Goal: Task Accomplishment & Management: Manage account settings

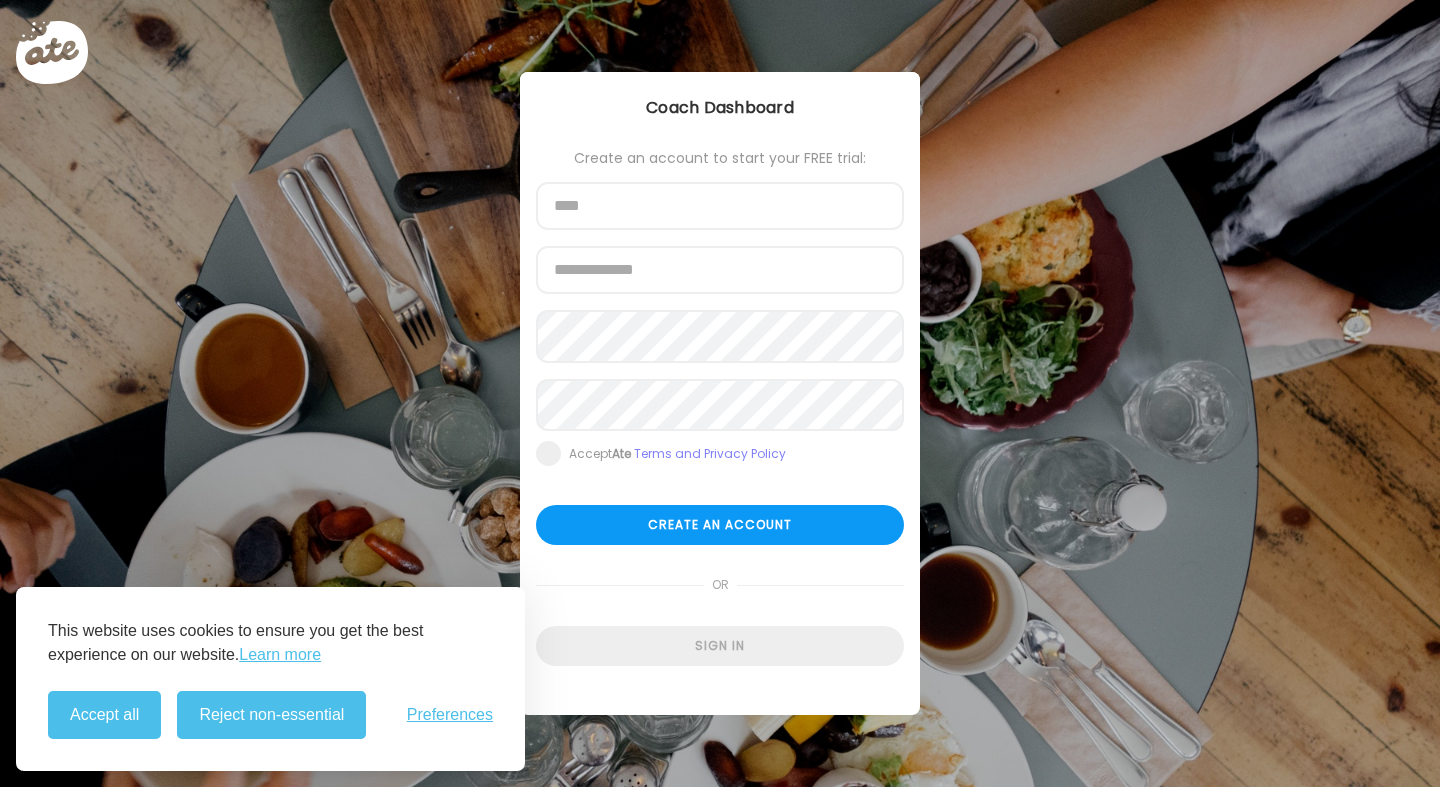
click at [123, 725] on button "Accept all" at bounding box center [104, 715] width 113 height 48
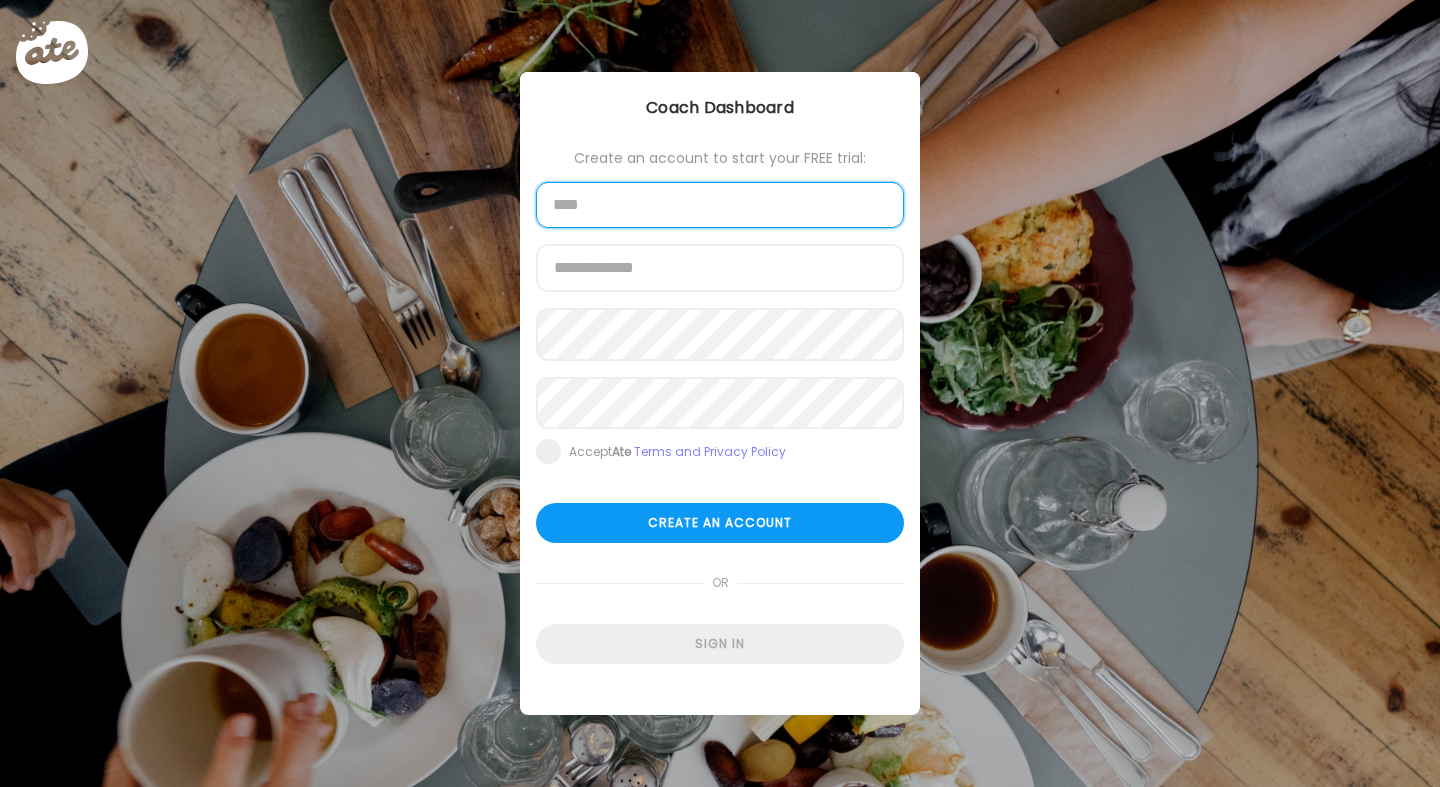
click at [586, 216] on input "text" at bounding box center [720, 205] width 368 height 46
type input "********"
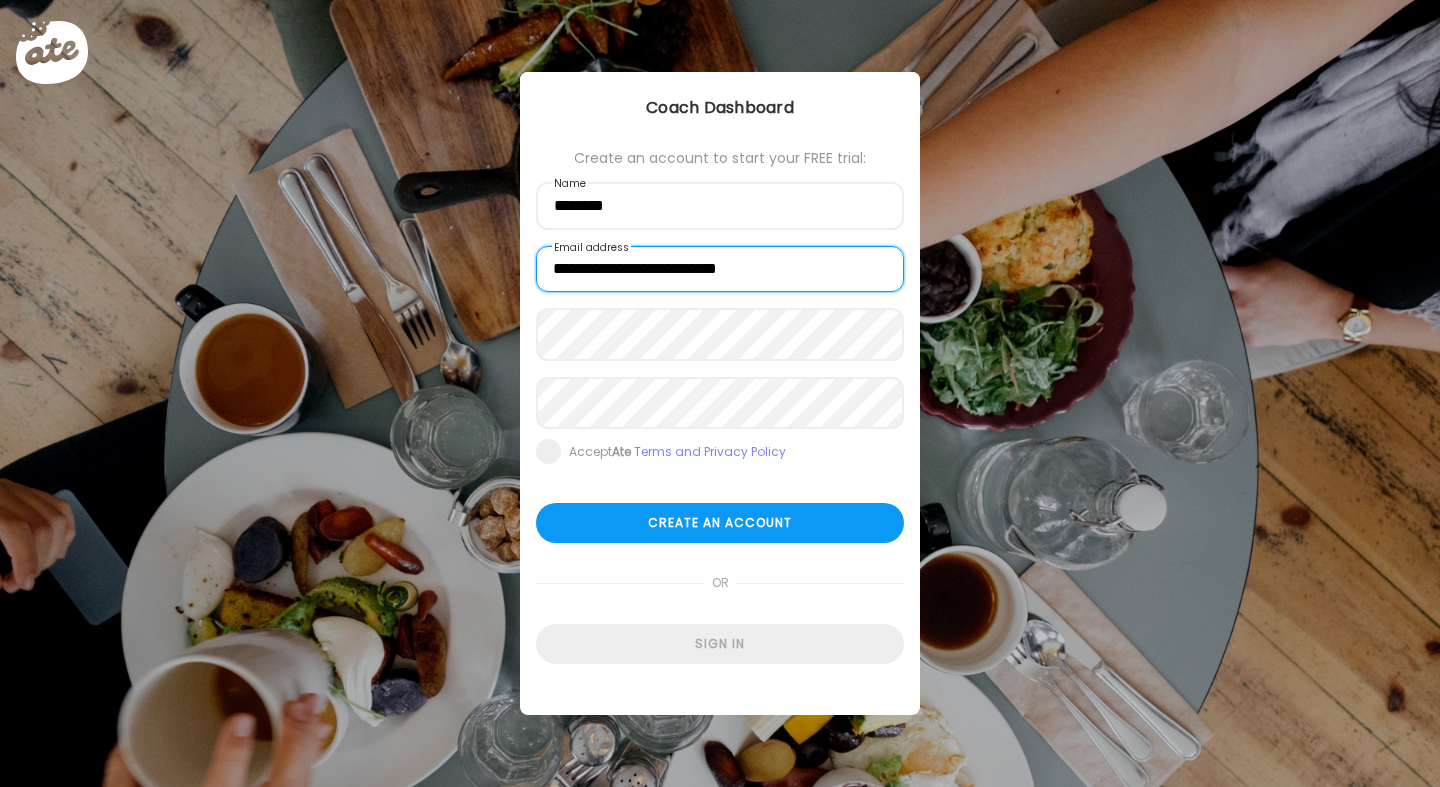
type input "**********"
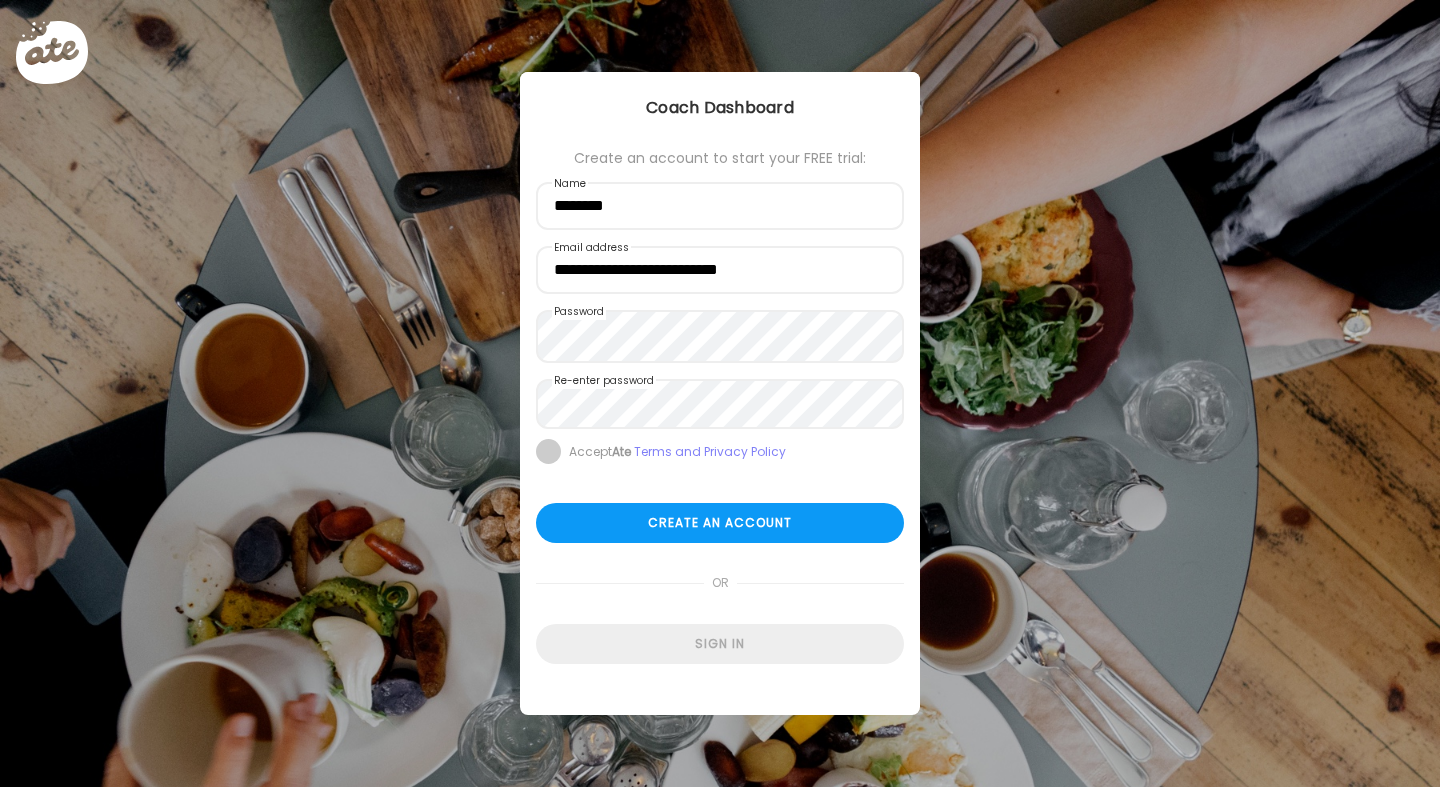
click at [550, 464] on span at bounding box center [548, 451] width 25 height 25
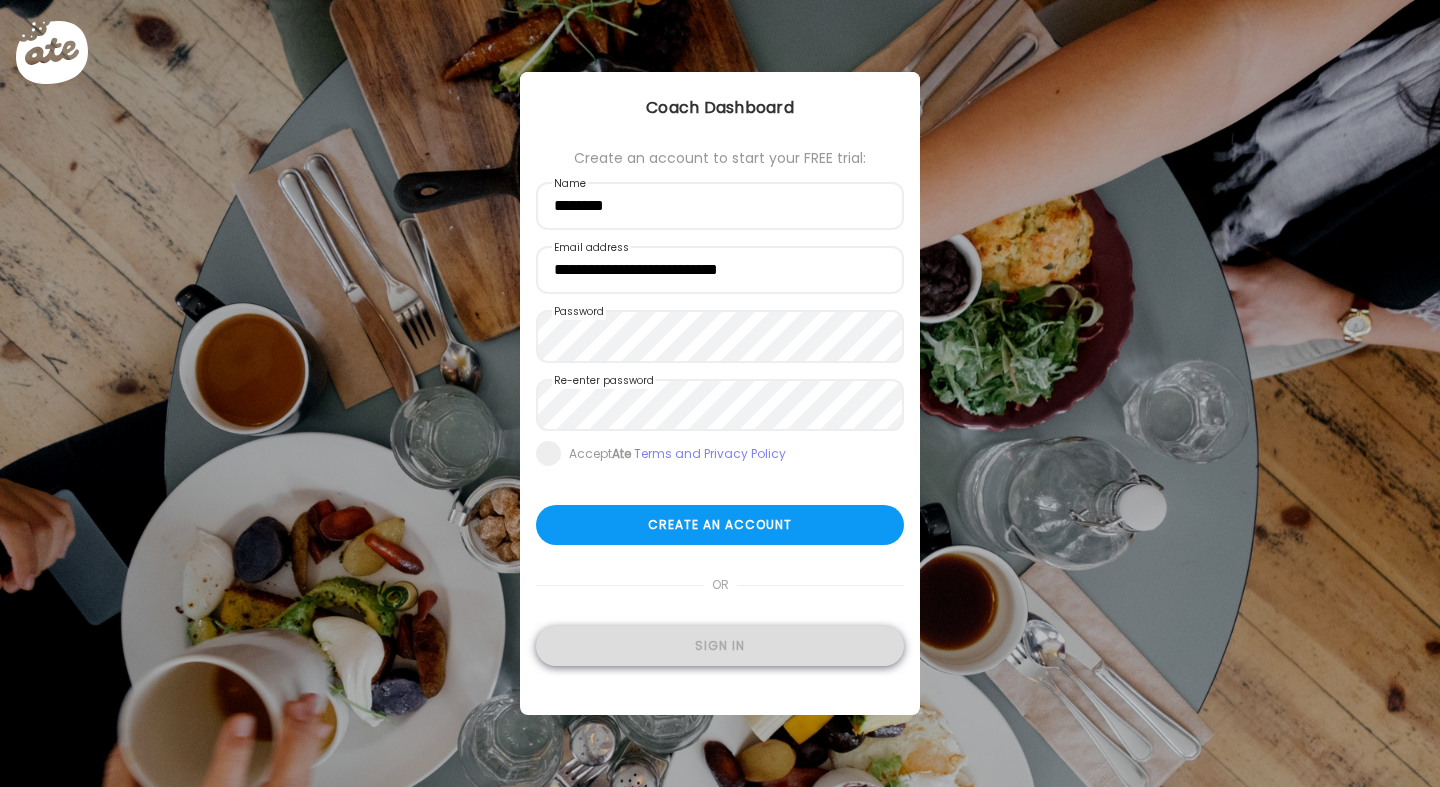
click at [633, 648] on div "Sign in" at bounding box center [720, 646] width 368 height 40
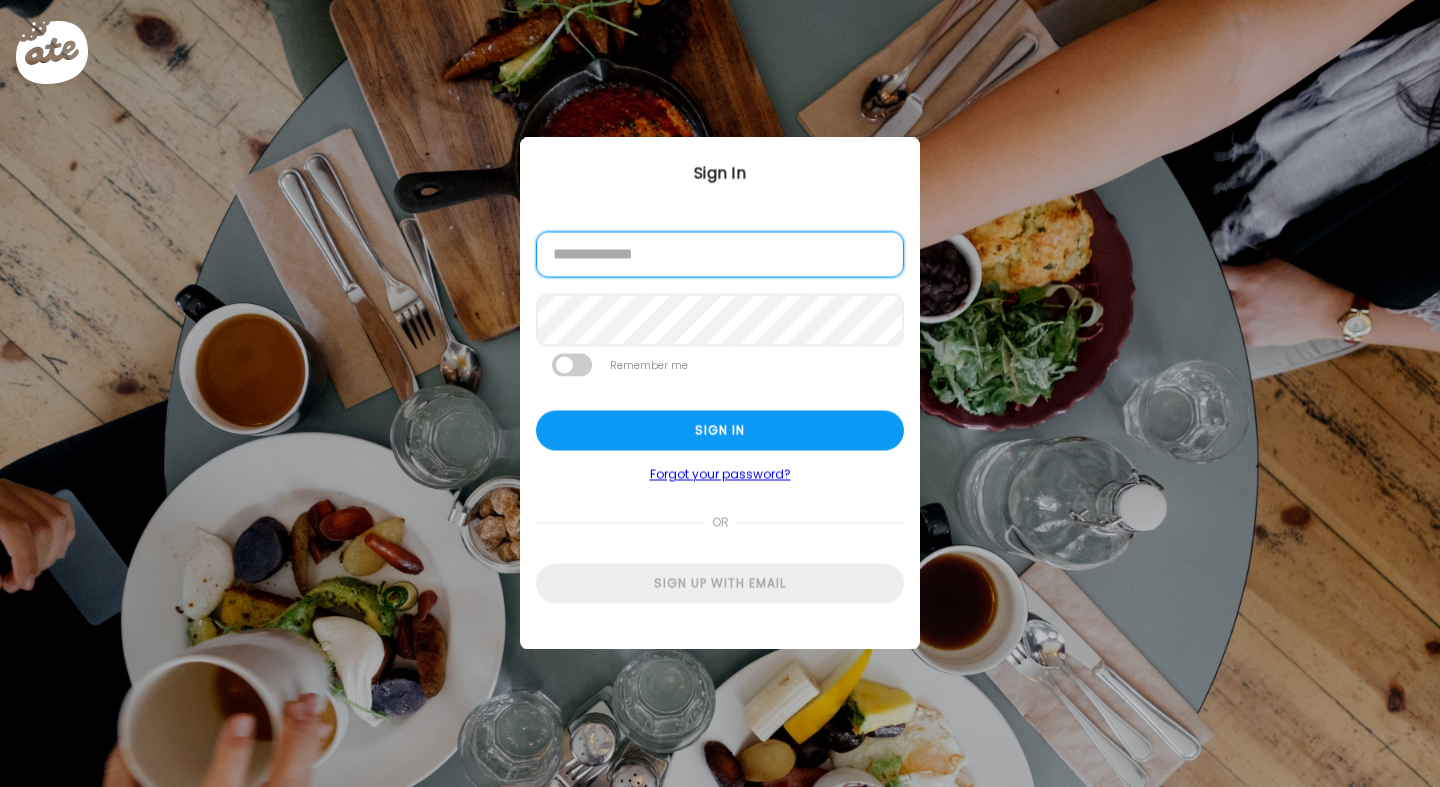
click at [670, 254] on input "email" at bounding box center [720, 255] width 368 height 46
type input "**********"
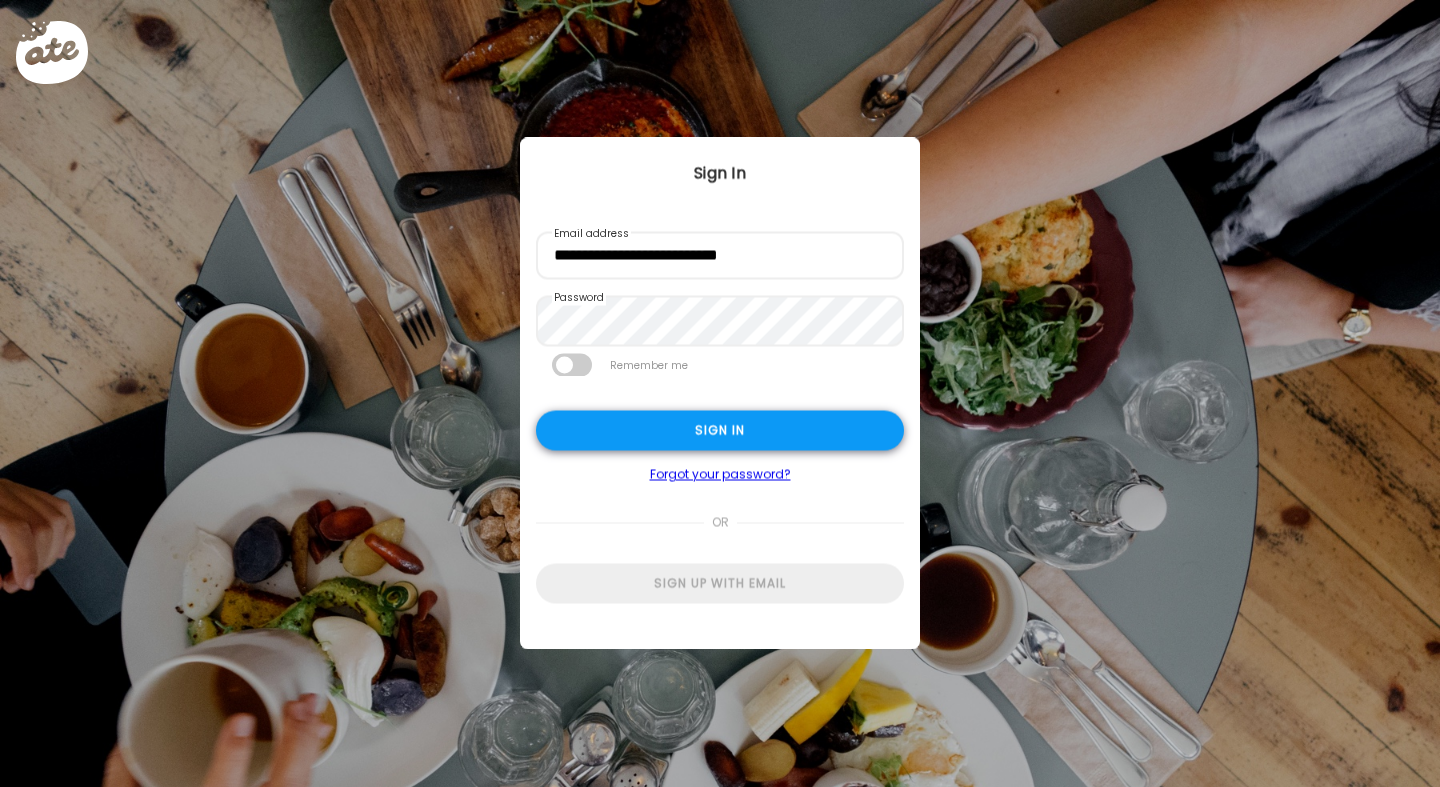
click at [670, 448] on div "Sign in" at bounding box center [720, 430] width 368 height 40
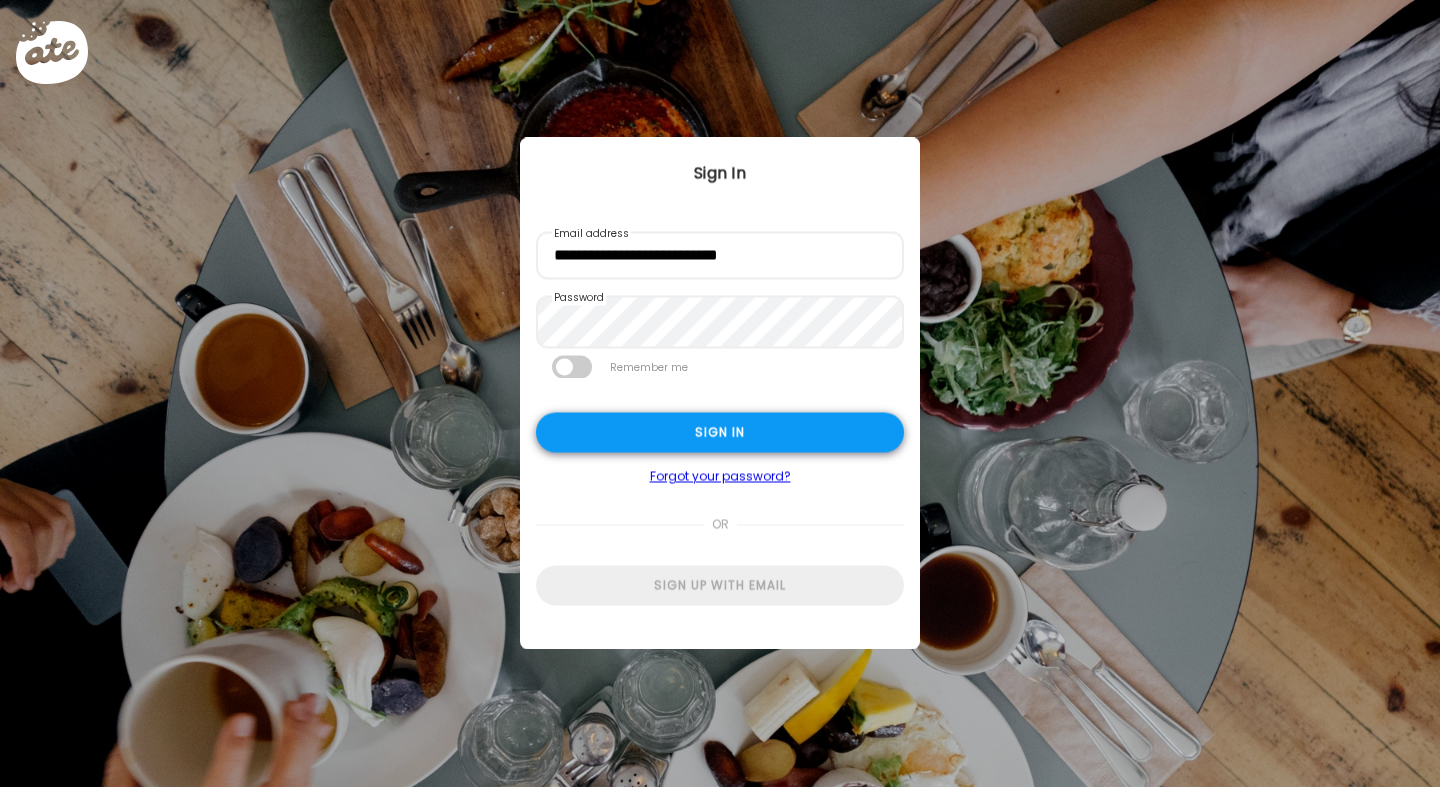
type input "**********"
type textarea "**********"
type input "**********"
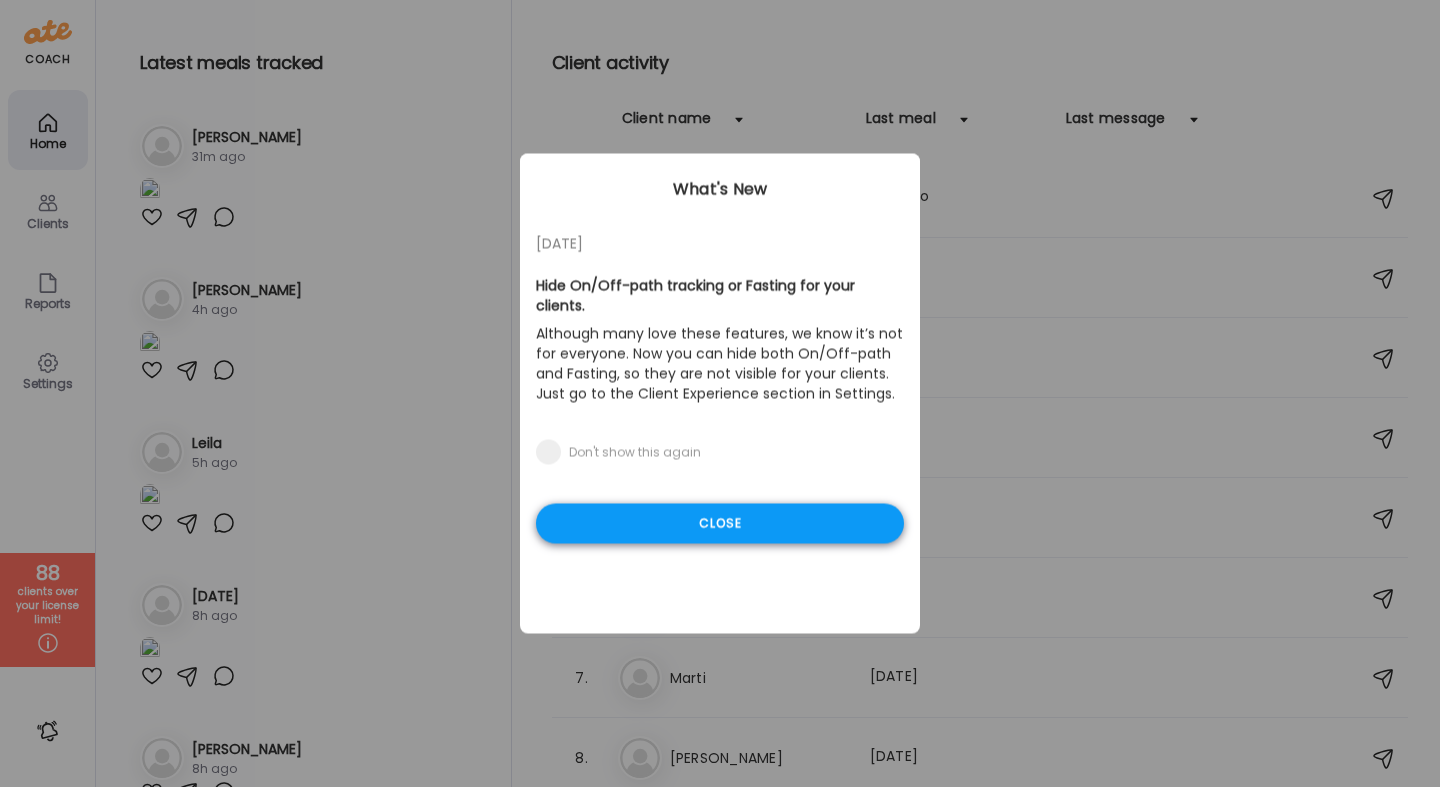
click at [695, 528] on div "Close" at bounding box center [720, 524] width 368 height 40
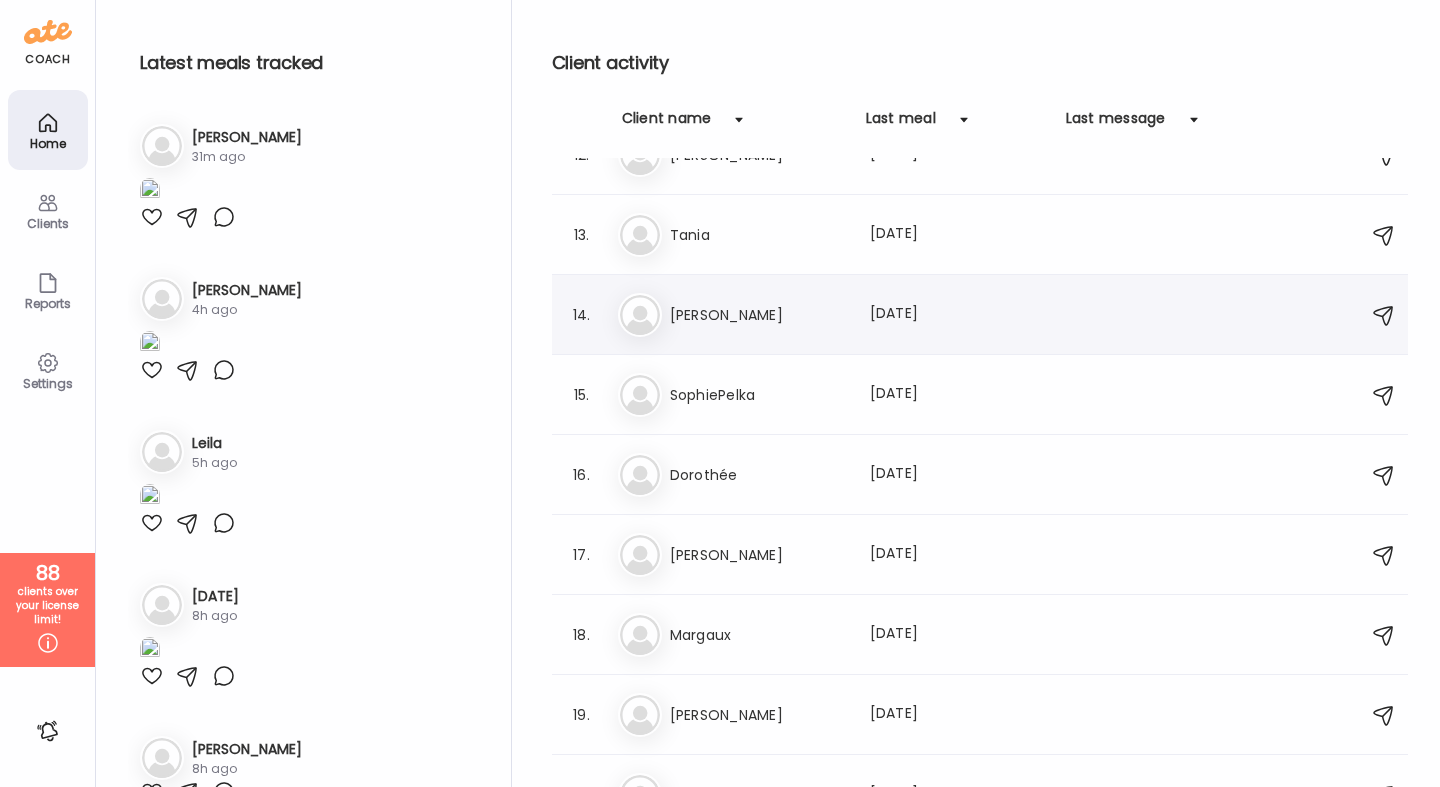
scroll to position [932, 0]
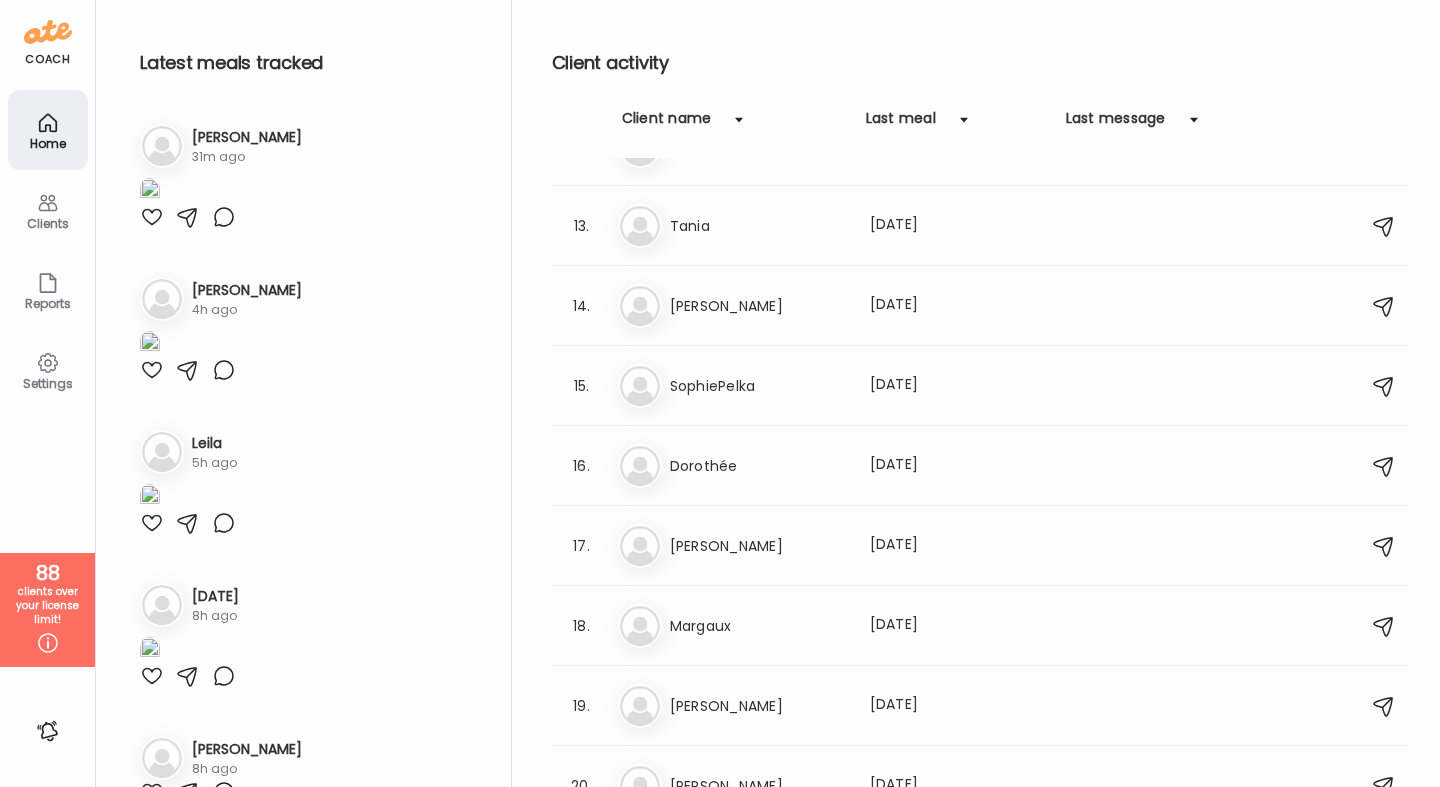
click at [44, 212] on icon at bounding box center [48, 203] width 24 height 24
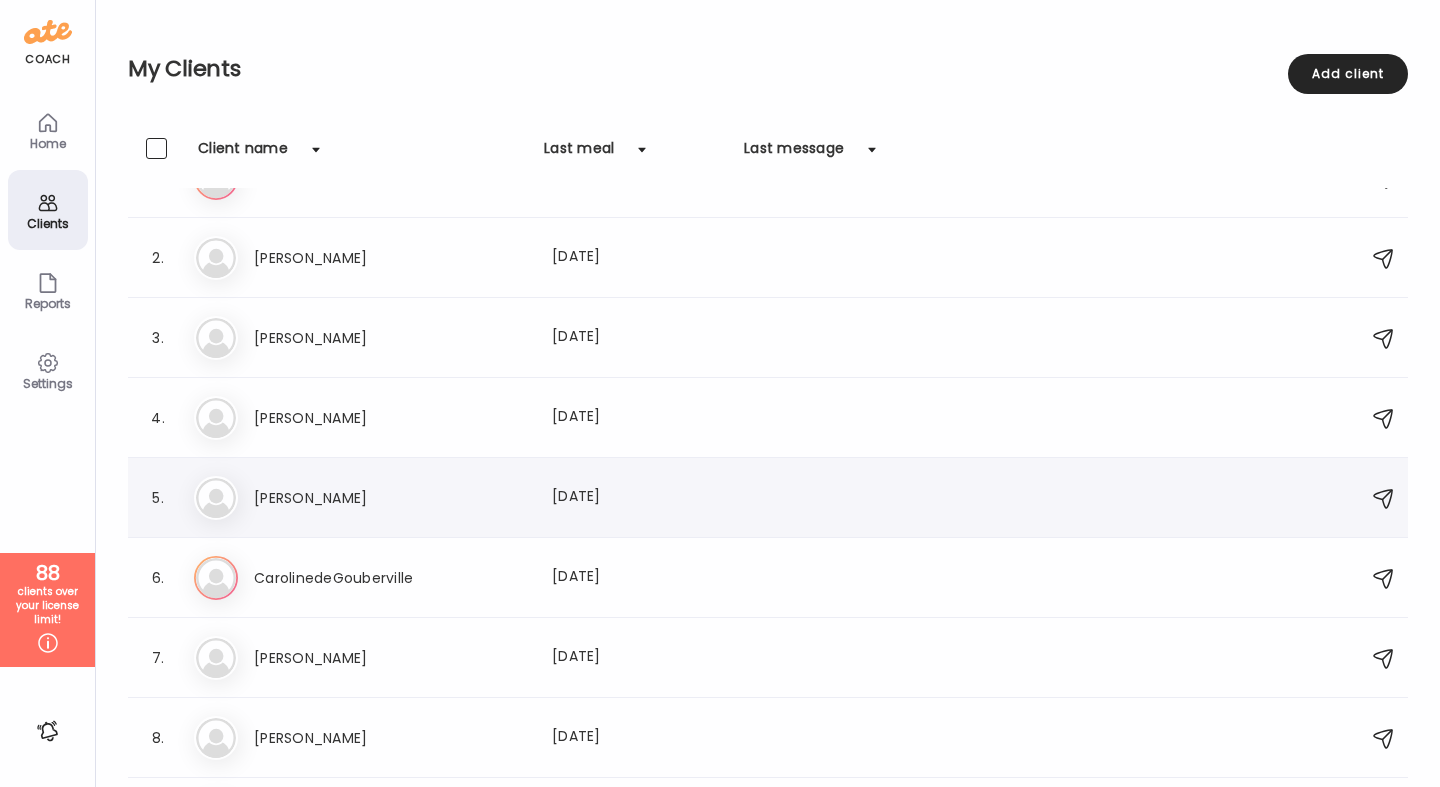
scroll to position [0, 0]
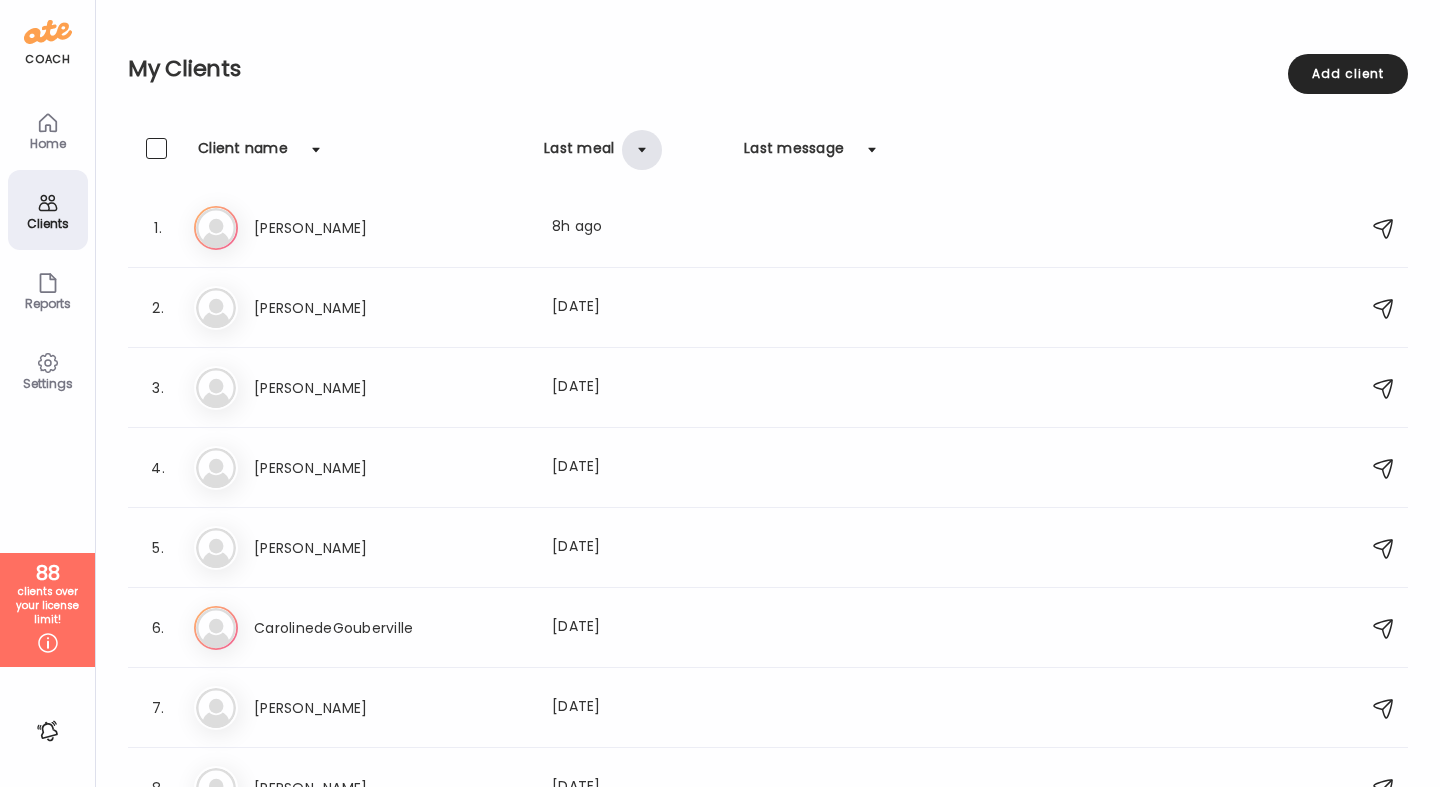
click at [645, 151] on div at bounding box center [642, 150] width 40 height 40
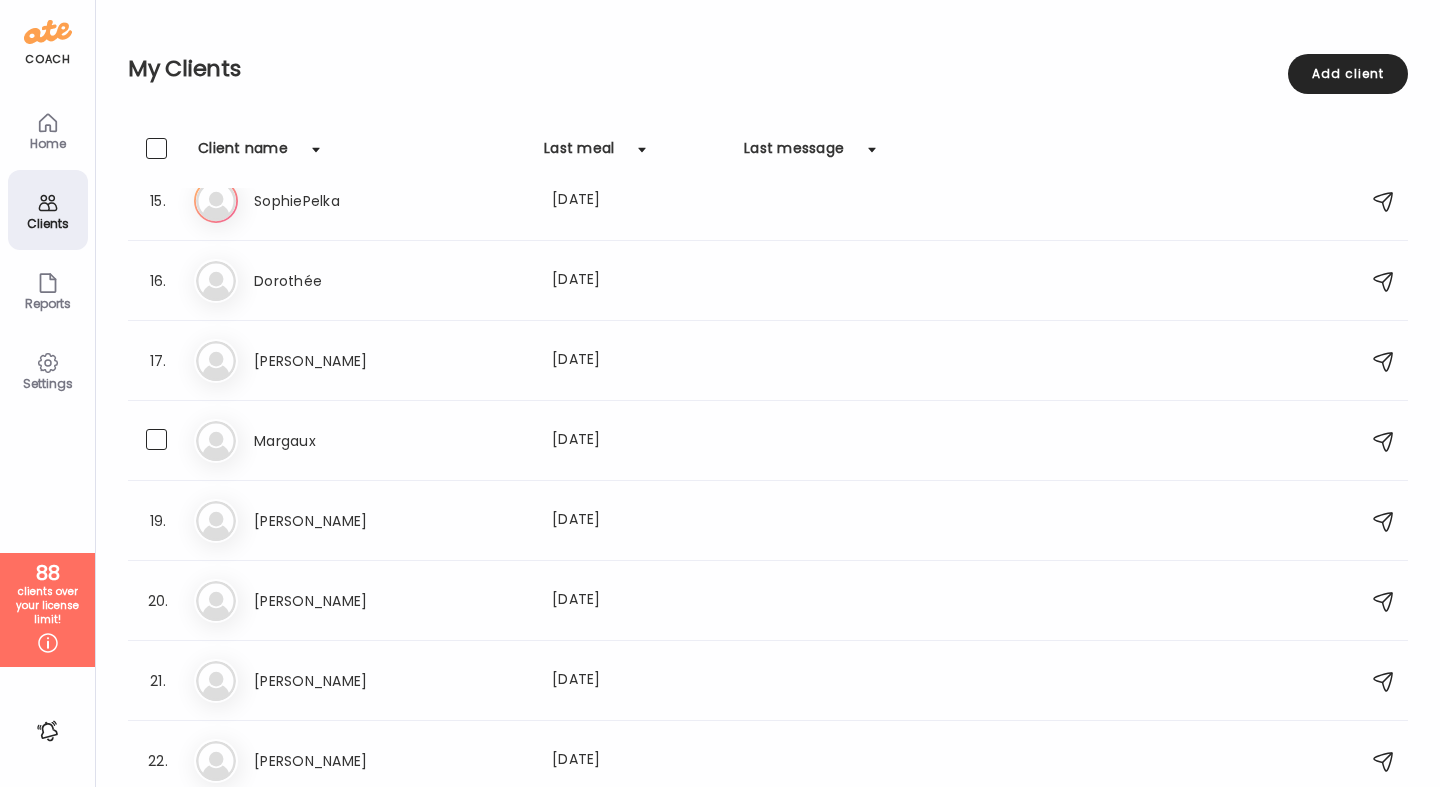
scroll to position [1144, 0]
click at [162, 448] on span at bounding box center [156, 442] width 21 height 21
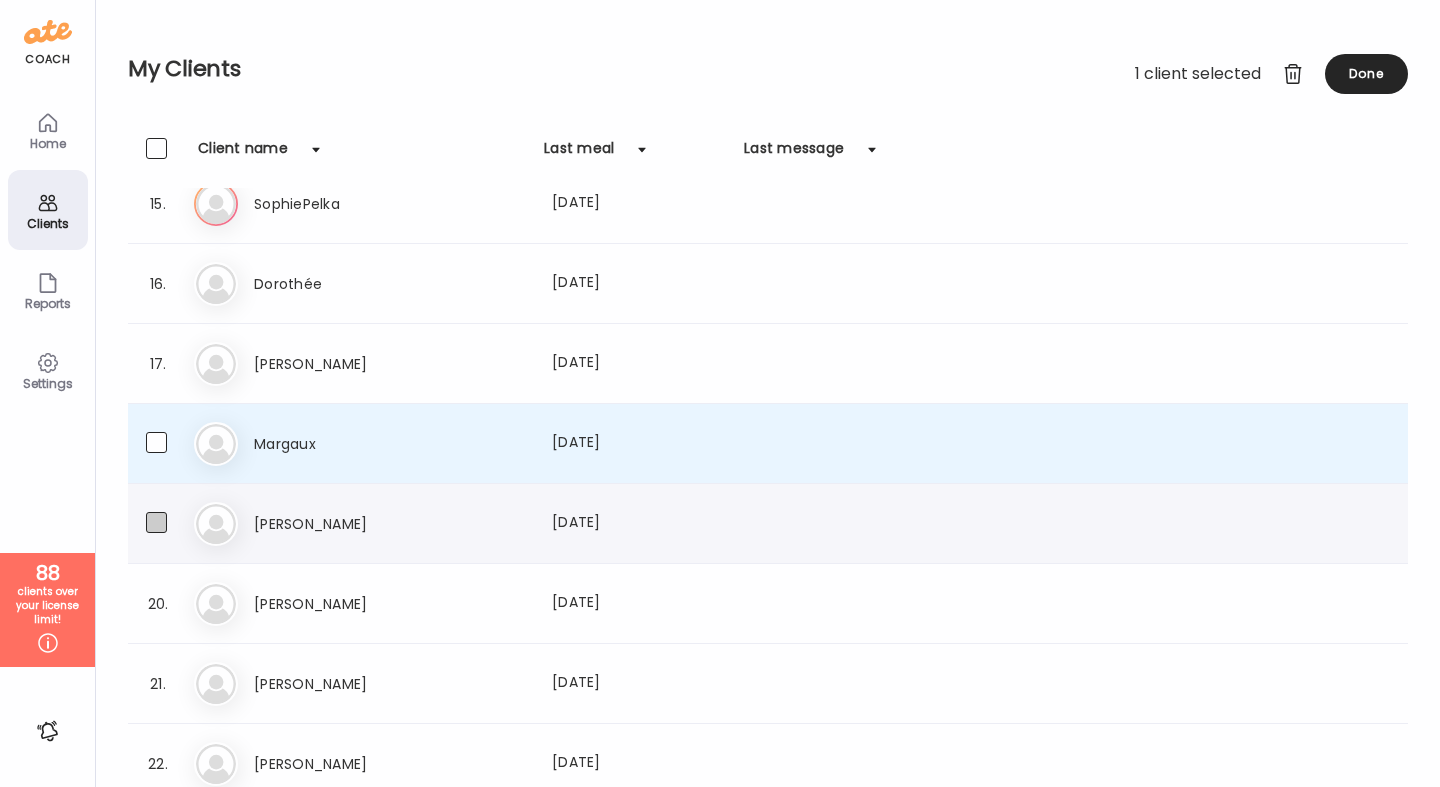
click at [162, 524] on span at bounding box center [156, 522] width 21 height 21
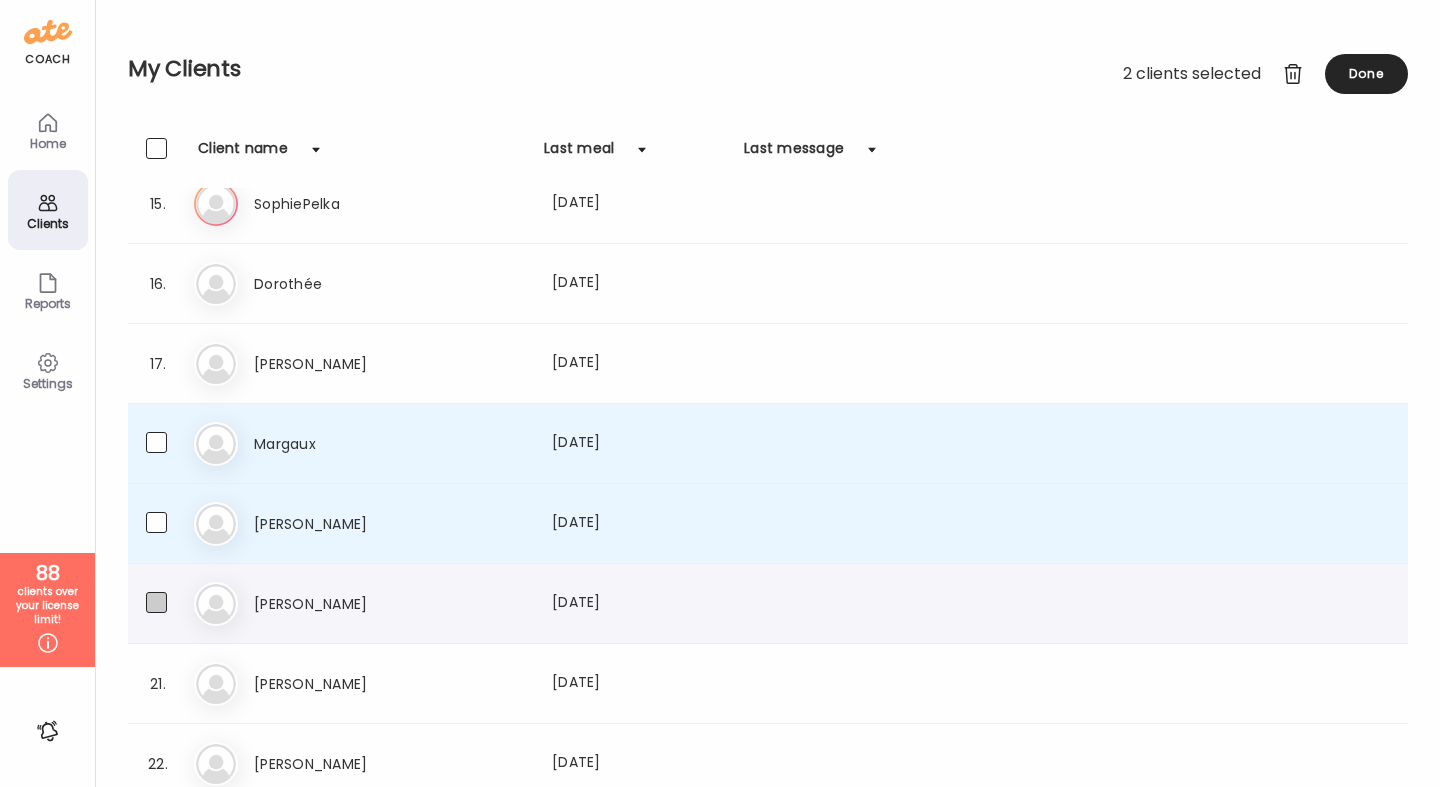
click at [159, 602] on span at bounding box center [156, 602] width 21 height 21
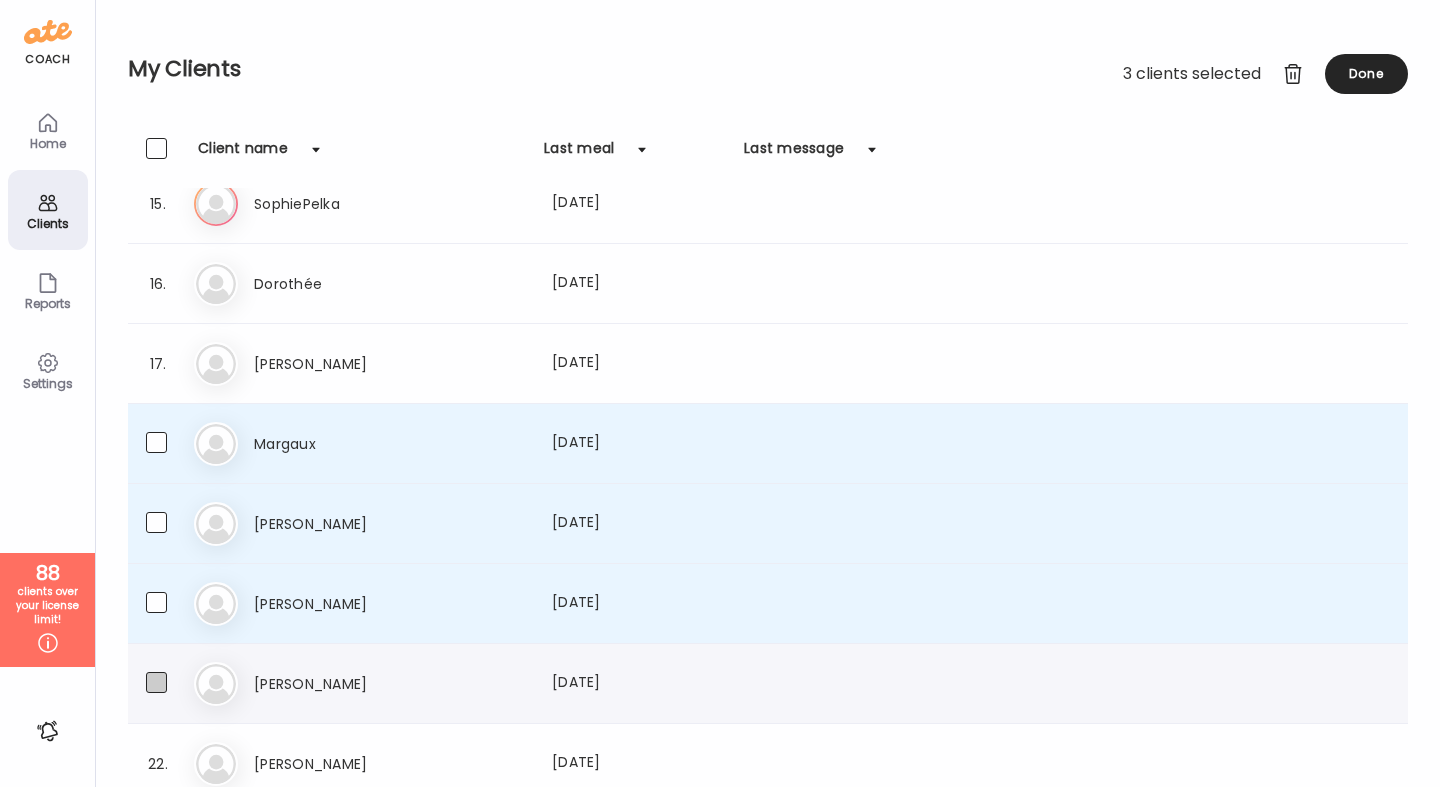
click at [163, 676] on span at bounding box center [156, 682] width 21 height 21
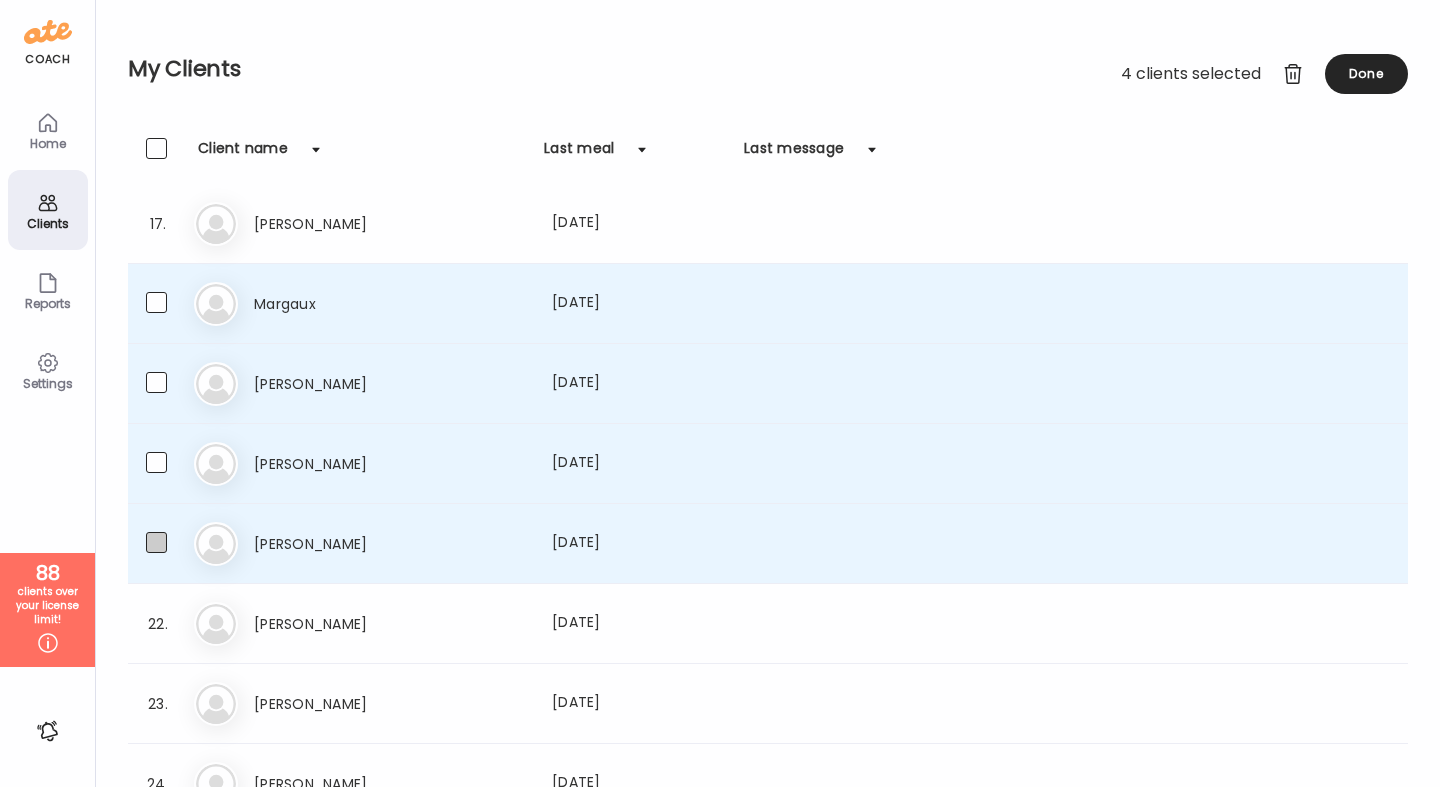
scroll to position [1422, 0]
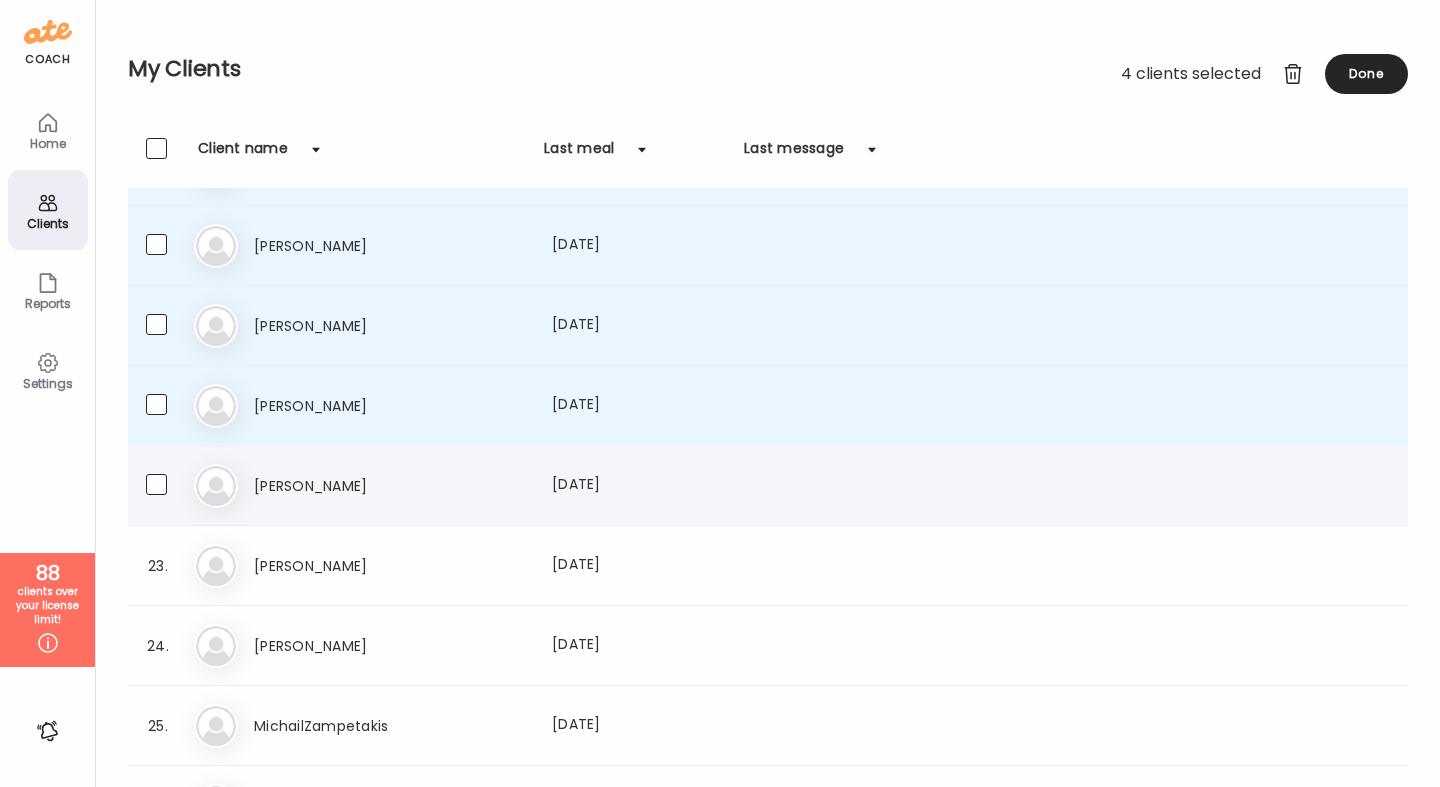
click at [164, 499] on div "22. Mu Muriel Last meal: 59d ago" at bounding box center [768, 486] width 1280 height 80
click at [165, 498] on label at bounding box center [176, 486] width 60 height 25
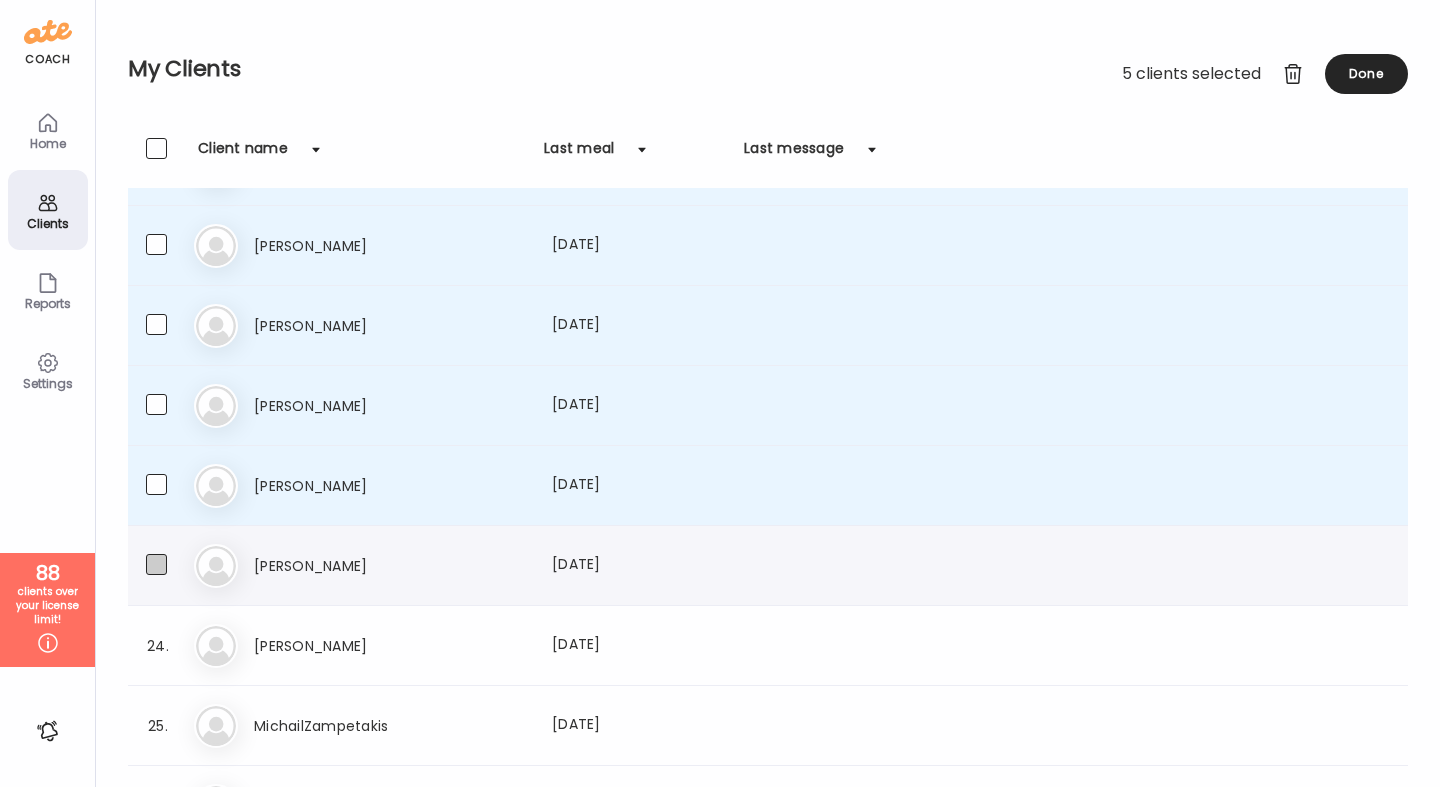
click at [161, 557] on span at bounding box center [156, 564] width 21 height 21
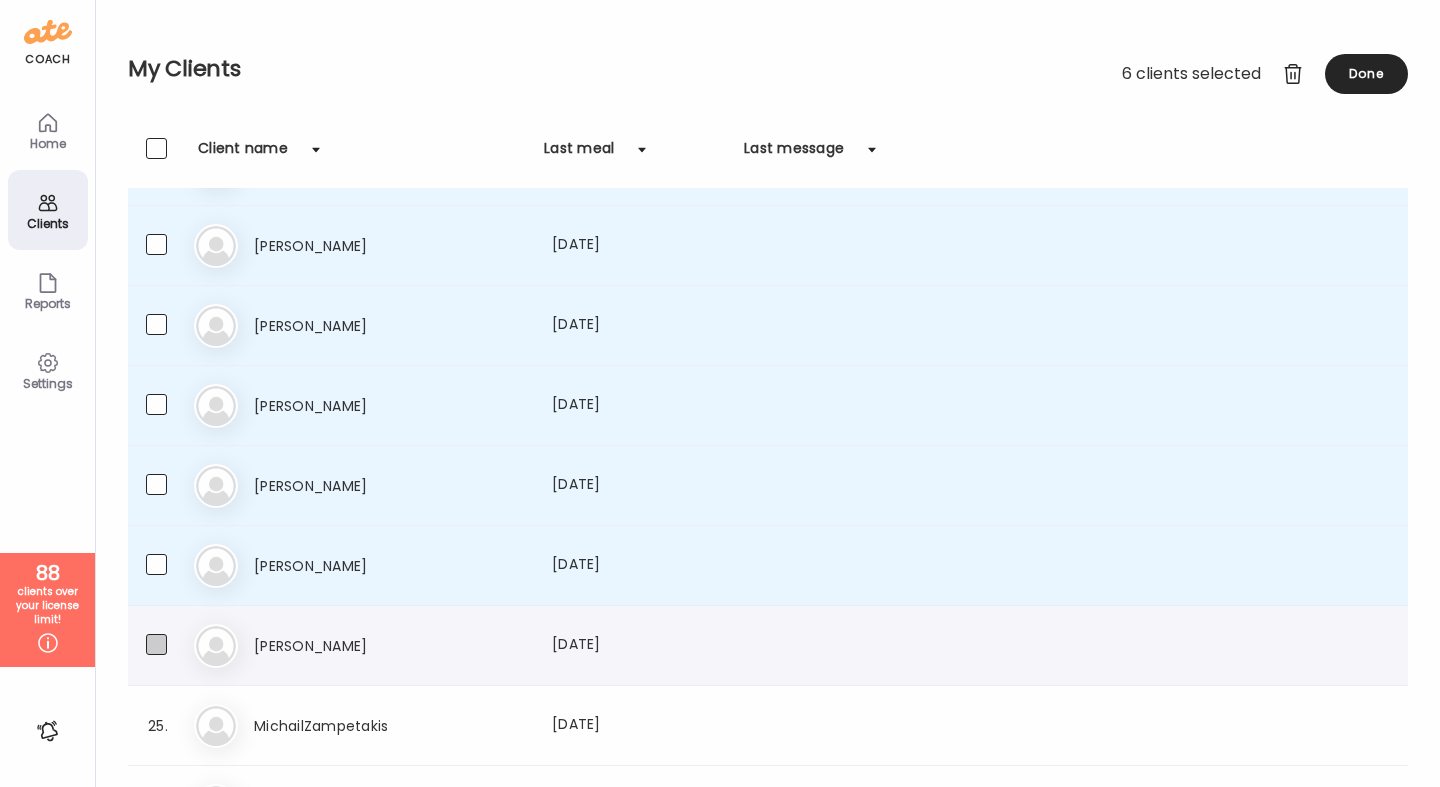
click at [164, 641] on span at bounding box center [156, 644] width 21 height 21
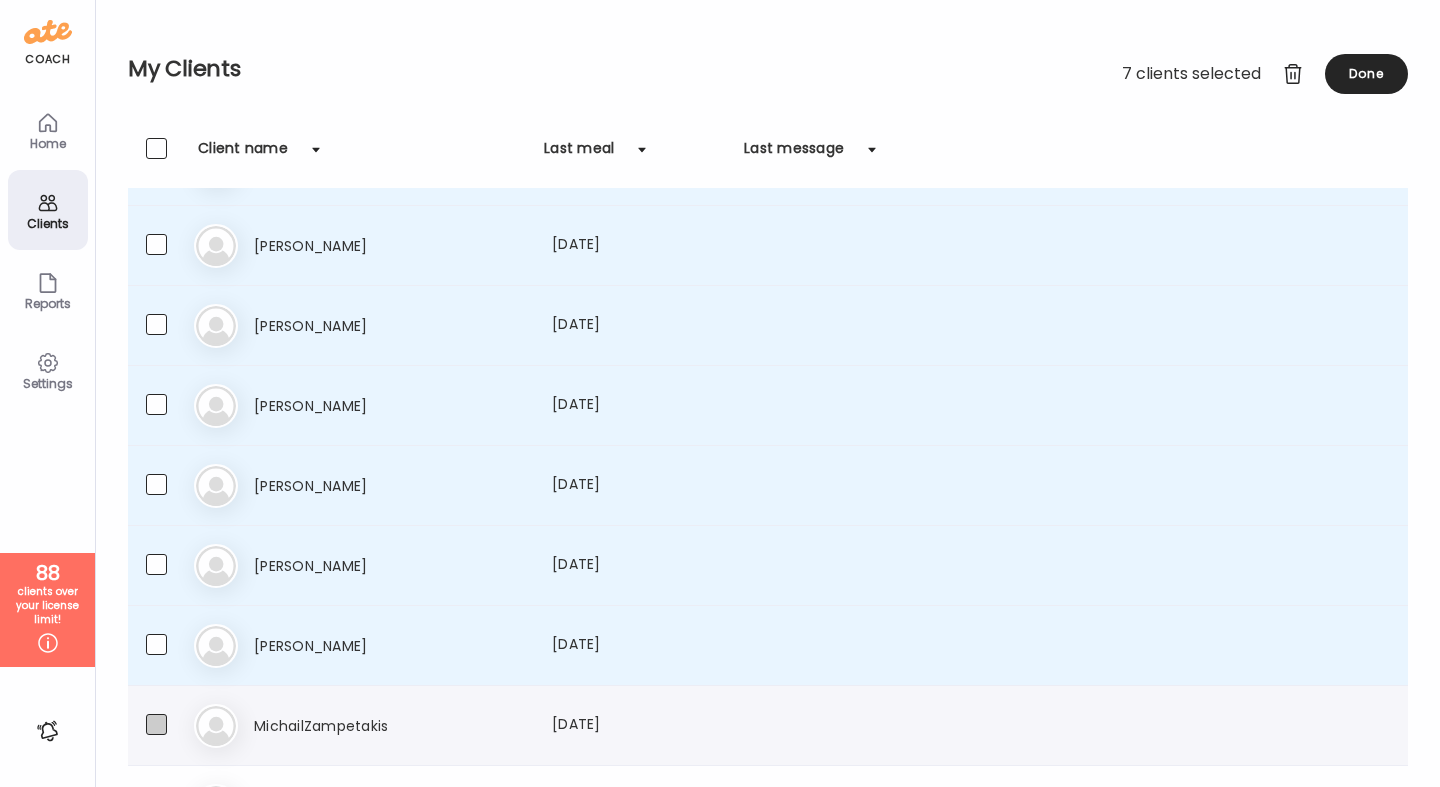
click at [163, 726] on span at bounding box center [156, 724] width 21 height 21
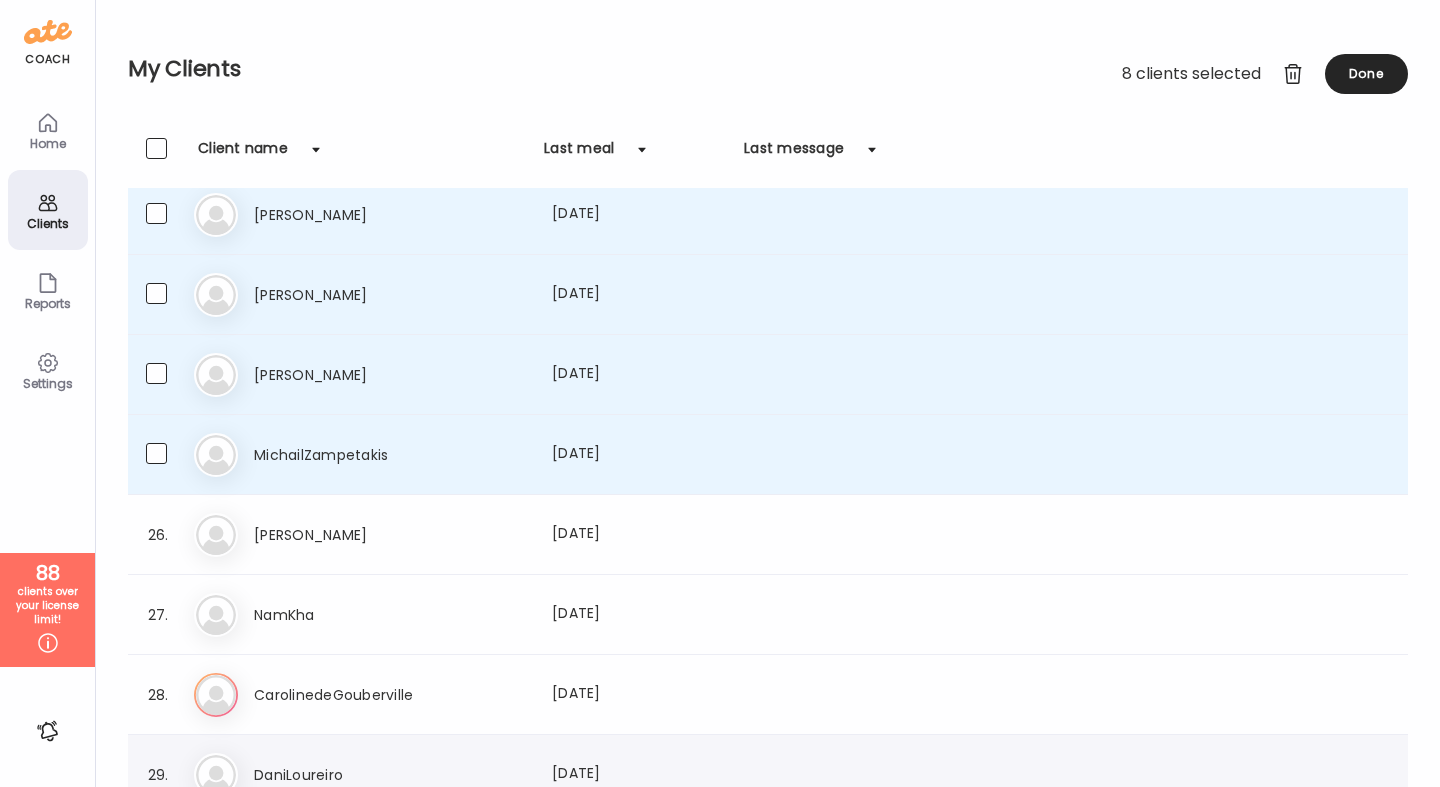
scroll to position [1757, 0]
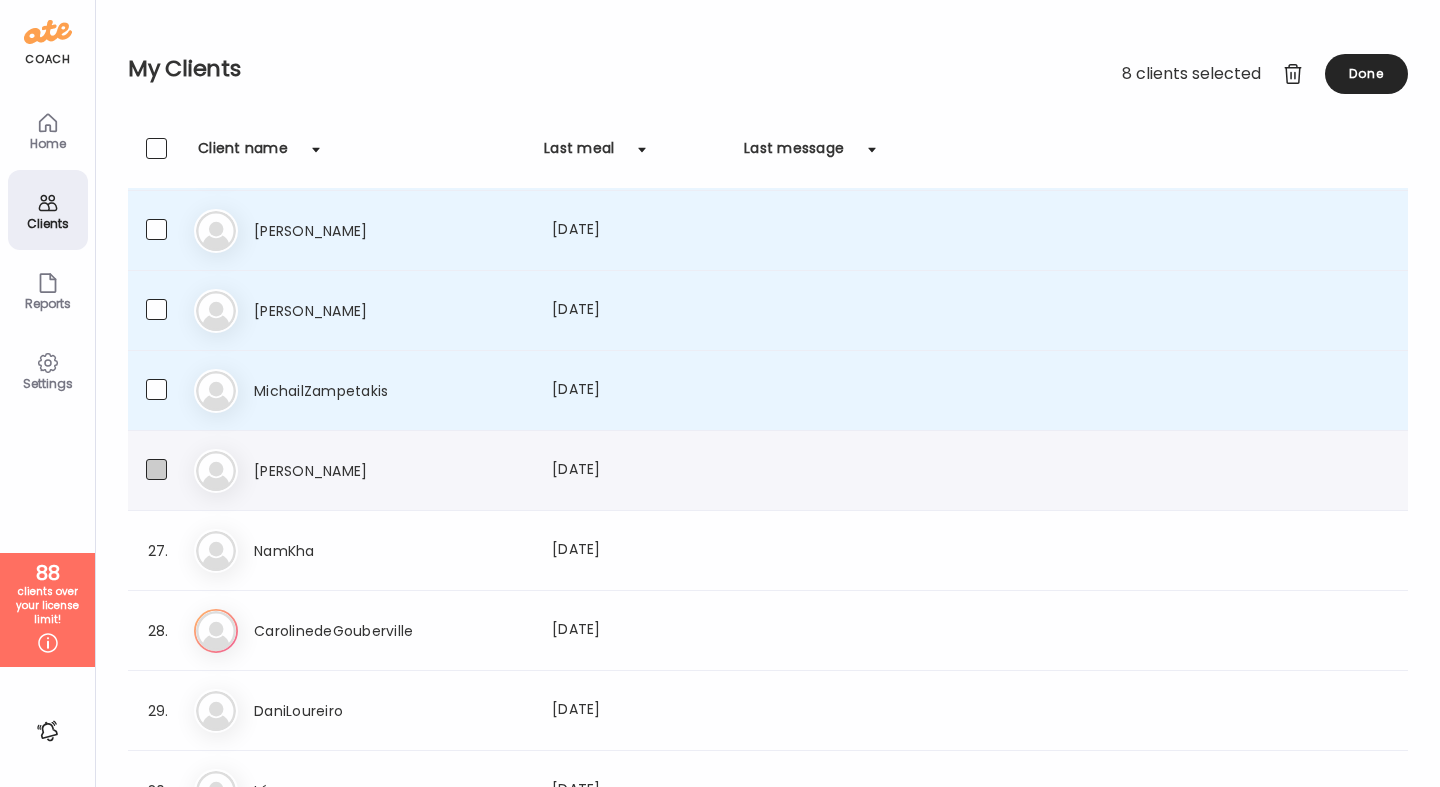
click at [150, 464] on span at bounding box center [156, 469] width 21 height 21
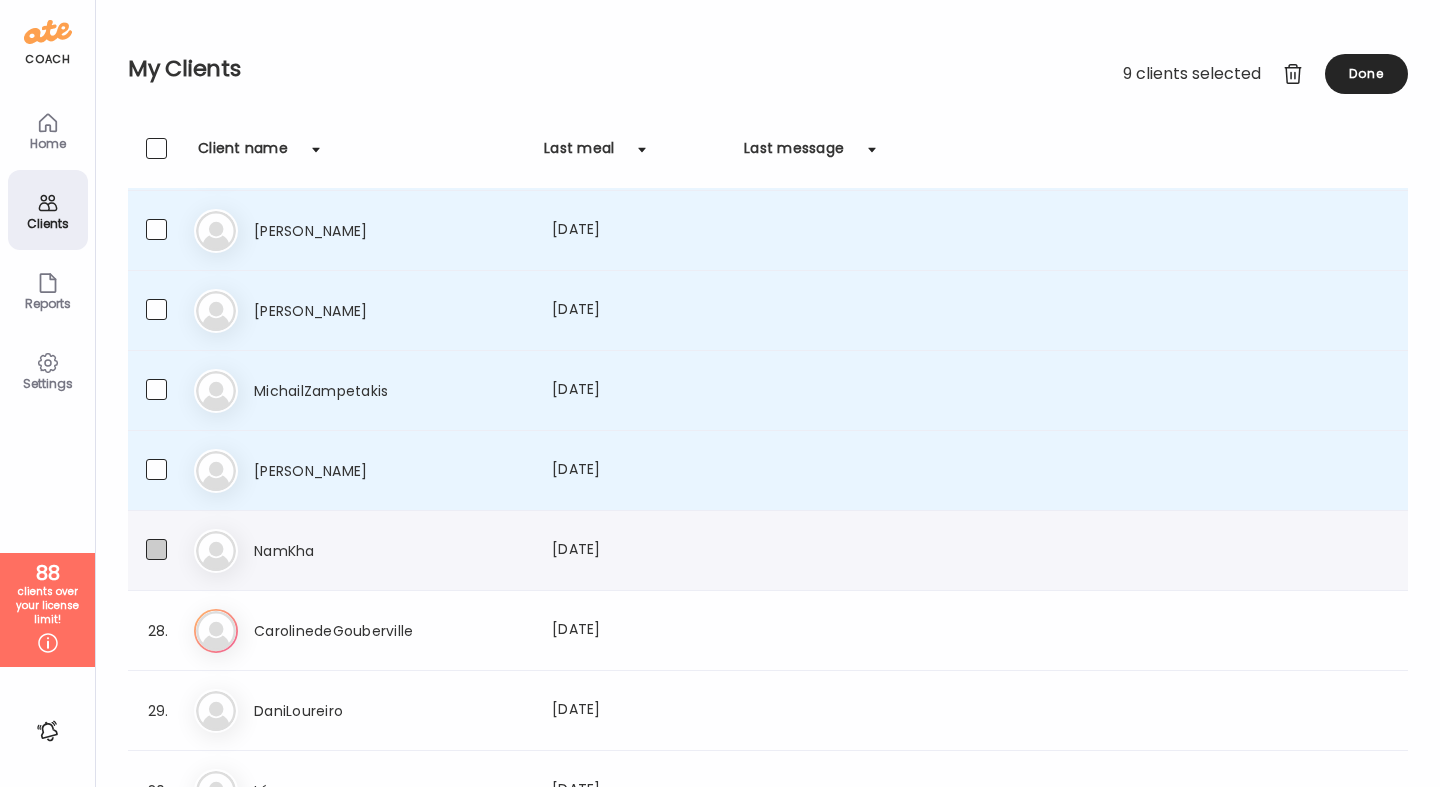
click at [155, 544] on span at bounding box center [156, 549] width 21 height 21
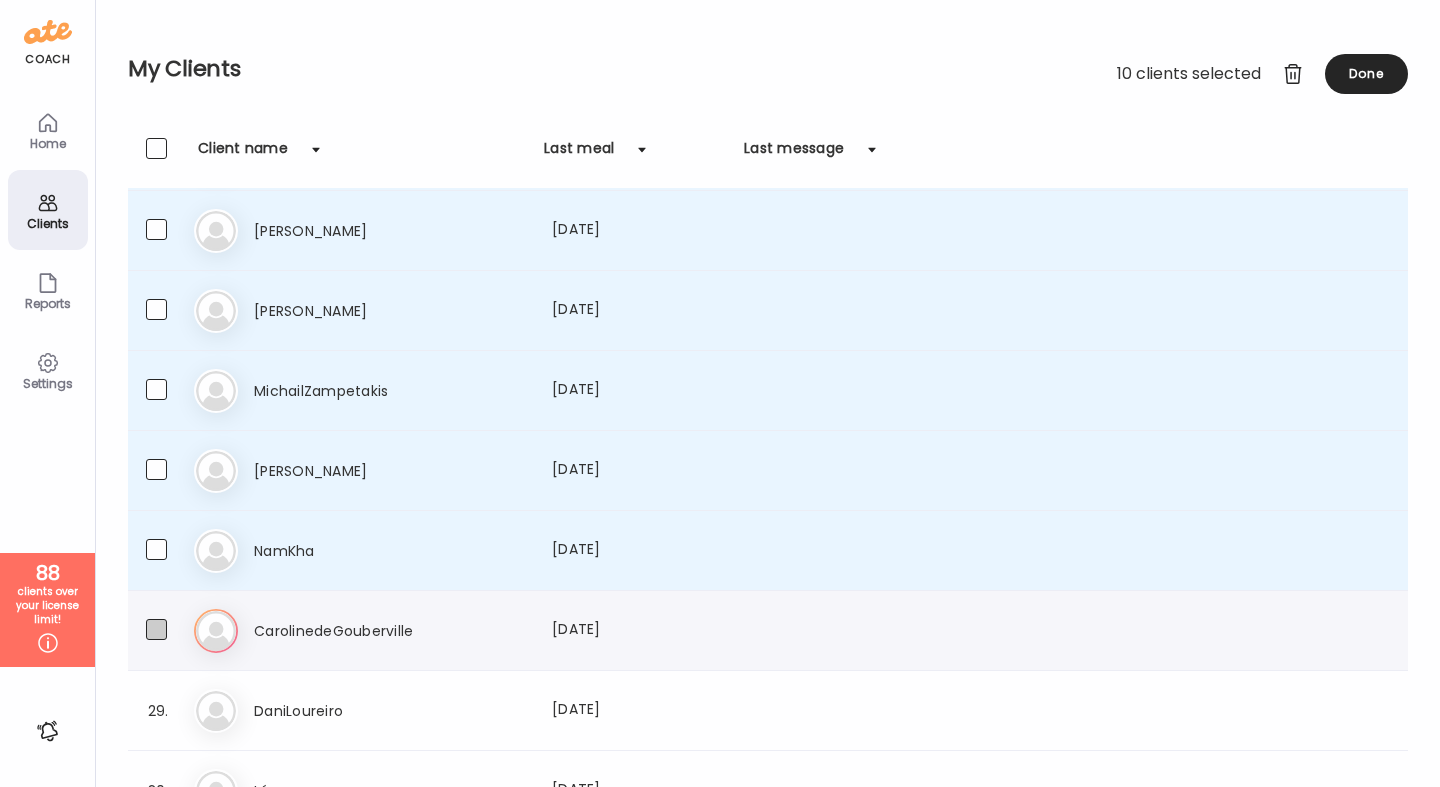
click at [164, 635] on span at bounding box center [156, 629] width 21 height 21
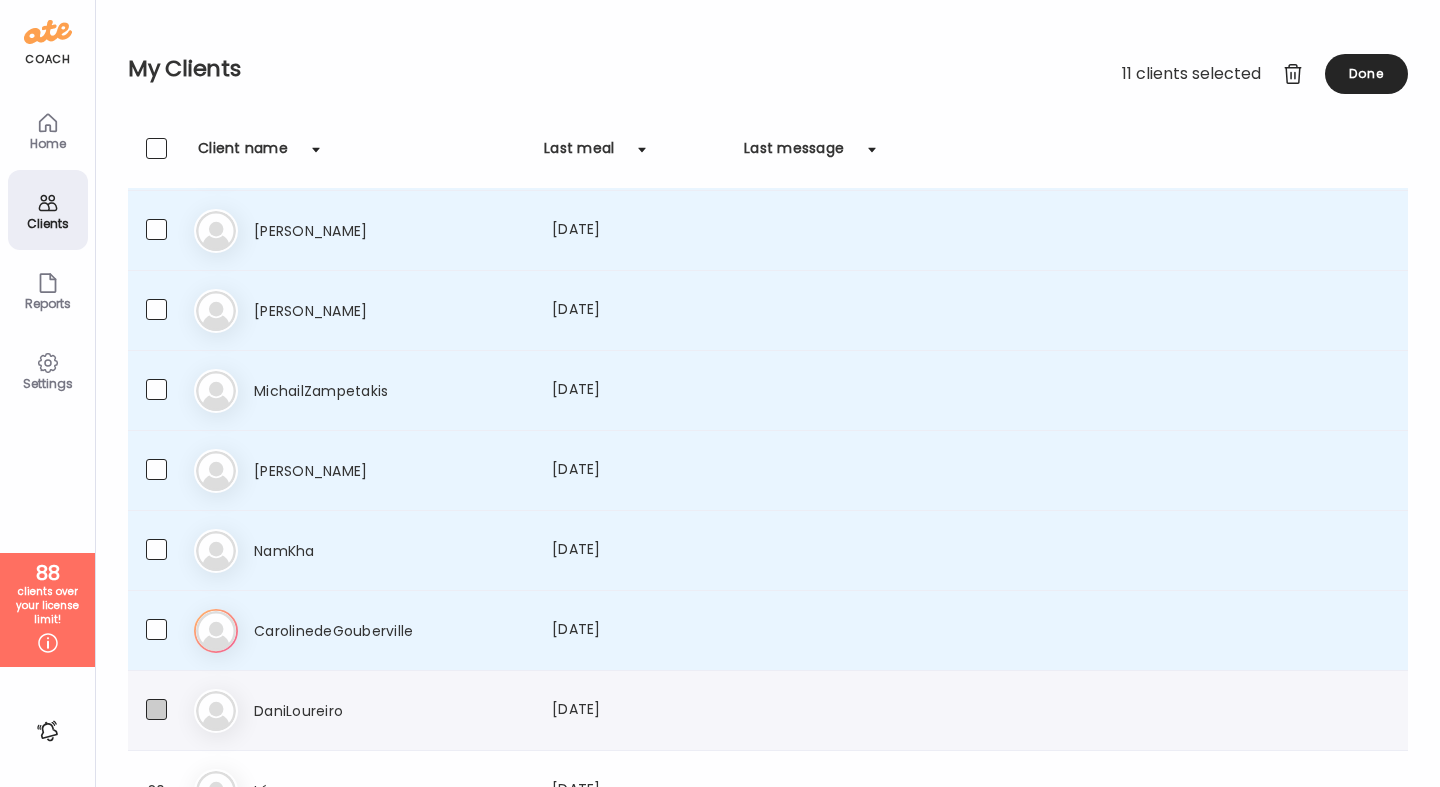
click at [165, 701] on span at bounding box center [156, 709] width 21 height 21
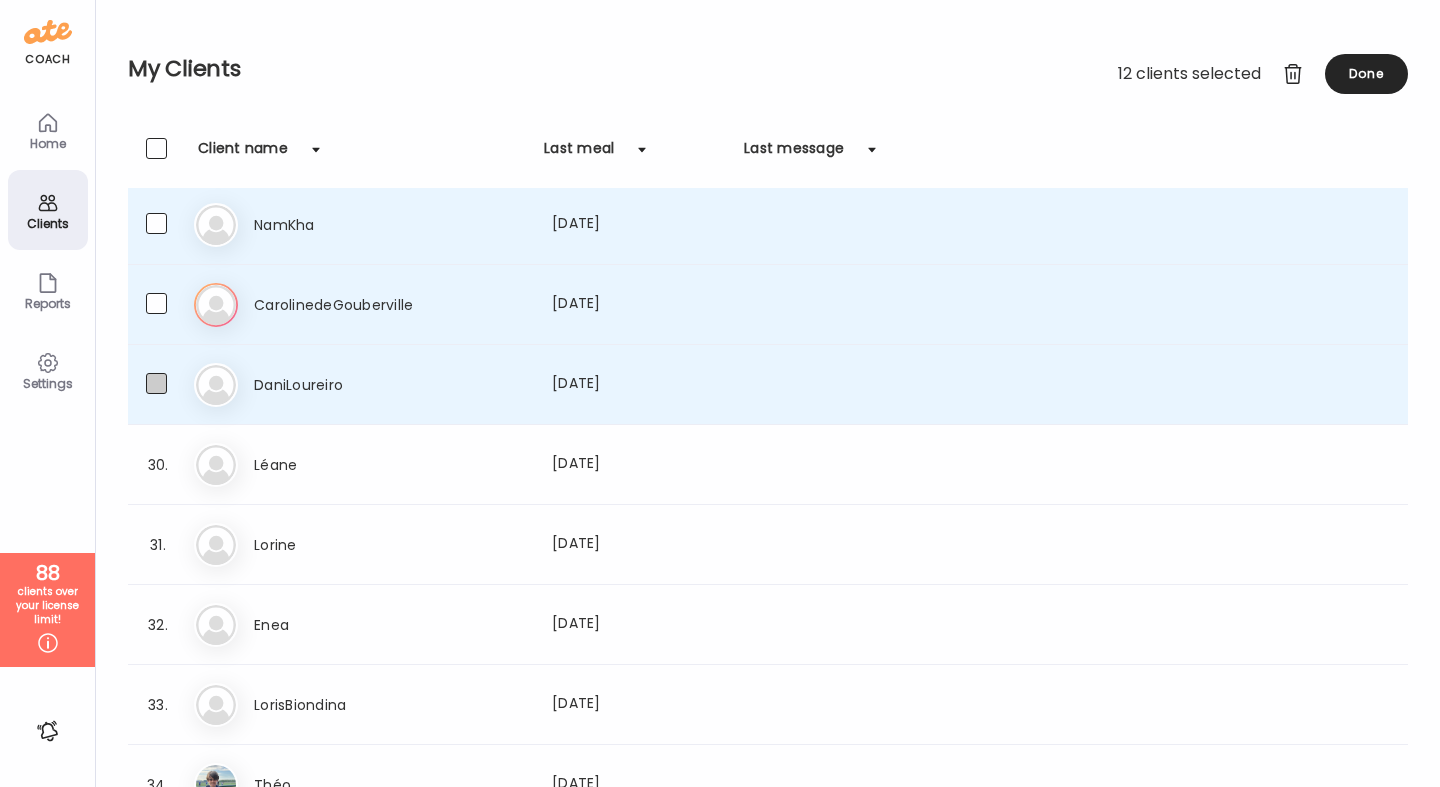
scroll to position [2135, 0]
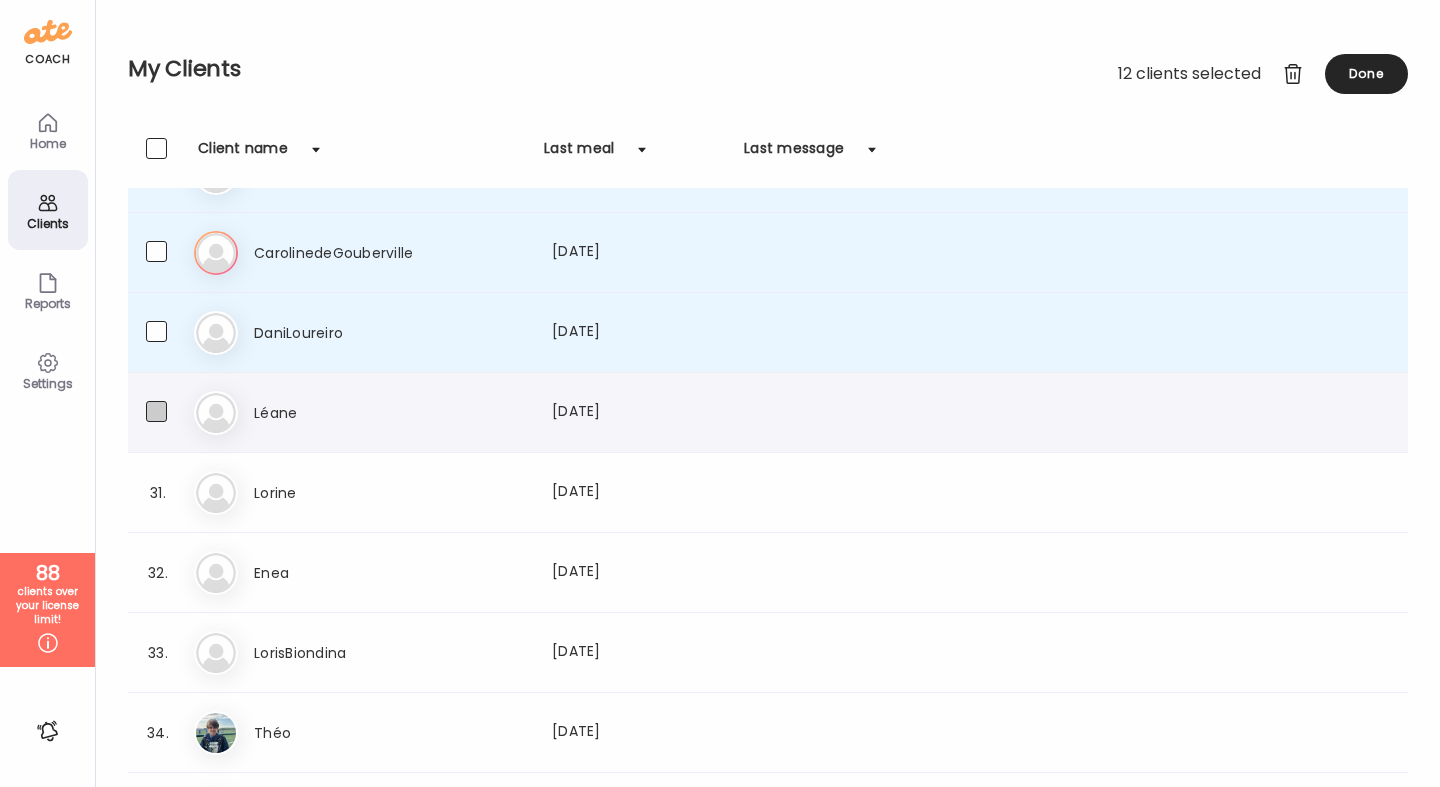
click at [156, 415] on span at bounding box center [156, 411] width 21 height 21
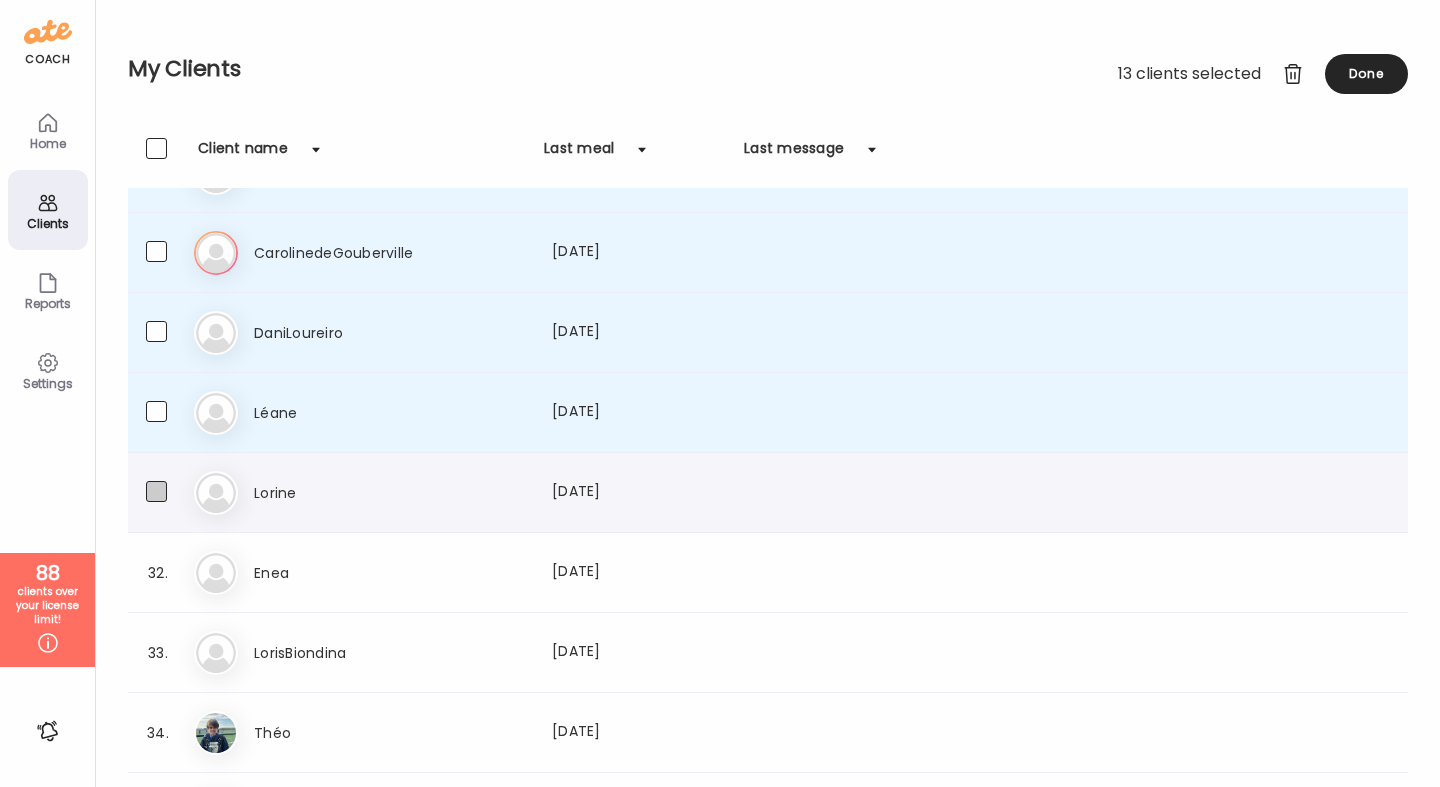
click at [154, 496] on span at bounding box center [156, 491] width 21 height 21
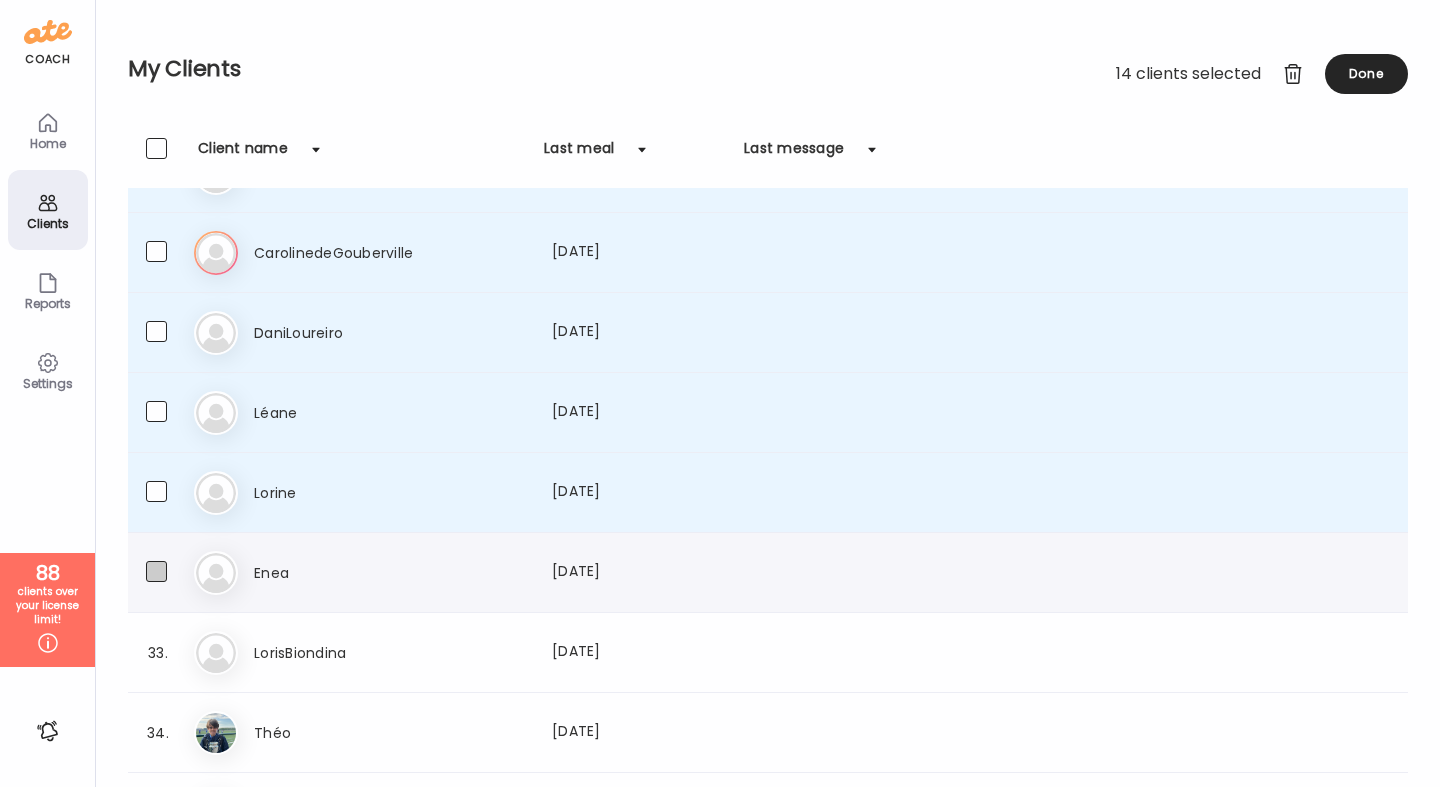
click at [163, 582] on label at bounding box center [176, 573] width 60 height 25
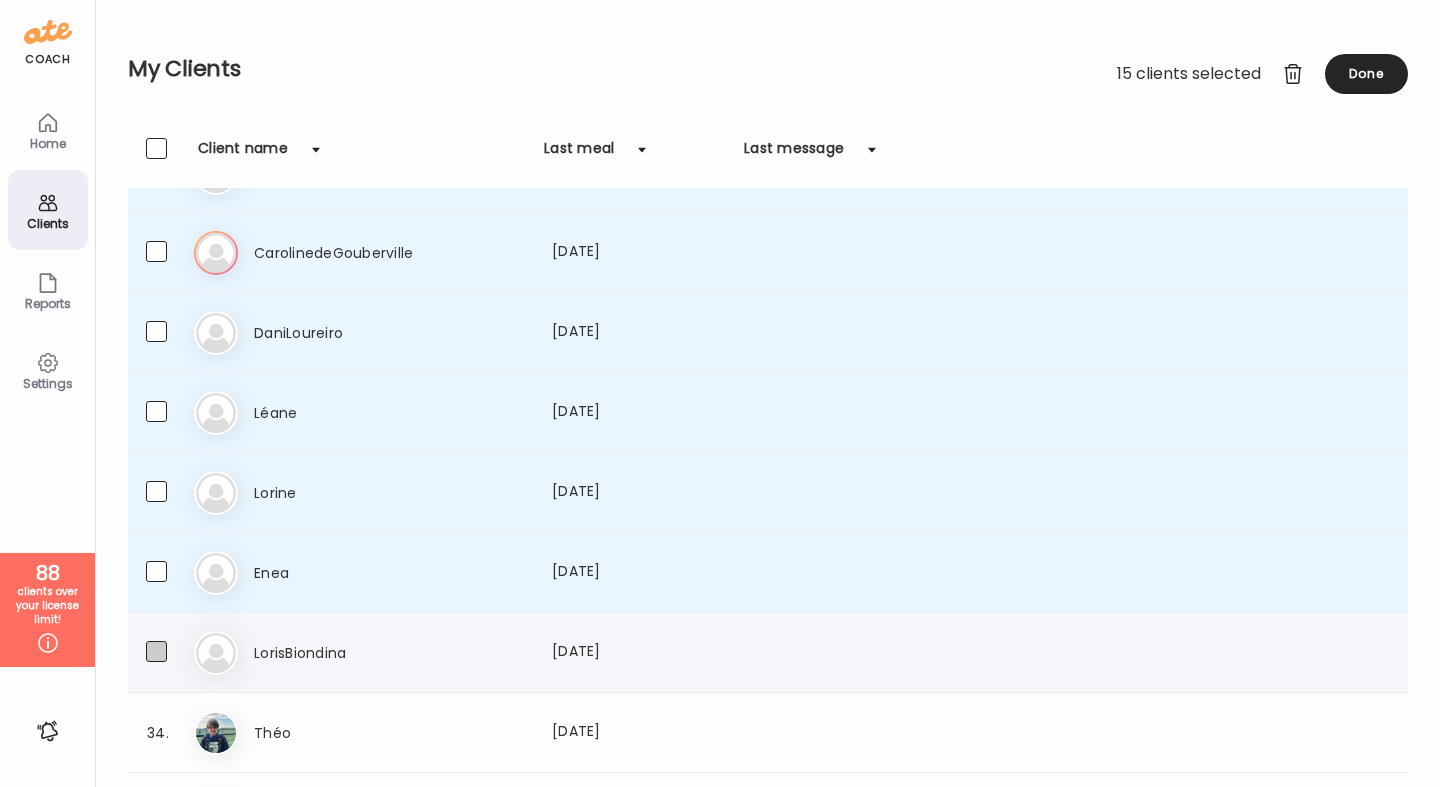
click at [161, 644] on span at bounding box center [156, 651] width 21 height 21
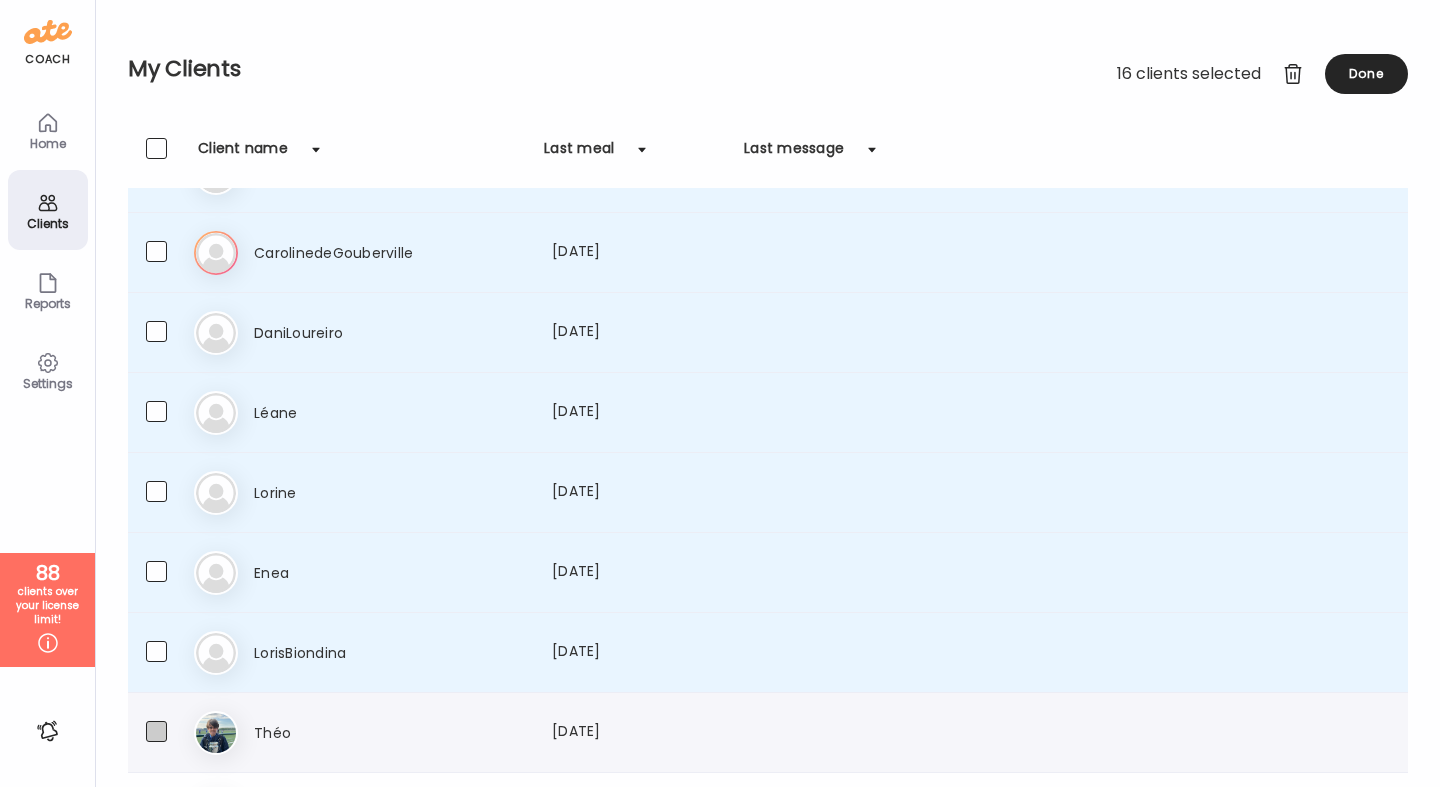
click at [172, 738] on label at bounding box center [176, 733] width 60 height 25
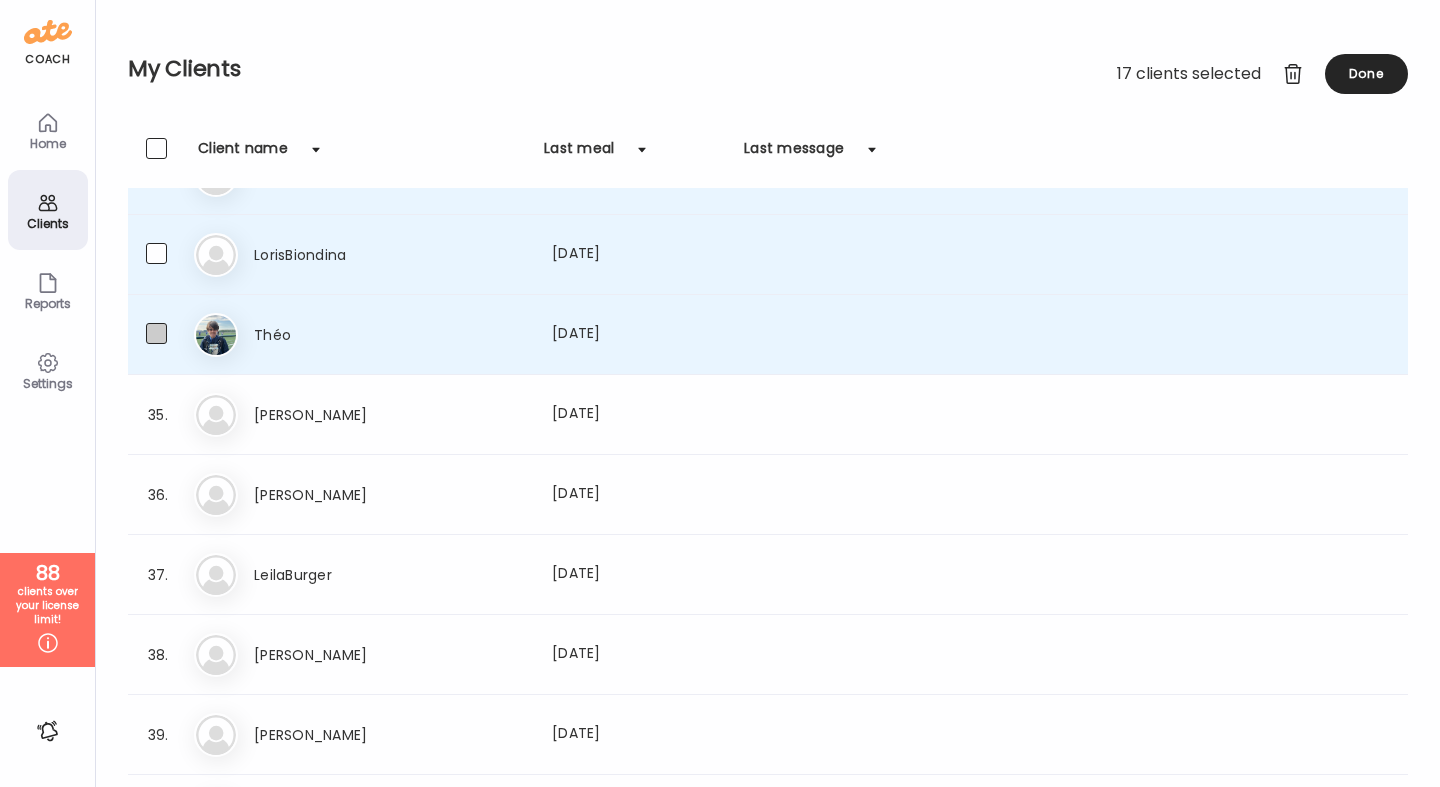
scroll to position [2543, 0]
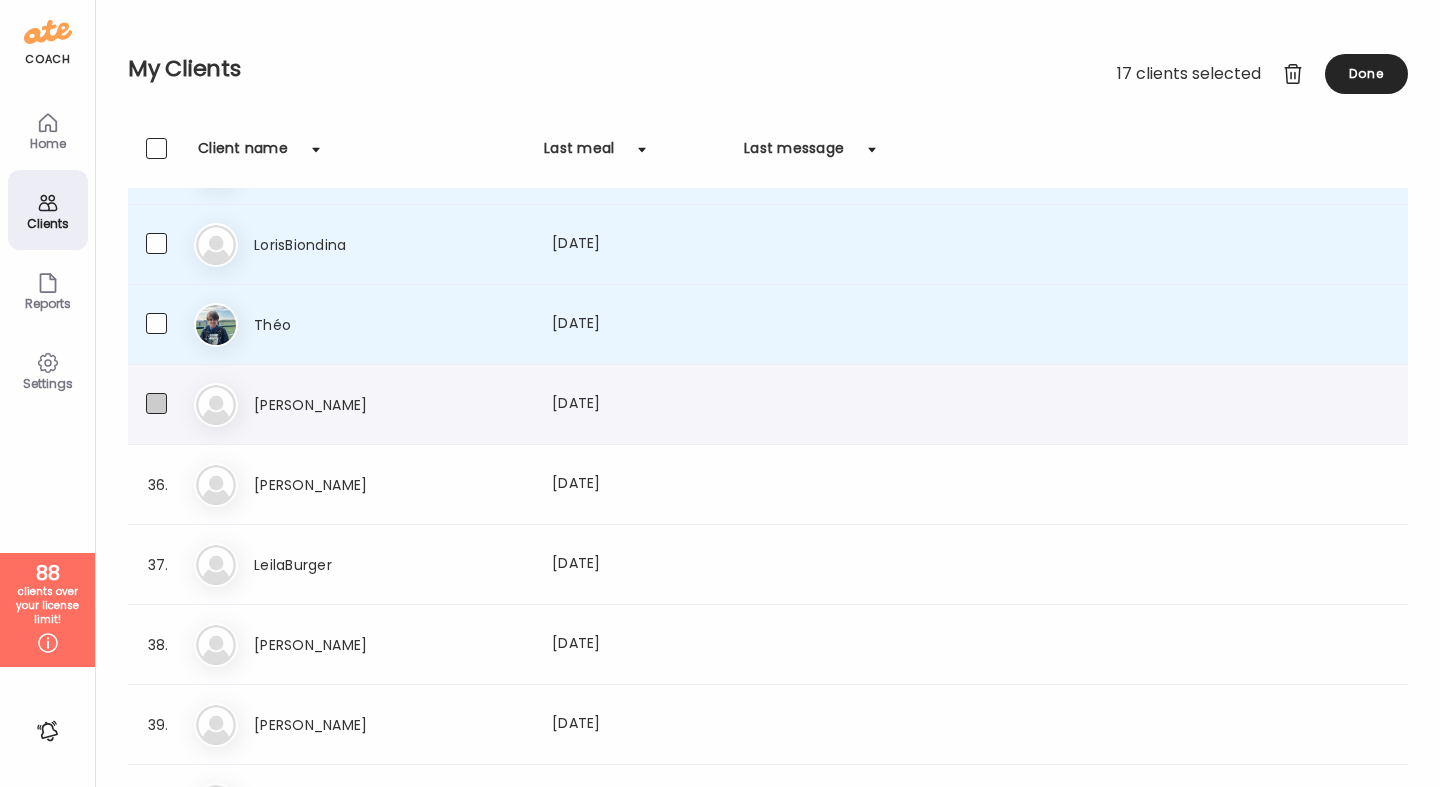
click at [169, 412] on label at bounding box center [176, 405] width 60 height 25
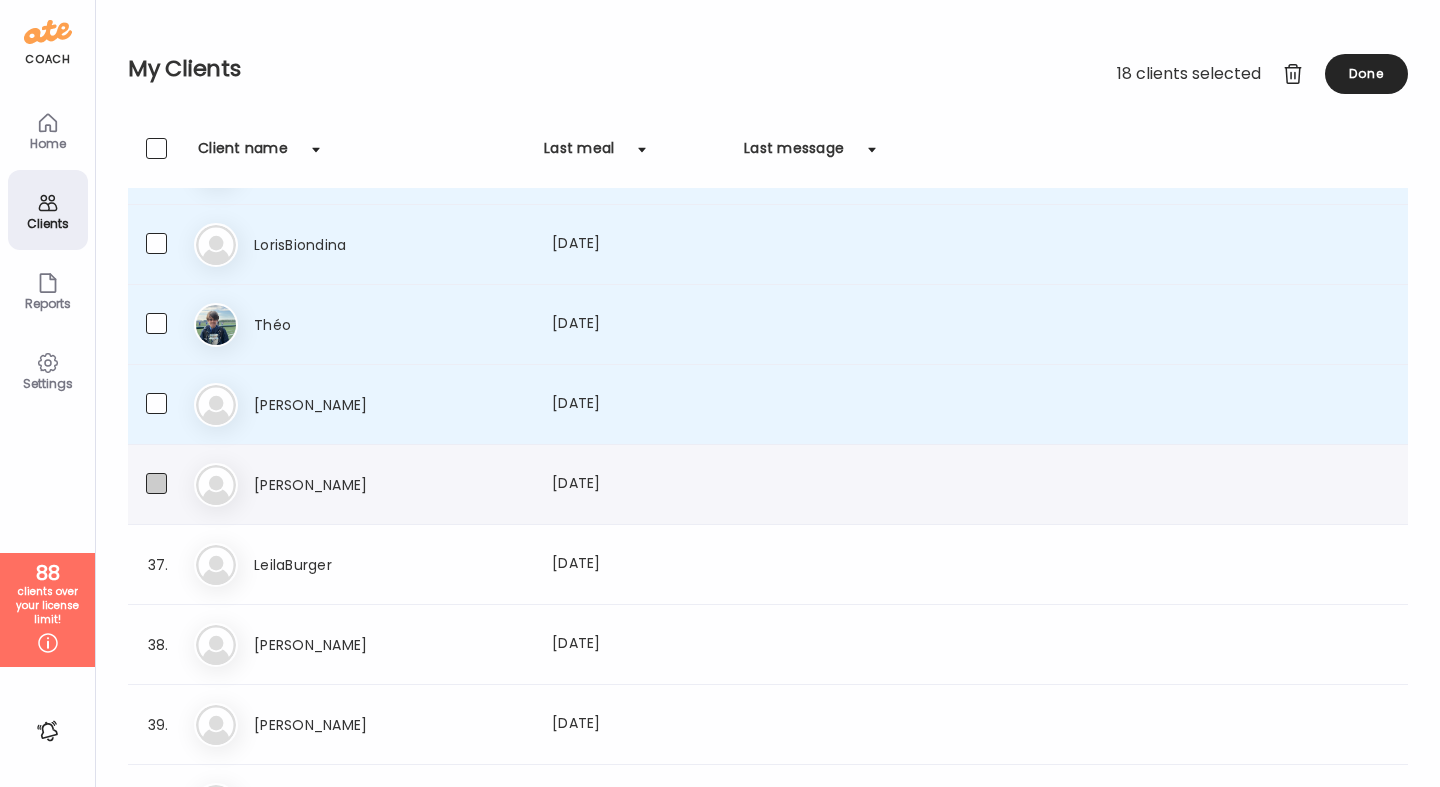
click at [162, 475] on span at bounding box center [156, 483] width 21 height 21
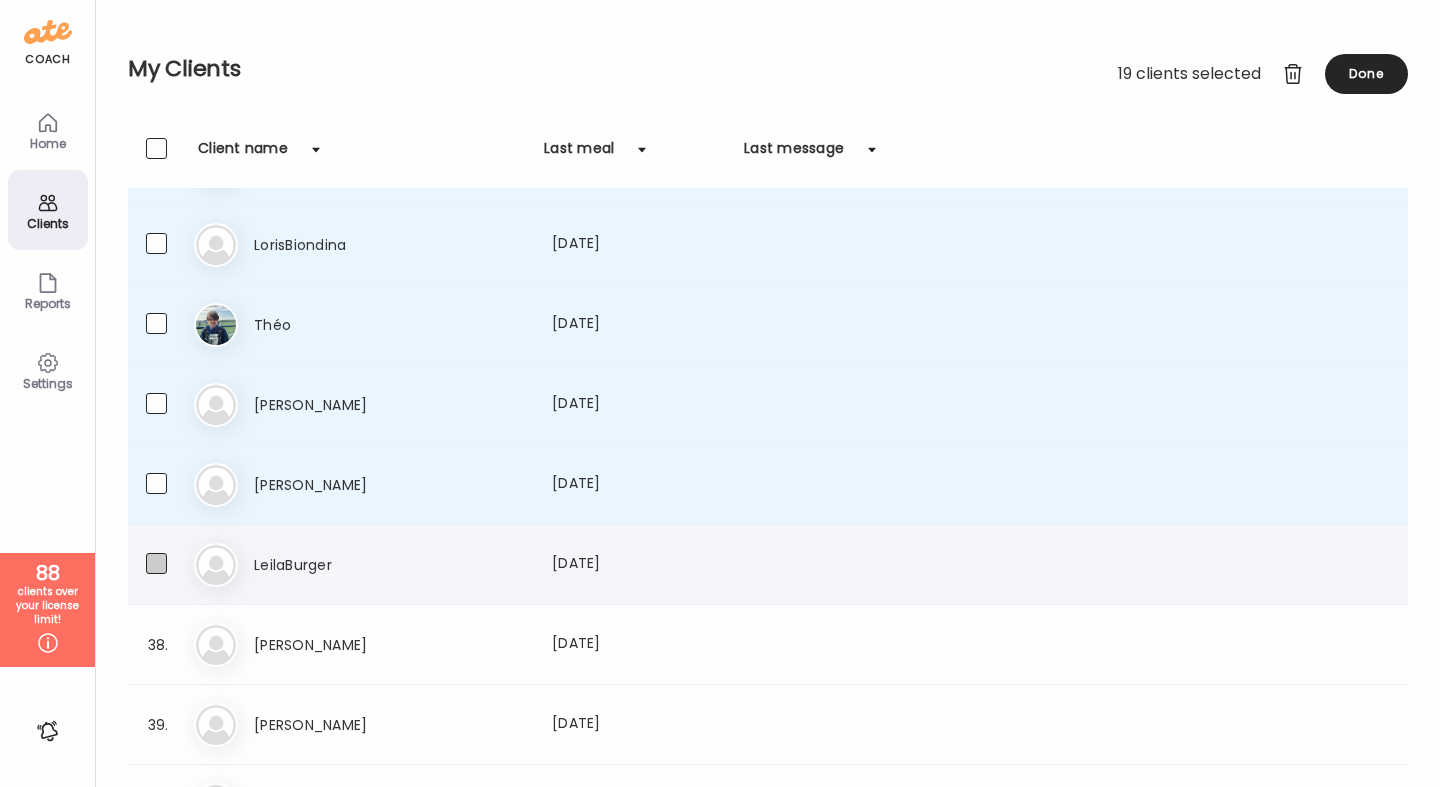
click at [160, 556] on span at bounding box center [156, 563] width 21 height 21
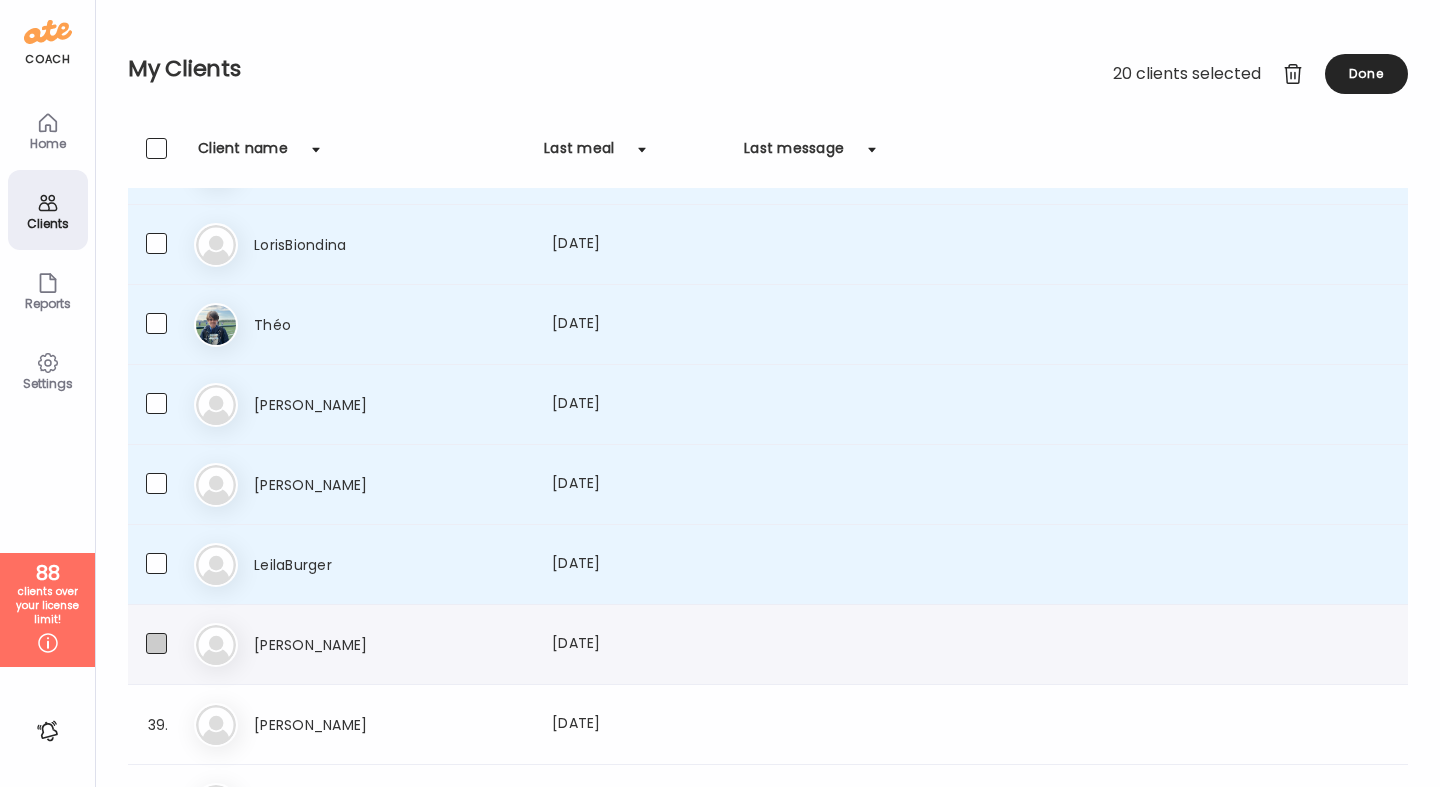
click at [163, 648] on span at bounding box center [156, 643] width 21 height 21
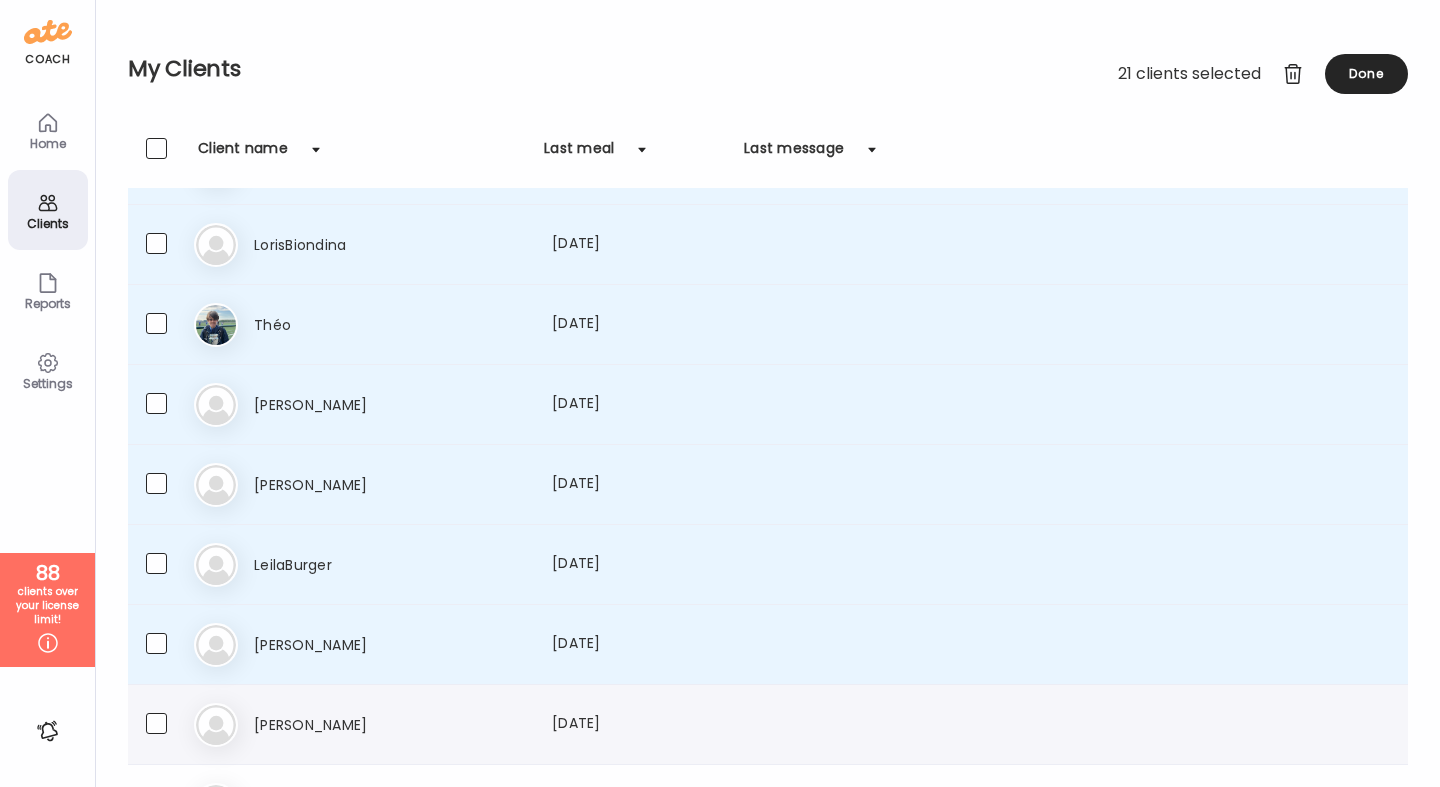
click at [163, 756] on div "39. Ju Julie Last meal: 109d ago" at bounding box center [768, 725] width 1280 height 80
click at [1290, 77] on div at bounding box center [1293, 74] width 40 height 40
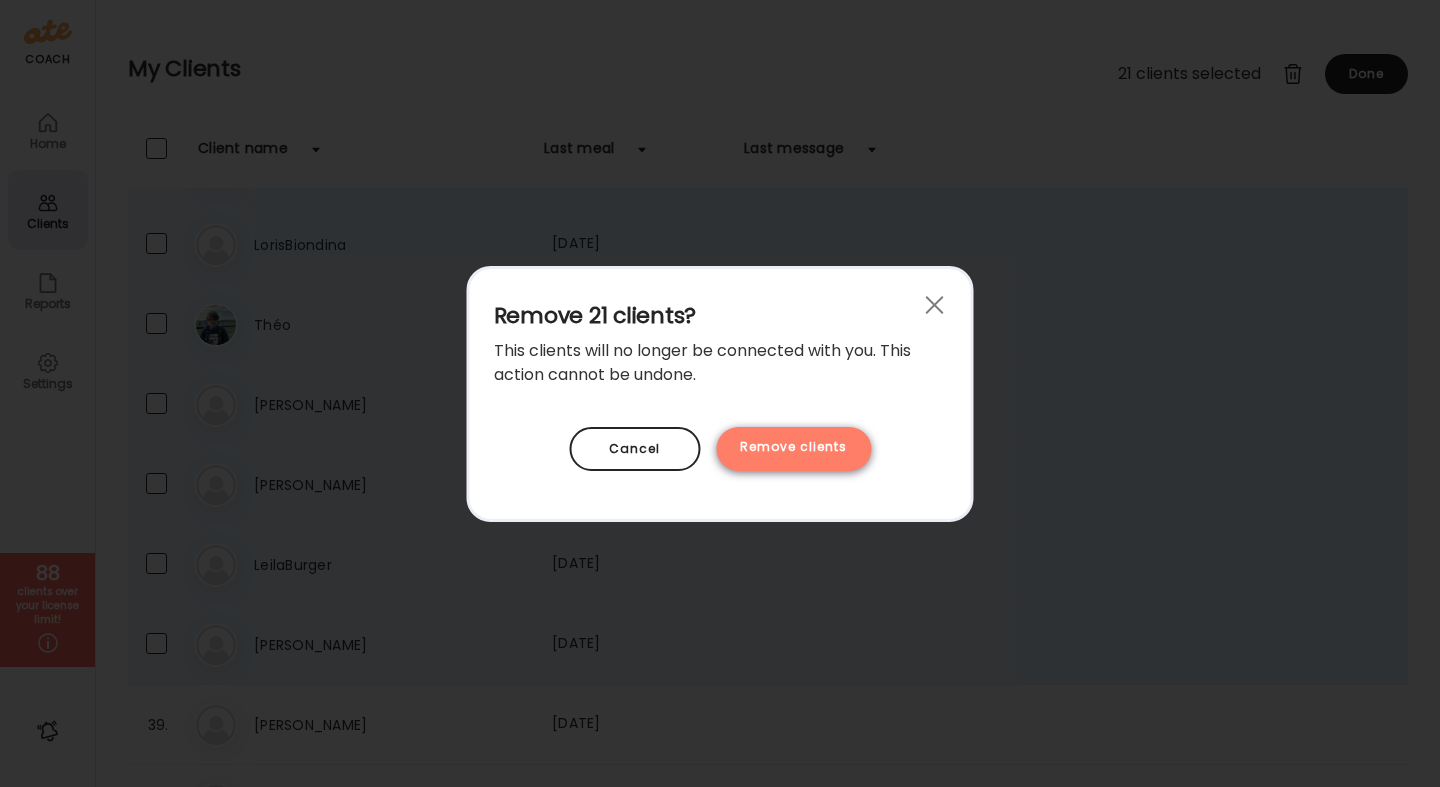
click at [809, 445] on div "Remove clients" at bounding box center [793, 449] width 155 height 44
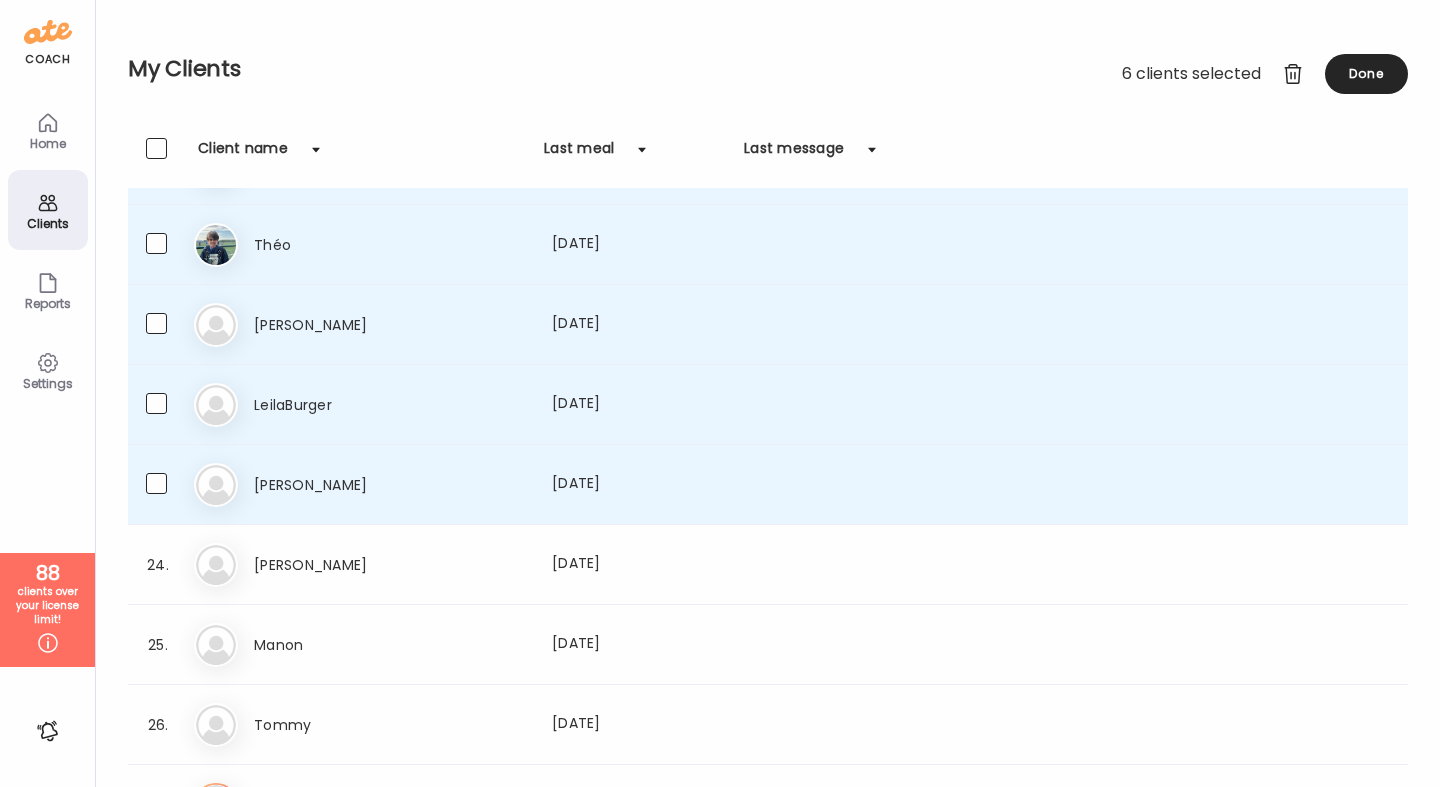
scroll to position [1343, 0]
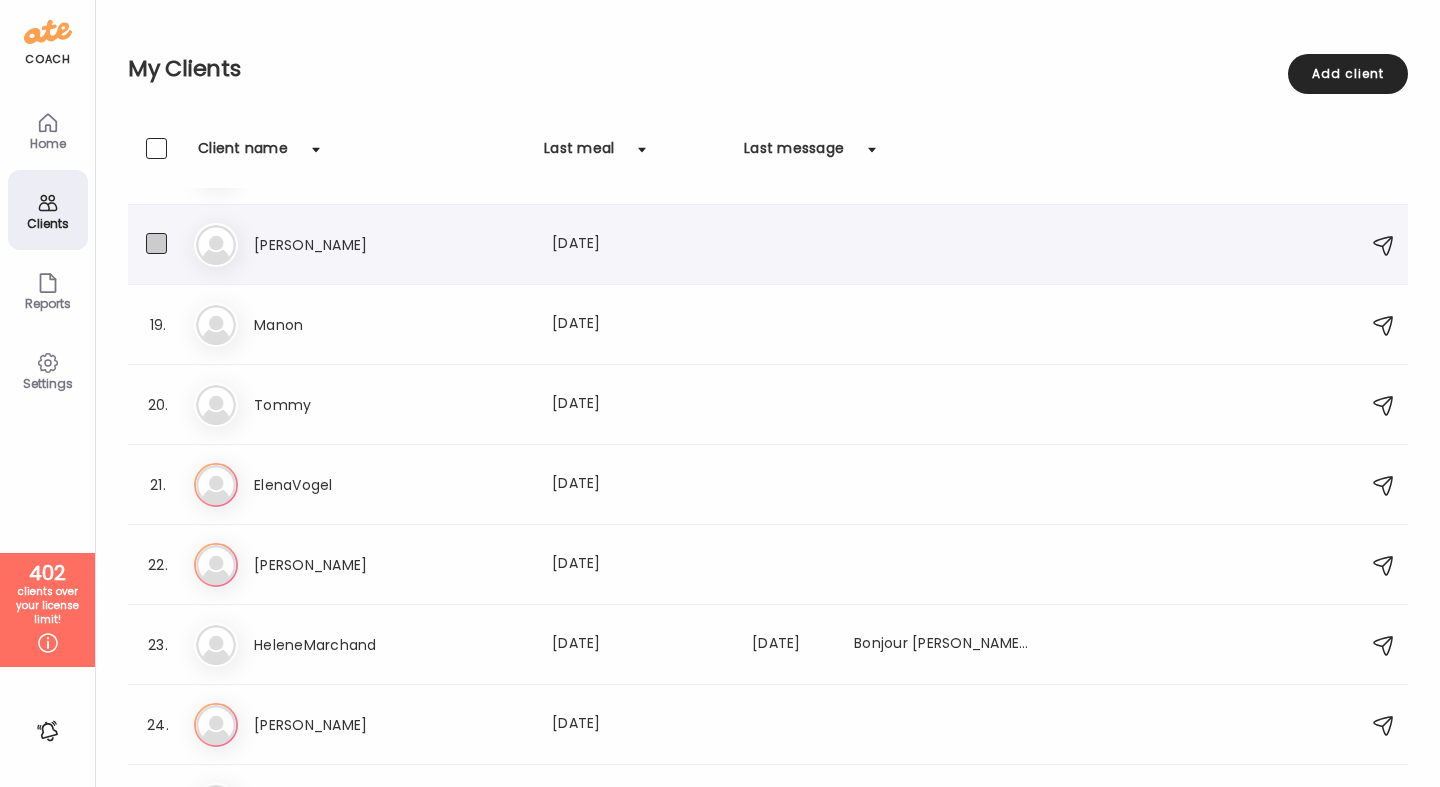
click at [162, 251] on span at bounding box center [156, 243] width 21 height 21
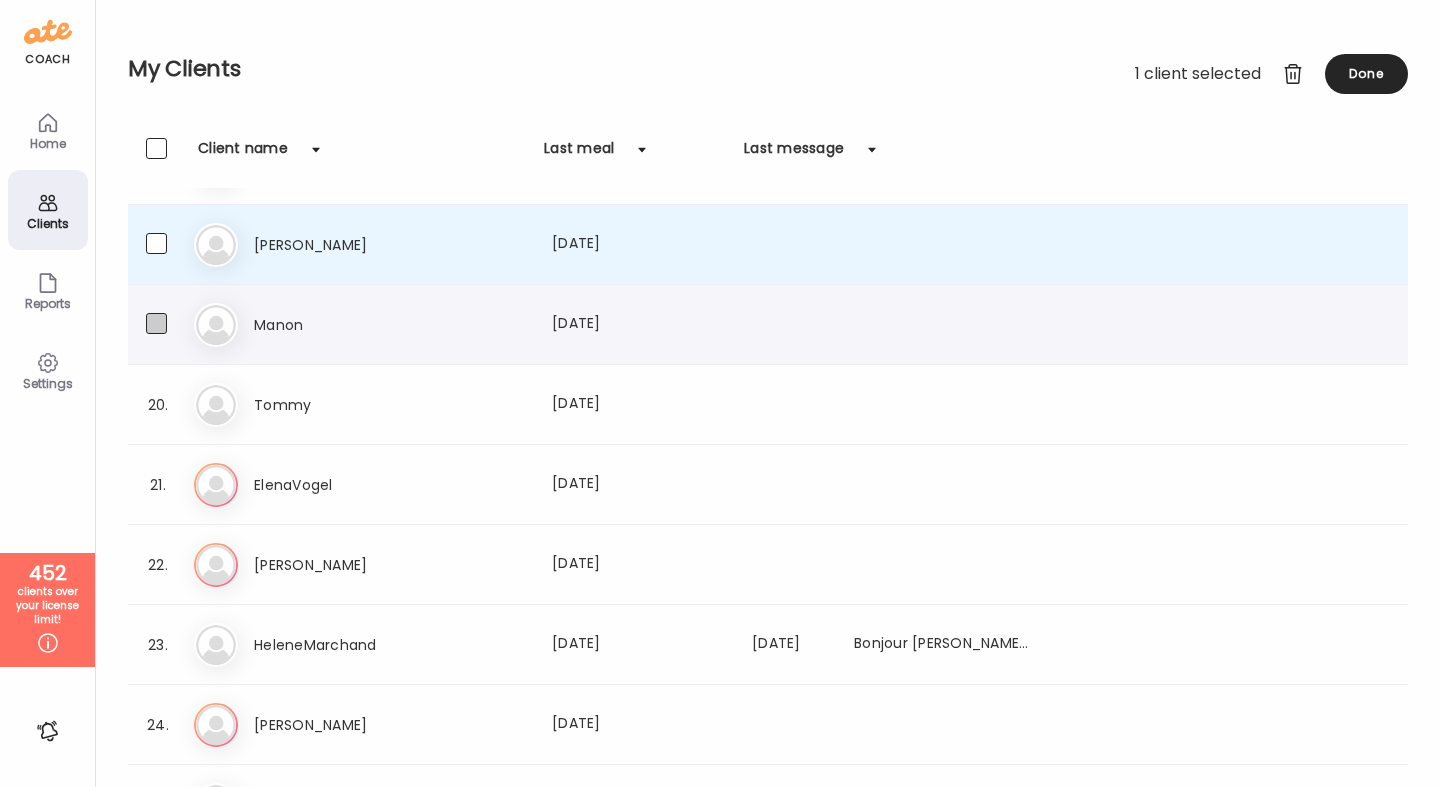
click at [162, 321] on span at bounding box center [156, 323] width 21 height 21
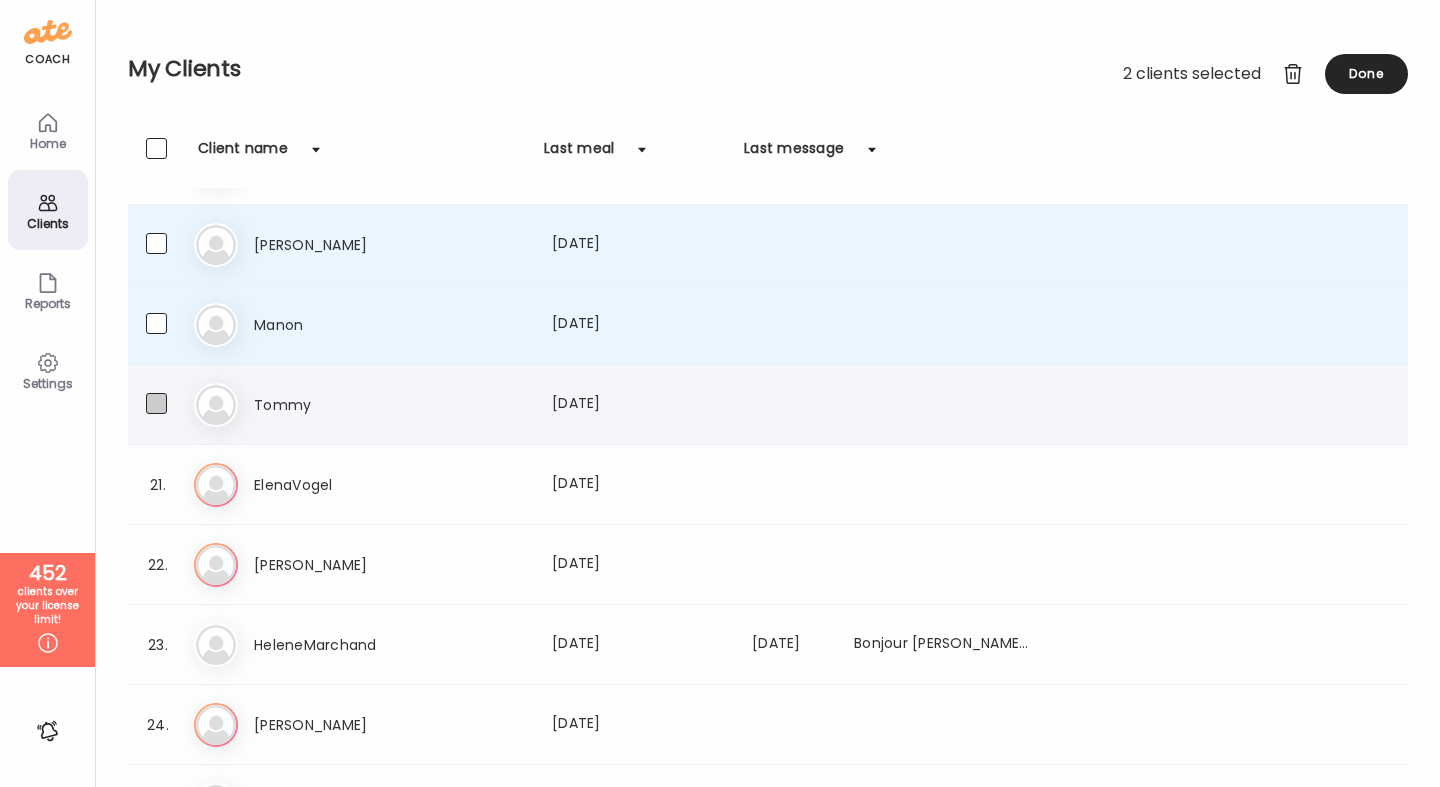
click at [158, 395] on span at bounding box center [156, 403] width 21 height 21
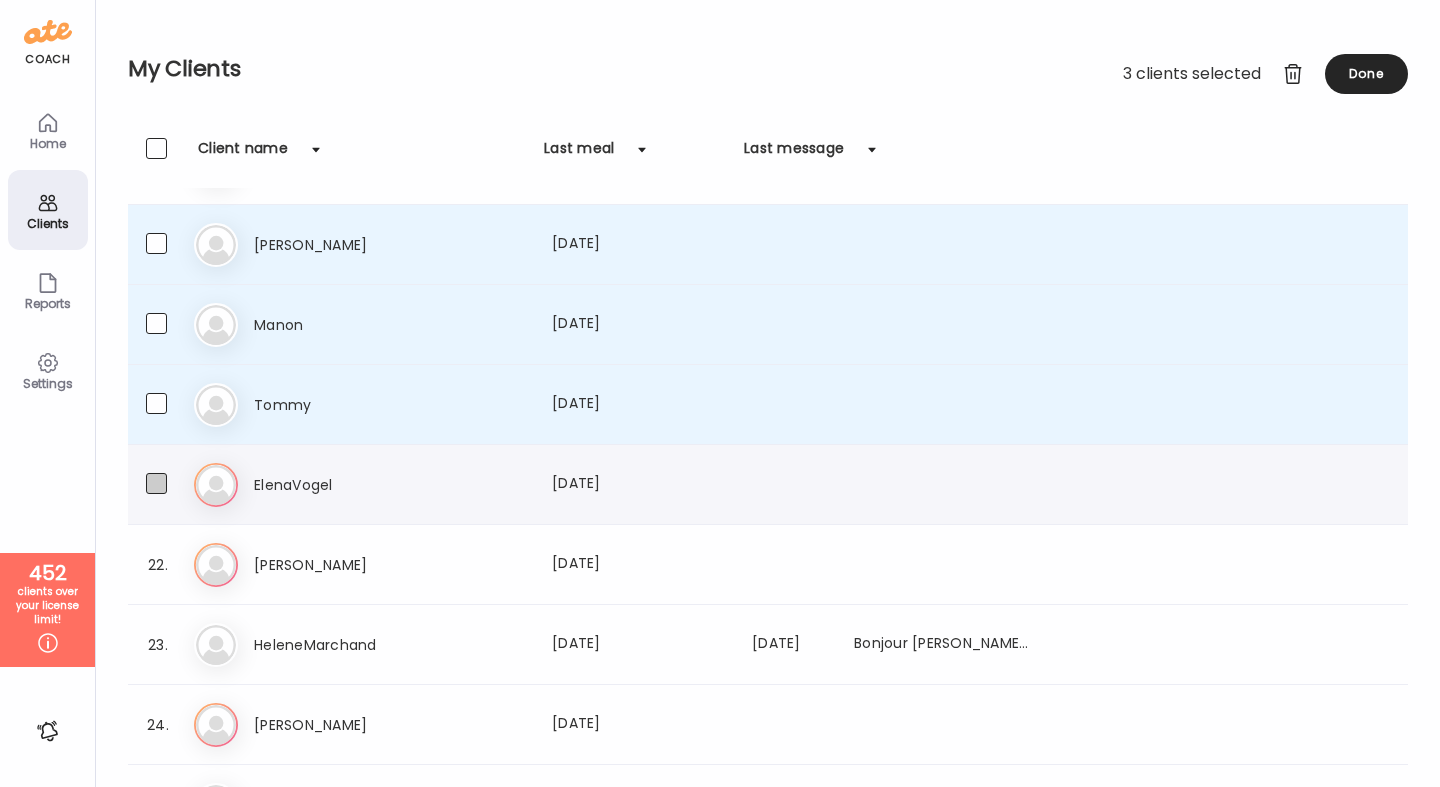
click at [156, 478] on span at bounding box center [156, 483] width 21 height 21
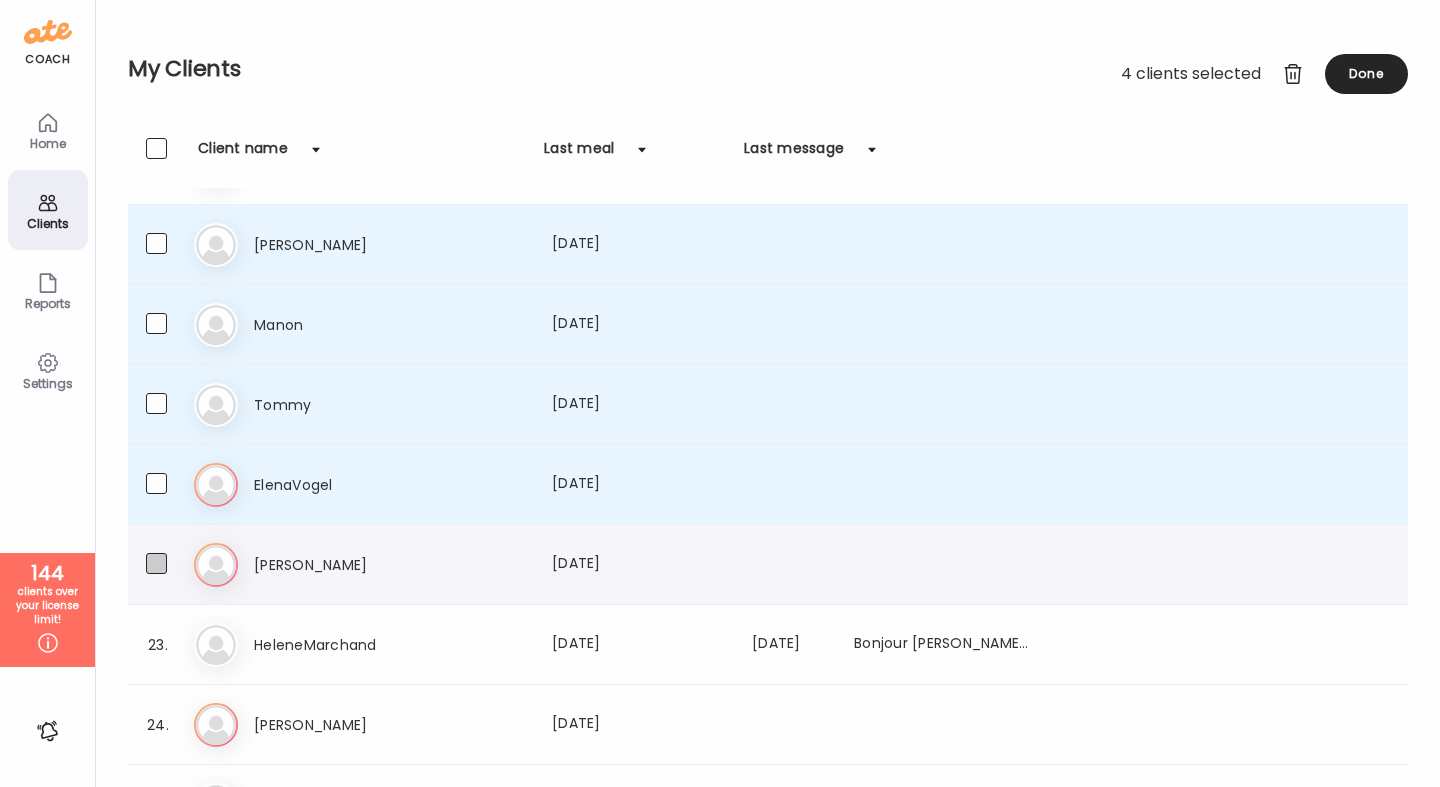
click at [157, 560] on span at bounding box center [156, 563] width 21 height 21
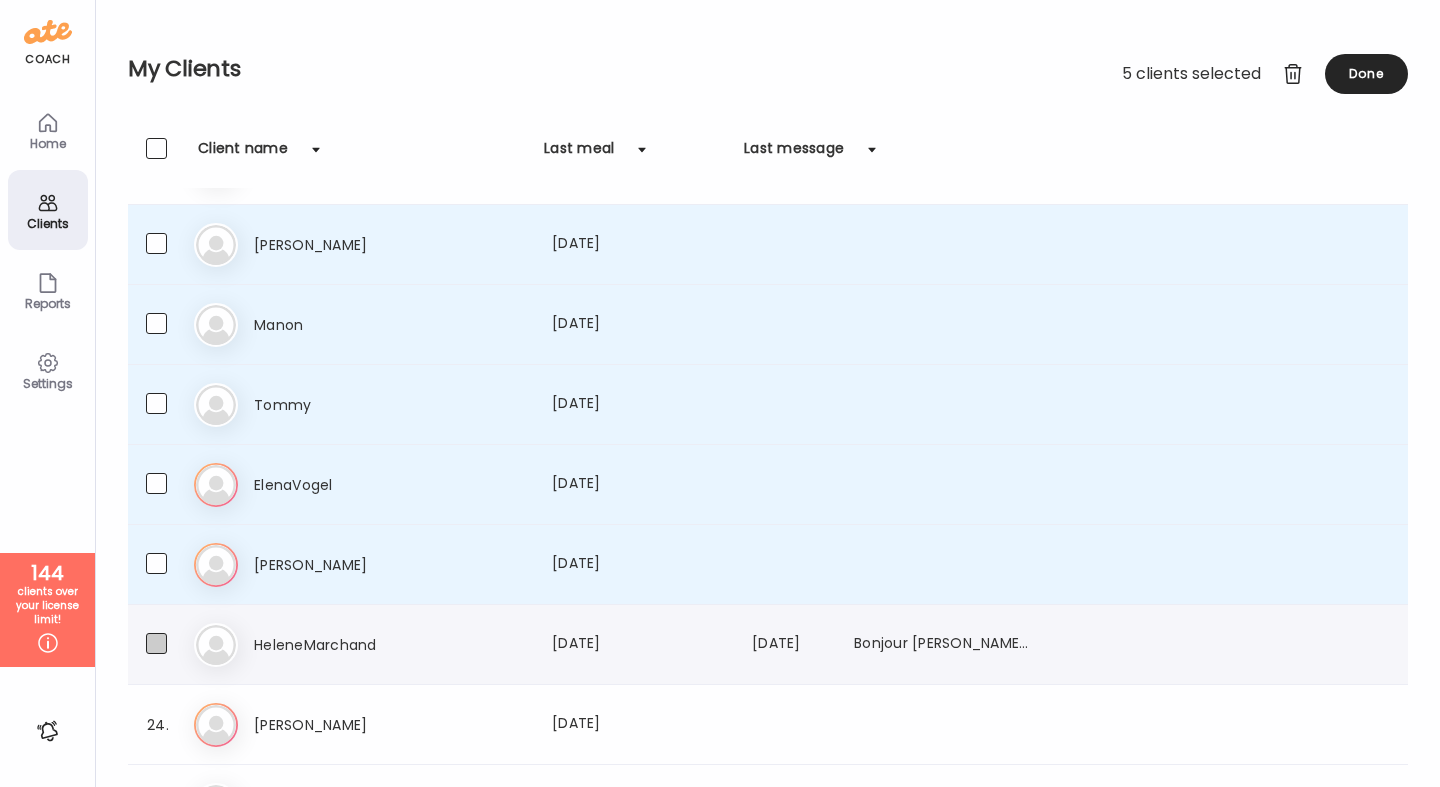
click at [156, 633] on span at bounding box center [156, 643] width 21 height 21
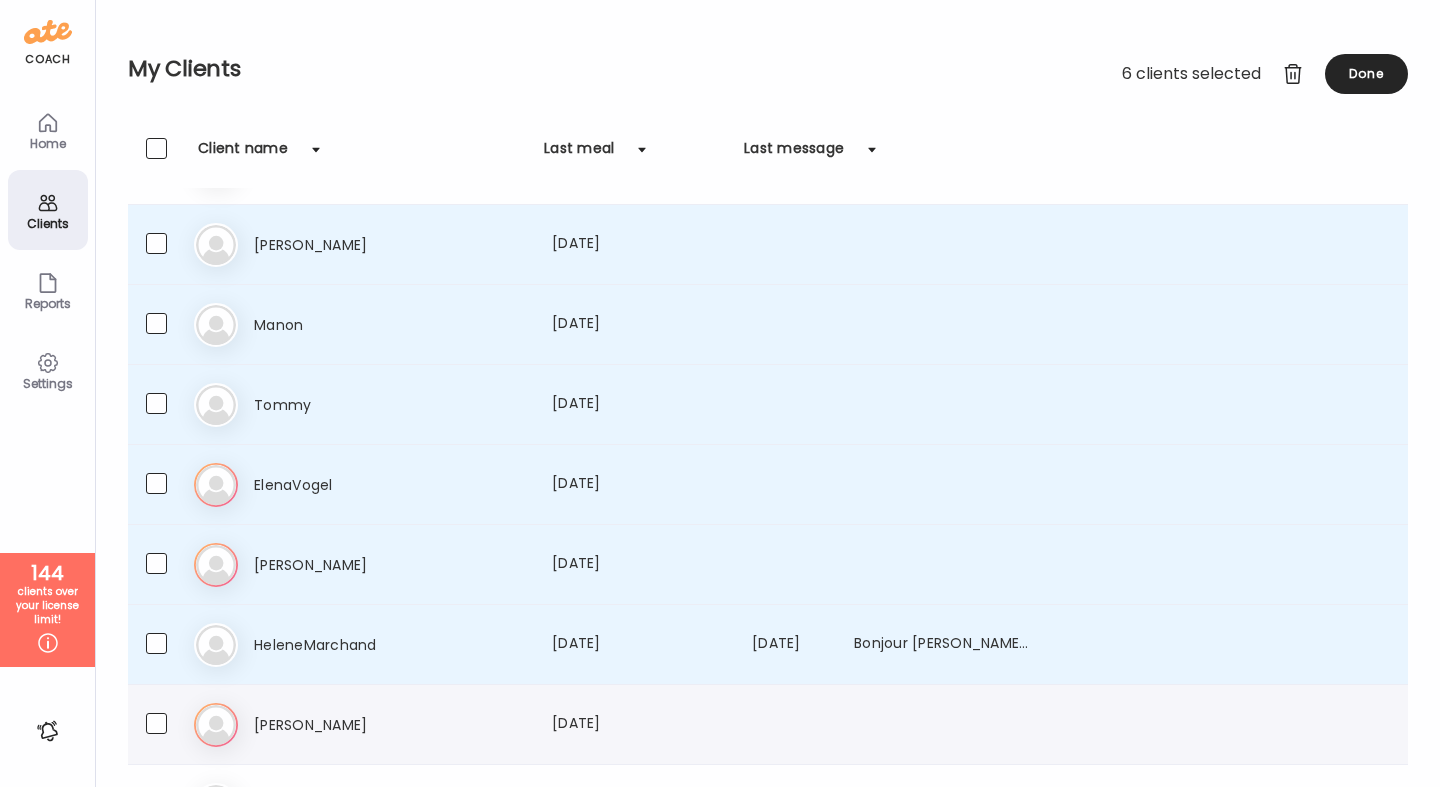
click at [152, 754] on div "24. Ga Gabriela Last meal: 125d ago" at bounding box center [768, 725] width 1280 height 80
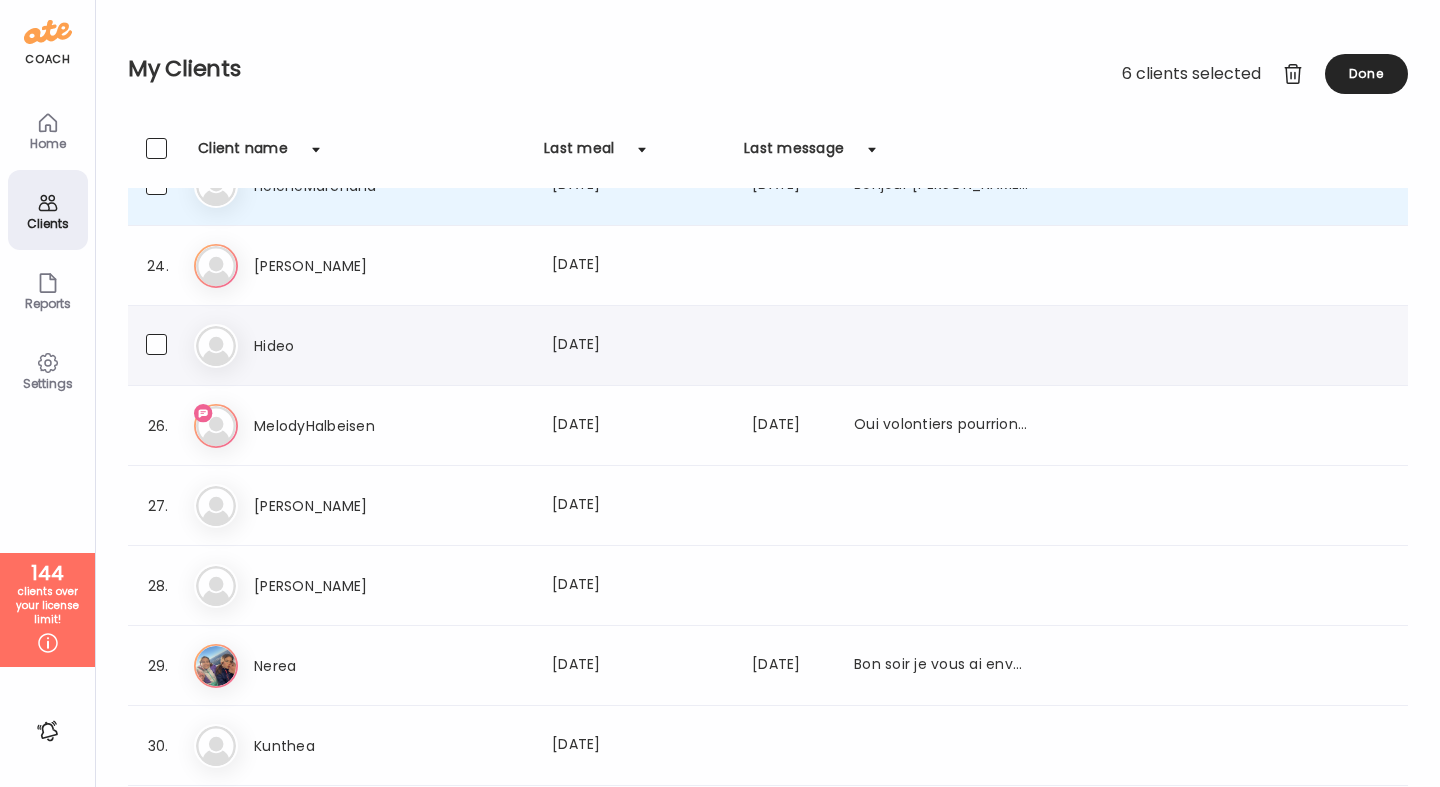
scroll to position [1783, 0]
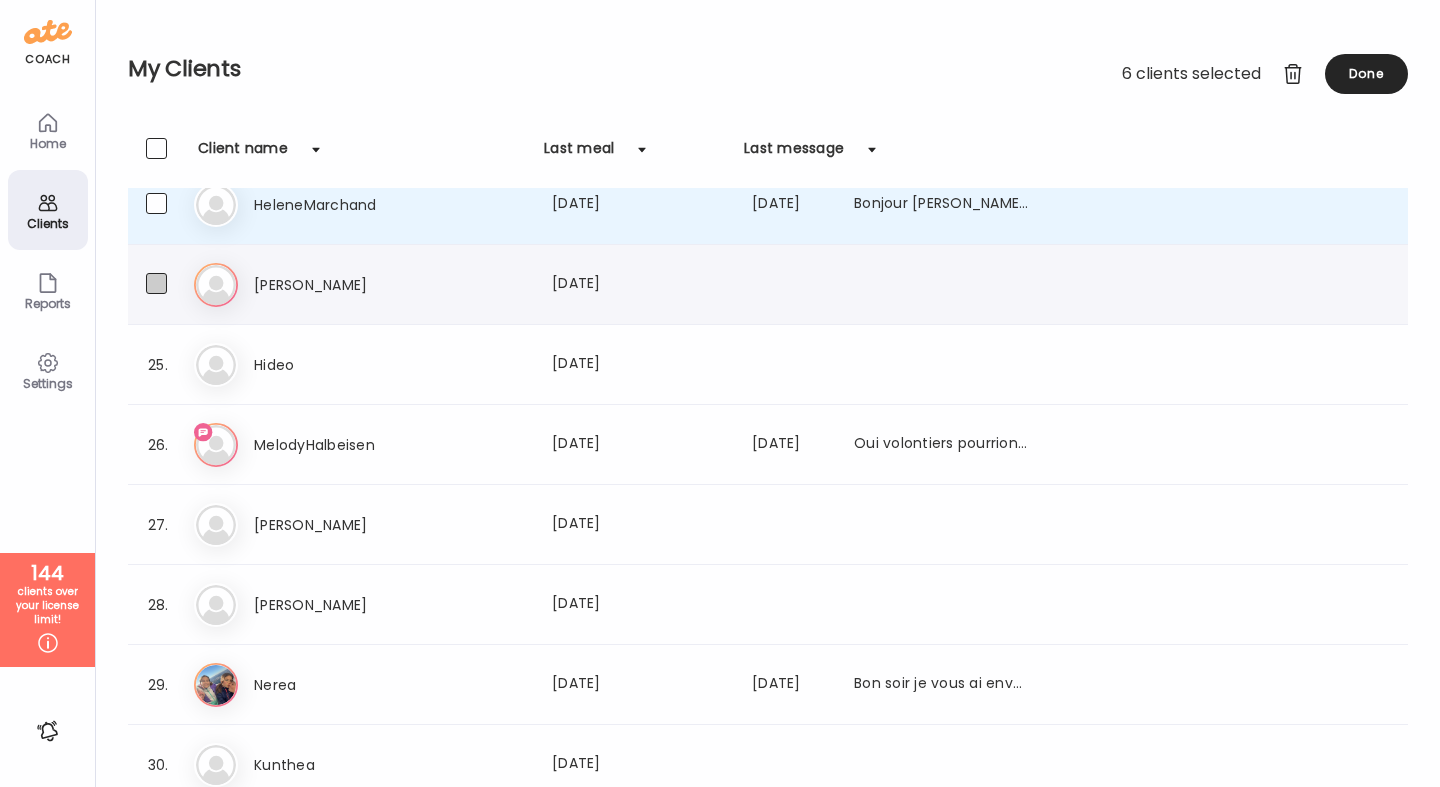
click at [155, 291] on span at bounding box center [156, 283] width 21 height 21
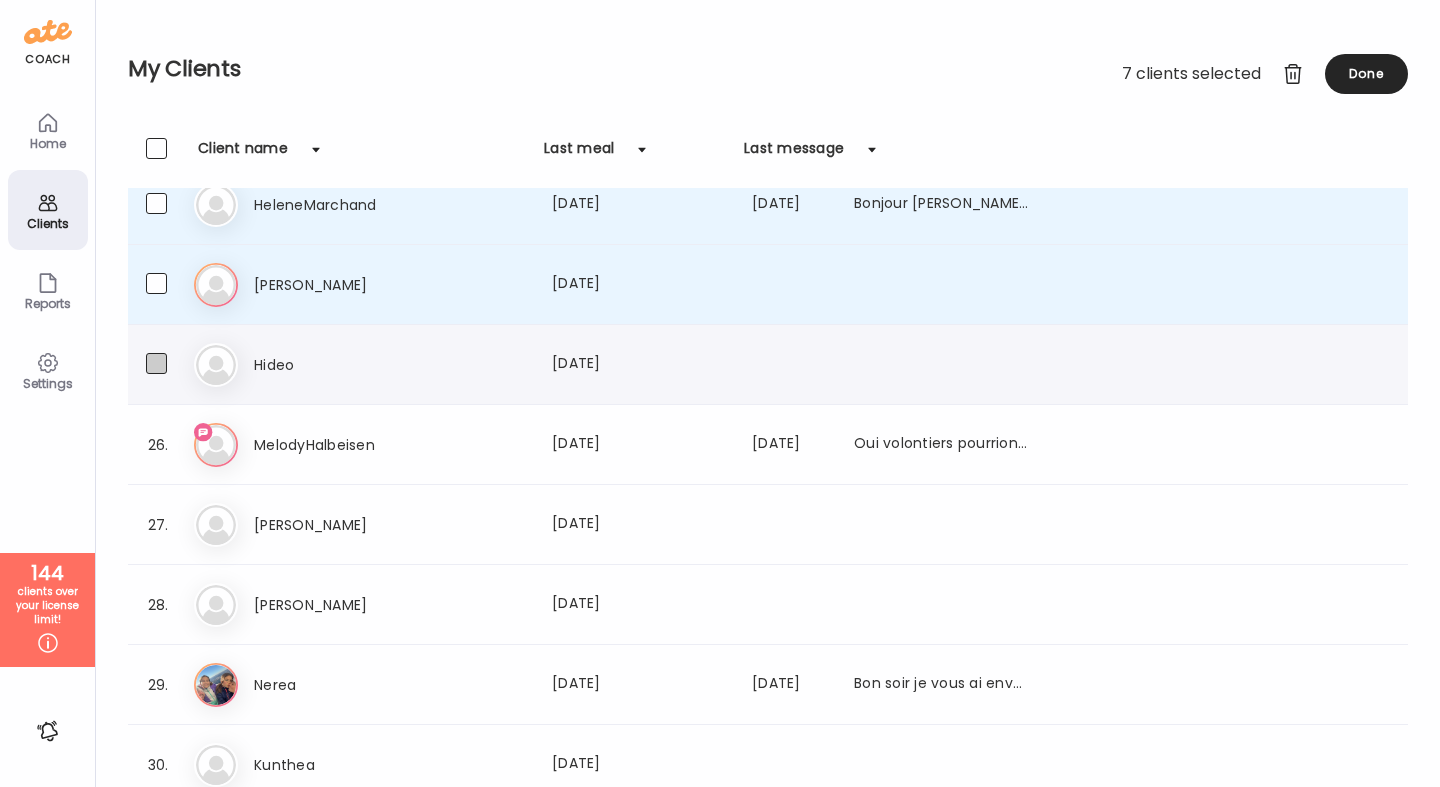
click at [157, 363] on span at bounding box center [156, 363] width 21 height 21
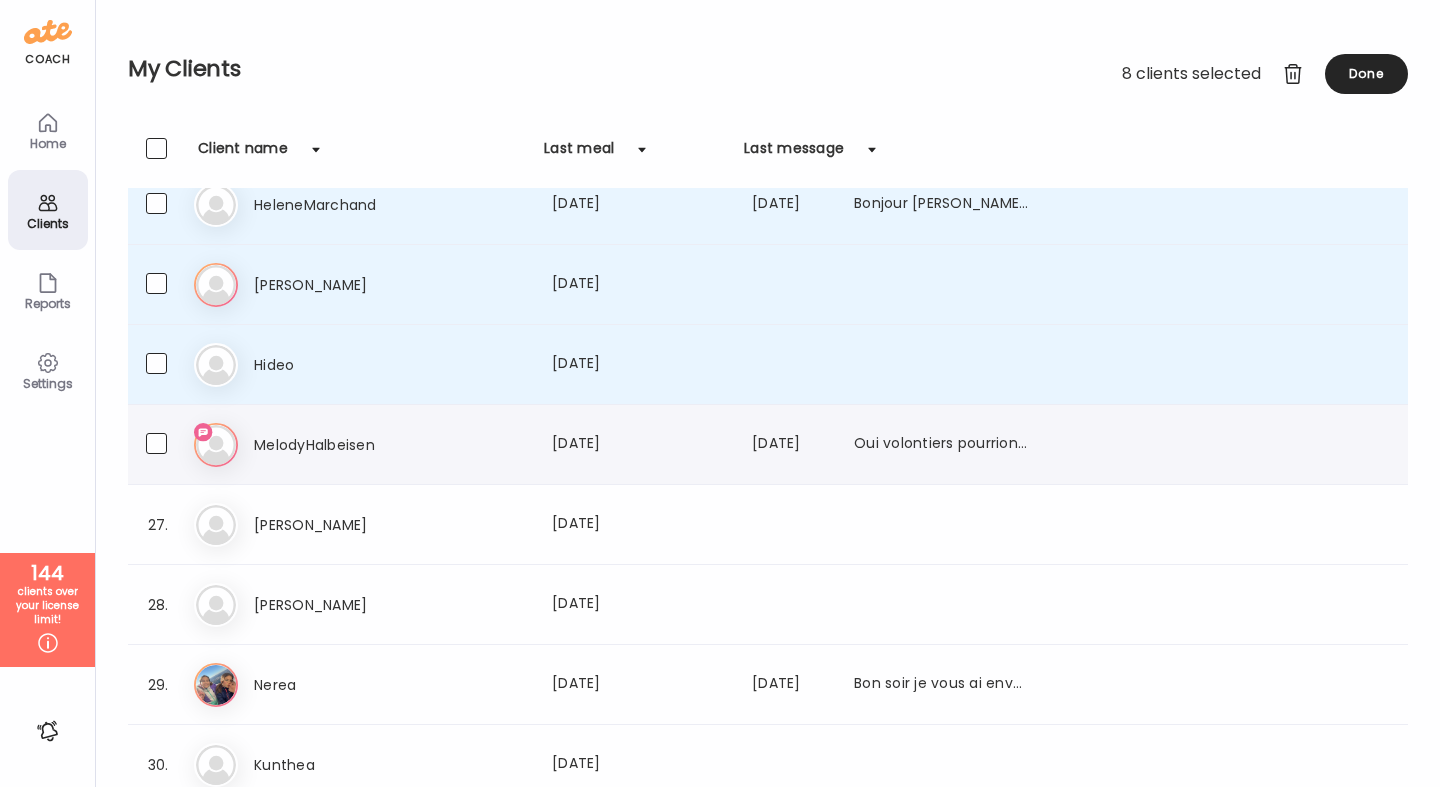
click at [155, 423] on div "26. Me MelodyHalbeisen Last meal: 131d ago Last message: 135d ago Oui volontier…" at bounding box center [768, 445] width 1280 height 80
click at [160, 522] on span at bounding box center [156, 523] width 21 height 21
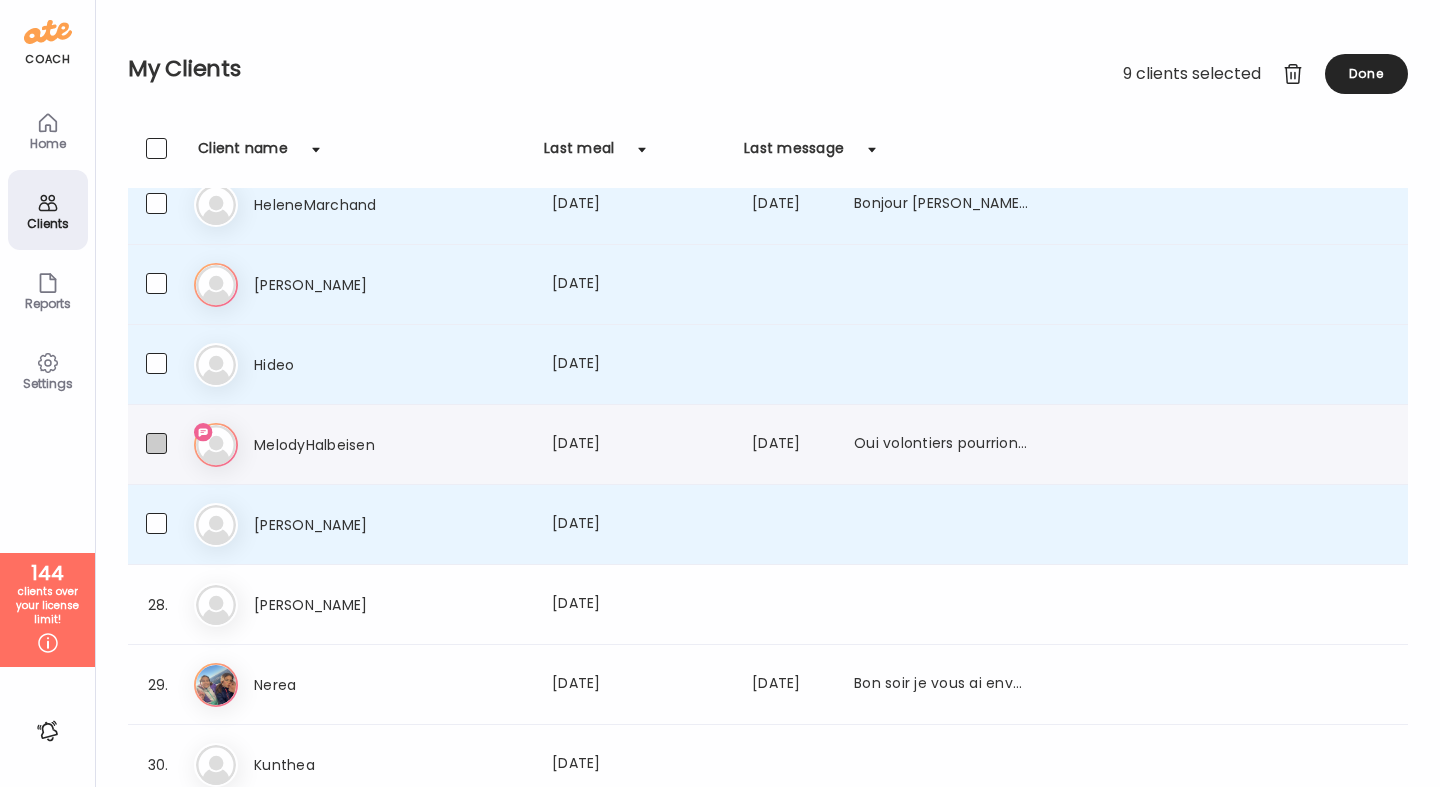
click at [162, 445] on span at bounding box center [156, 443] width 21 height 21
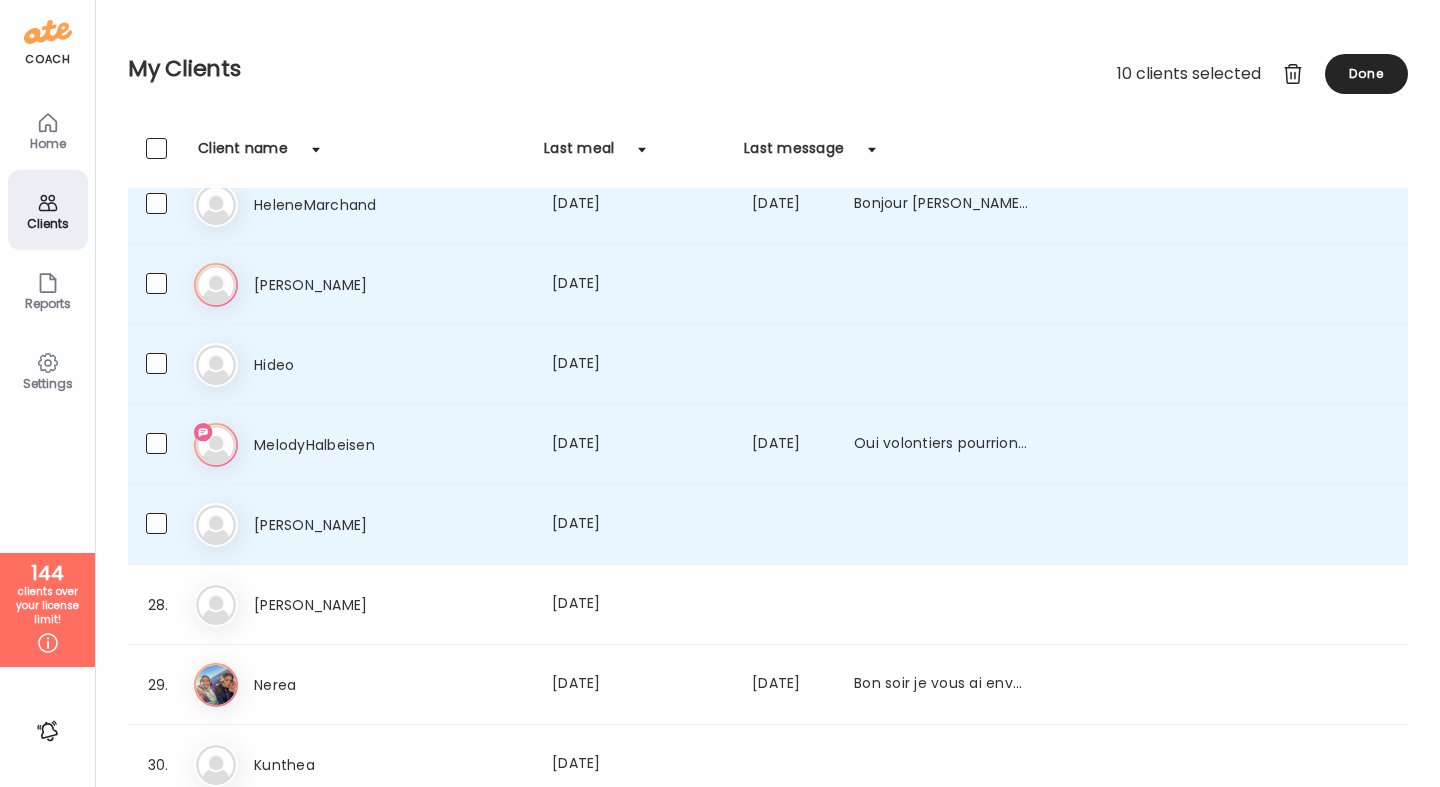
click at [113, 769] on div "My Clients 10 clients selected Done Clients Client name Last meal Last message …" at bounding box center [768, 393] width 1344 height 787
click at [140, 620] on div "28. Cy Cyril Last meal: 144d ago" at bounding box center [768, 605] width 1280 height 80
click at [153, 612] on span at bounding box center [156, 603] width 21 height 21
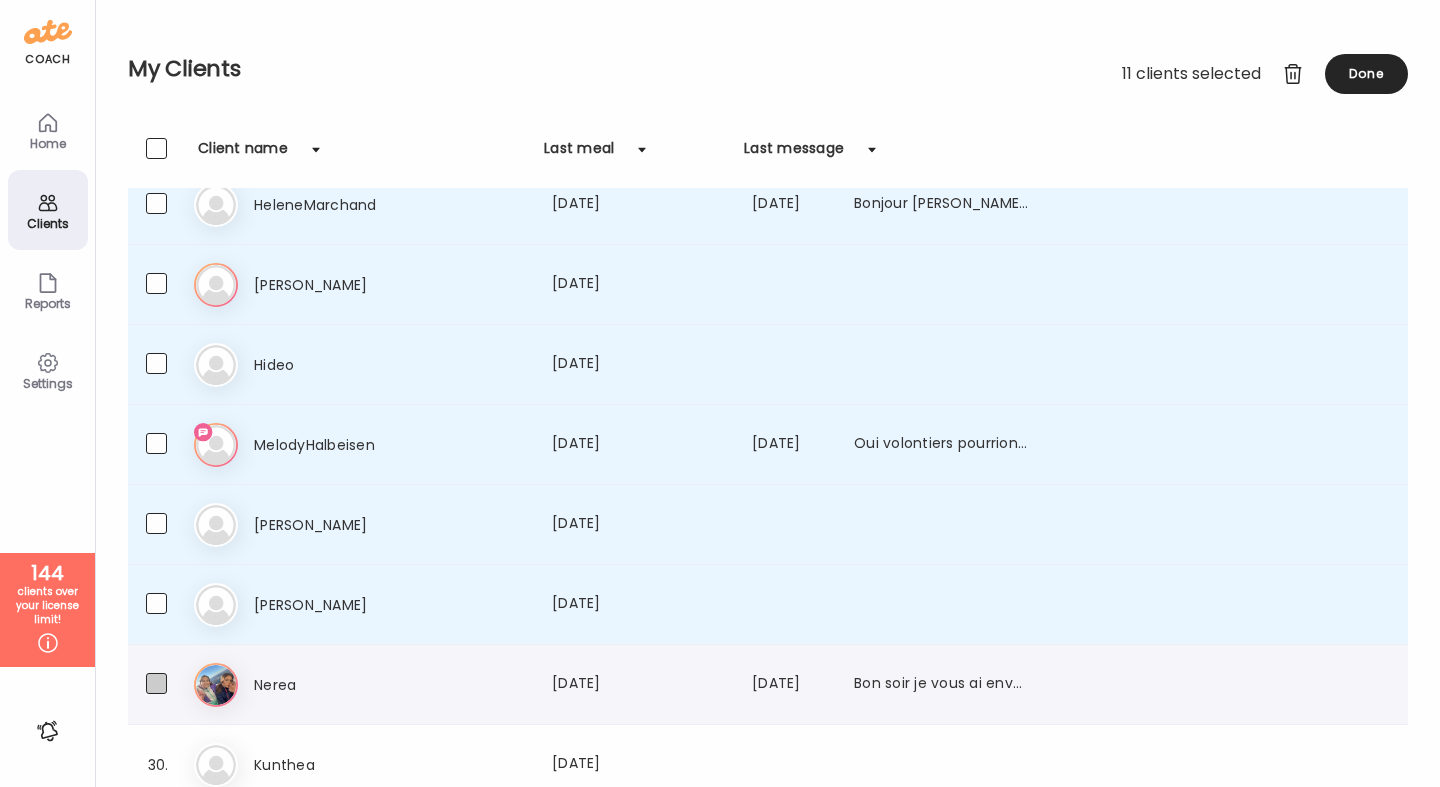
click at [160, 680] on span at bounding box center [156, 683] width 21 height 21
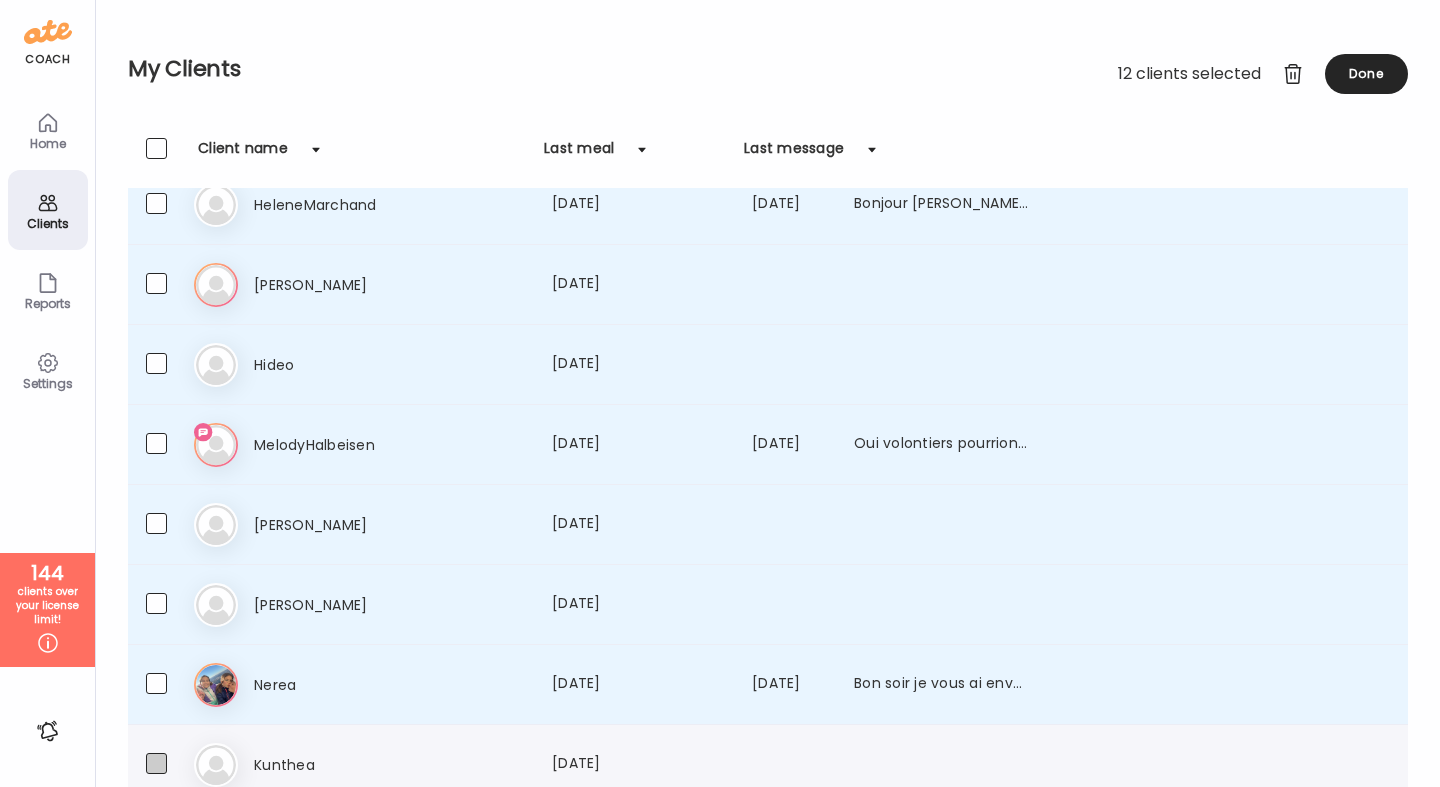
click at [160, 754] on span at bounding box center [156, 763] width 21 height 21
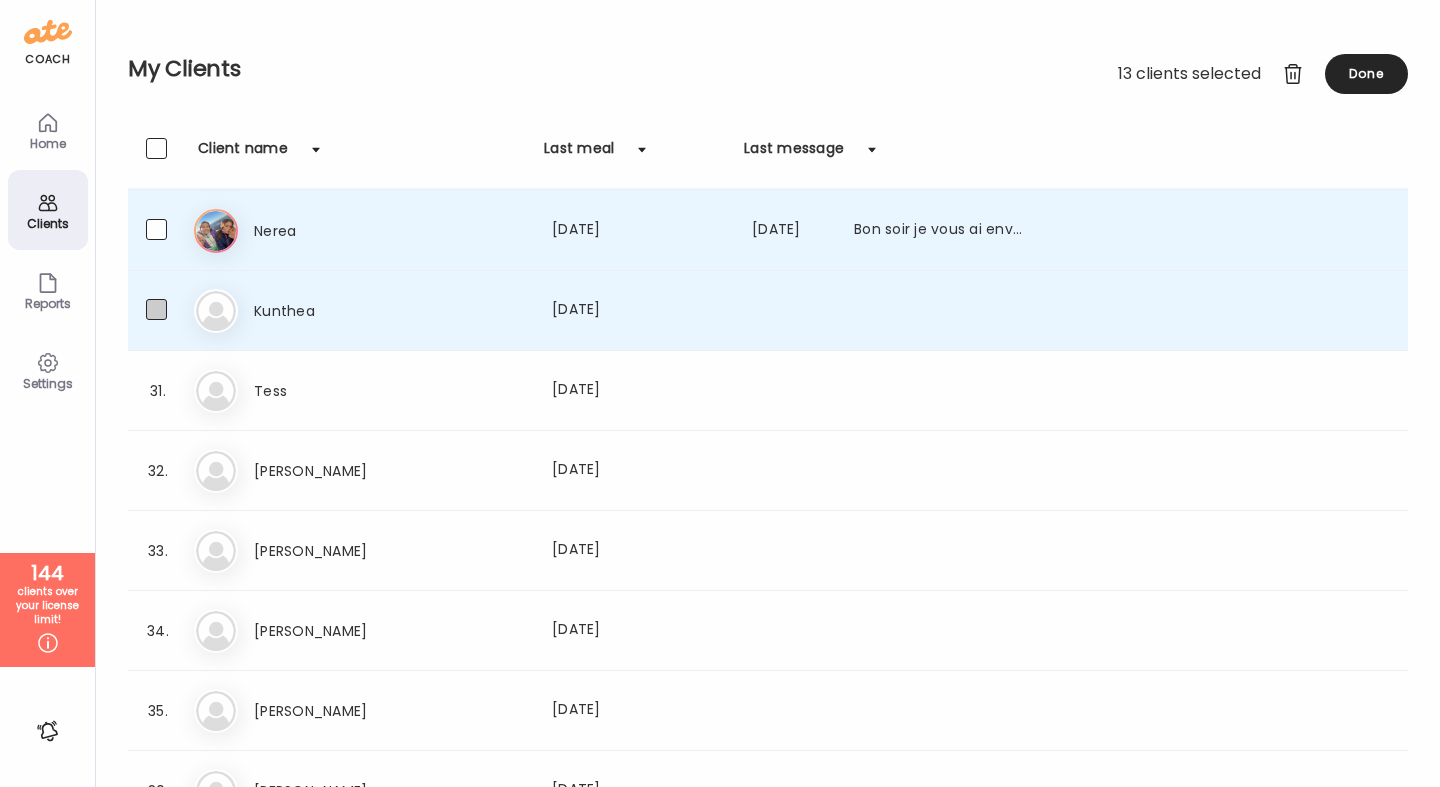
scroll to position [2331, 0]
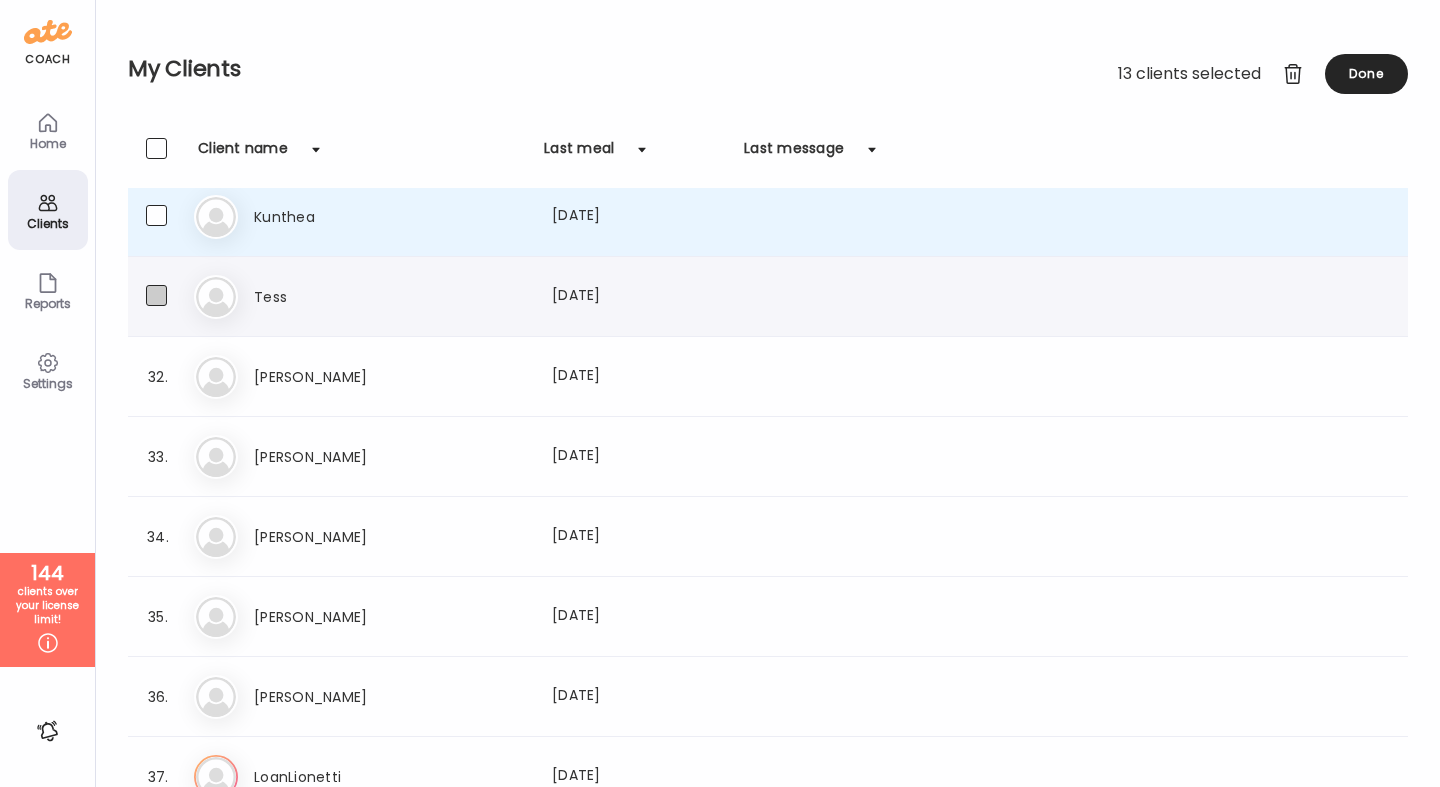
click at [163, 299] on span at bounding box center [156, 295] width 21 height 21
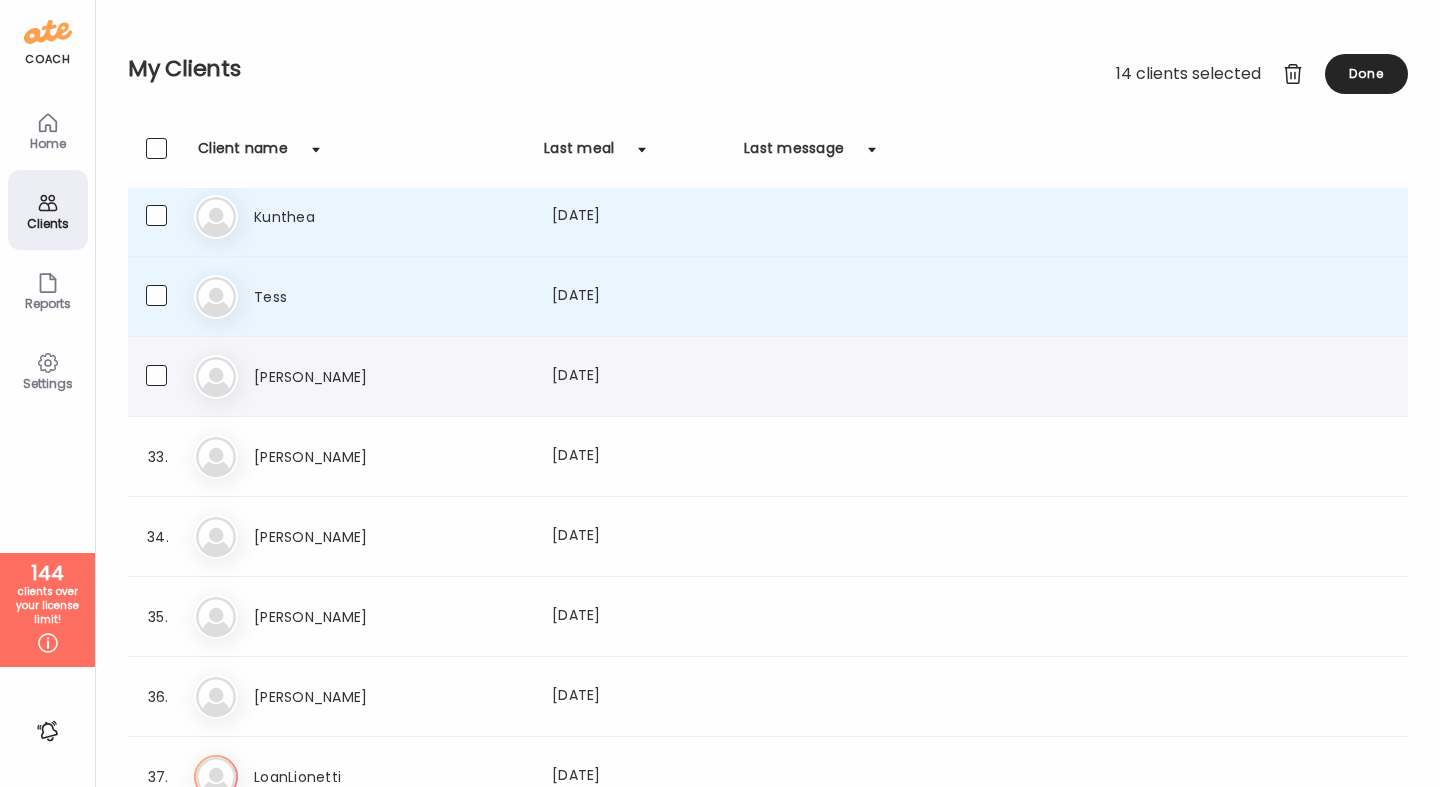
click at [163, 362] on div "32. Do Domenico Last meal: 152d ago" at bounding box center [768, 377] width 1280 height 80
click at [160, 384] on span at bounding box center [156, 375] width 21 height 21
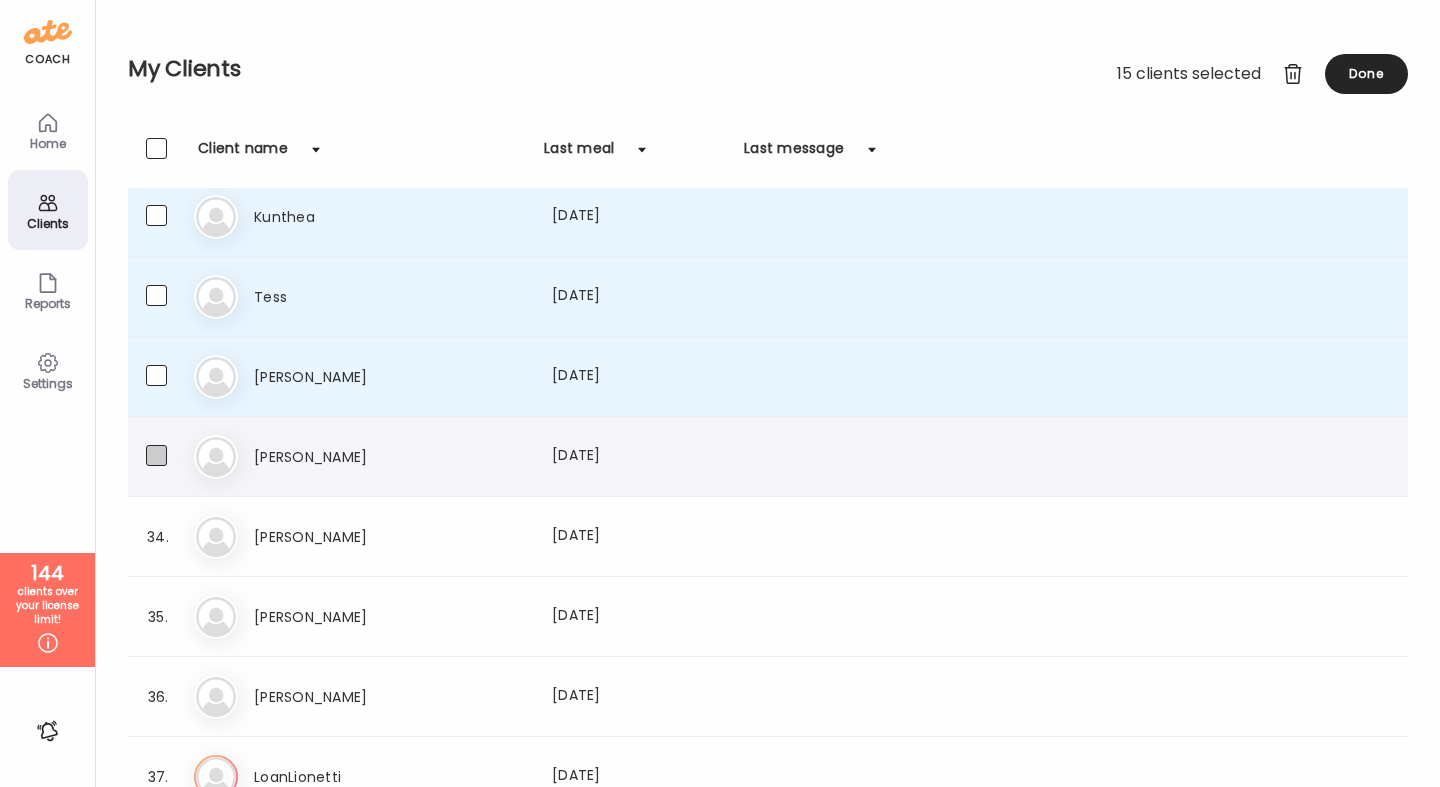
click at [165, 453] on span at bounding box center [156, 455] width 21 height 21
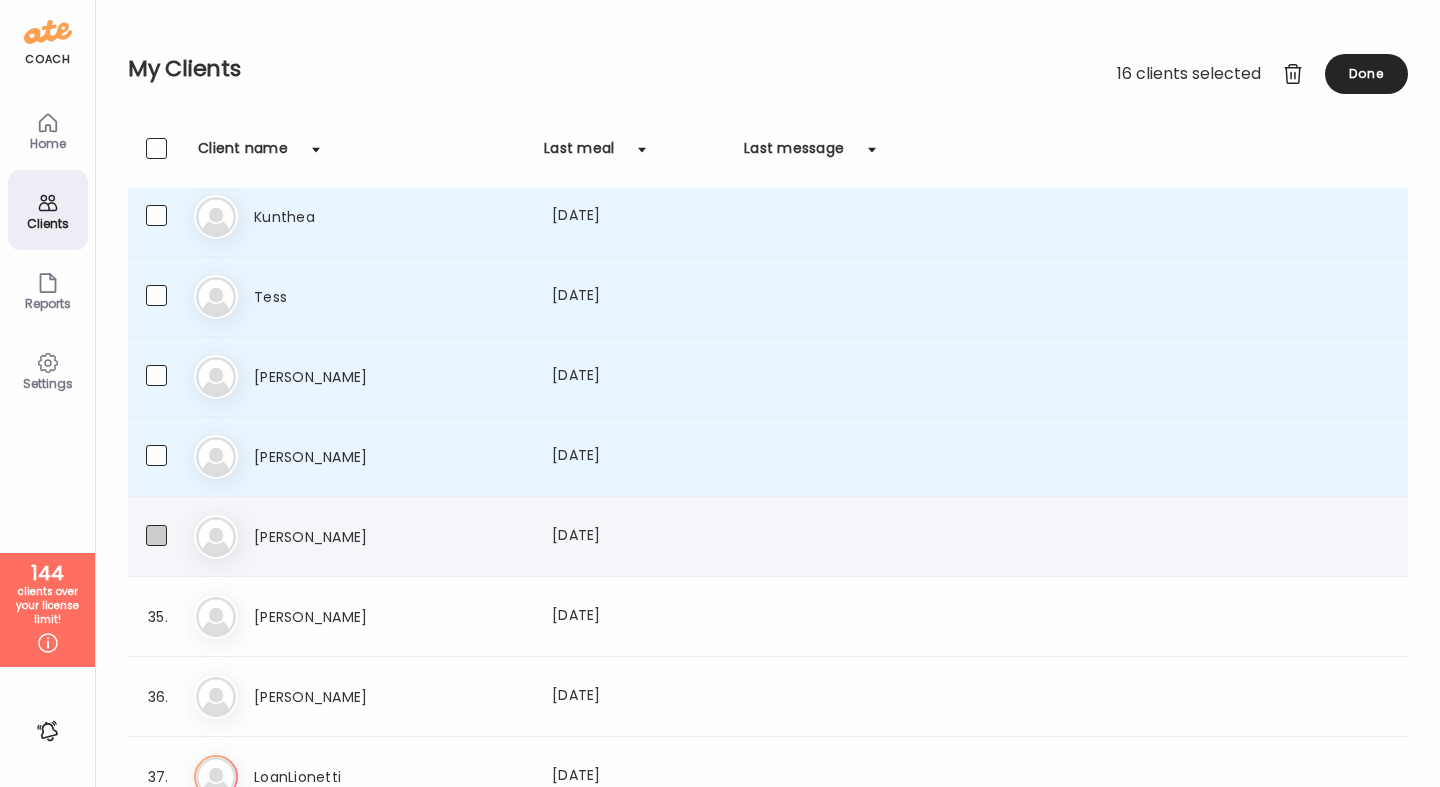
click at [157, 538] on span at bounding box center [156, 535] width 21 height 21
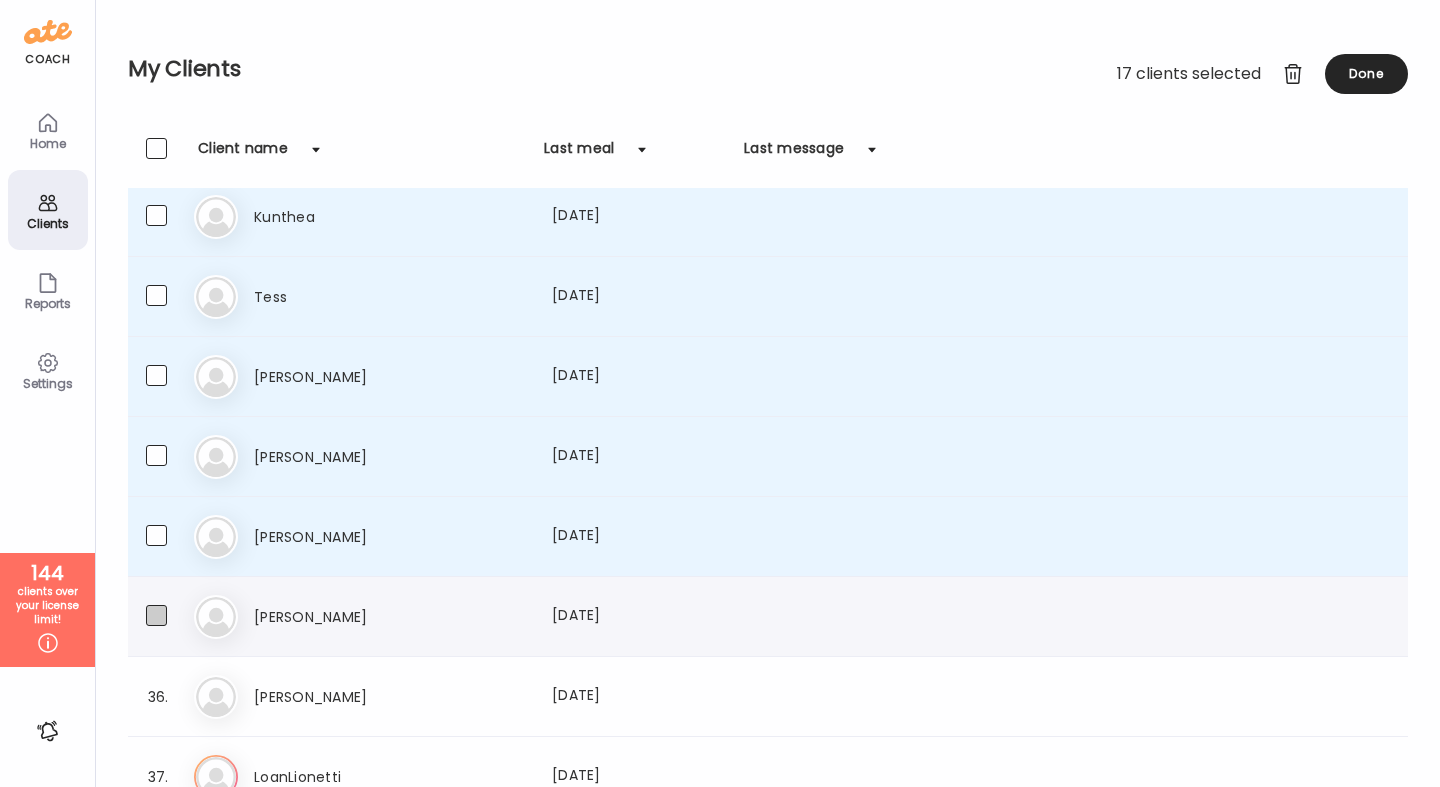
click at [158, 623] on span at bounding box center [156, 615] width 21 height 21
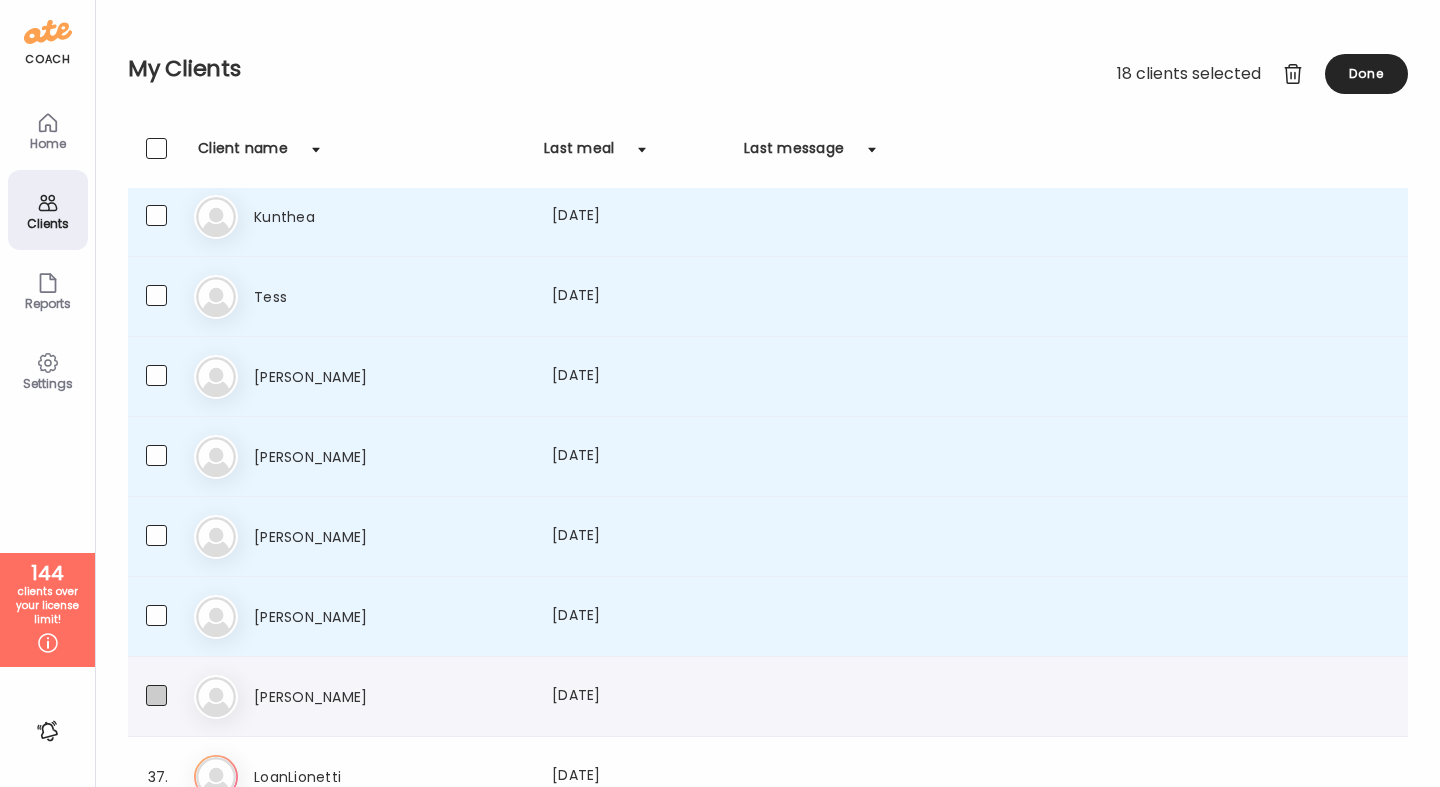
click at [171, 694] on label at bounding box center [176, 697] width 60 height 25
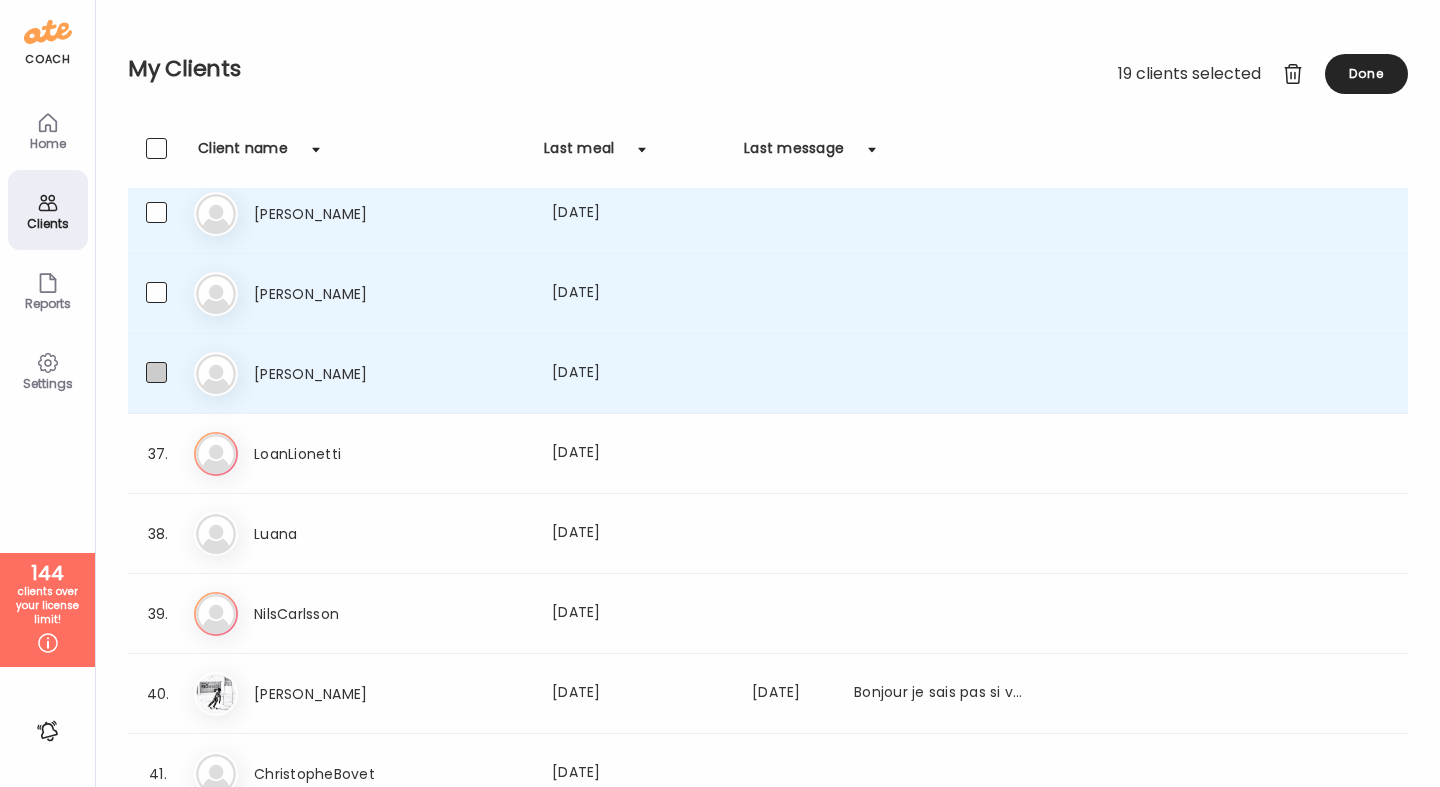
scroll to position [2660, 0]
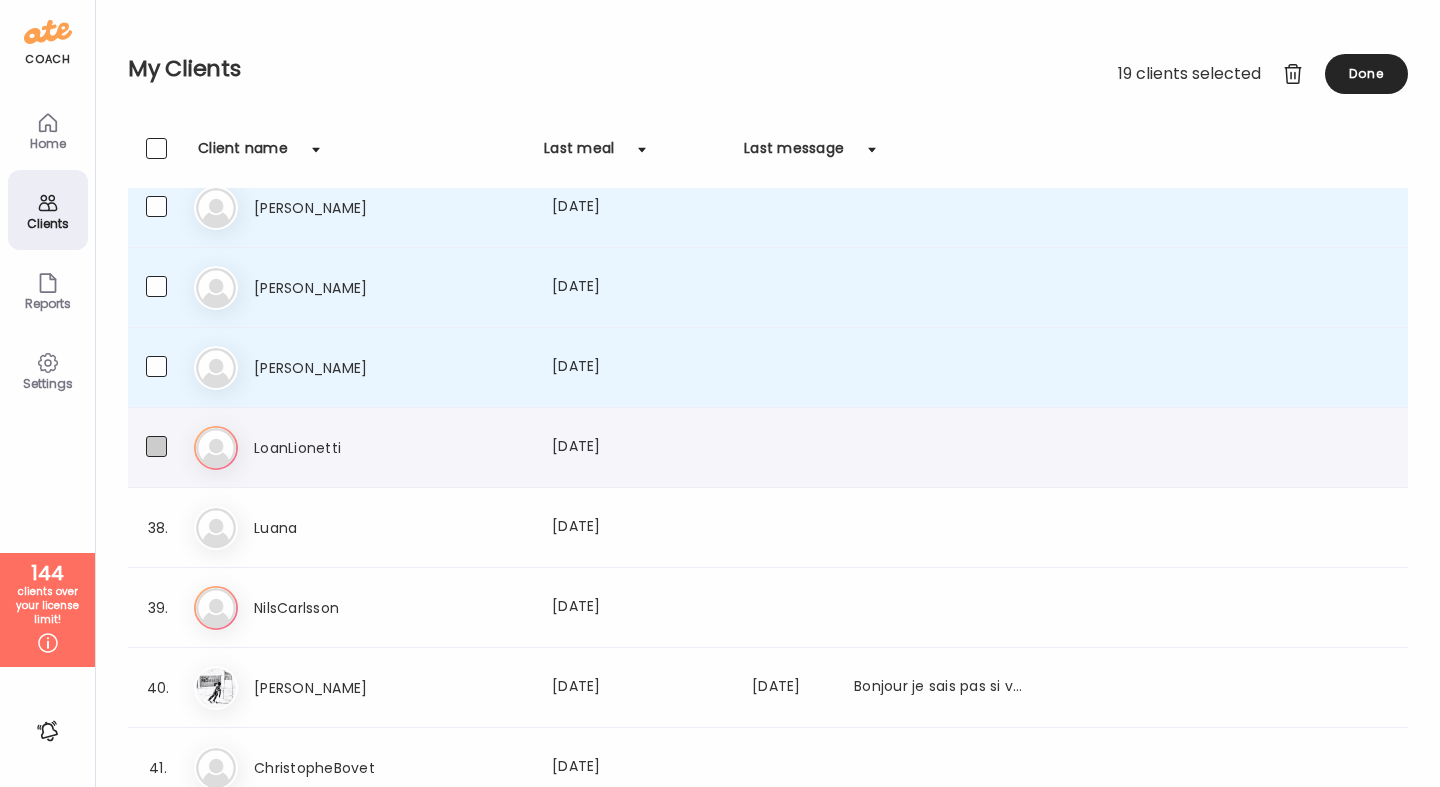
click at [155, 443] on span at bounding box center [156, 446] width 21 height 21
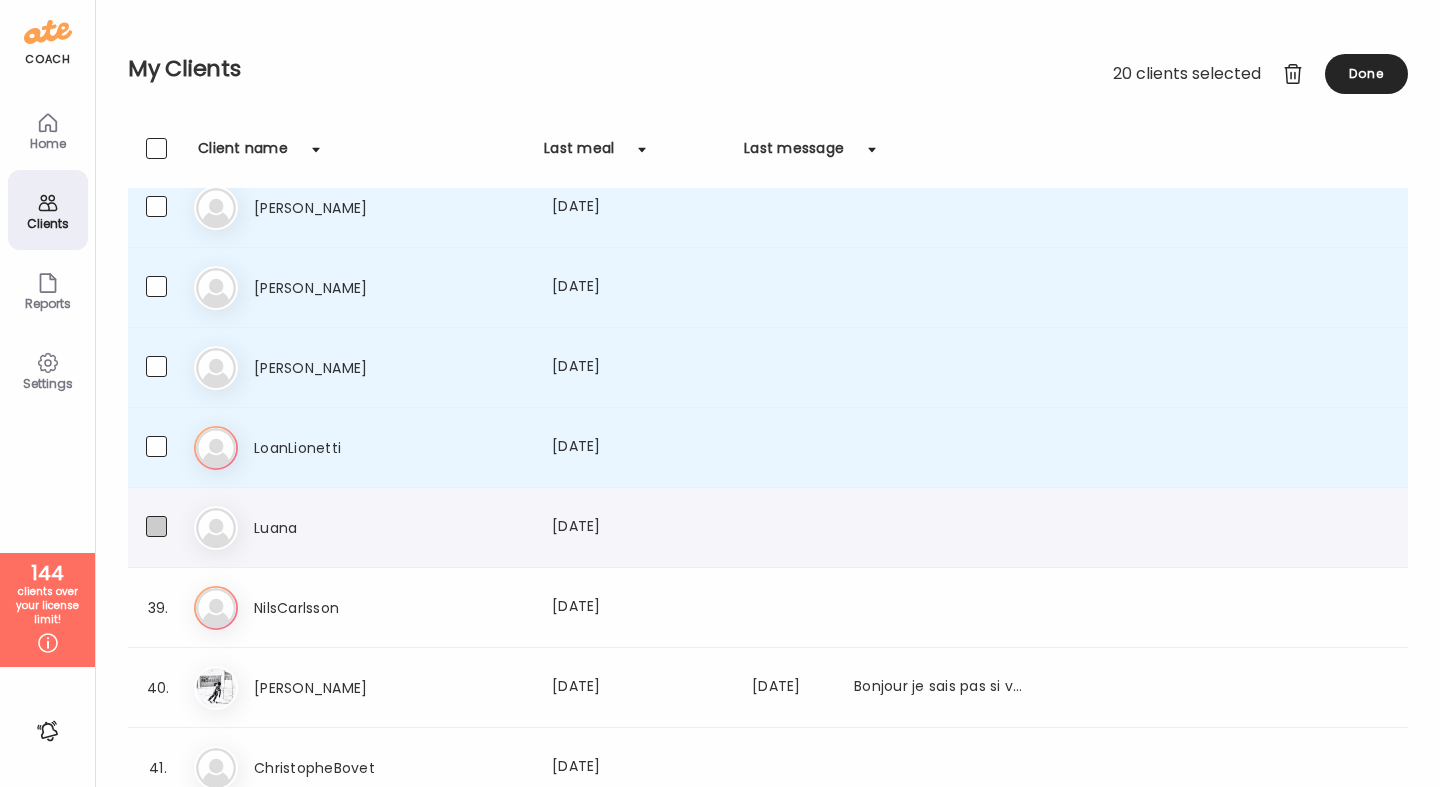
click at [165, 520] on span at bounding box center [156, 526] width 21 height 21
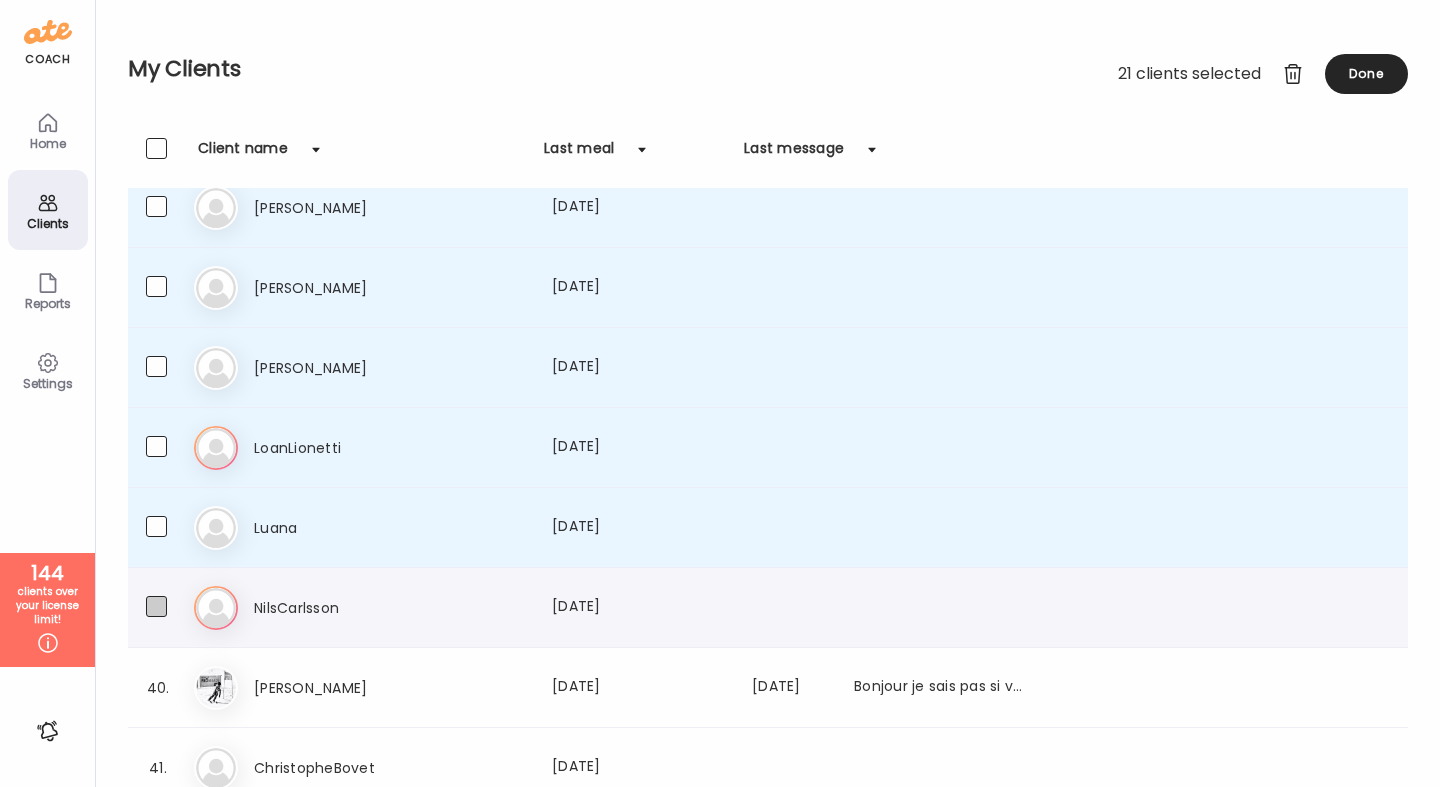
click at [167, 604] on label at bounding box center [176, 608] width 60 height 25
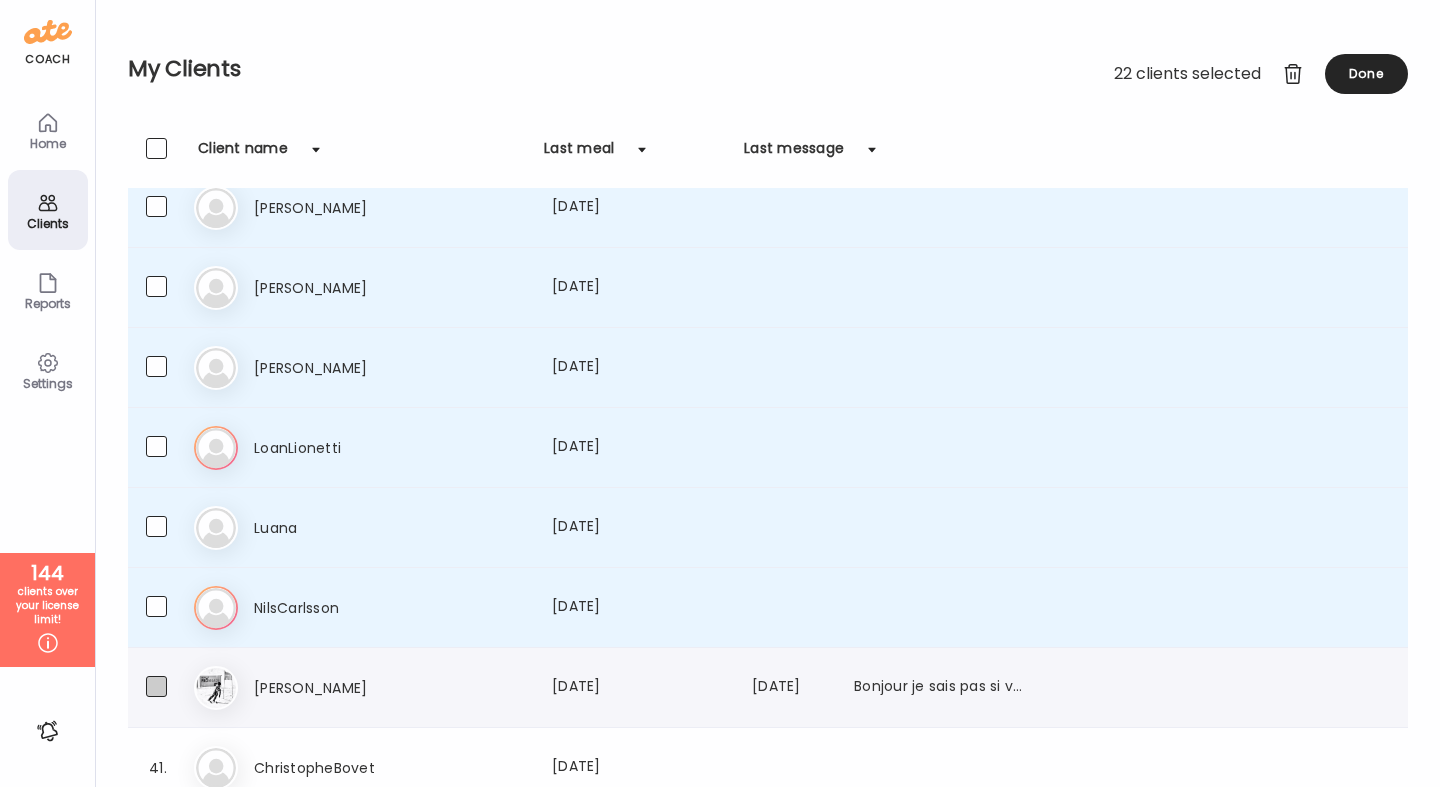
click at [171, 681] on label at bounding box center [176, 688] width 60 height 25
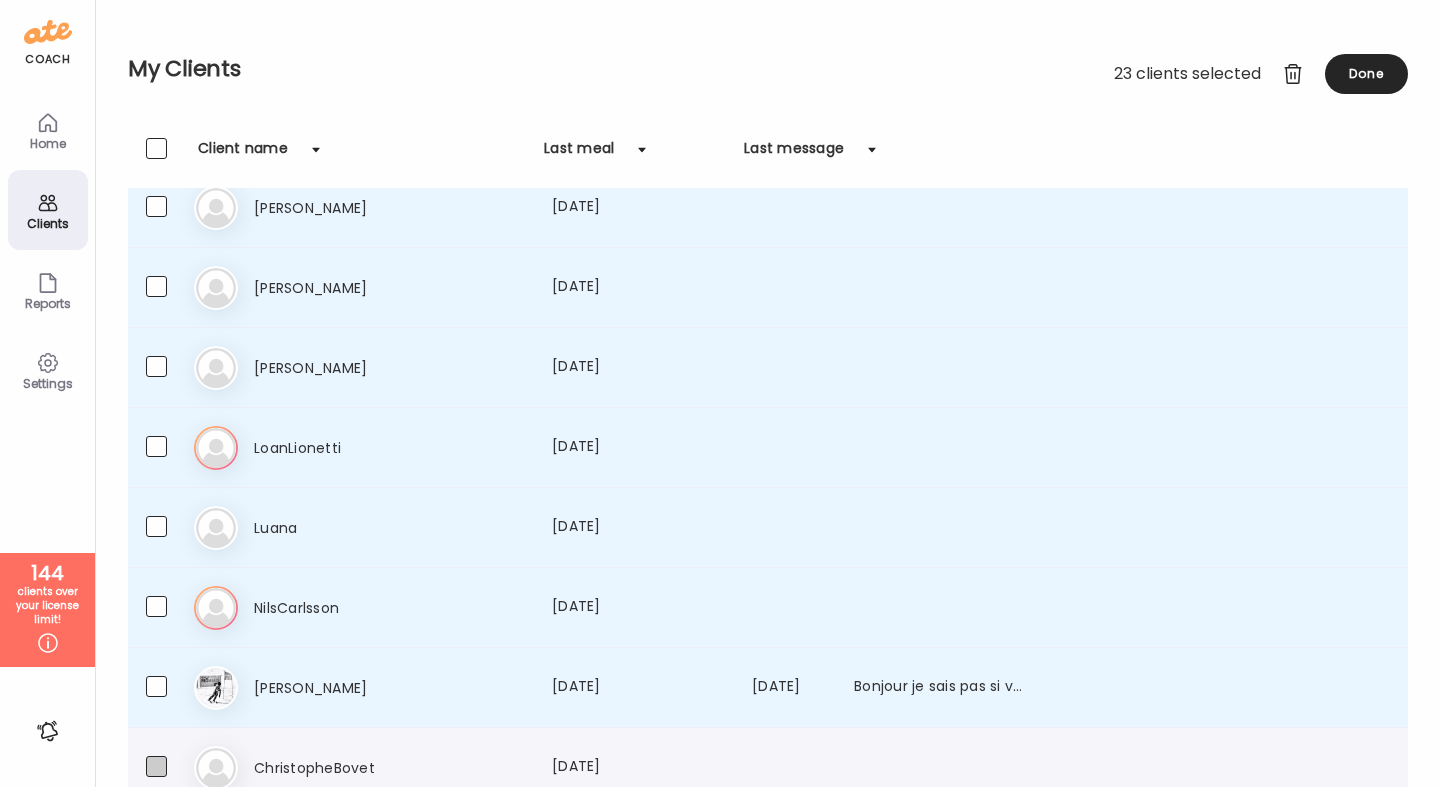
click at [165, 765] on span at bounding box center [156, 766] width 21 height 21
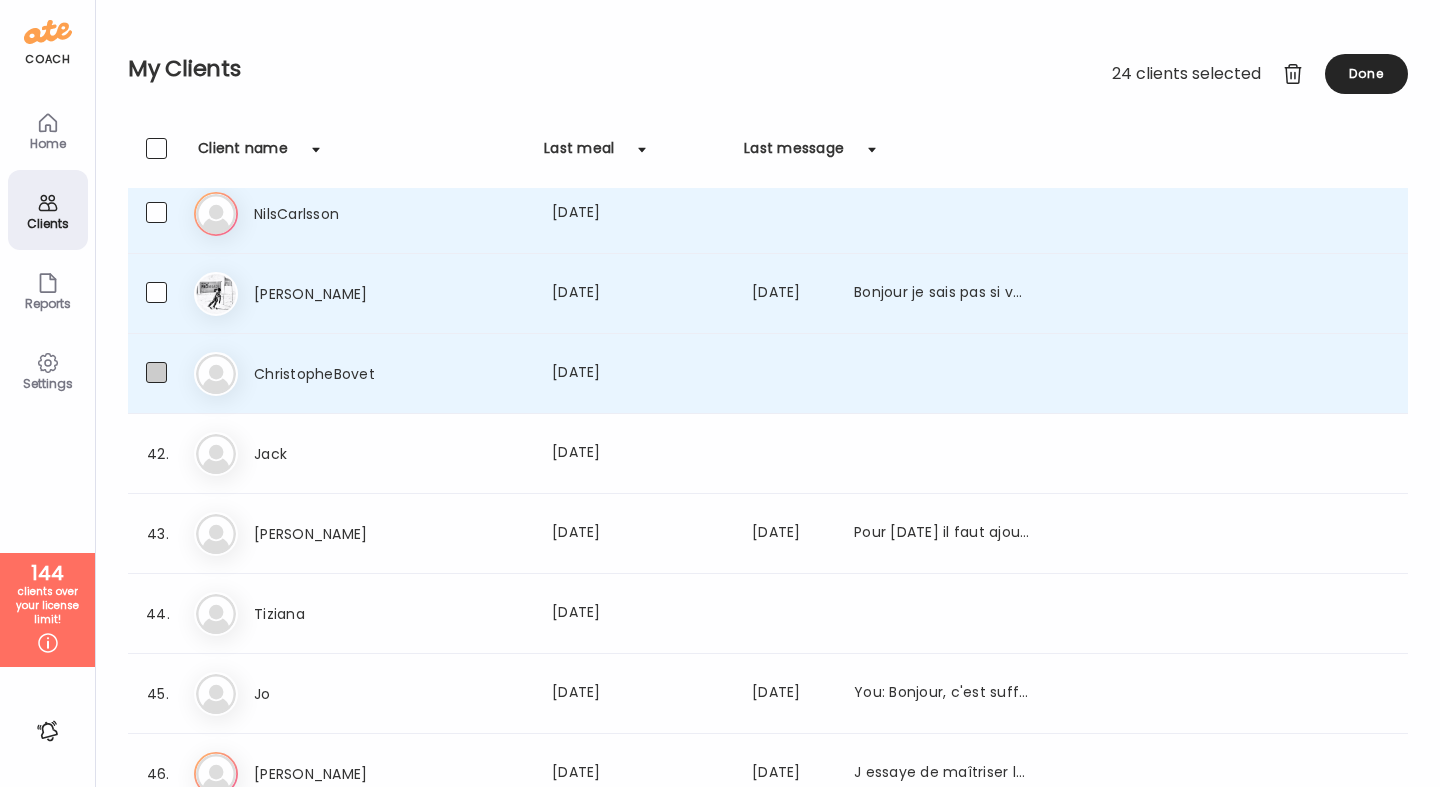
scroll to position [3052, 0]
click at [152, 465] on label at bounding box center [176, 455] width 60 height 25
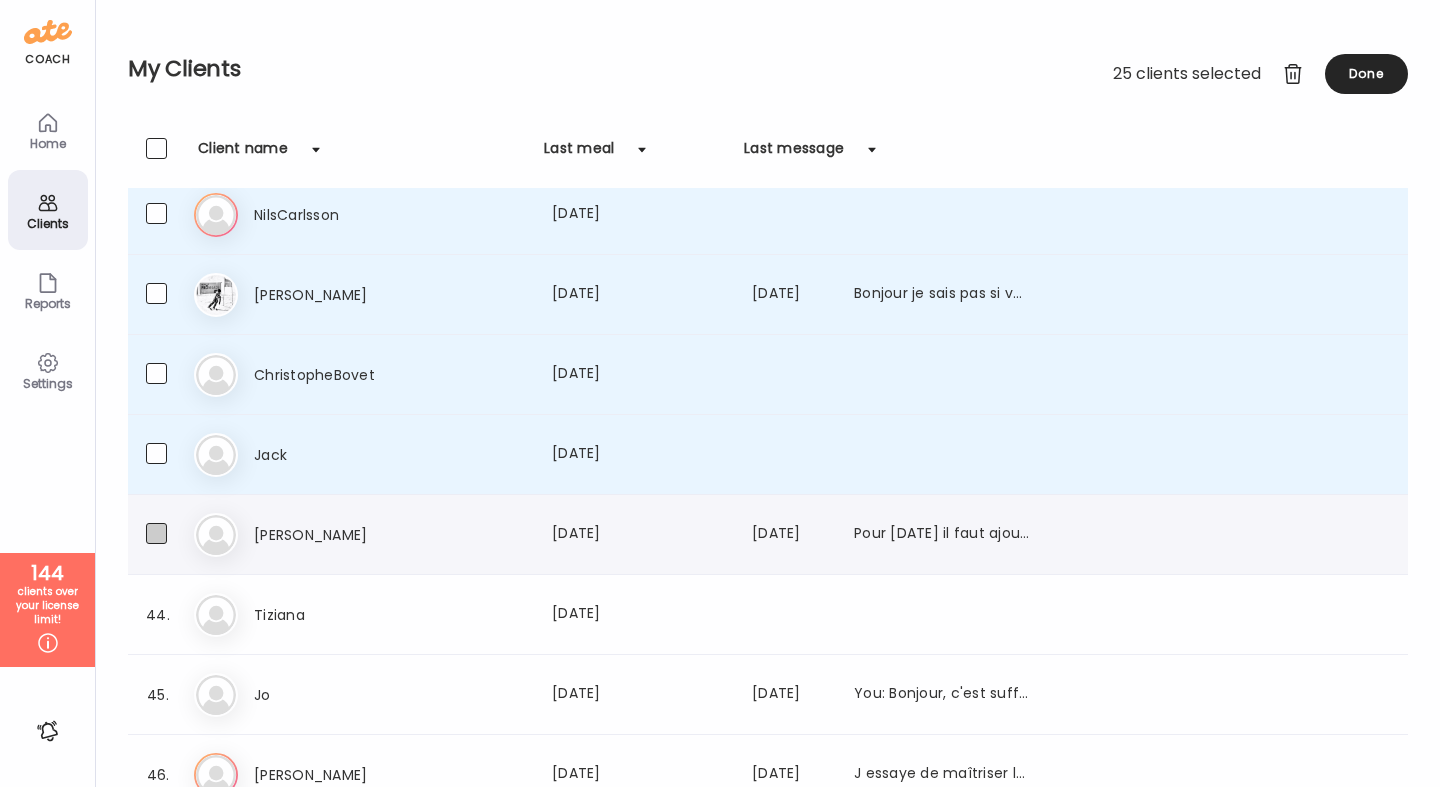
click at [155, 527] on span at bounding box center [156, 533] width 21 height 21
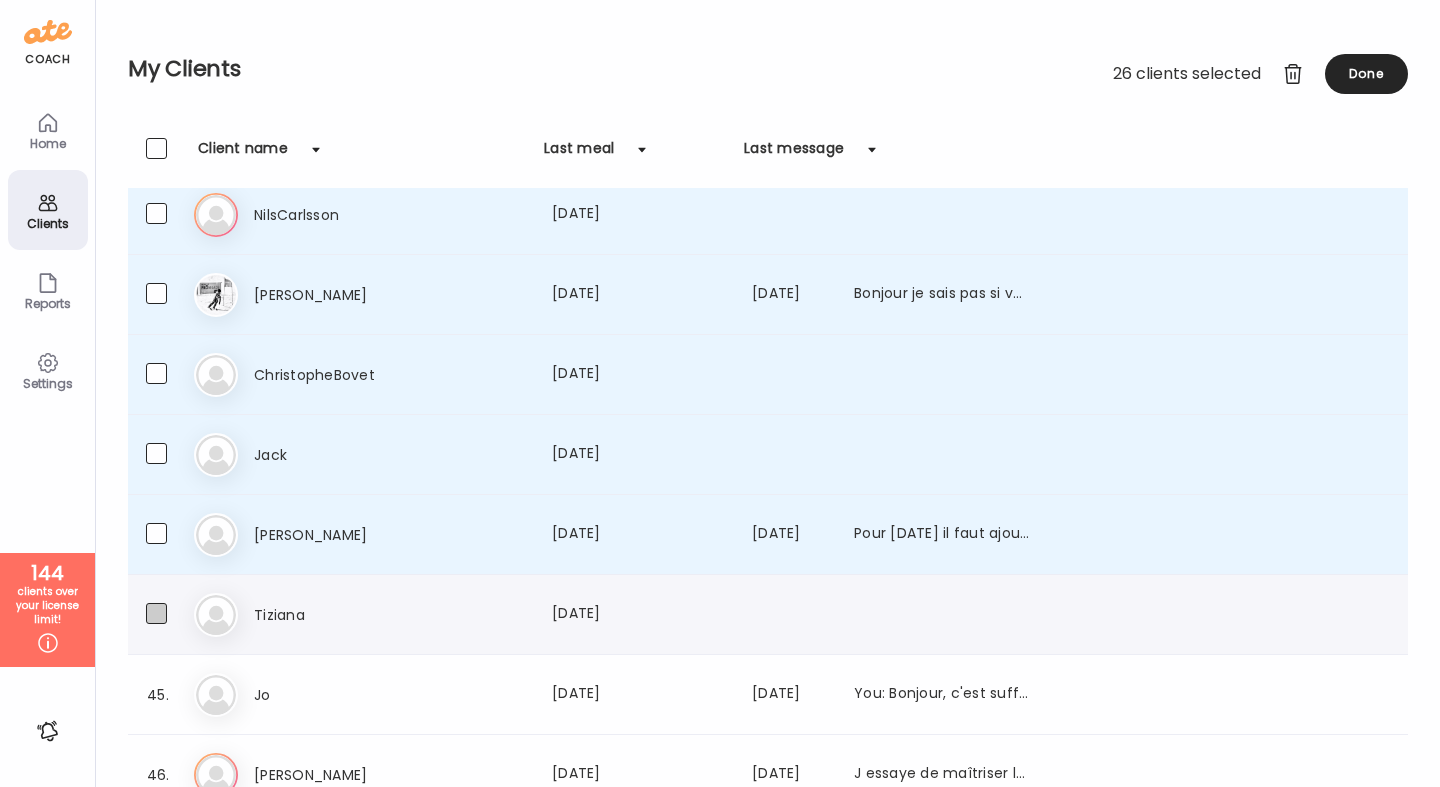
click at [160, 610] on span at bounding box center [156, 613] width 21 height 21
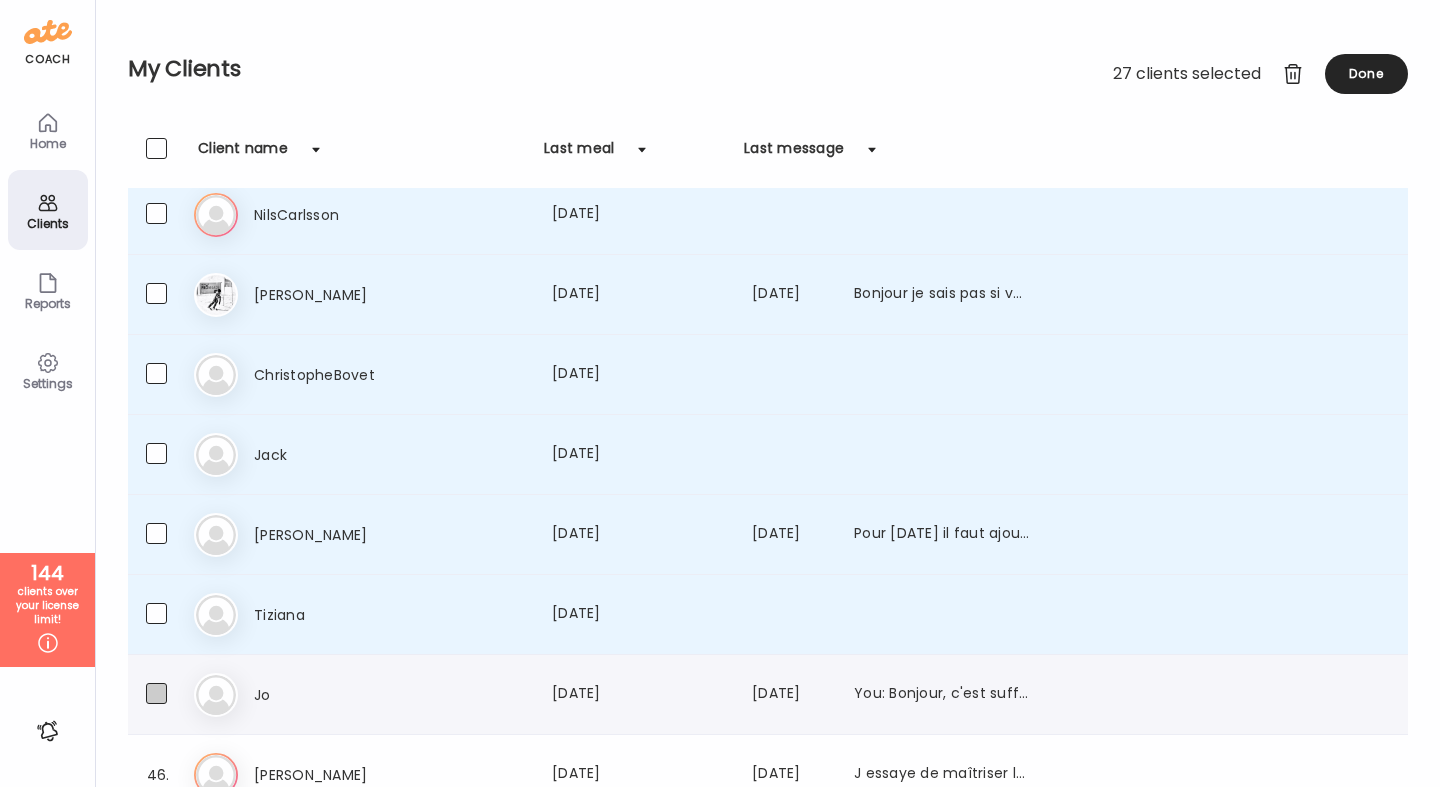
click at [161, 687] on span at bounding box center [156, 693] width 21 height 21
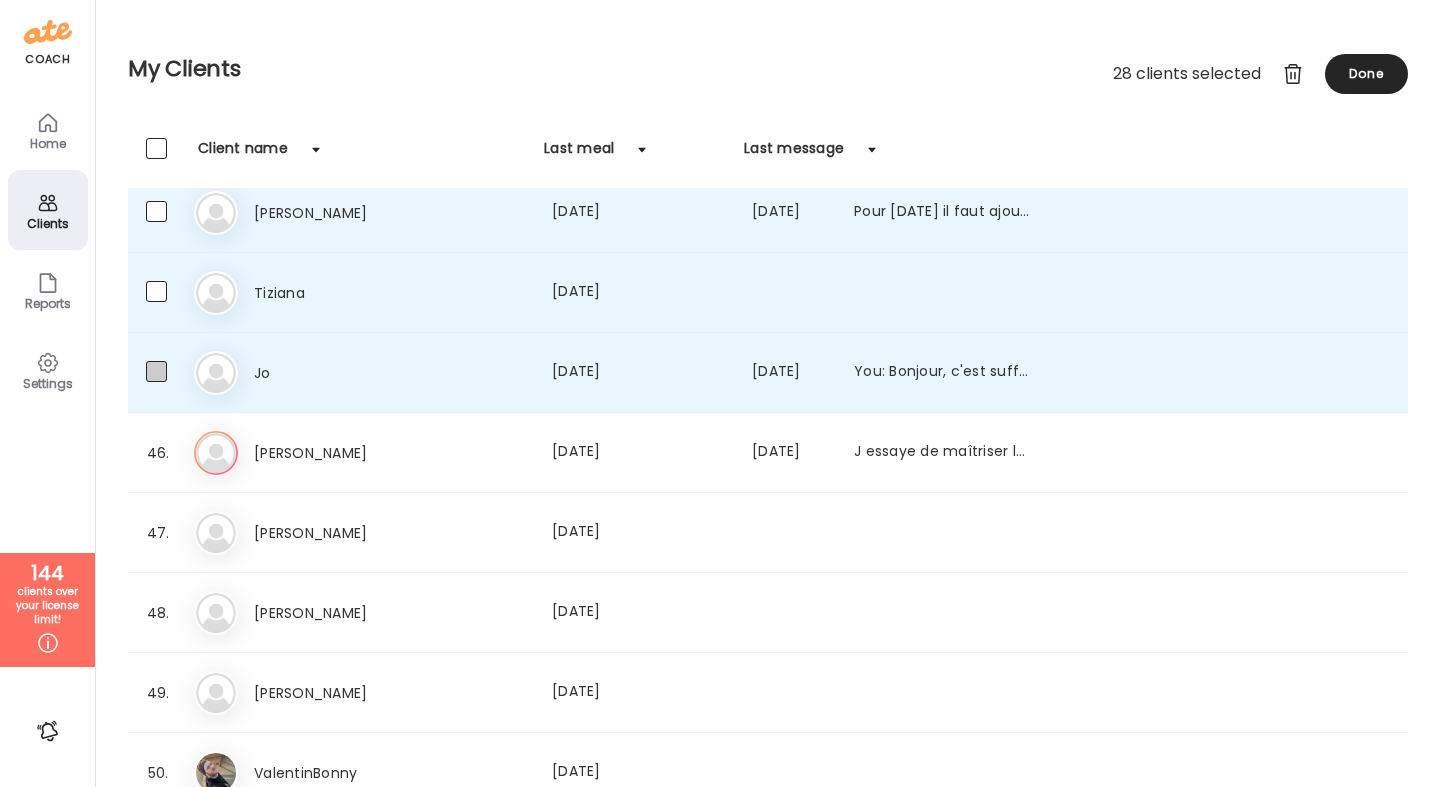
scroll to position [3432, 0]
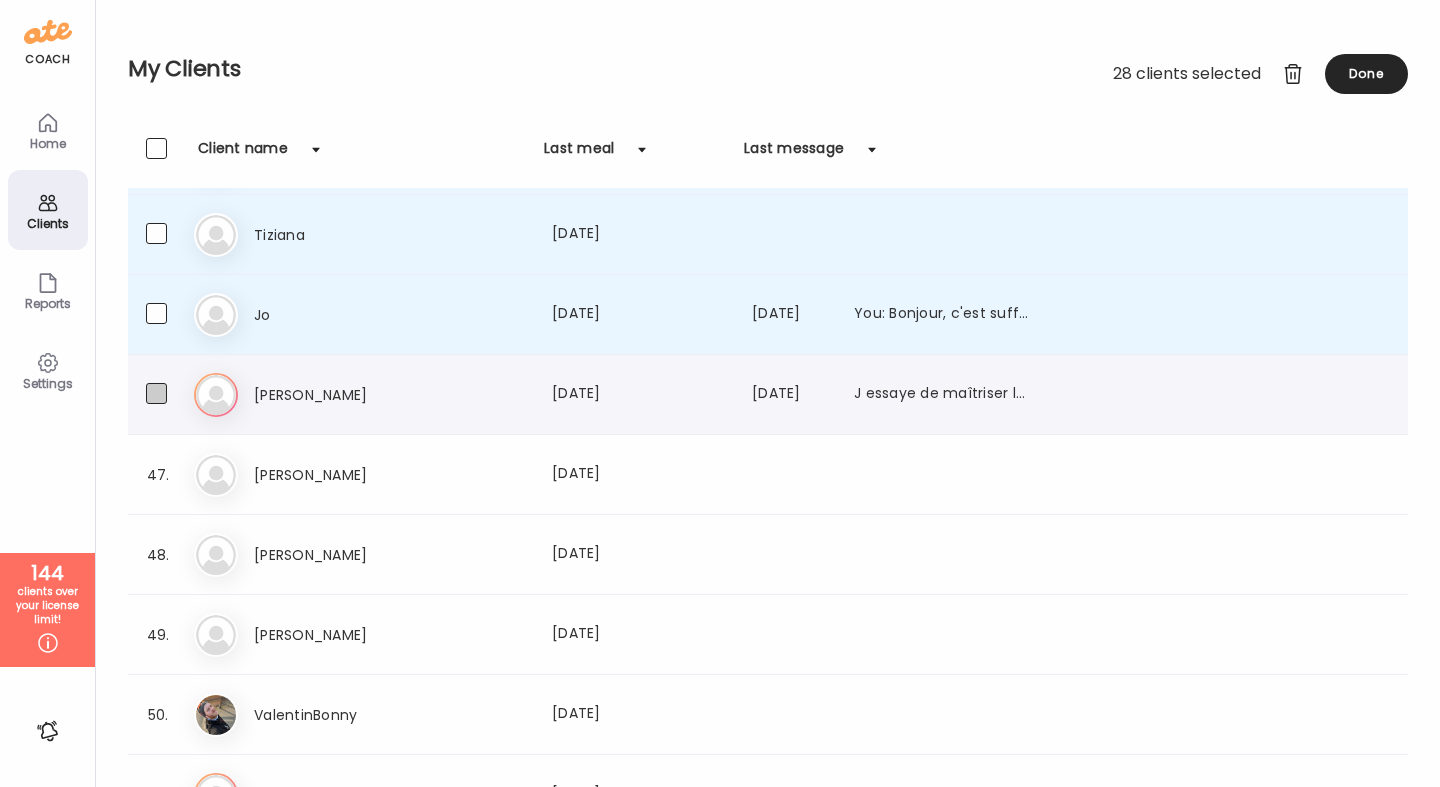
click at [155, 384] on span at bounding box center [156, 393] width 21 height 21
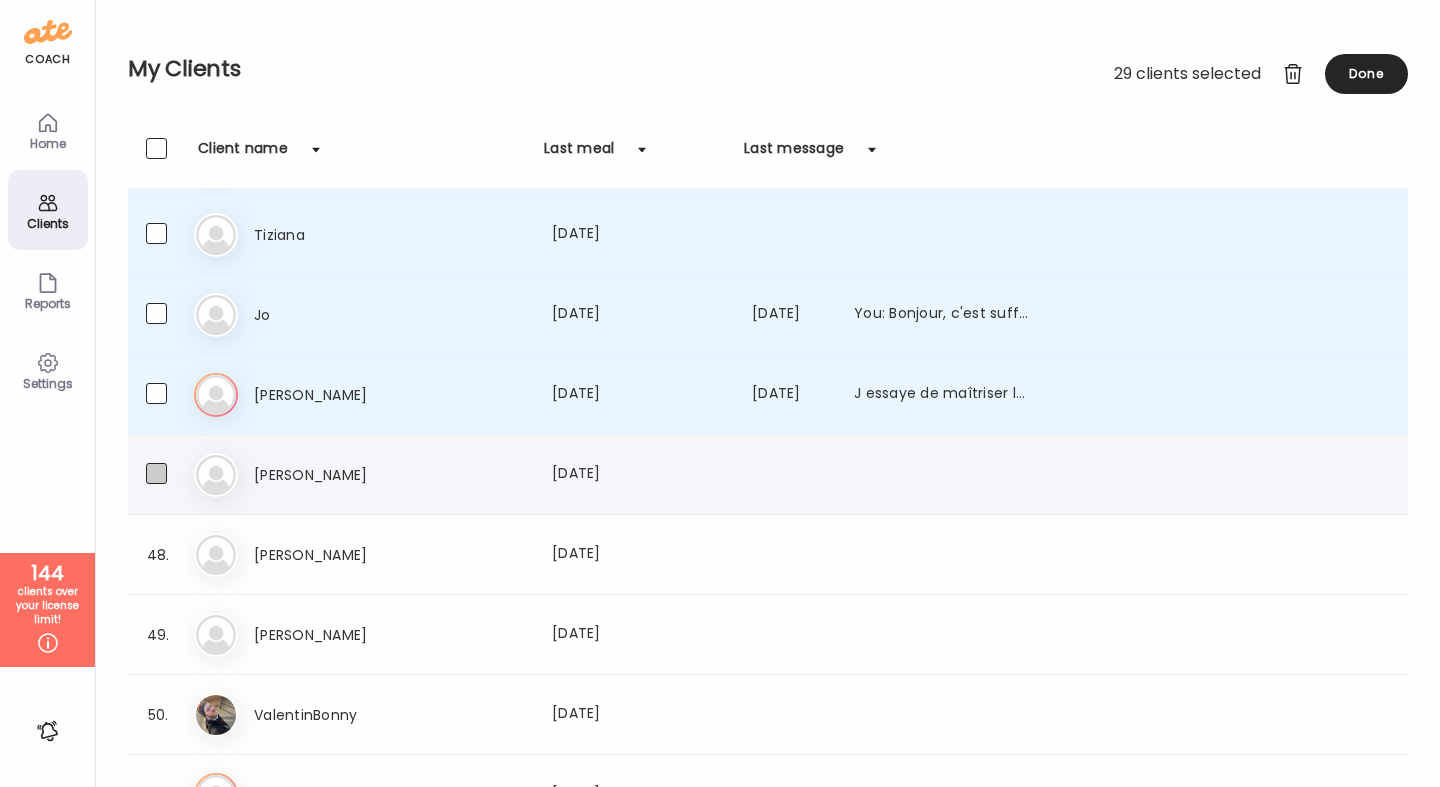
click at [155, 465] on span at bounding box center [156, 473] width 21 height 21
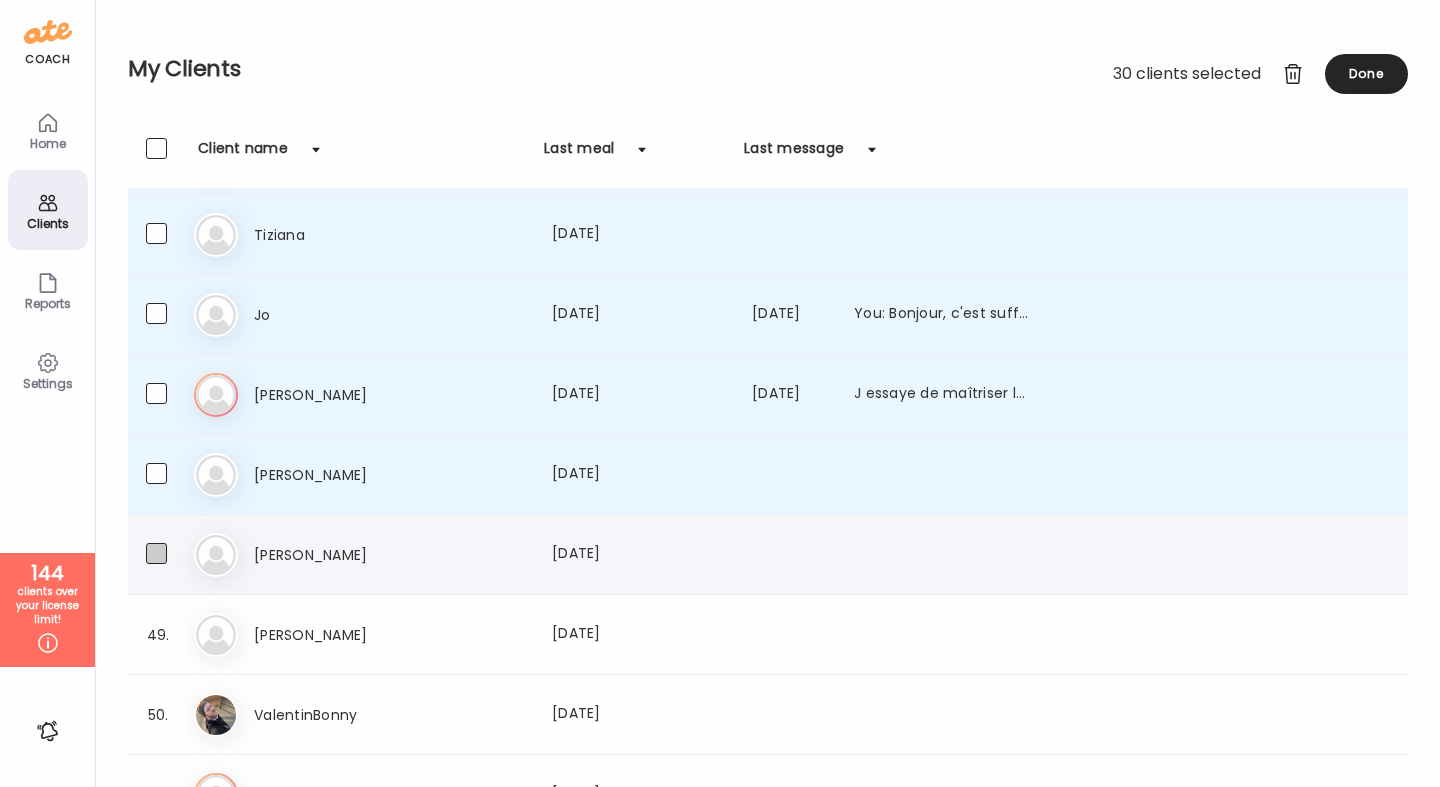
click at [155, 552] on span at bounding box center [156, 553] width 21 height 21
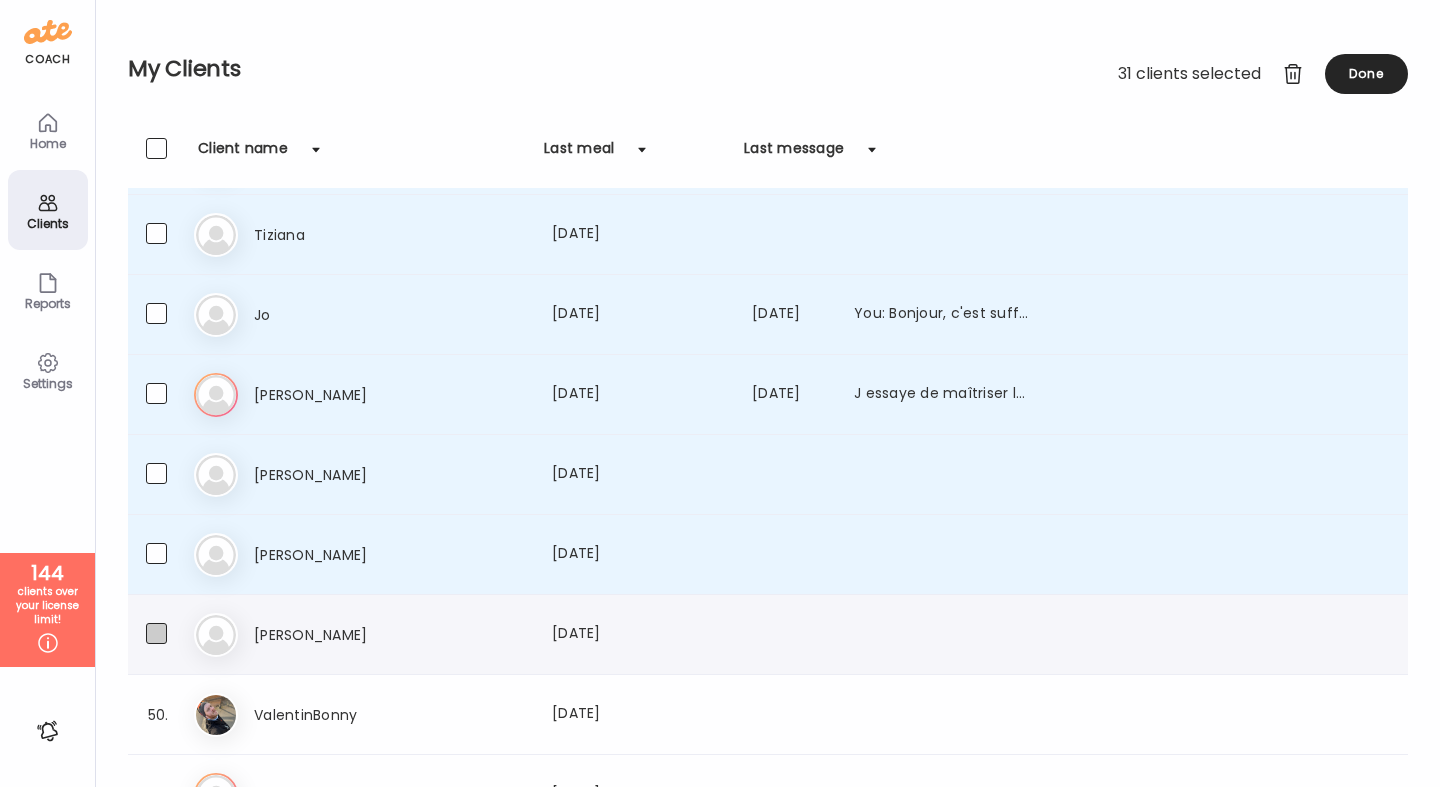
click at [161, 624] on span at bounding box center [156, 633] width 21 height 21
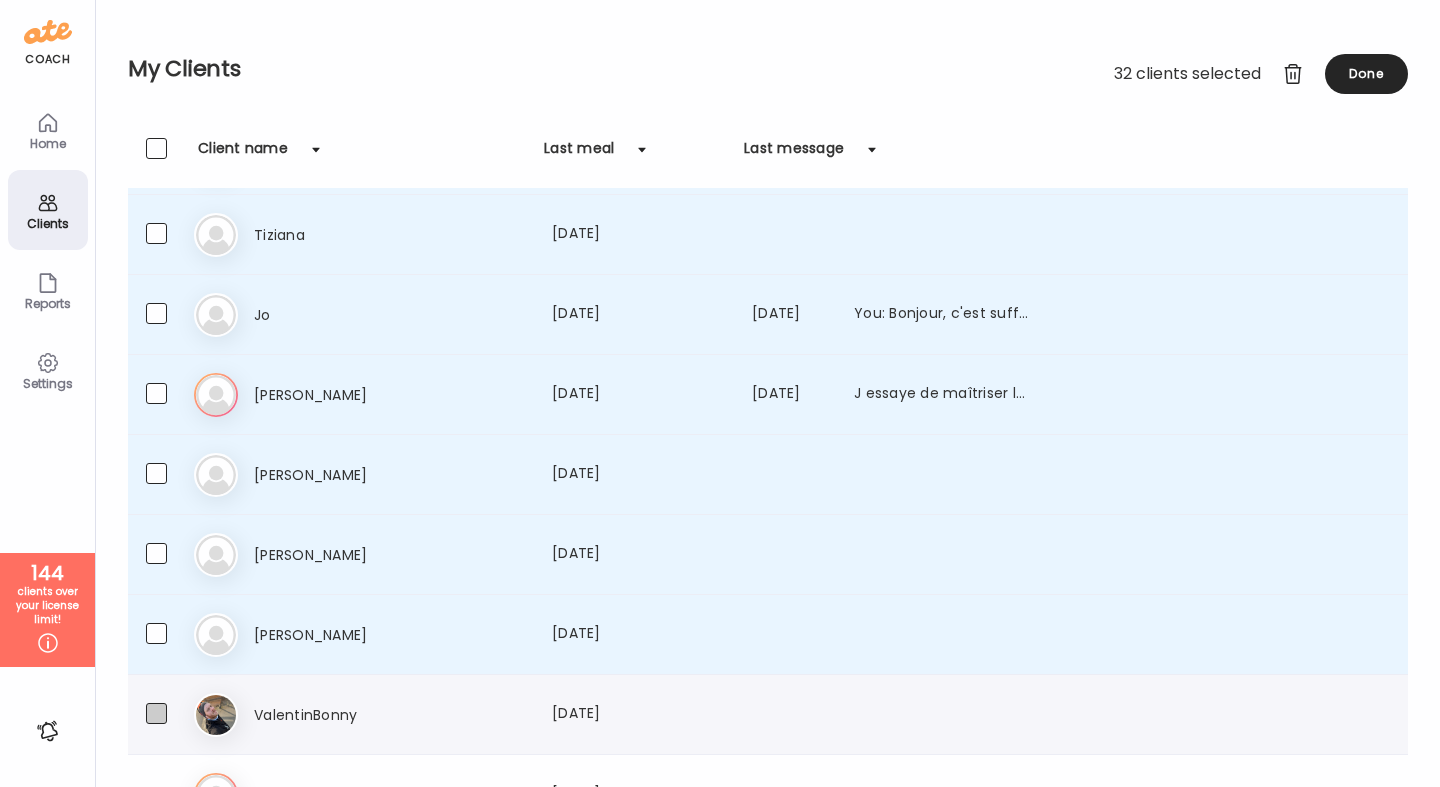
click at [165, 715] on span at bounding box center [156, 713] width 21 height 21
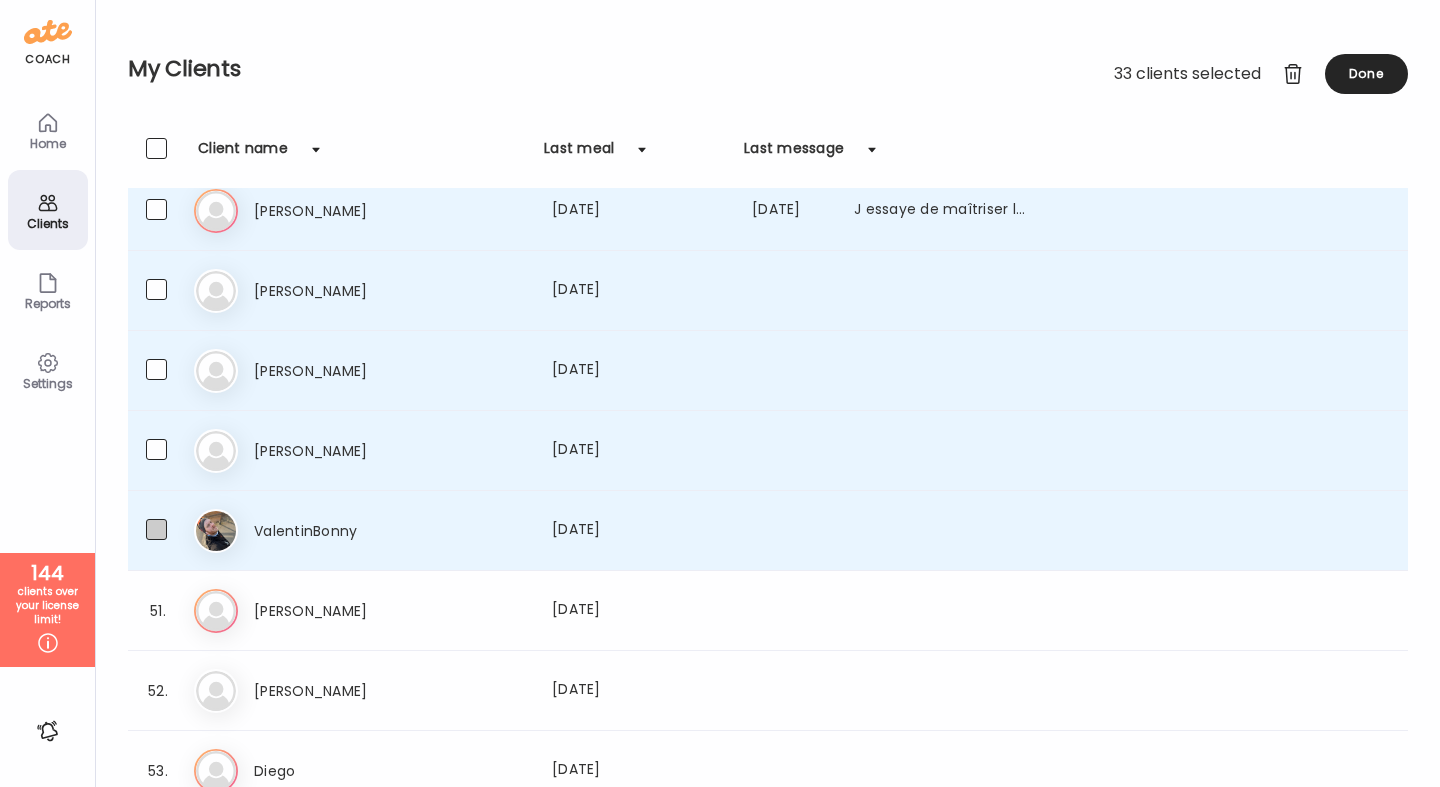
scroll to position [3813, 0]
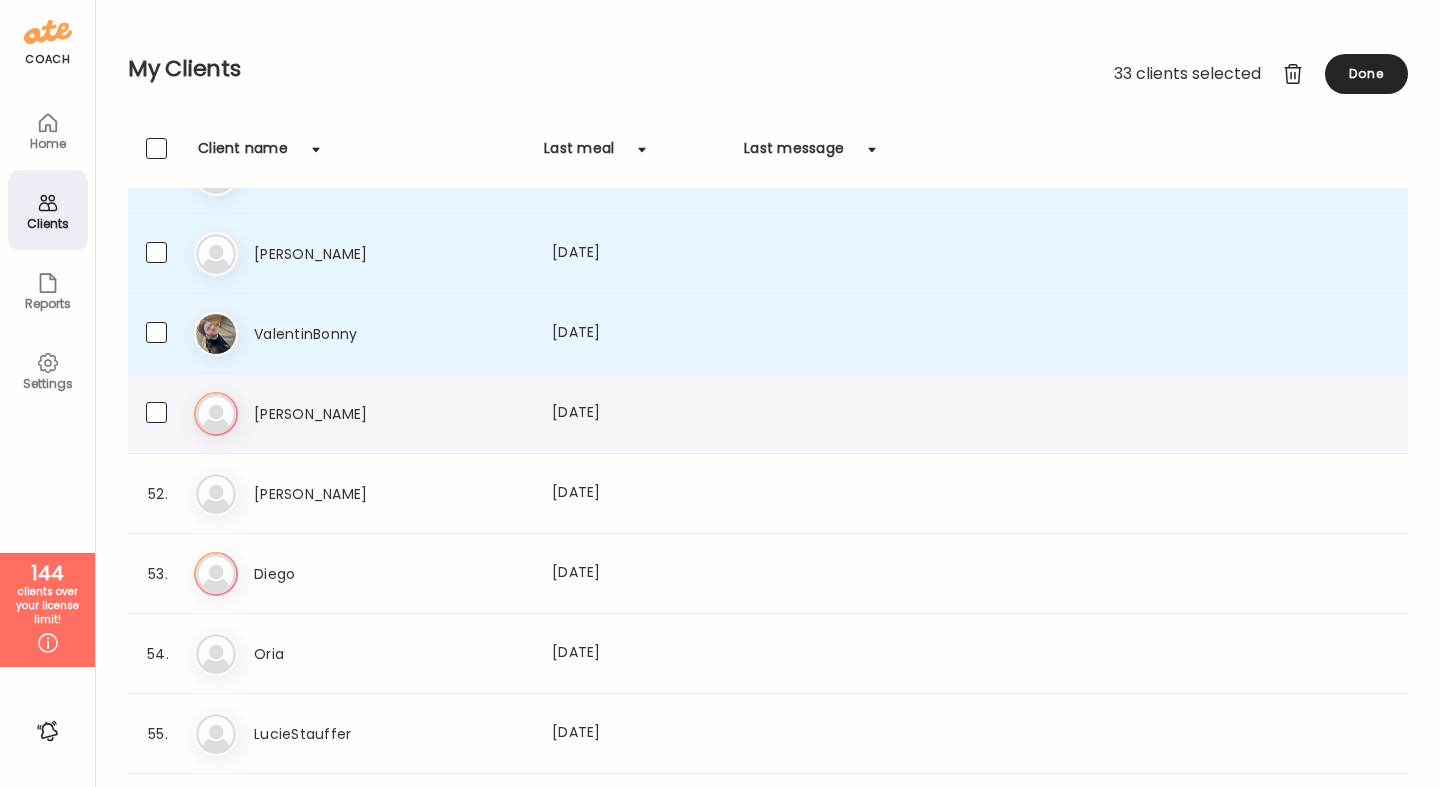
click at [149, 416] on span at bounding box center [156, 412] width 21 height 21
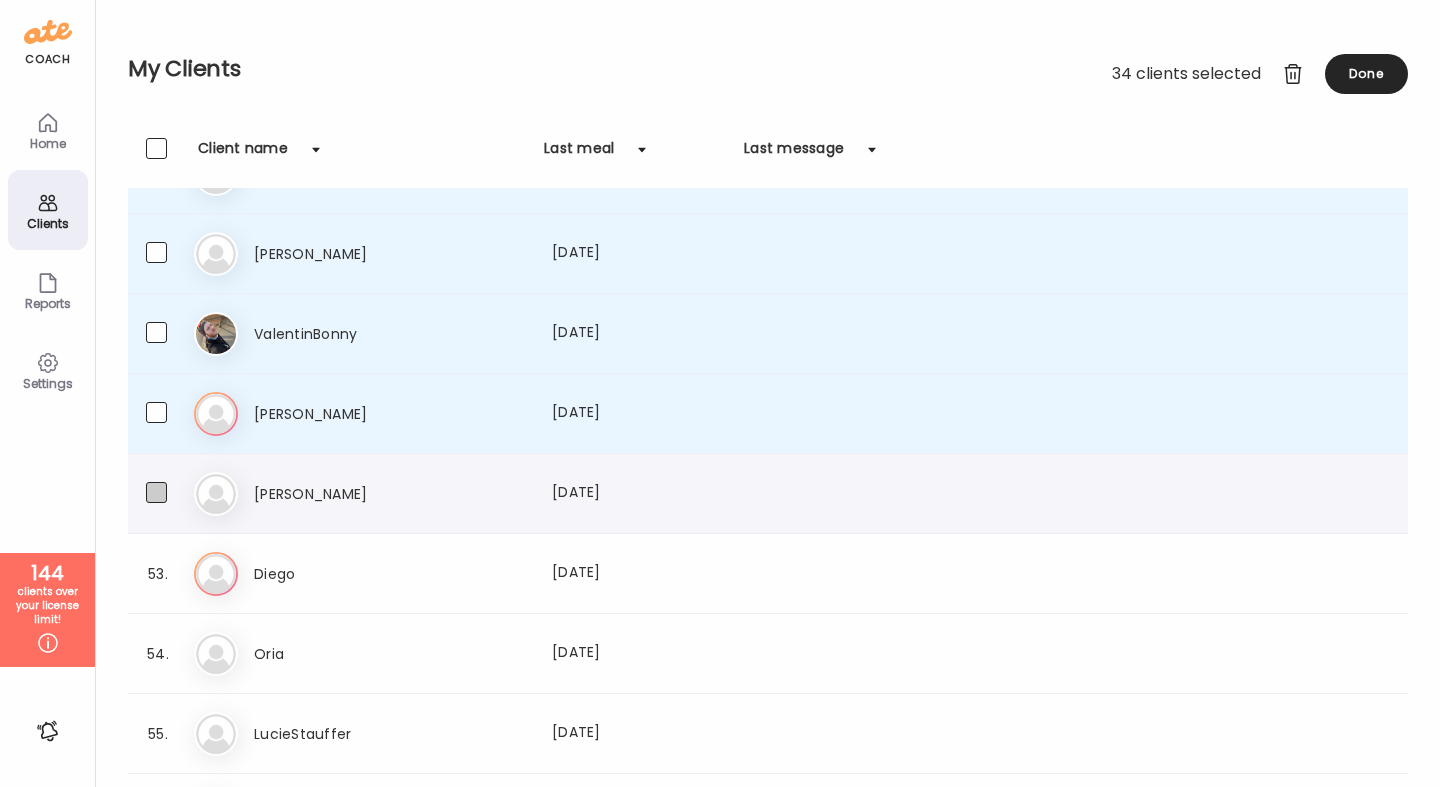
click at [157, 505] on label at bounding box center [176, 494] width 60 height 25
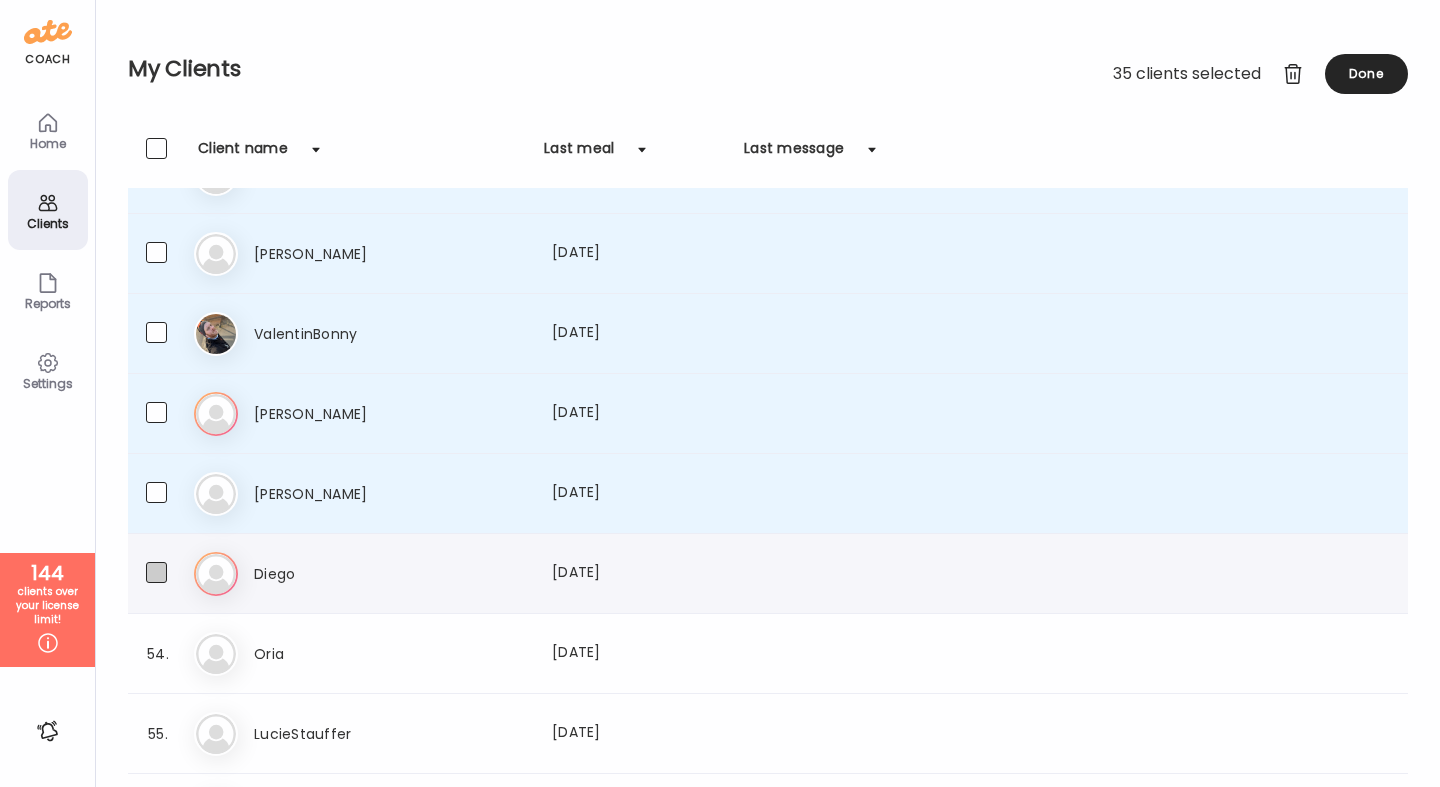
click at [165, 576] on span at bounding box center [156, 572] width 21 height 21
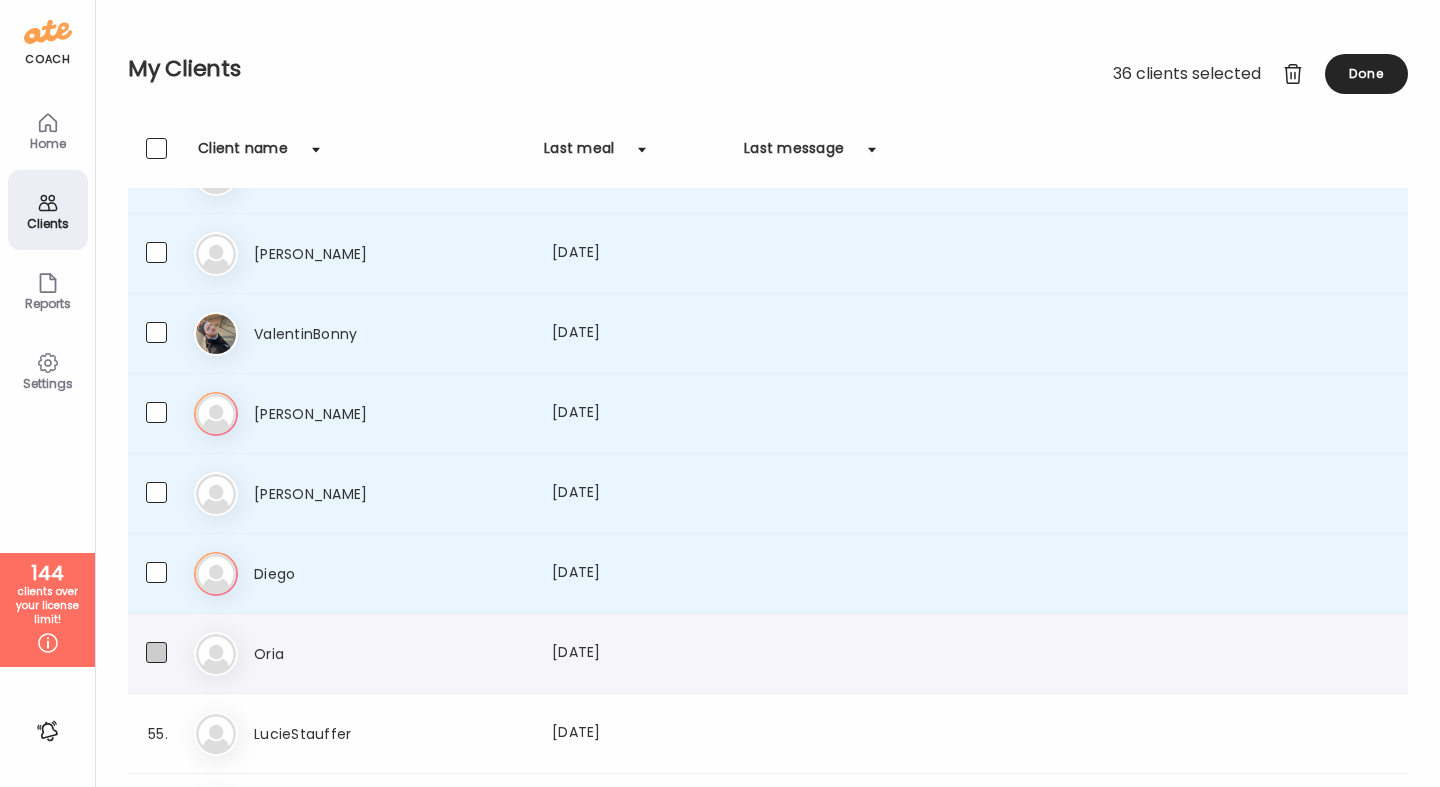
click at [162, 656] on span at bounding box center [156, 652] width 21 height 21
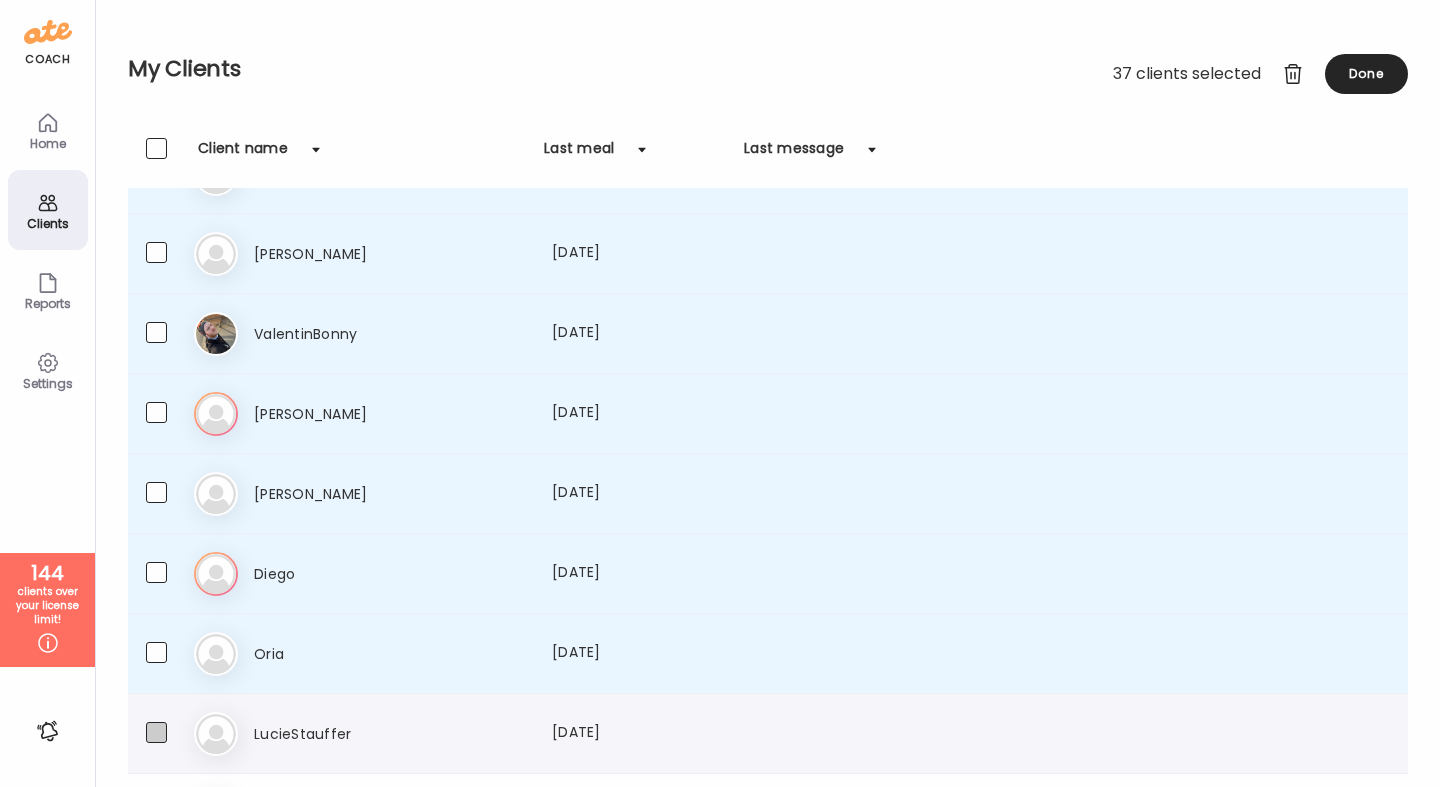
click at [159, 738] on span at bounding box center [156, 732] width 21 height 21
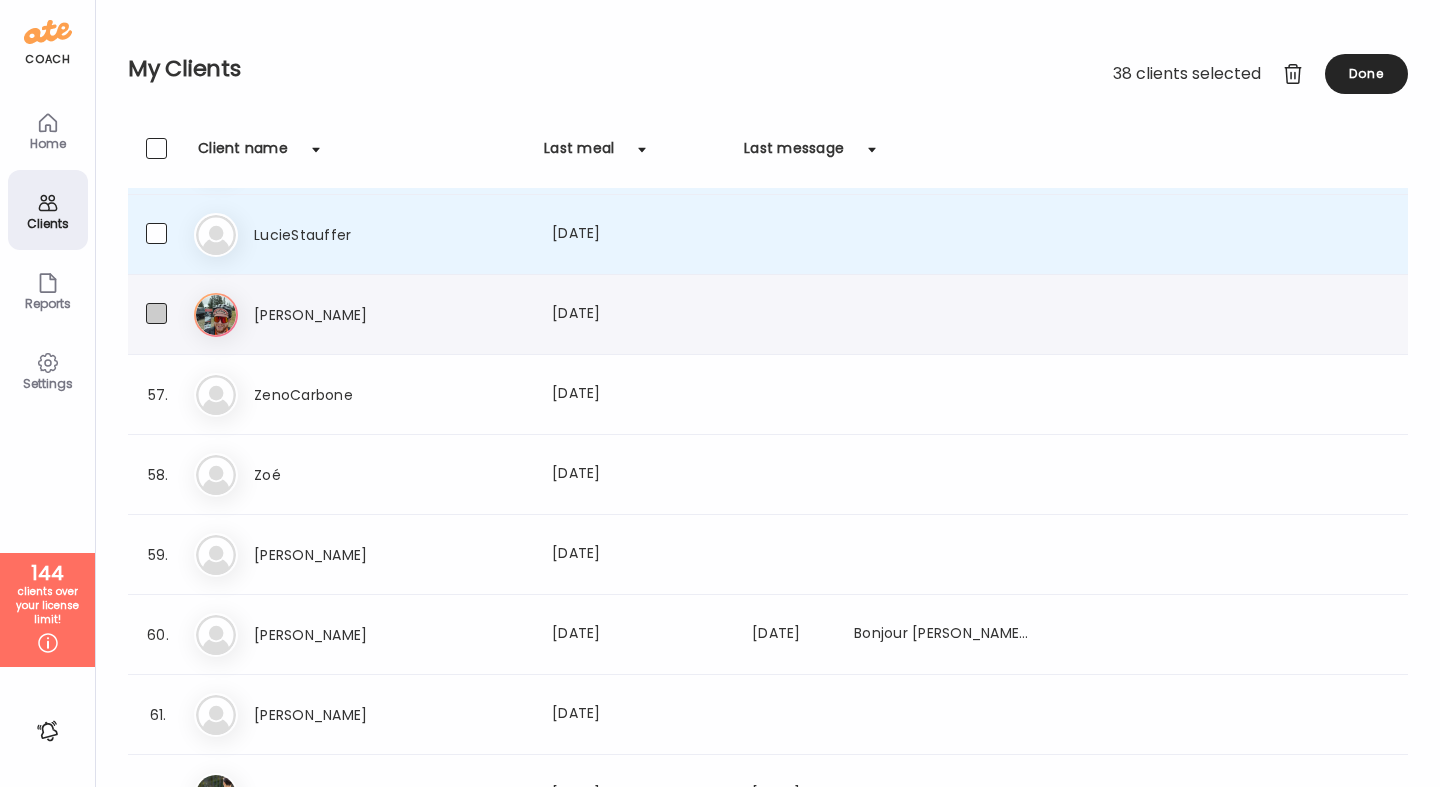
scroll to position [4307, 0]
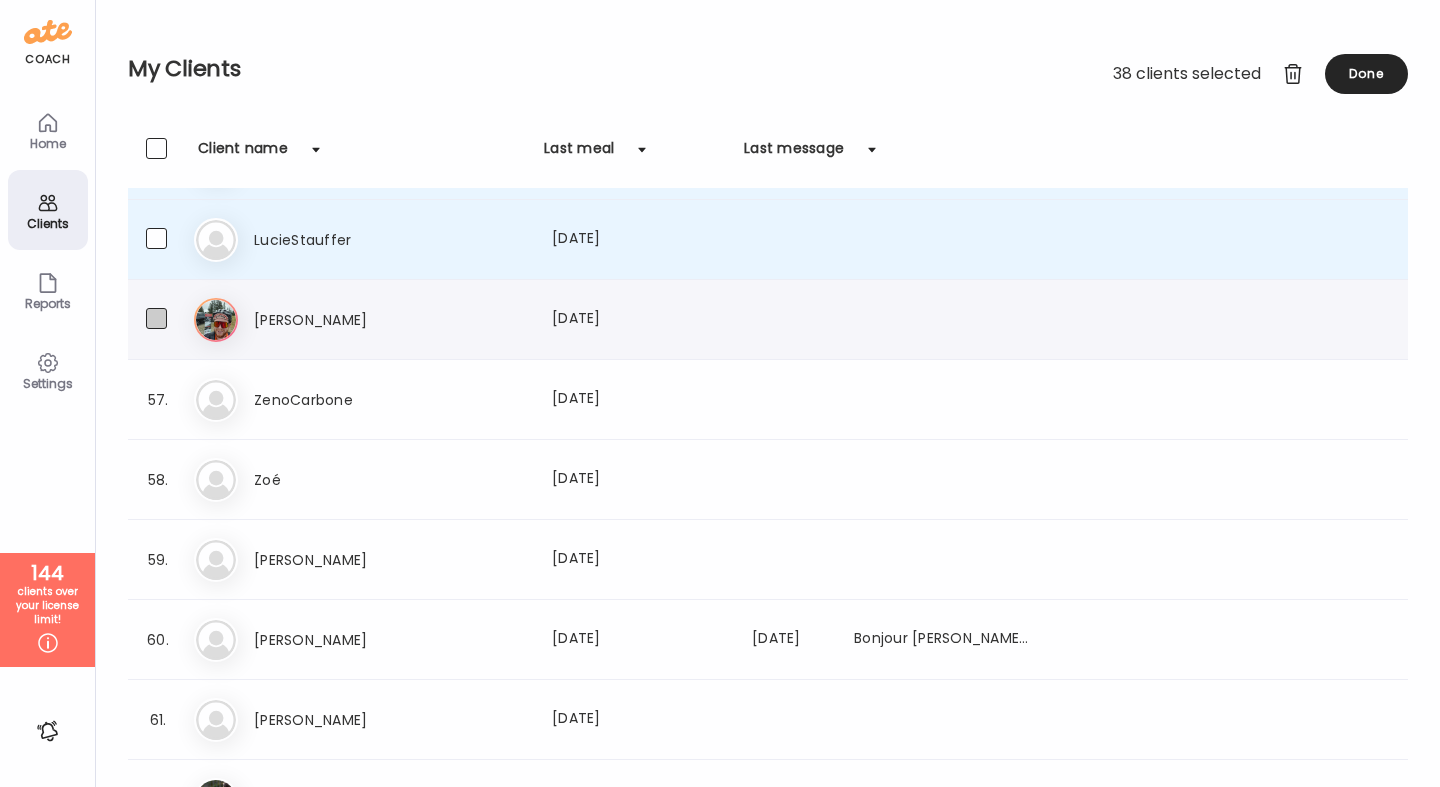
click at [158, 319] on span at bounding box center [156, 318] width 21 height 21
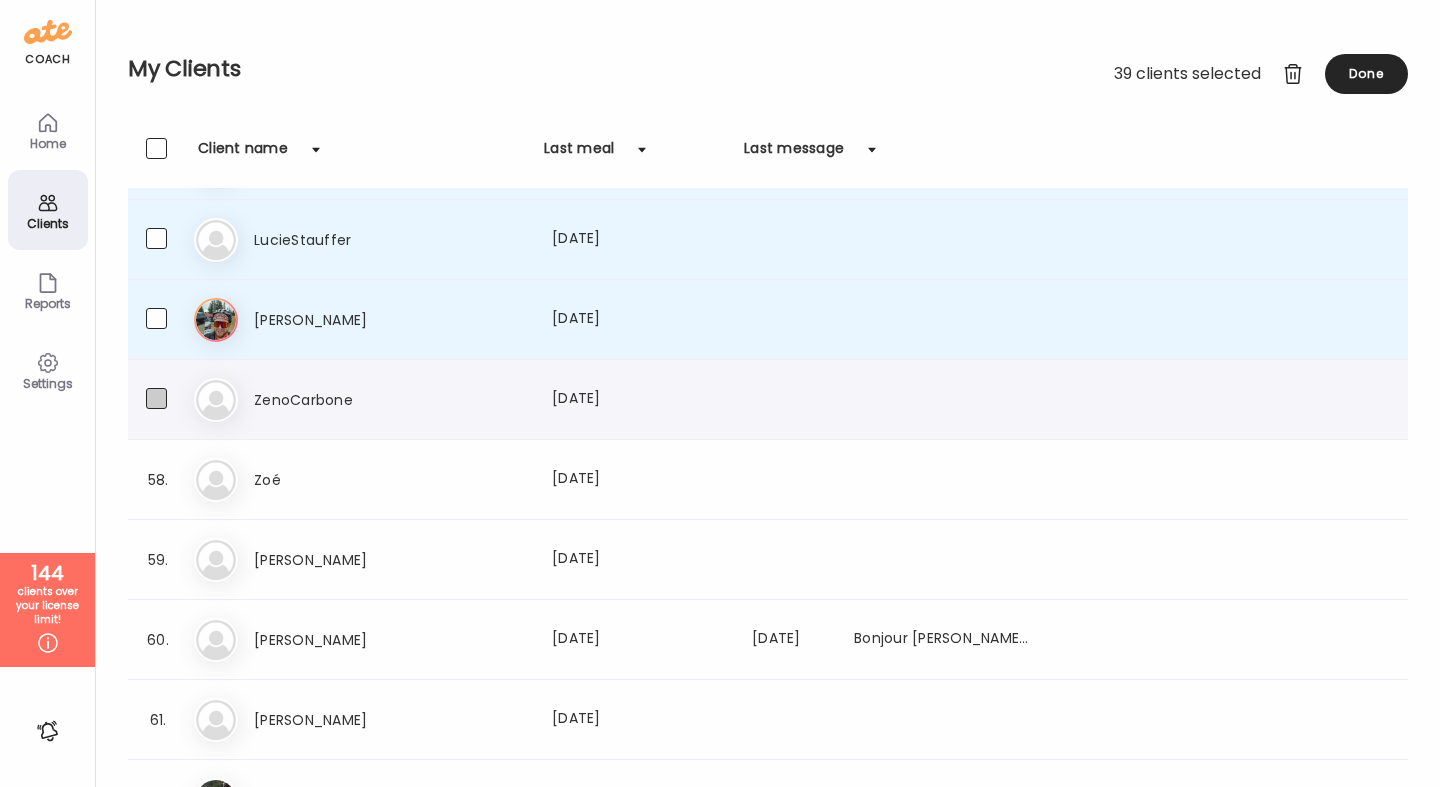
click at [156, 392] on span at bounding box center [156, 398] width 21 height 21
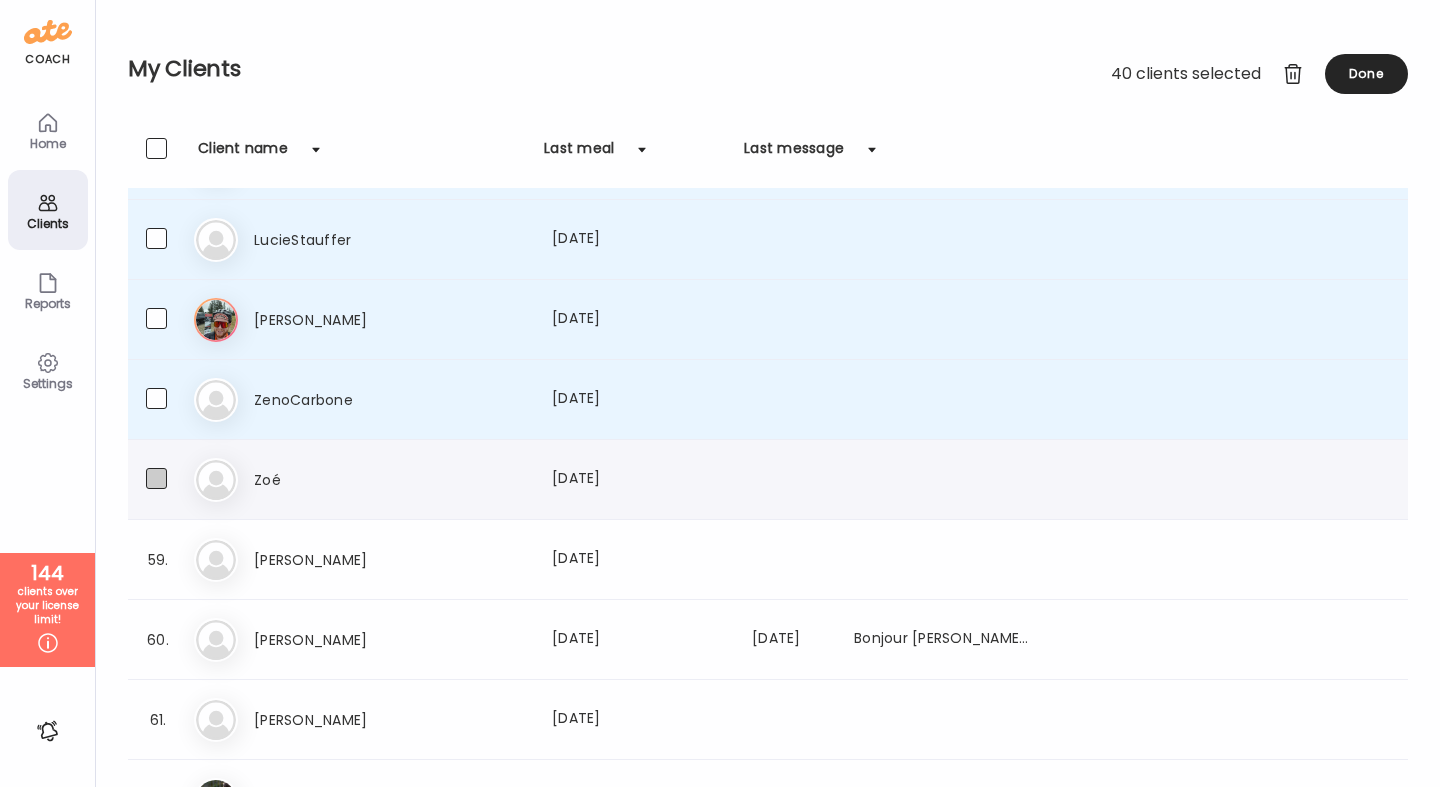
click at [160, 472] on span at bounding box center [156, 478] width 21 height 21
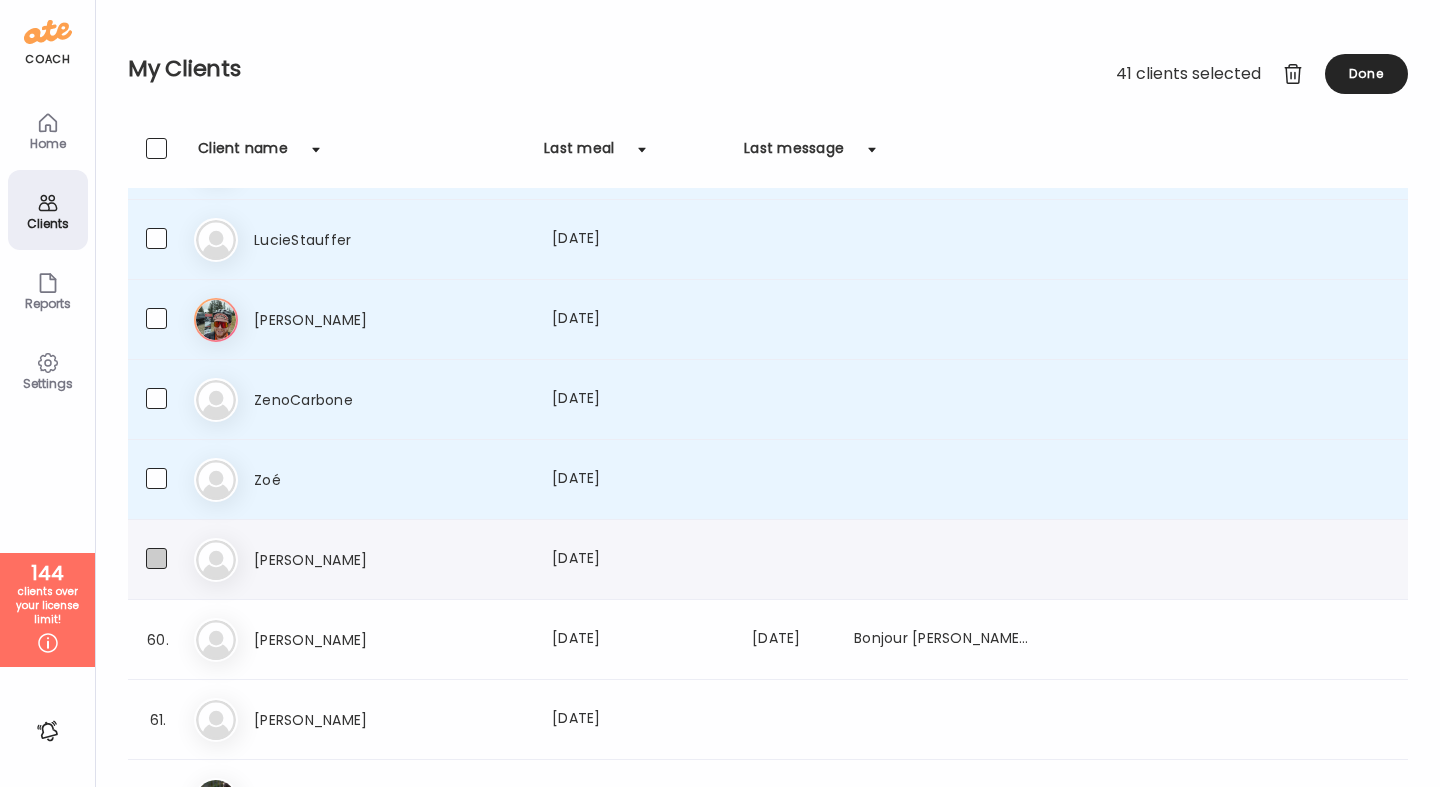
click at [158, 559] on span at bounding box center [156, 558] width 21 height 21
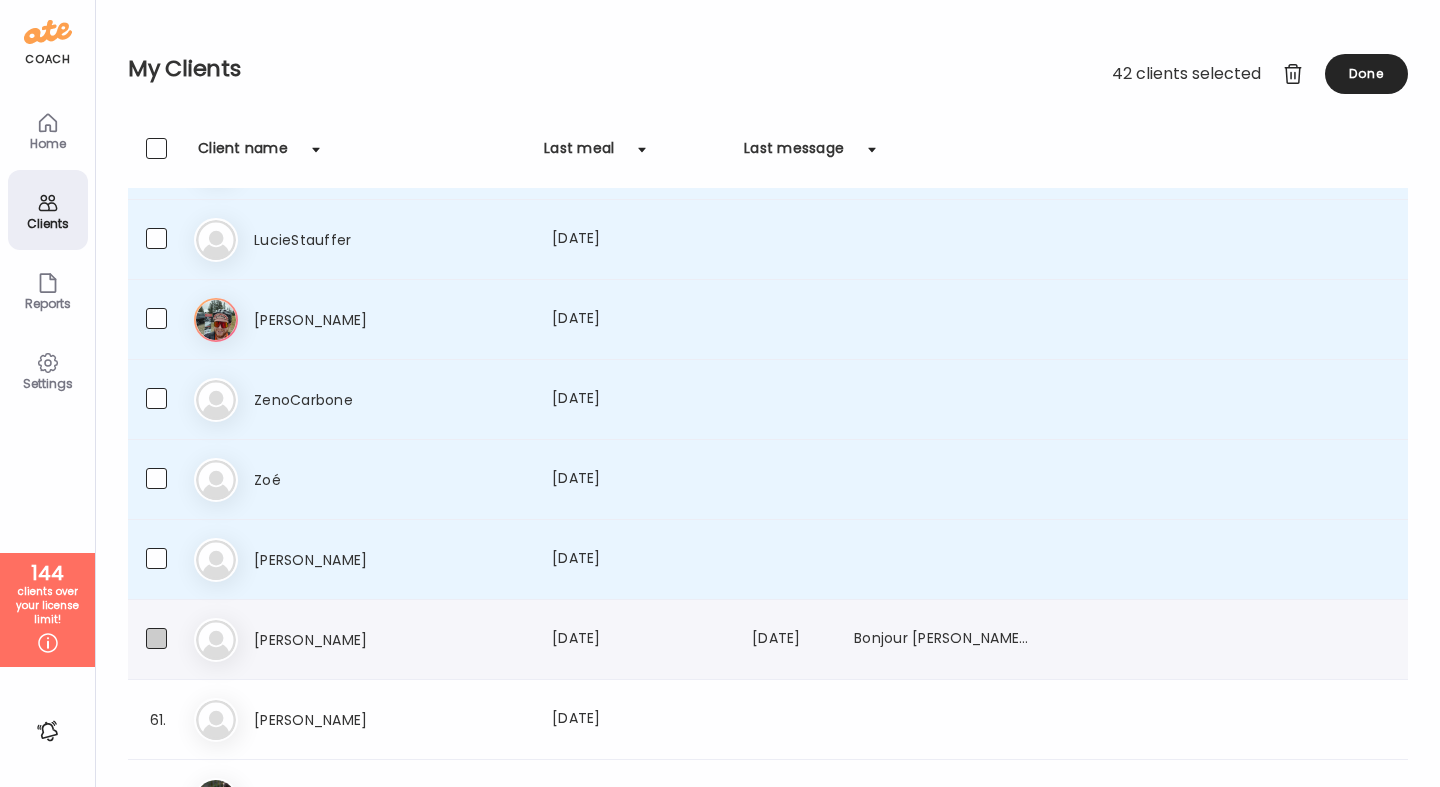
click at [161, 642] on span at bounding box center [156, 638] width 21 height 21
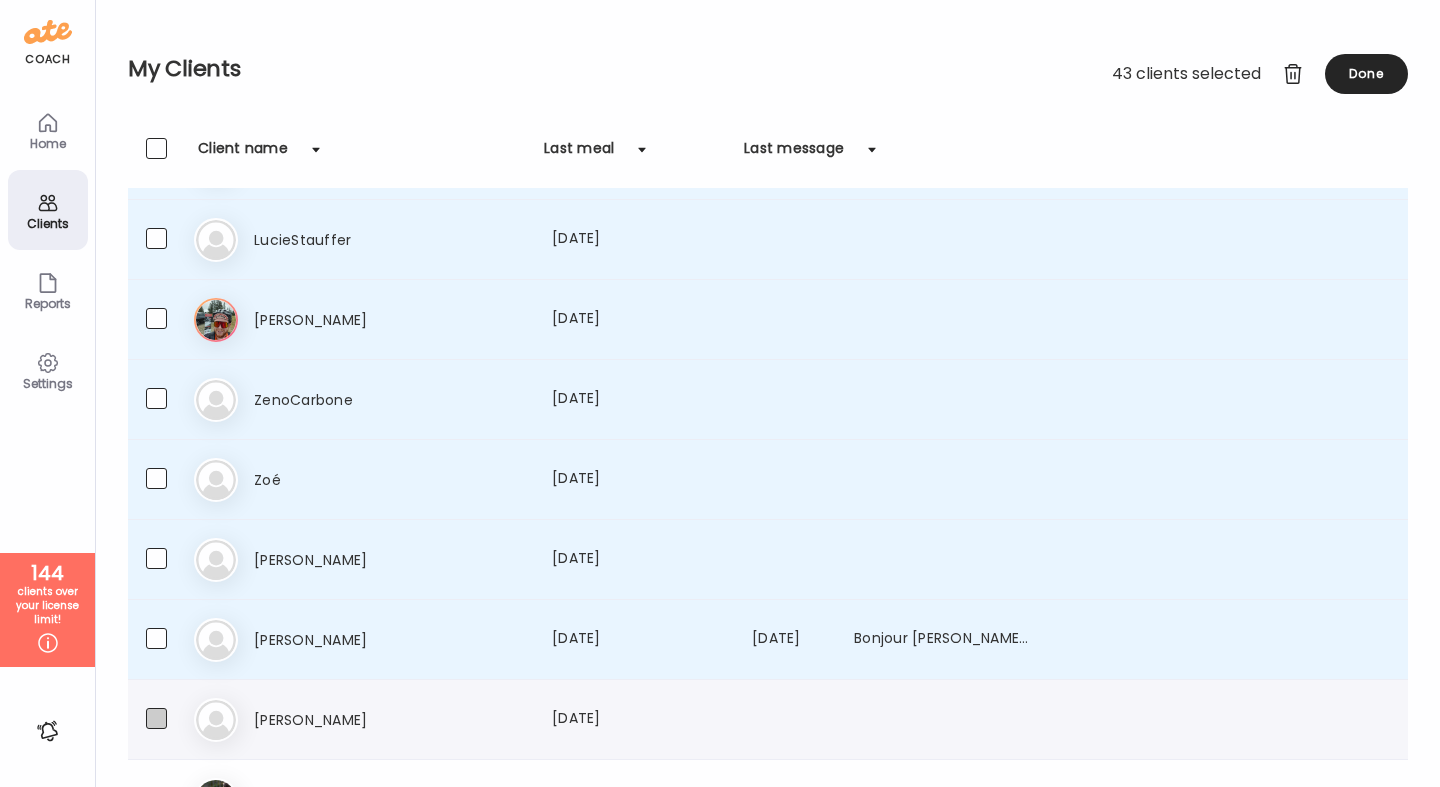
click at [160, 719] on span at bounding box center [156, 718] width 21 height 21
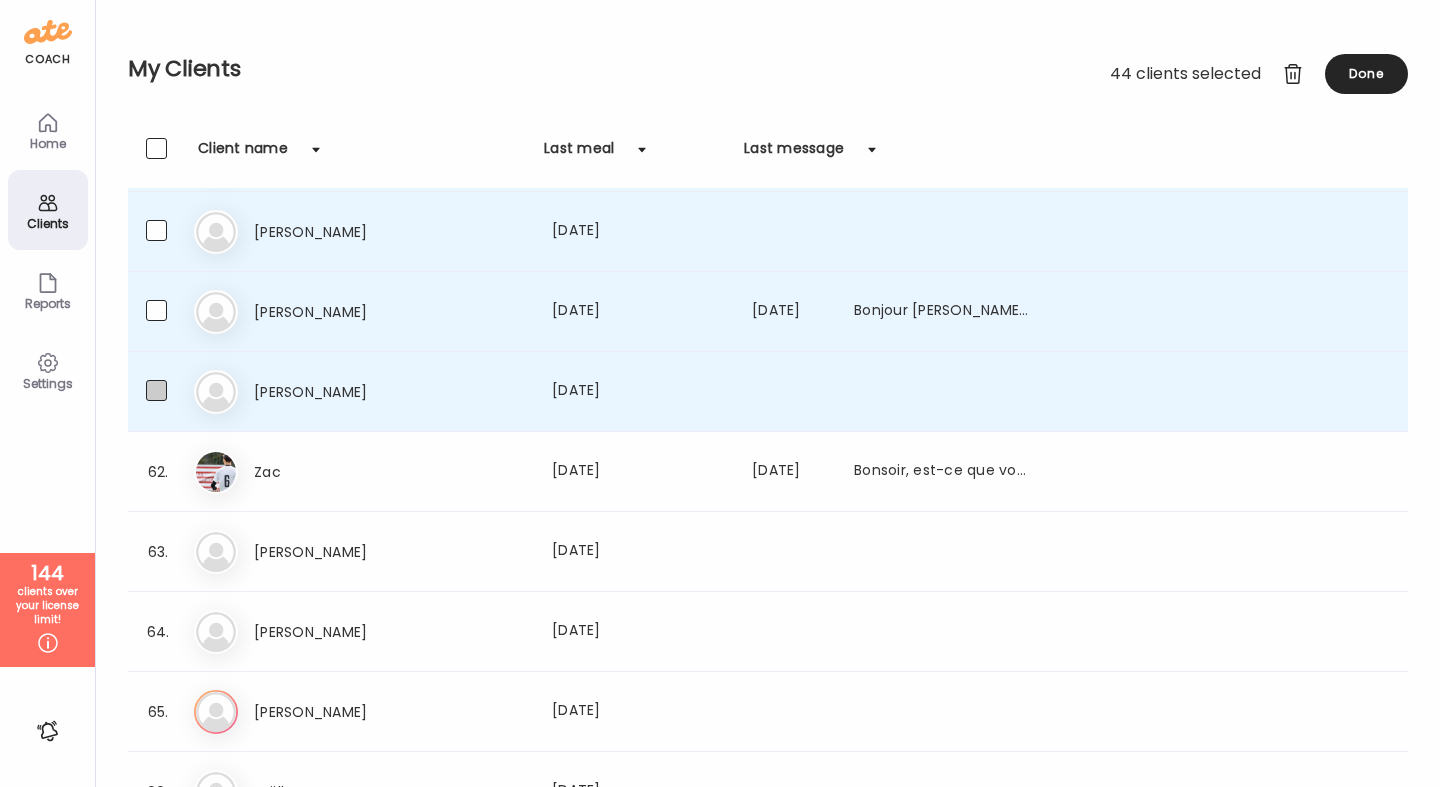
scroll to position [4652, 0]
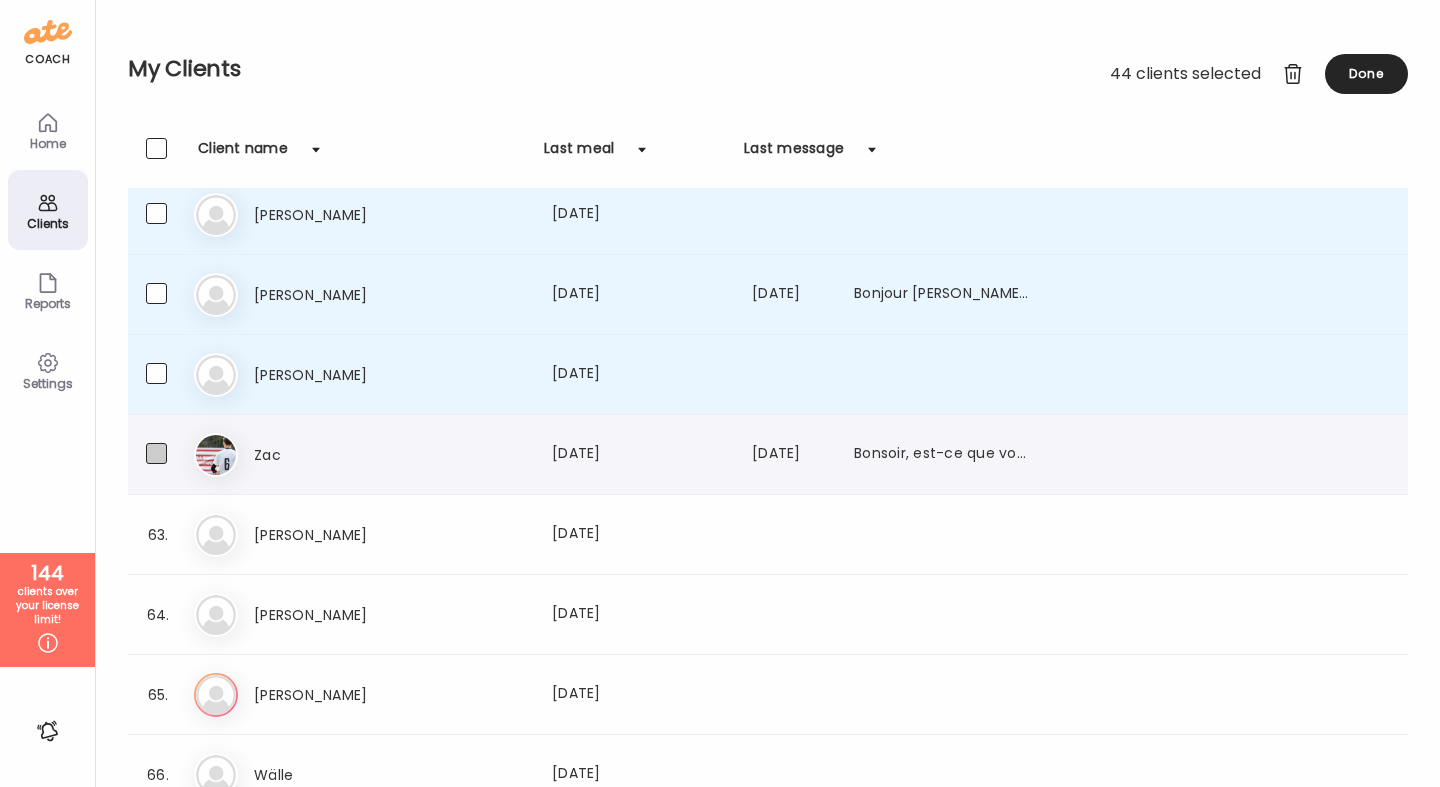
click at [158, 449] on span at bounding box center [156, 453] width 21 height 21
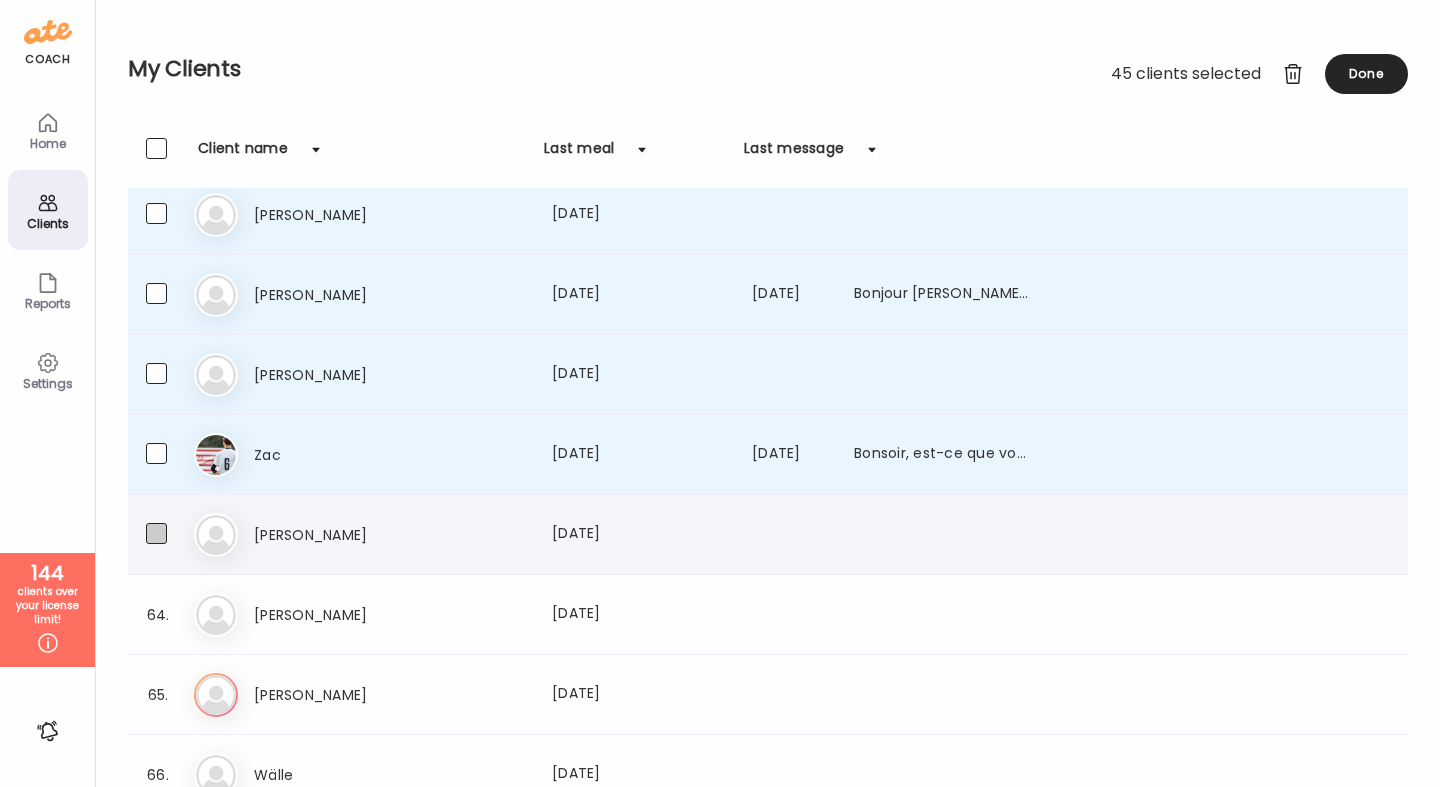
click at [154, 545] on label at bounding box center [176, 535] width 60 height 25
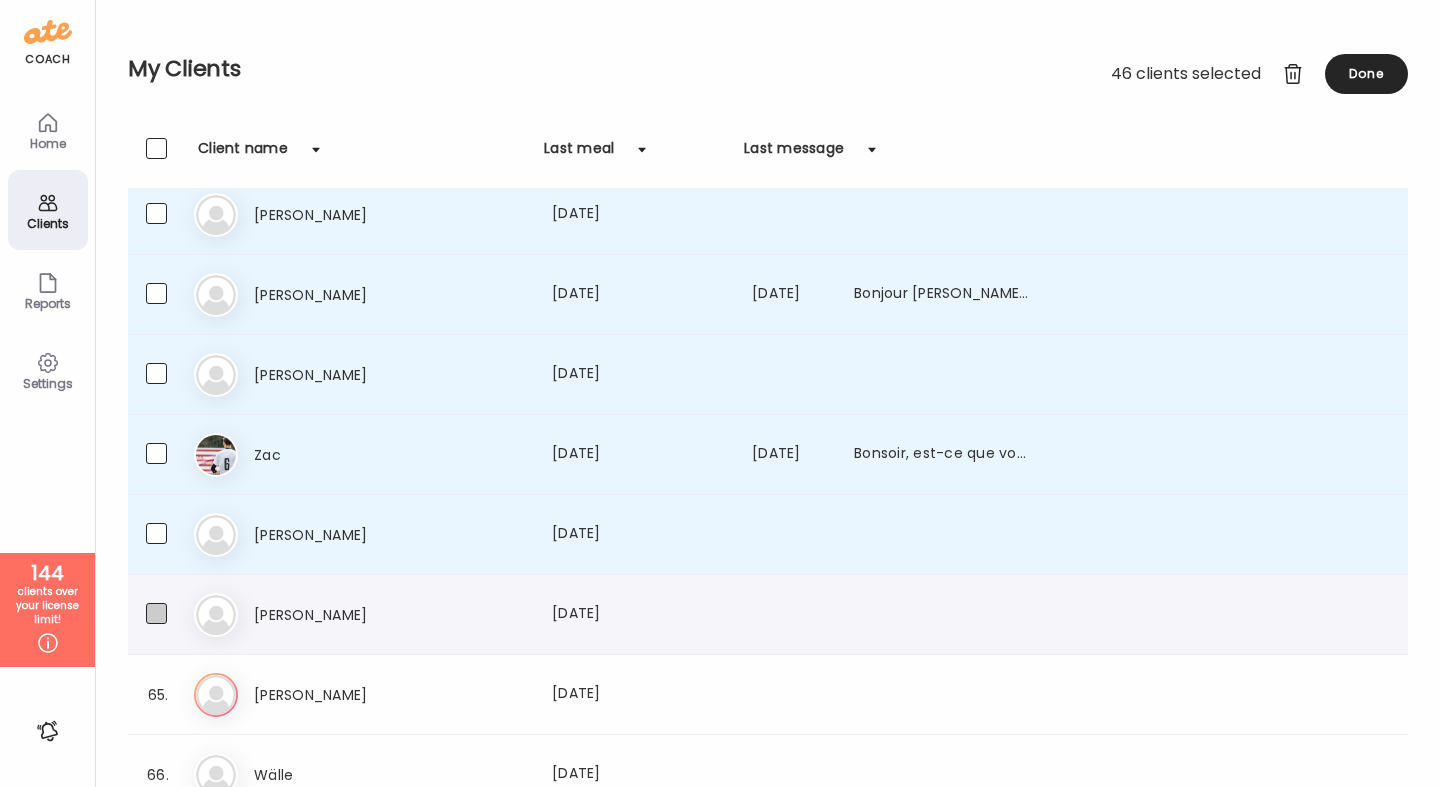
click at [152, 620] on span at bounding box center [156, 613] width 21 height 21
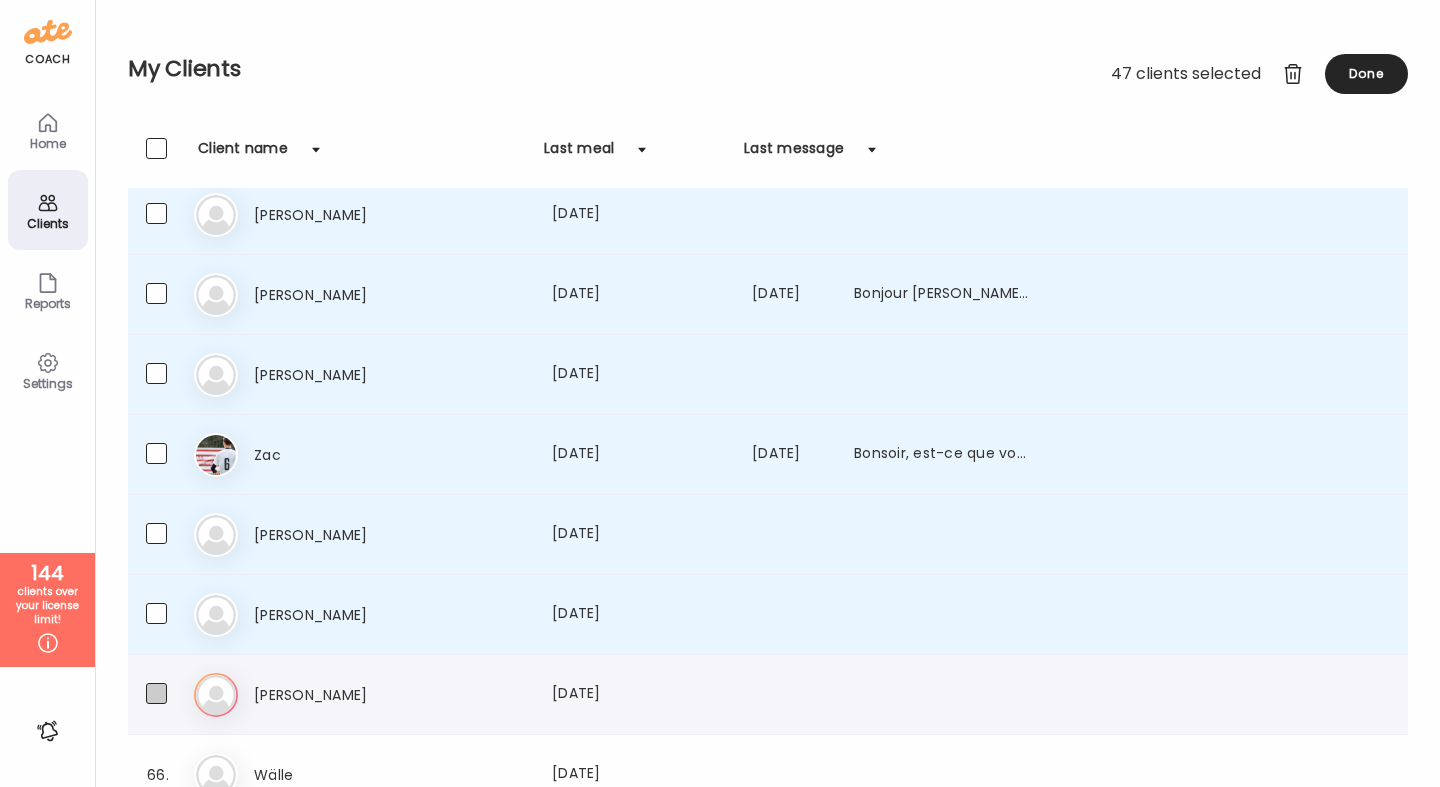
click at [156, 688] on span at bounding box center [156, 693] width 21 height 21
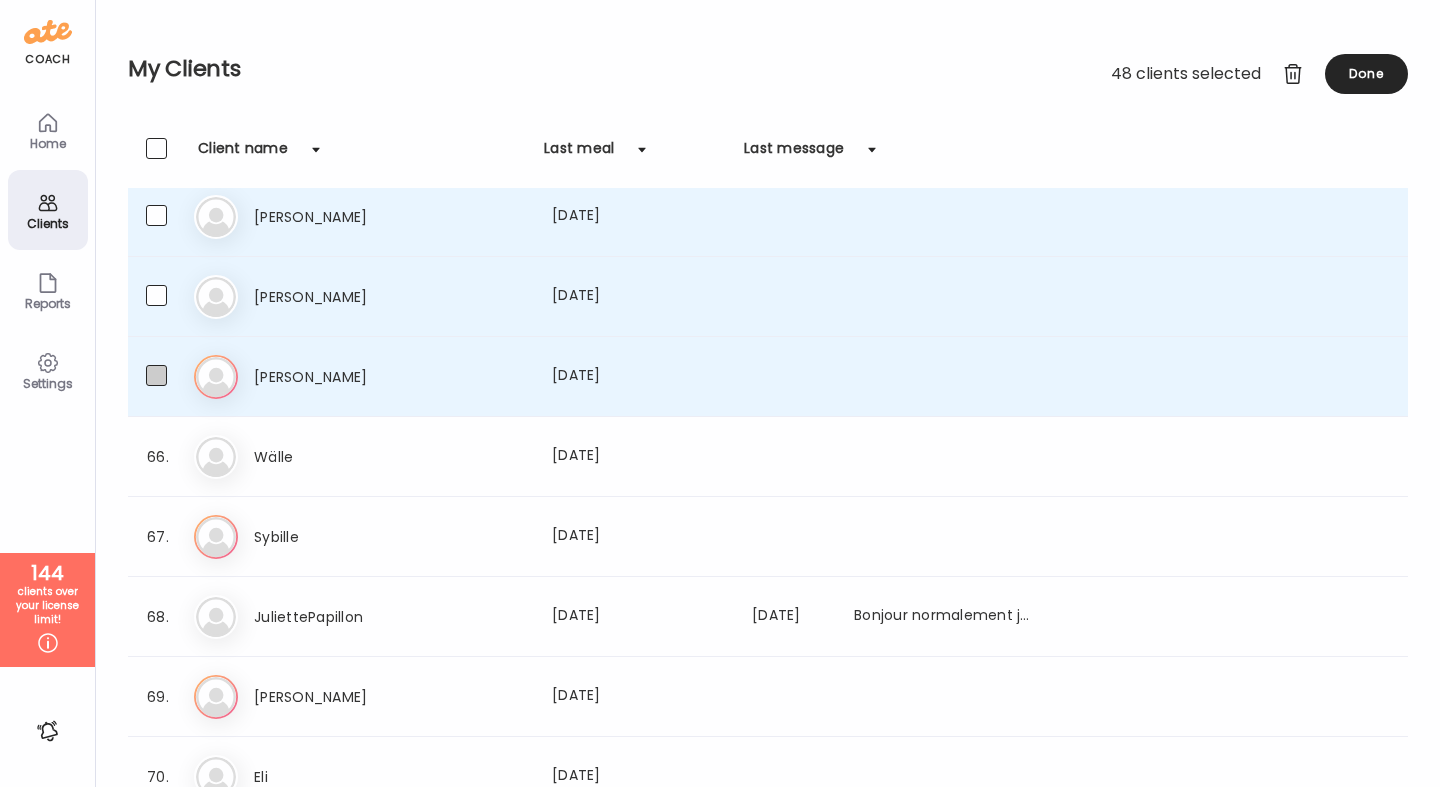
scroll to position [4973, 0]
click at [153, 450] on span at bounding box center [156, 452] width 21 height 21
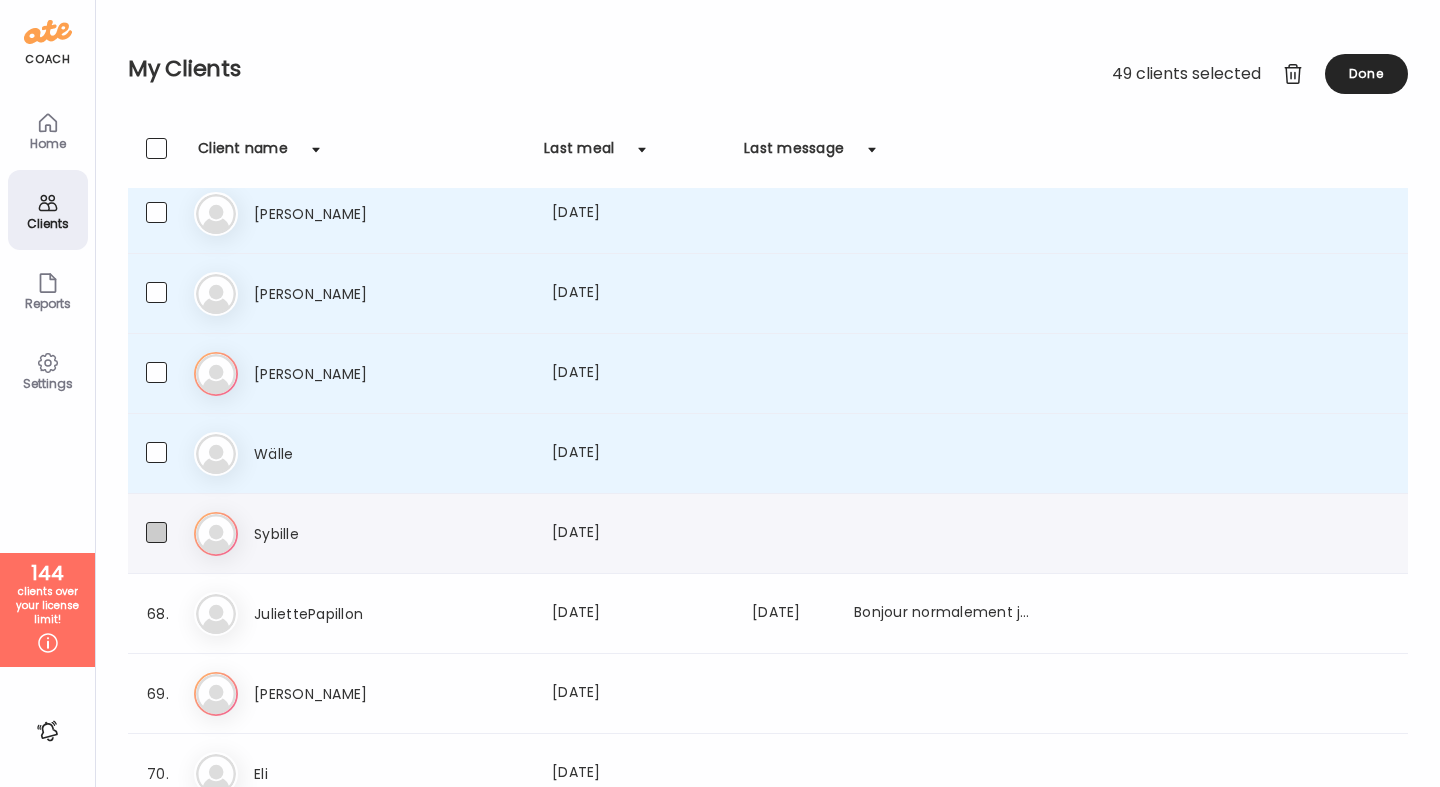
click at [152, 538] on span at bounding box center [156, 532] width 21 height 21
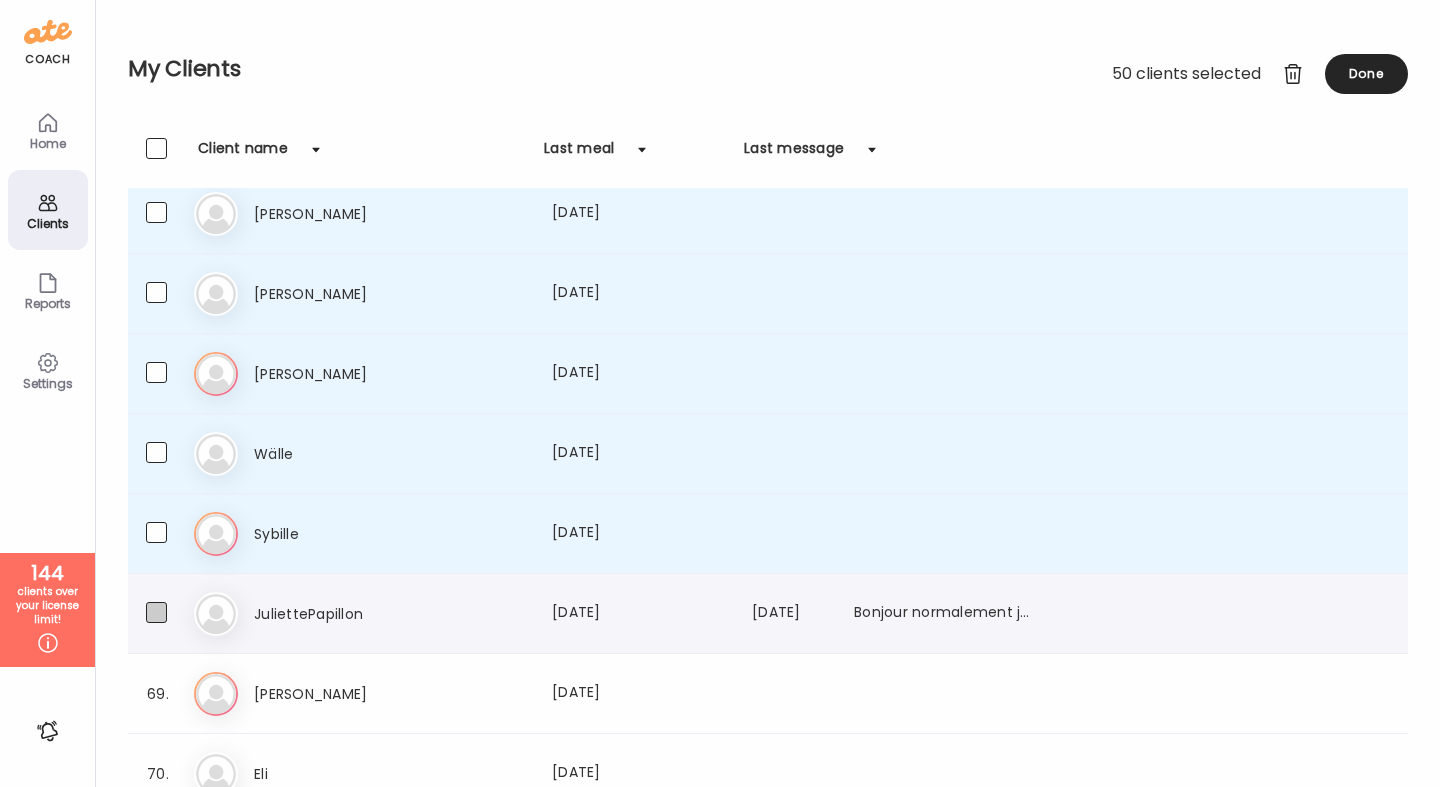
click at [154, 614] on span at bounding box center [156, 612] width 21 height 21
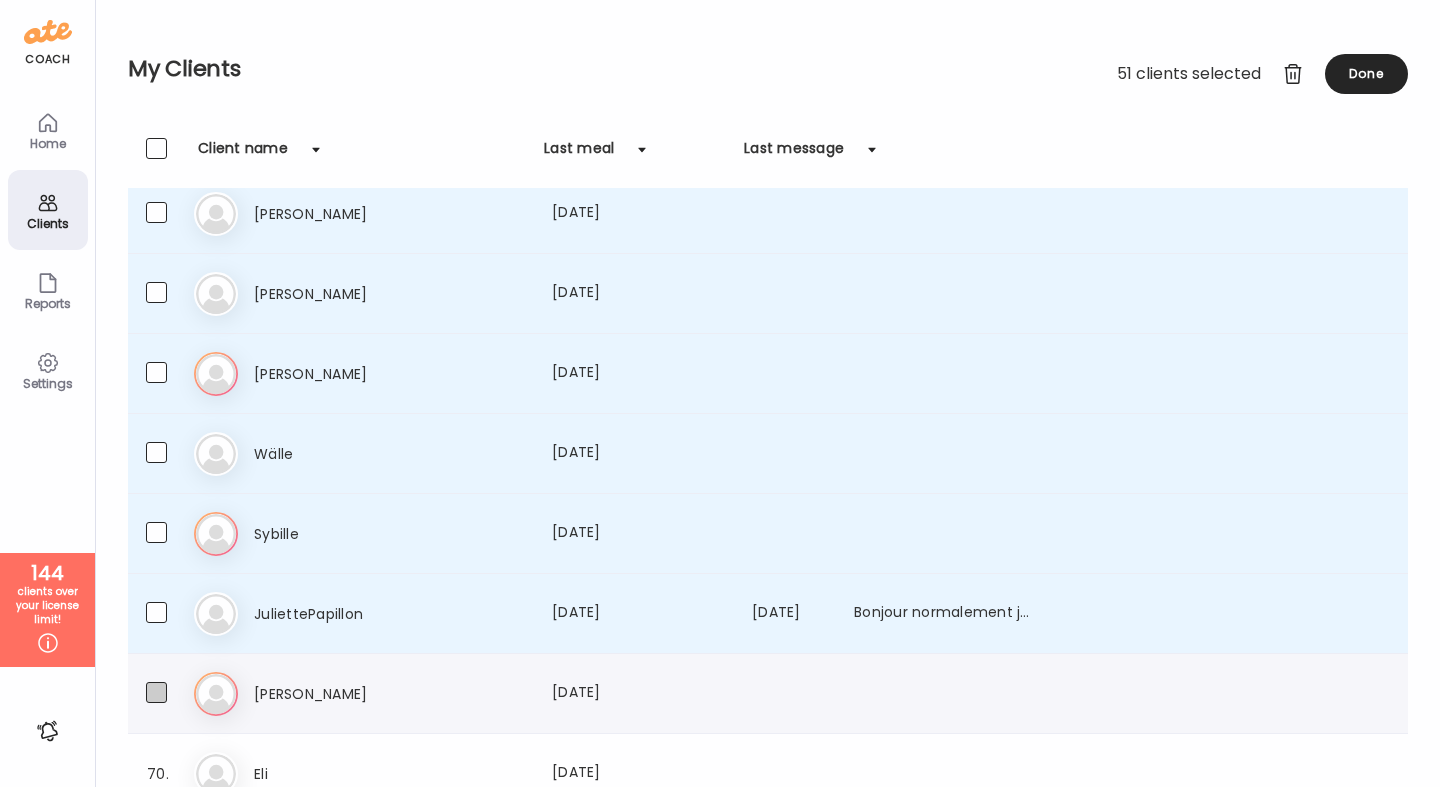
click at [157, 692] on span at bounding box center [156, 692] width 21 height 21
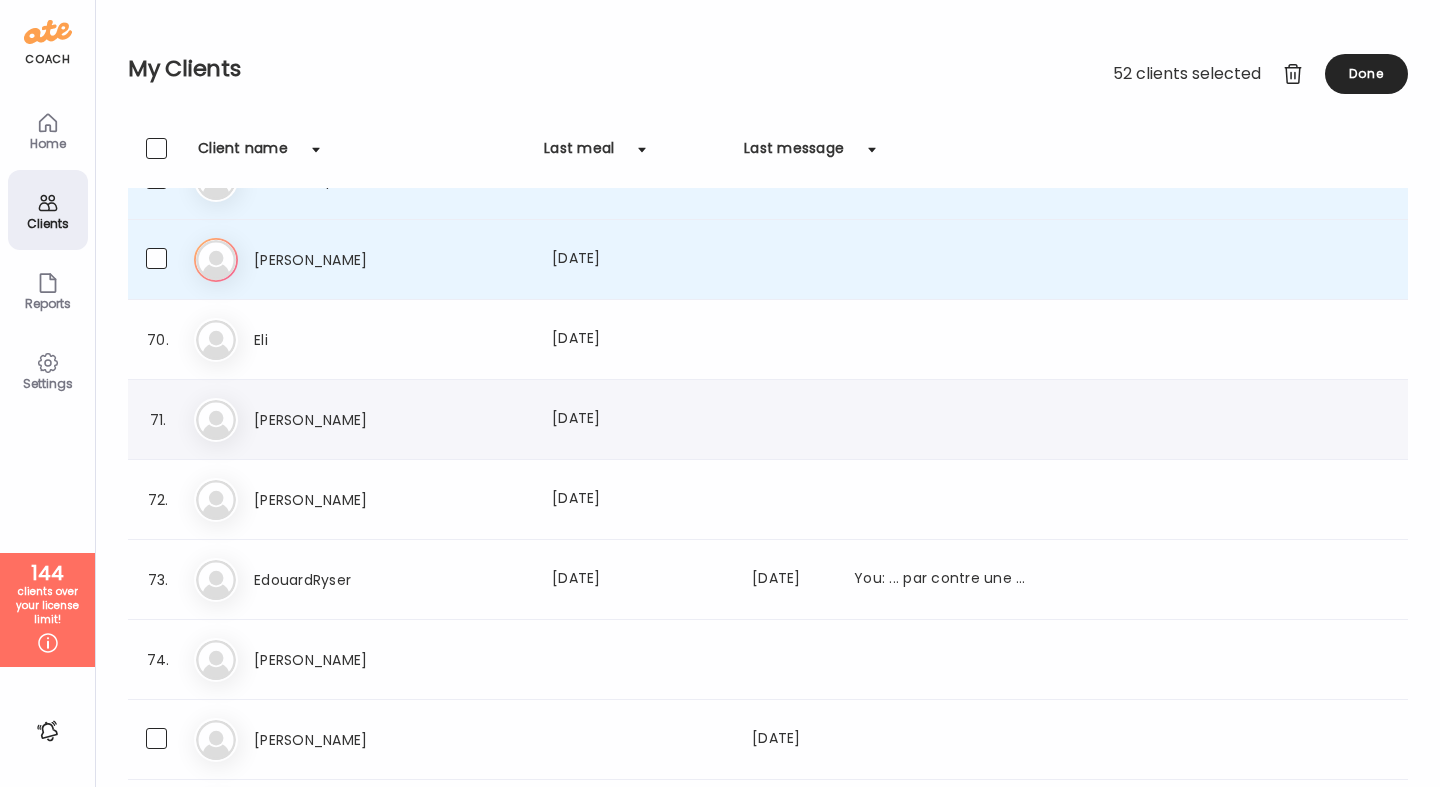
scroll to position [5404, 0]
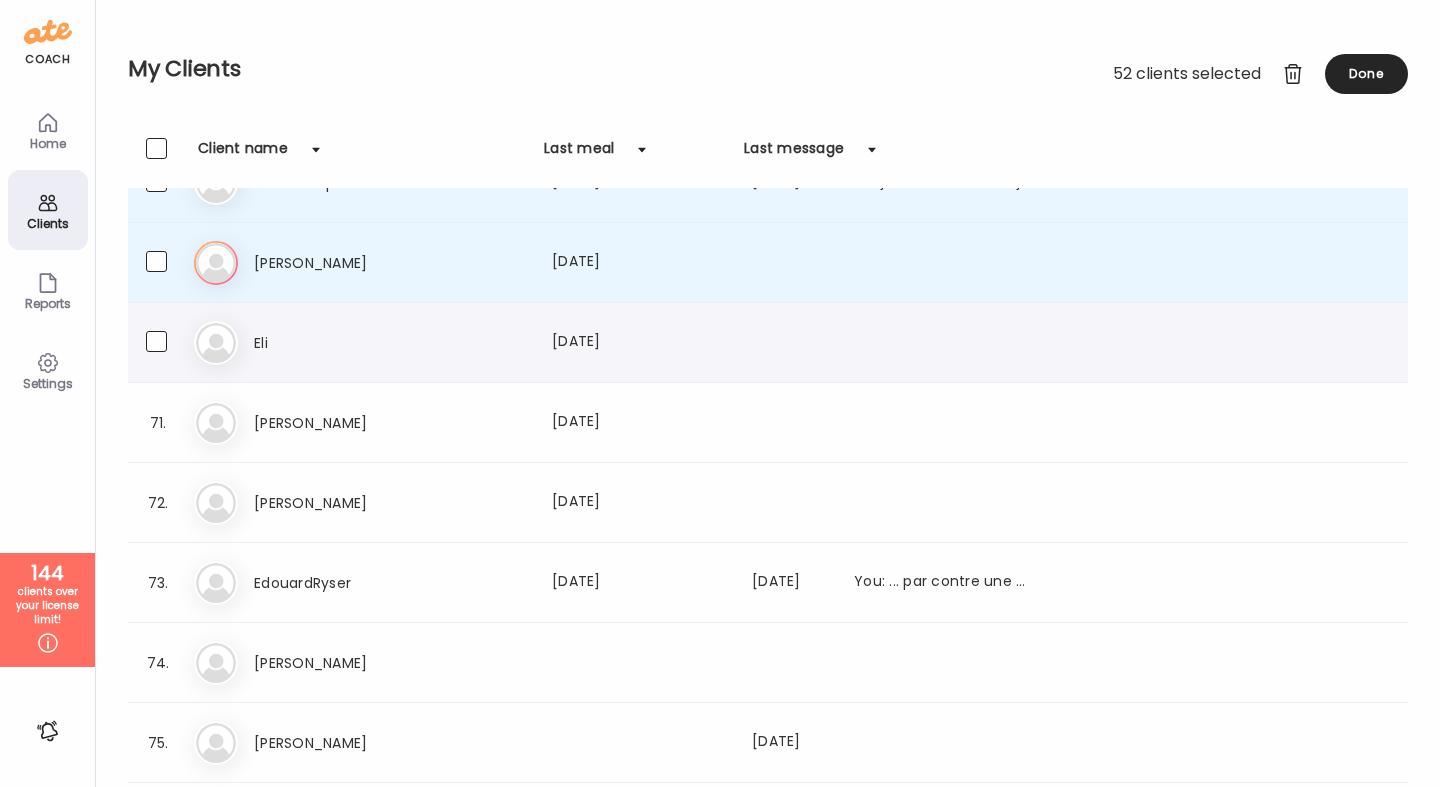
click at [162, 359] on div "70. El Eli Last meal: 286d ago" at bounding box center [768, 343] width 1280 height 80
click at [157, 427] on span at bounding box center [156, 421] width 21 height 21
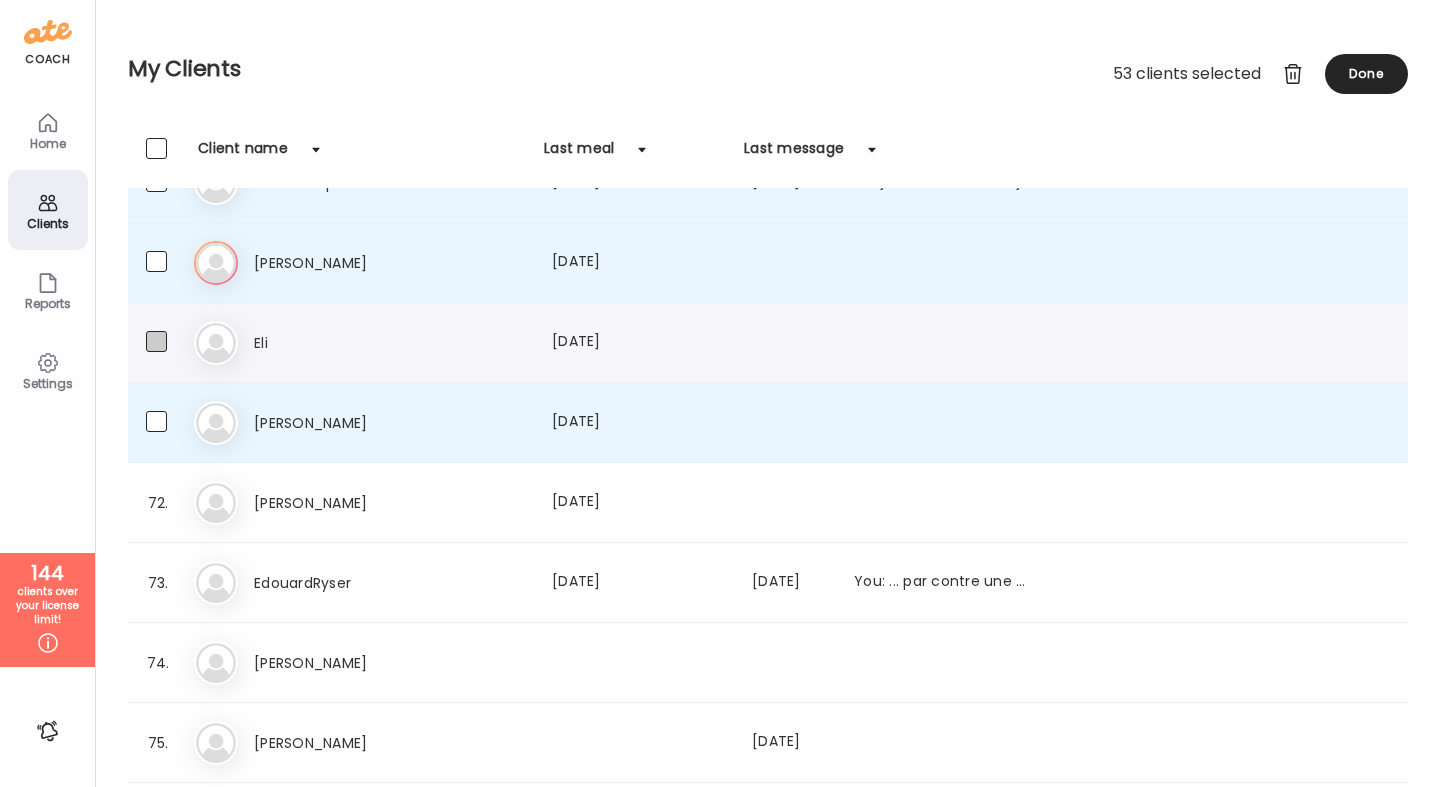
click at [163, 349] on span at bounding box center [156, 341] width 21 height 21
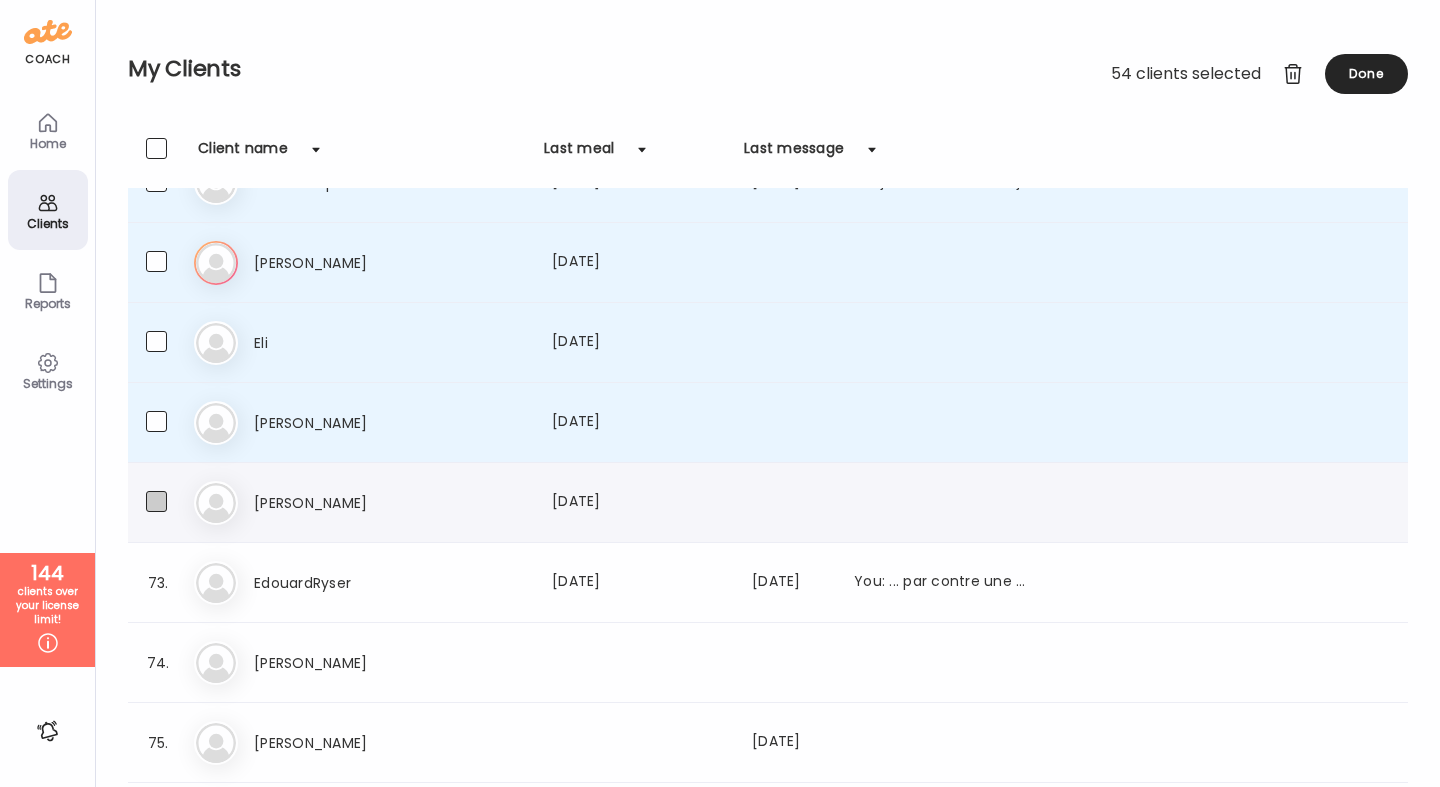
click at [153, 496] on span at bounding box center [156, 501] width 21 height 21
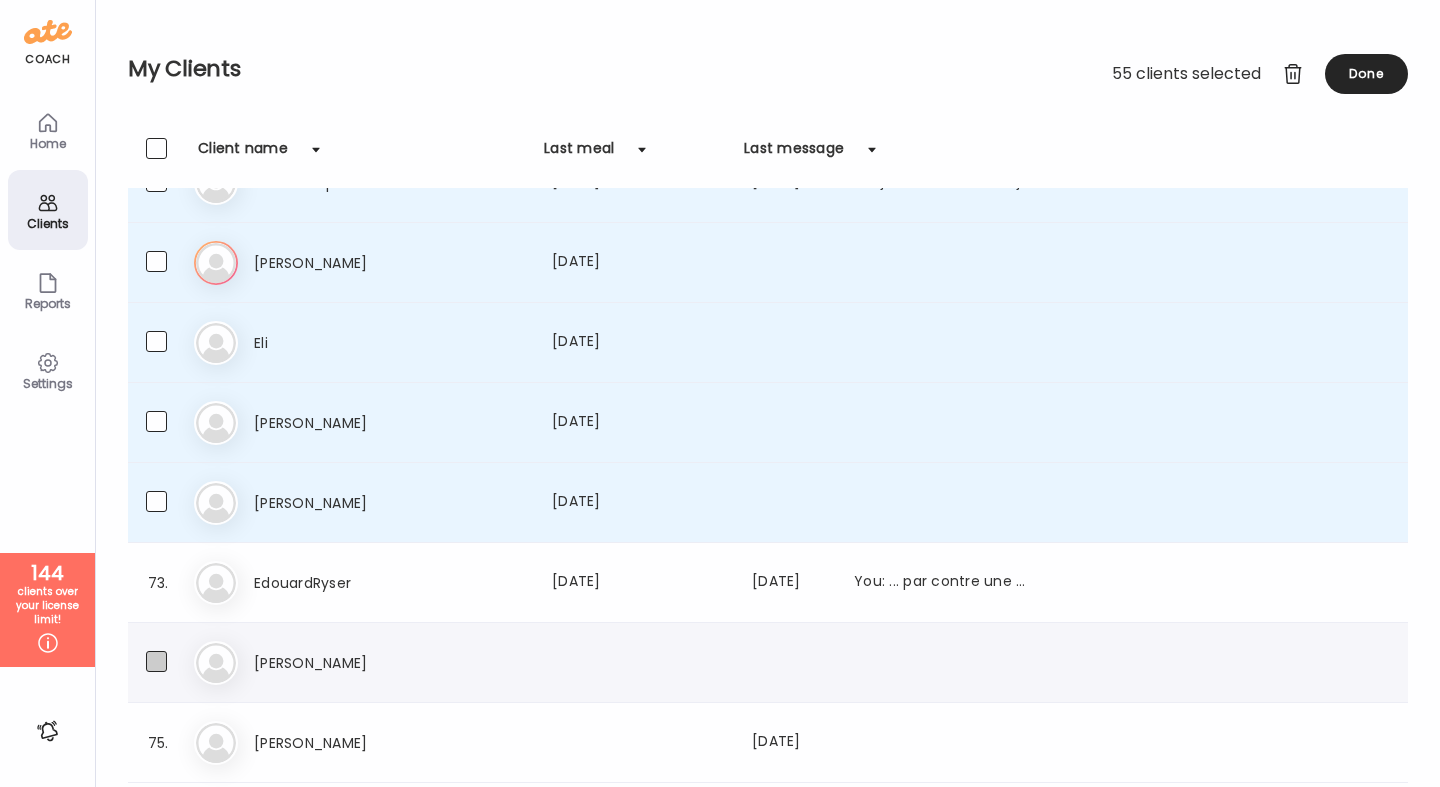
click at [162, 658] on span at bounding box center [156, 661] width 21 height 21
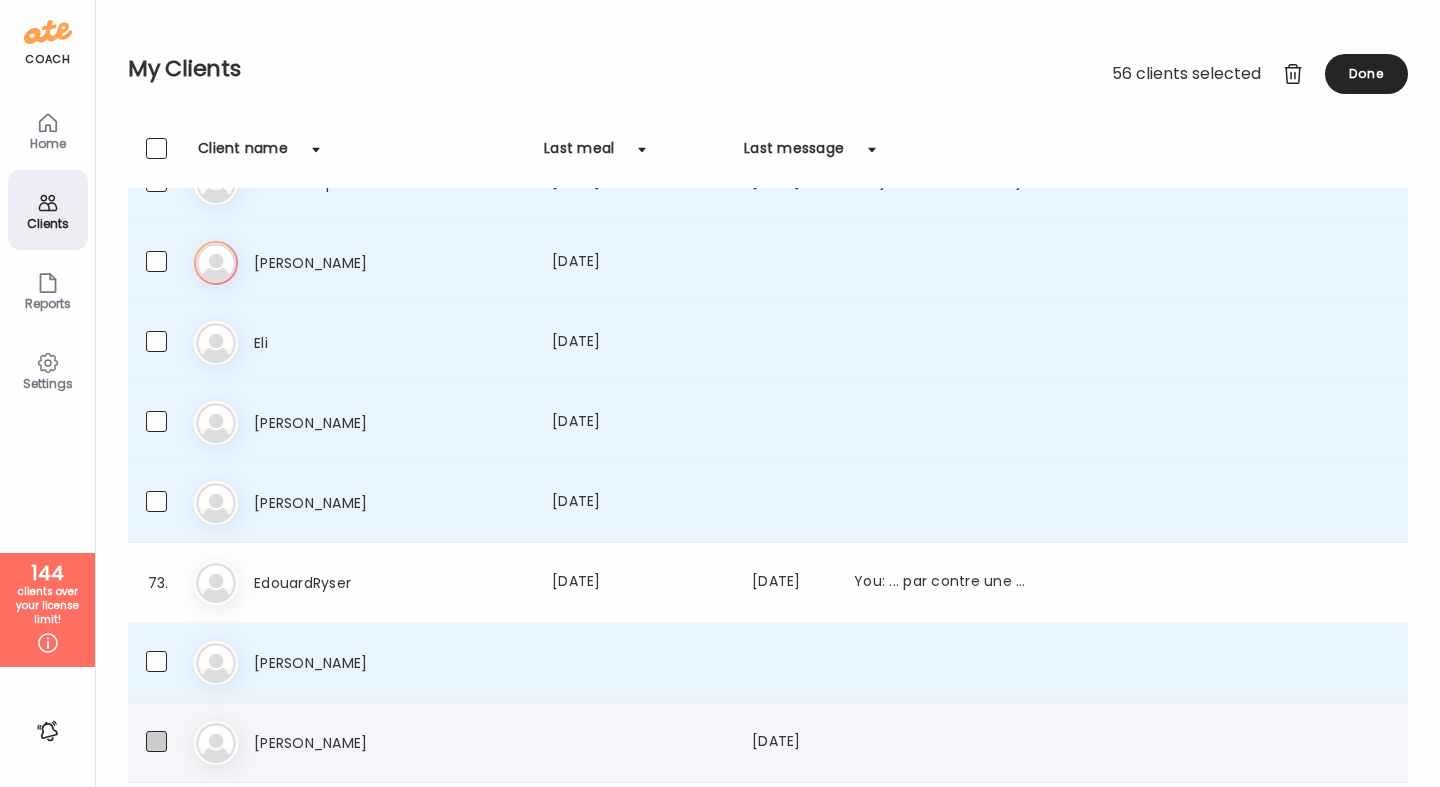
click at [159, 741] on span at bounding box center [156, 741] width 21 height 21
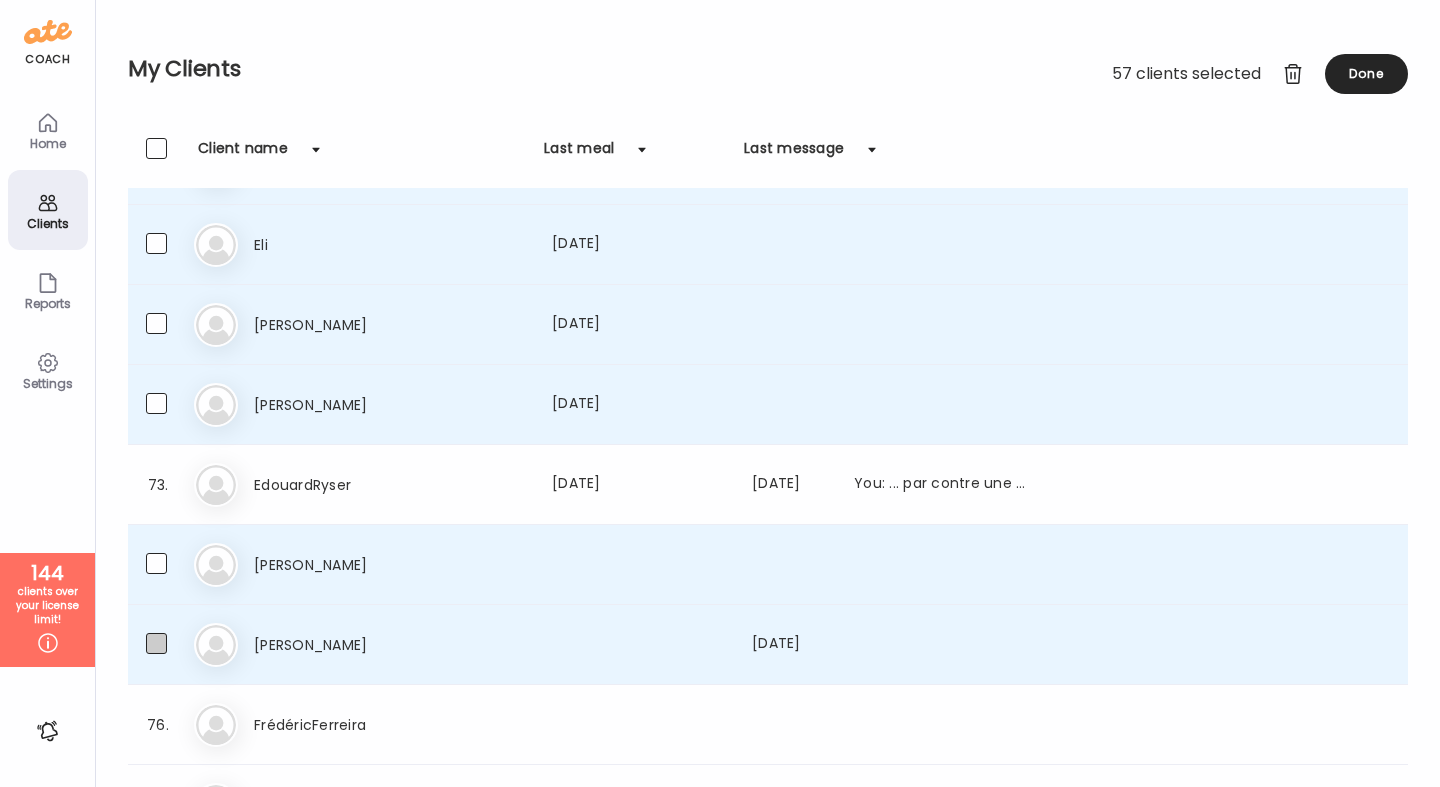
scroll to position [5557, 0]
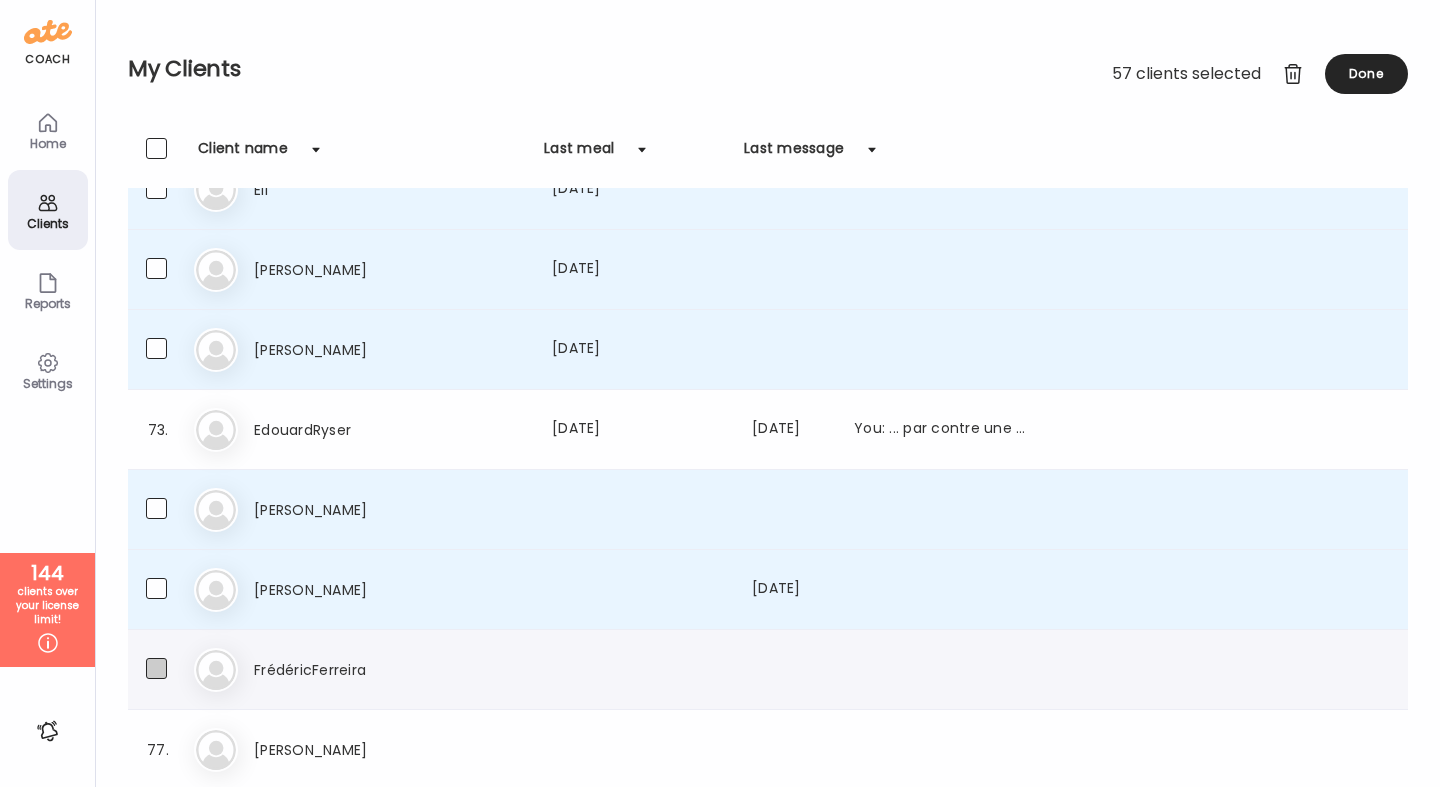
click at [160, 669] on span at bounding box center [156, 668] width 21 height 21
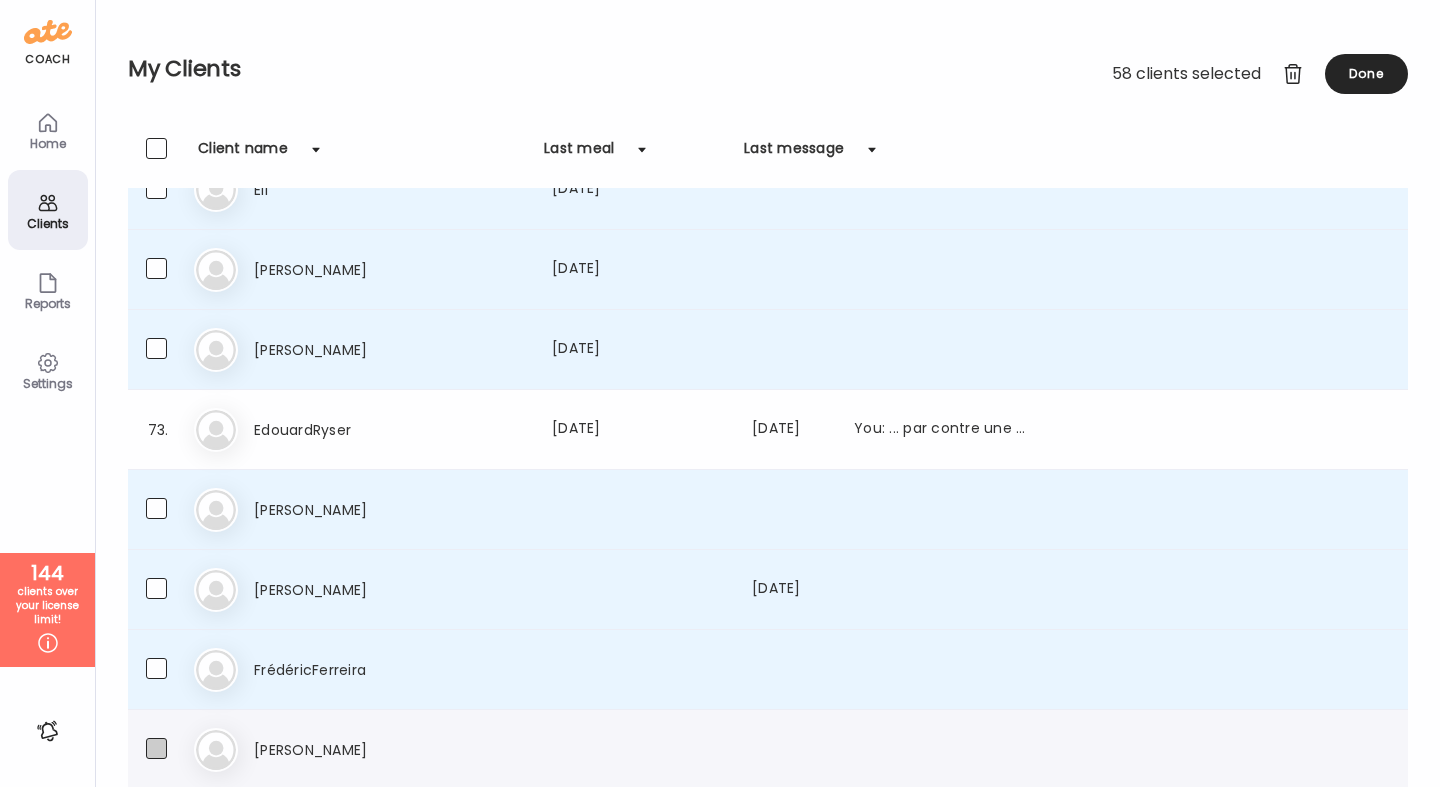
click at [161, 748] on span at bounding box center [156, 748] width 21 height 21
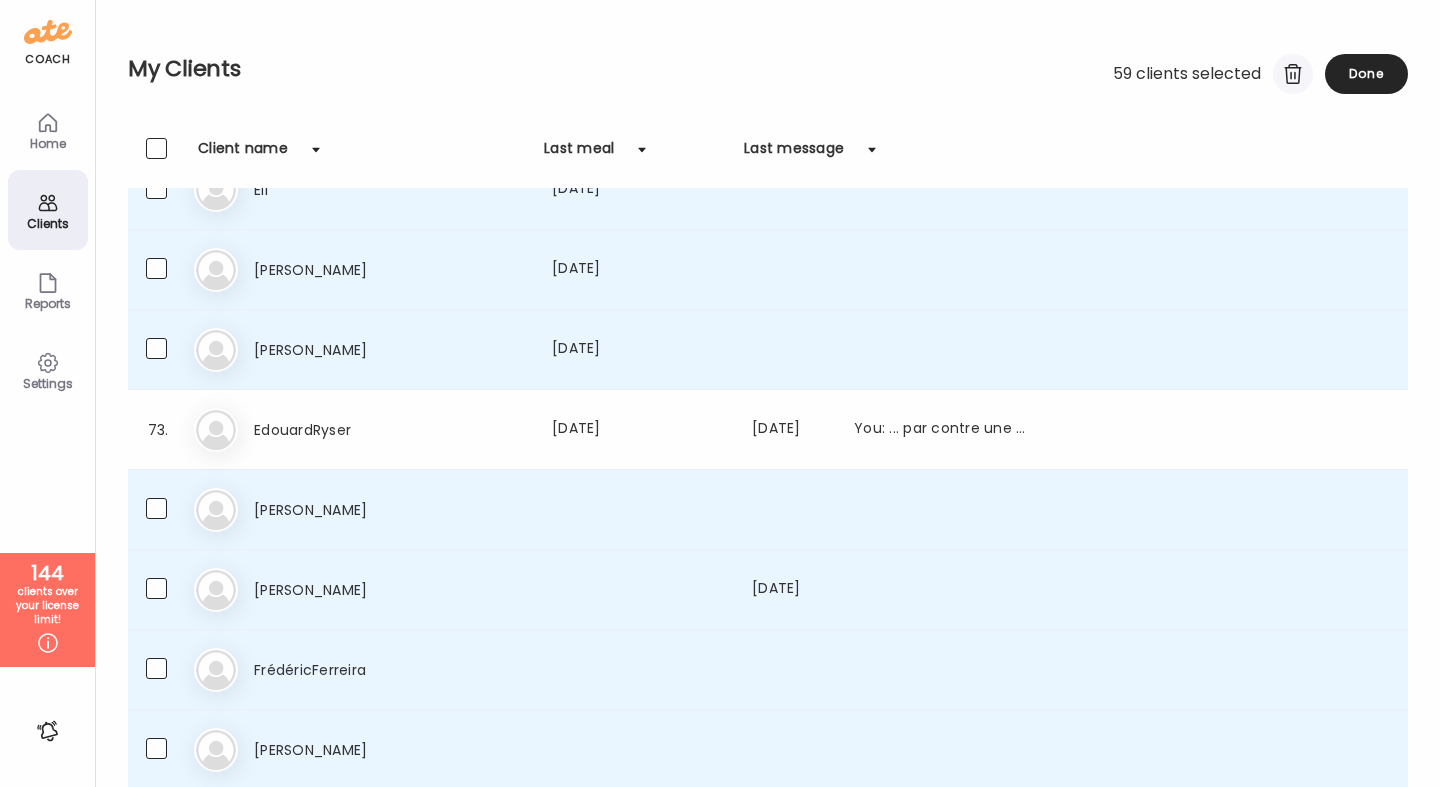
click at [1290, 75] on div at bounding box center [1293, 74] width 40 height 40
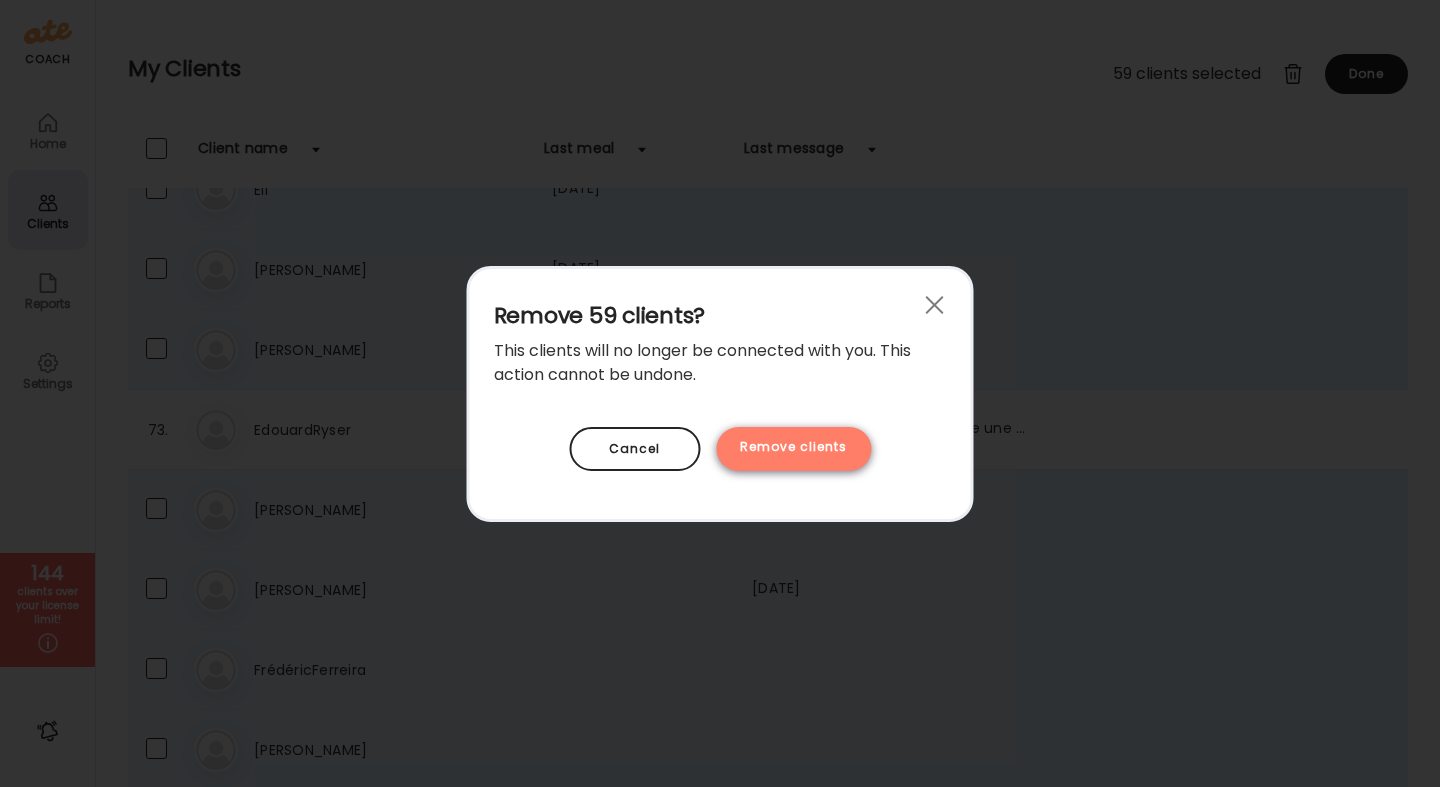
click at [840, 445] on div "Remove clients" at bounding box center [793, 449] width 155 height 44
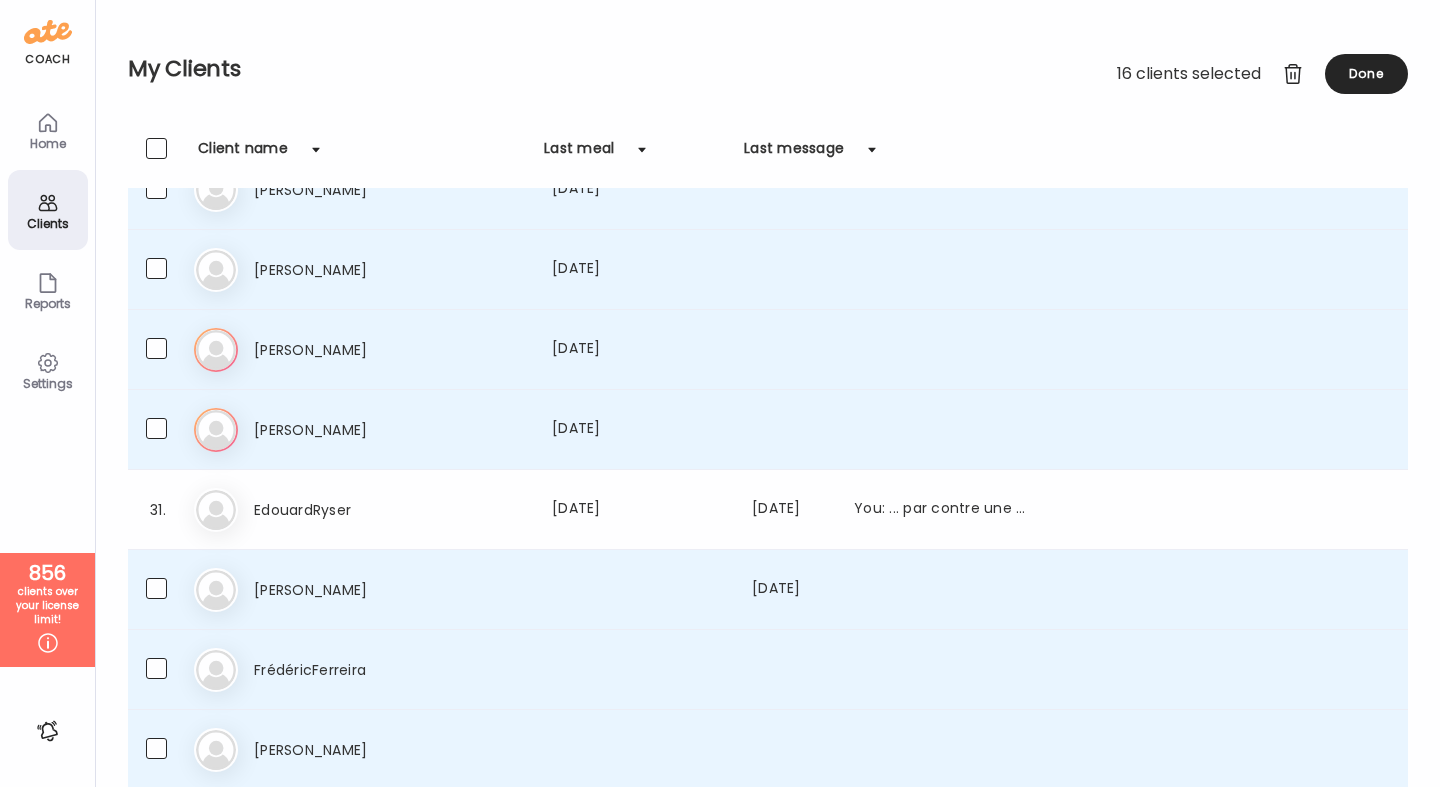
scroll to position [2118, 0]
click at [1290, 80] on div at bounding box center [1293, 74] width 40 height 40
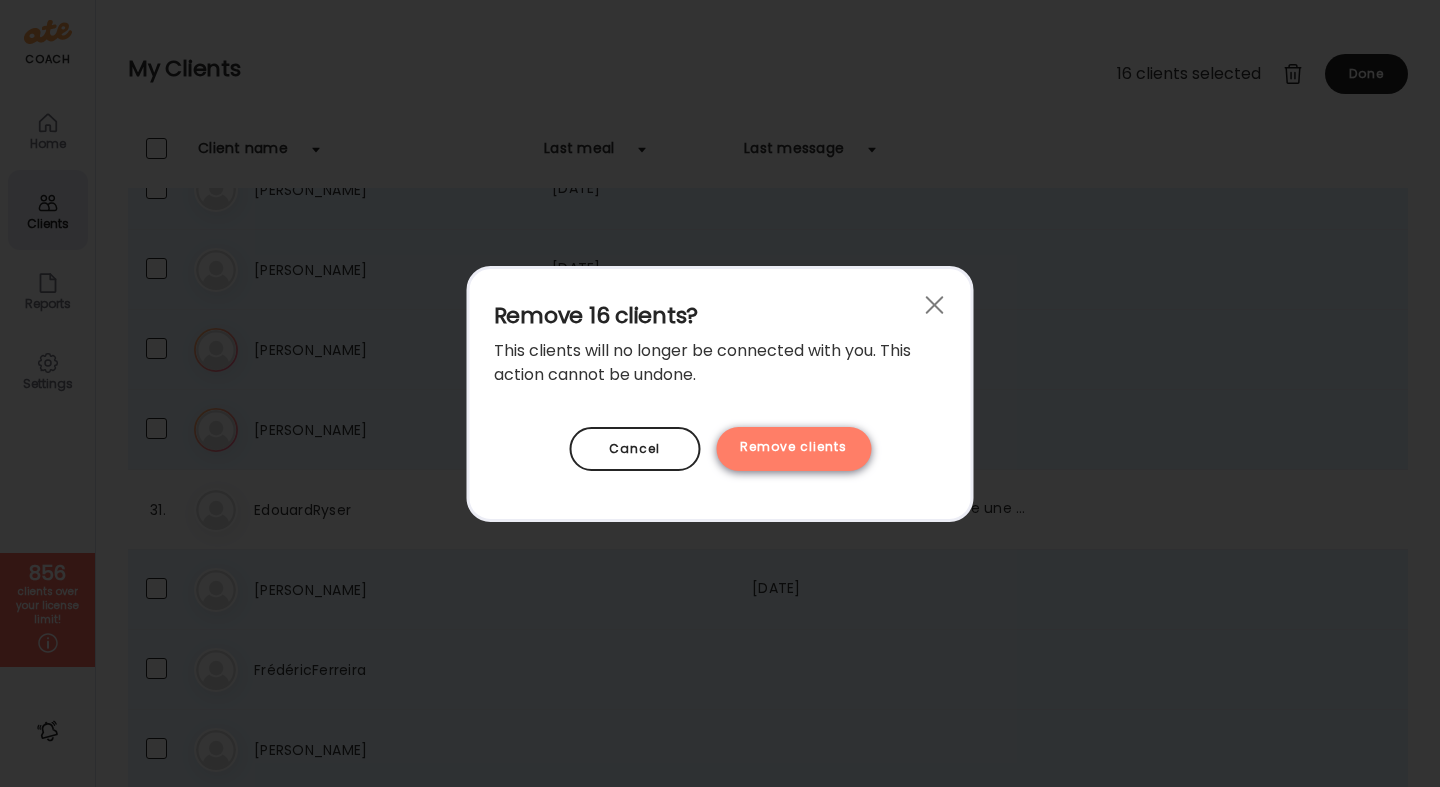
click at [836, 453] on div "Remove clients" at bounding box center [793, 449] width 155 height 44
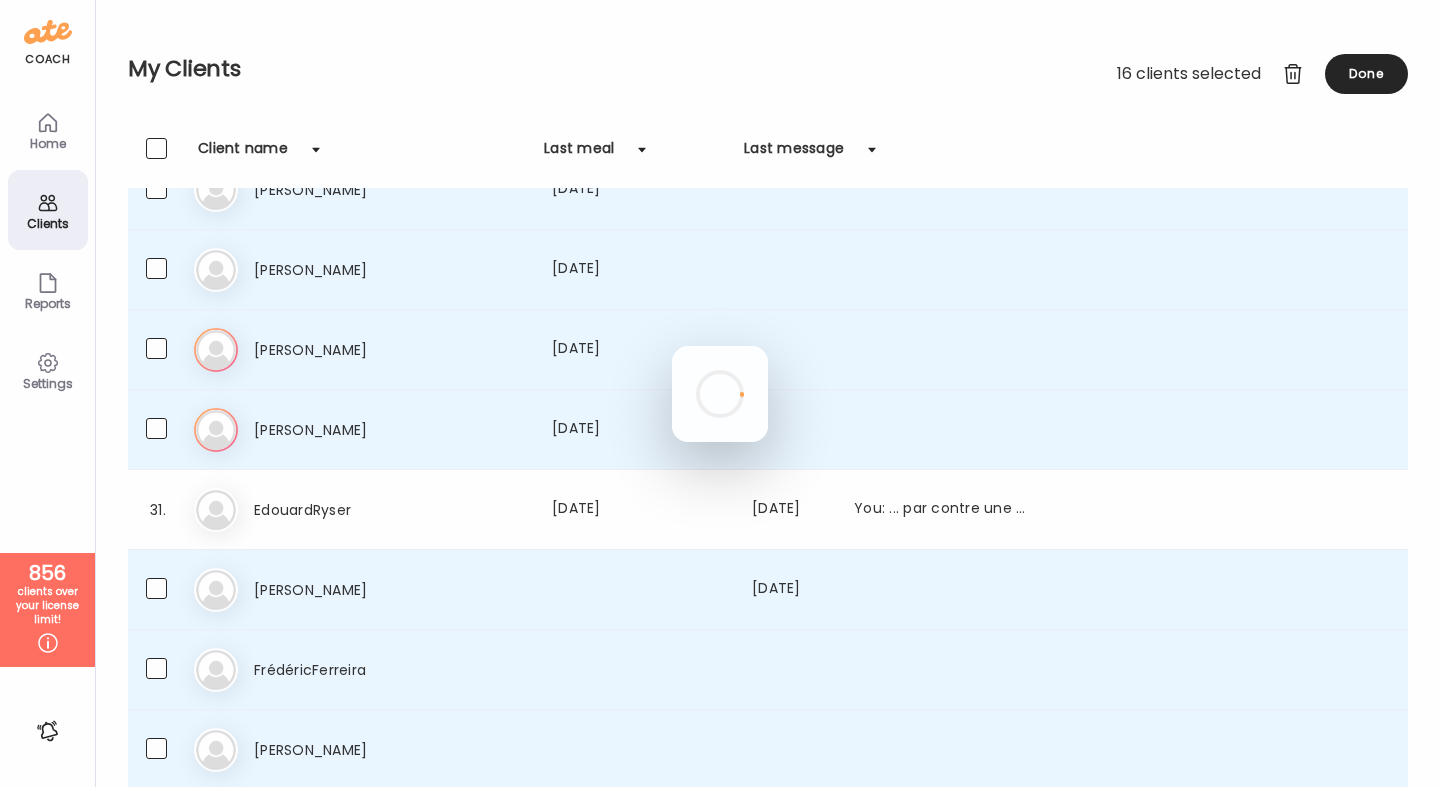
click at [768, 346] on div at bounding box center [720, 394] width 96 height 96
click at [672, 346] on div at bounding box center [720, 394] width 96 height 96
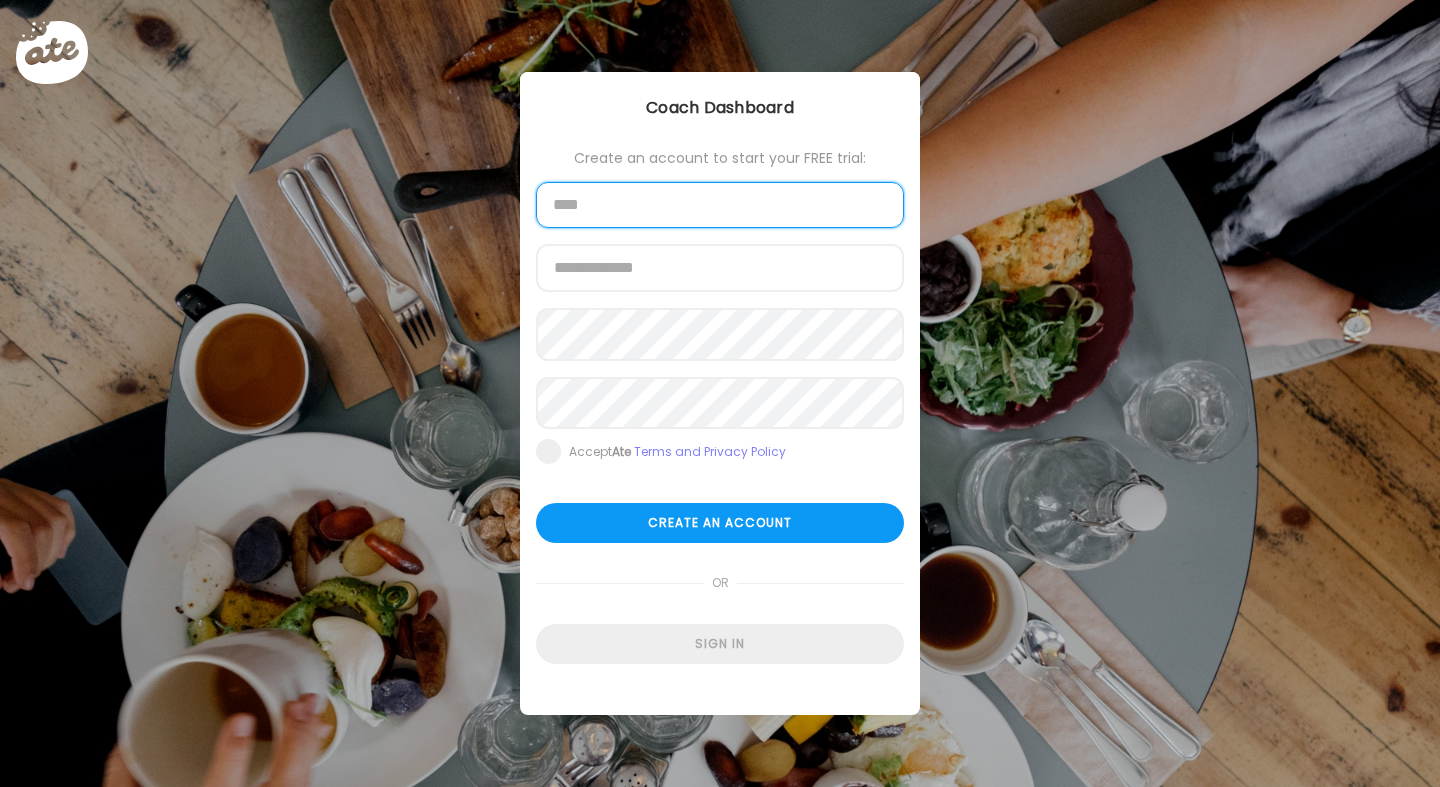
click at [745, 227] on input "text" at bounding box center [720, 205] width 368 height 46
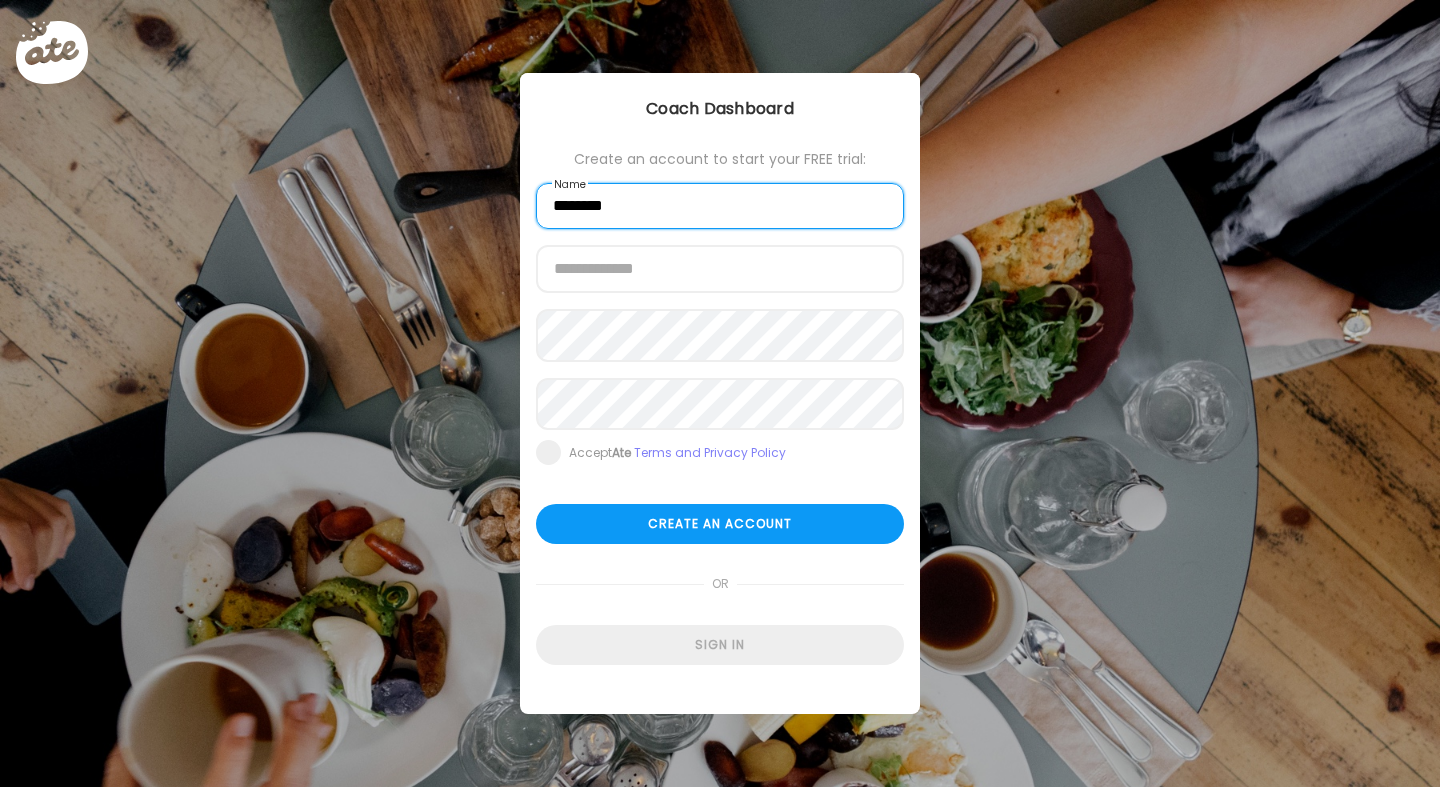
type input "********"
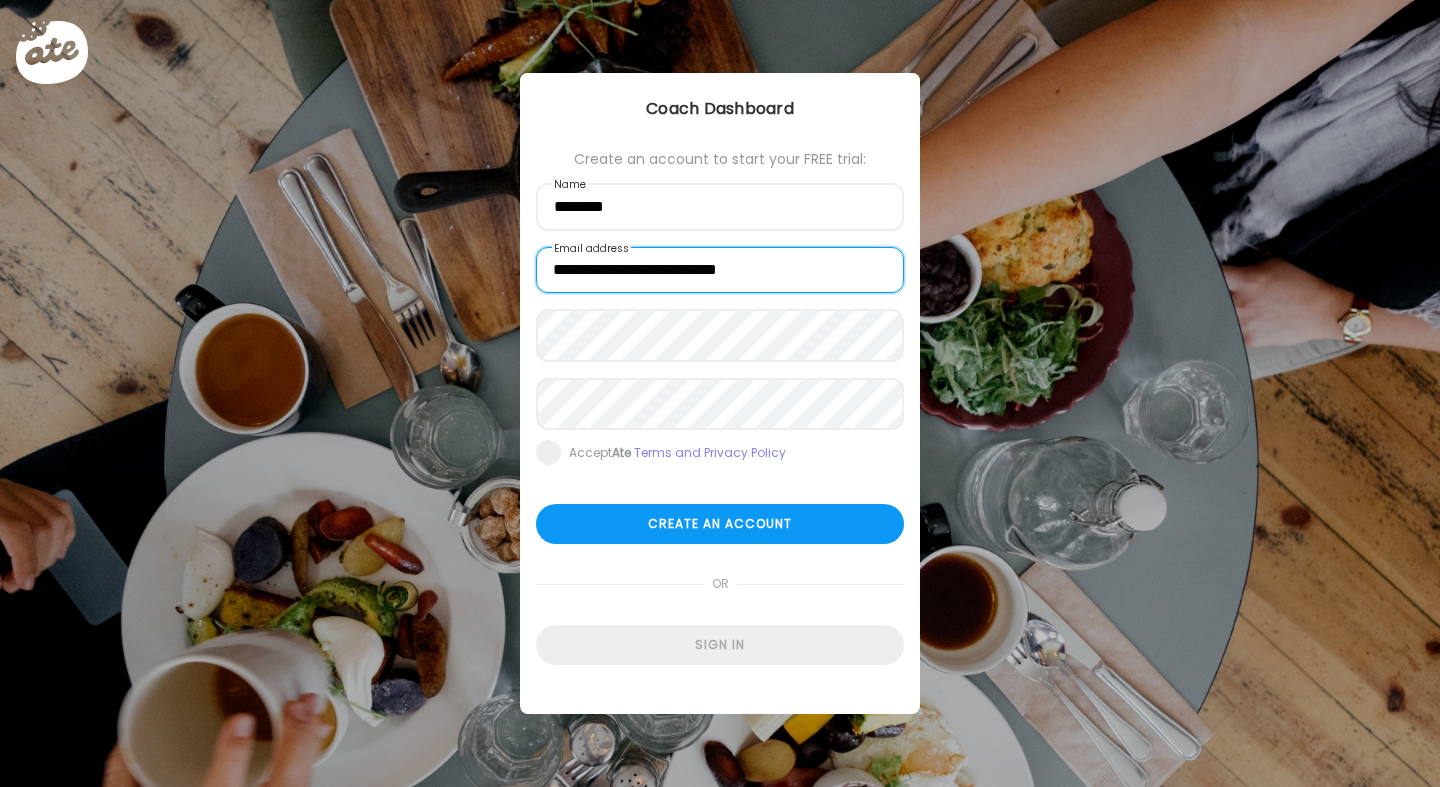
type input "**********"
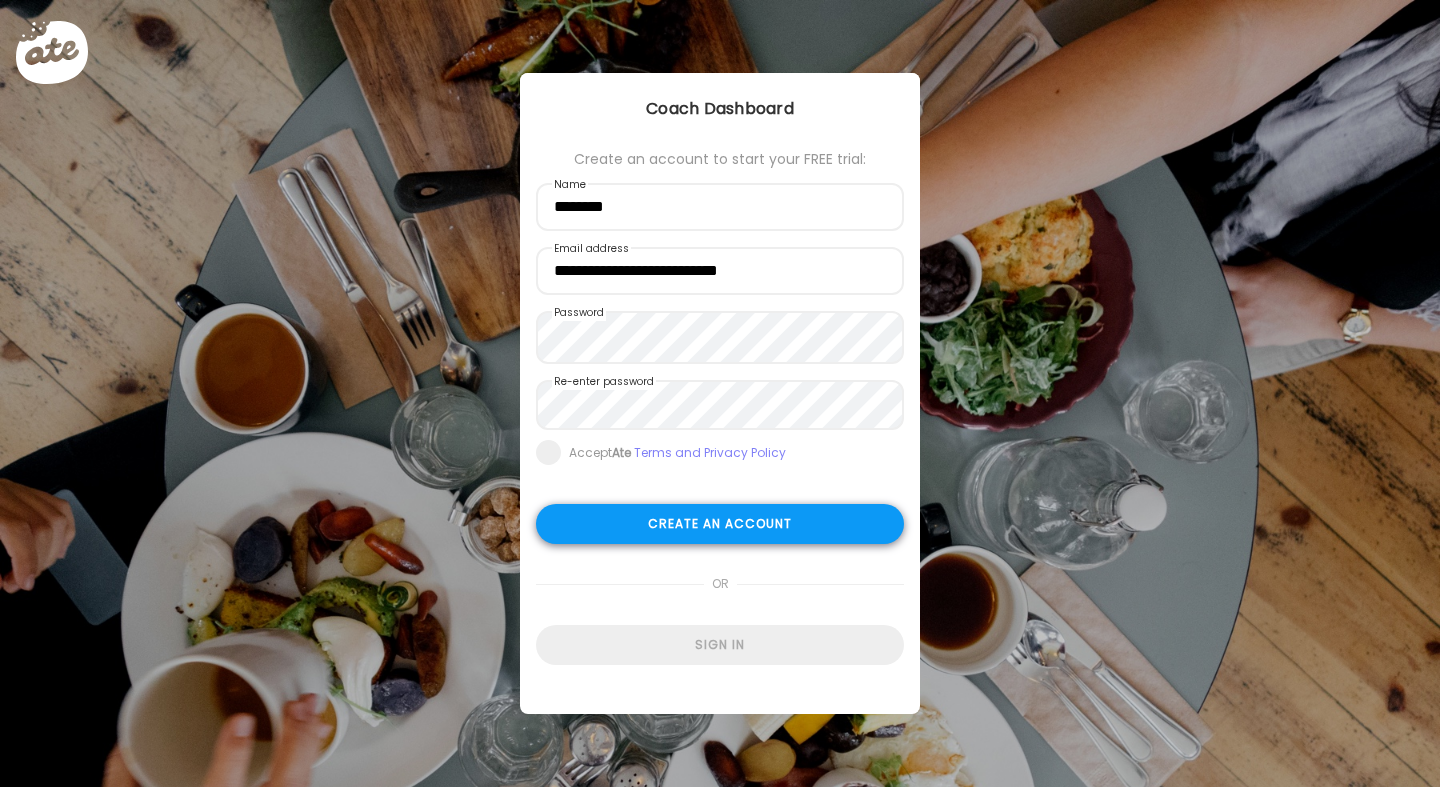
click at [749, 532] on div "Create an account" at bounding box center [720, 524] width 368 height 40
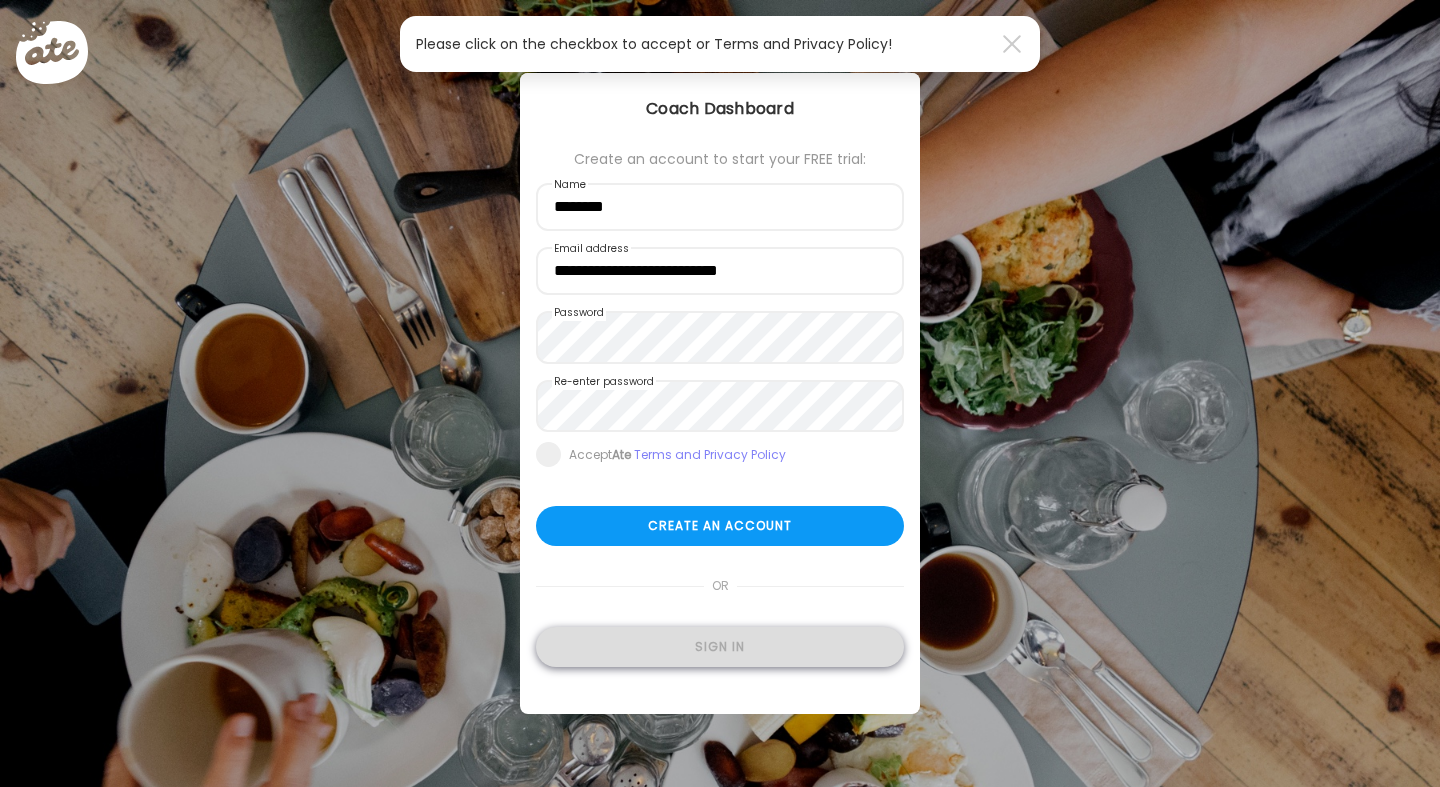
click at [713, 651] on div "Sign in" at bounding box center [720, 647] width 368 height 40
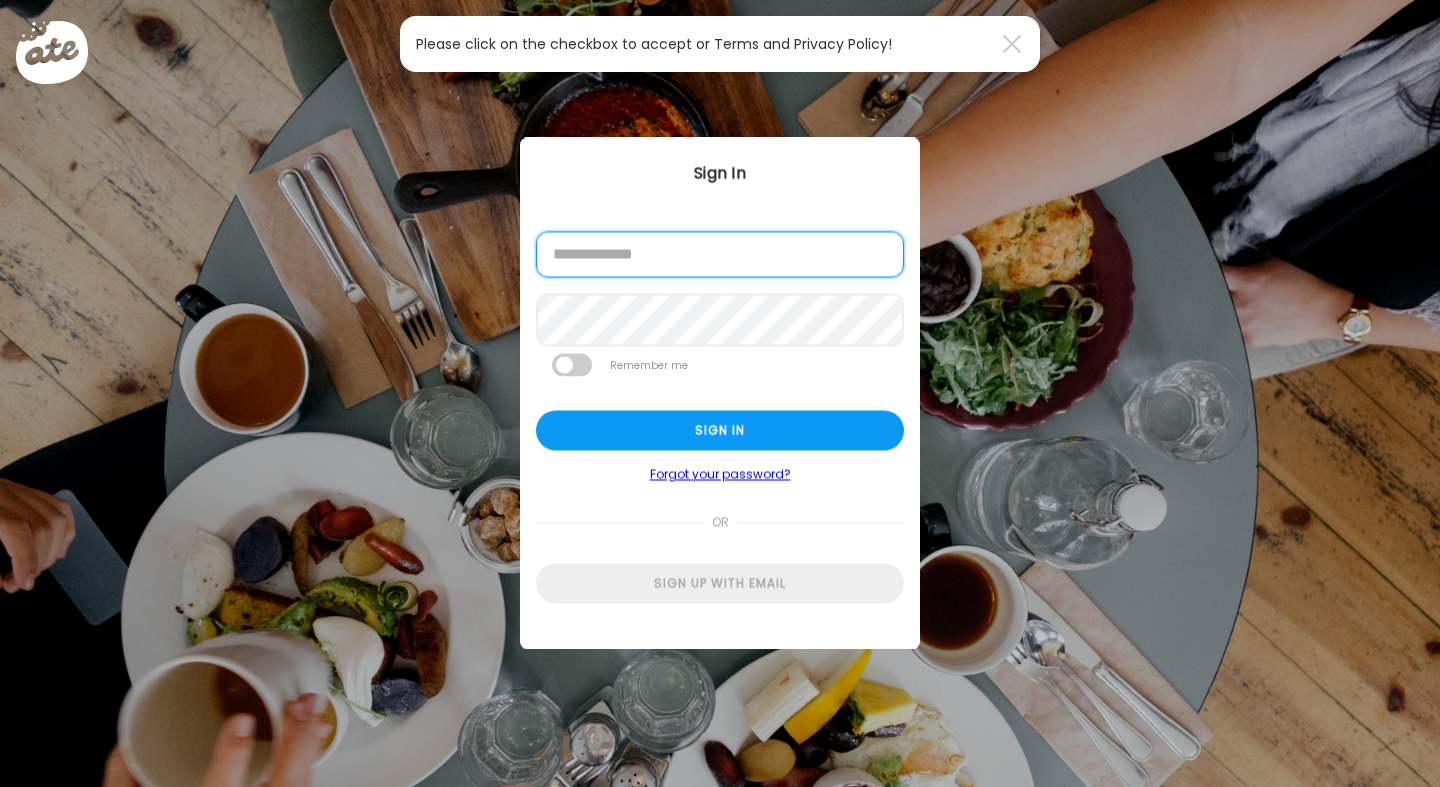
click at [662, 261] on input "email" at bounding box center [720, 255] width 368 height 46
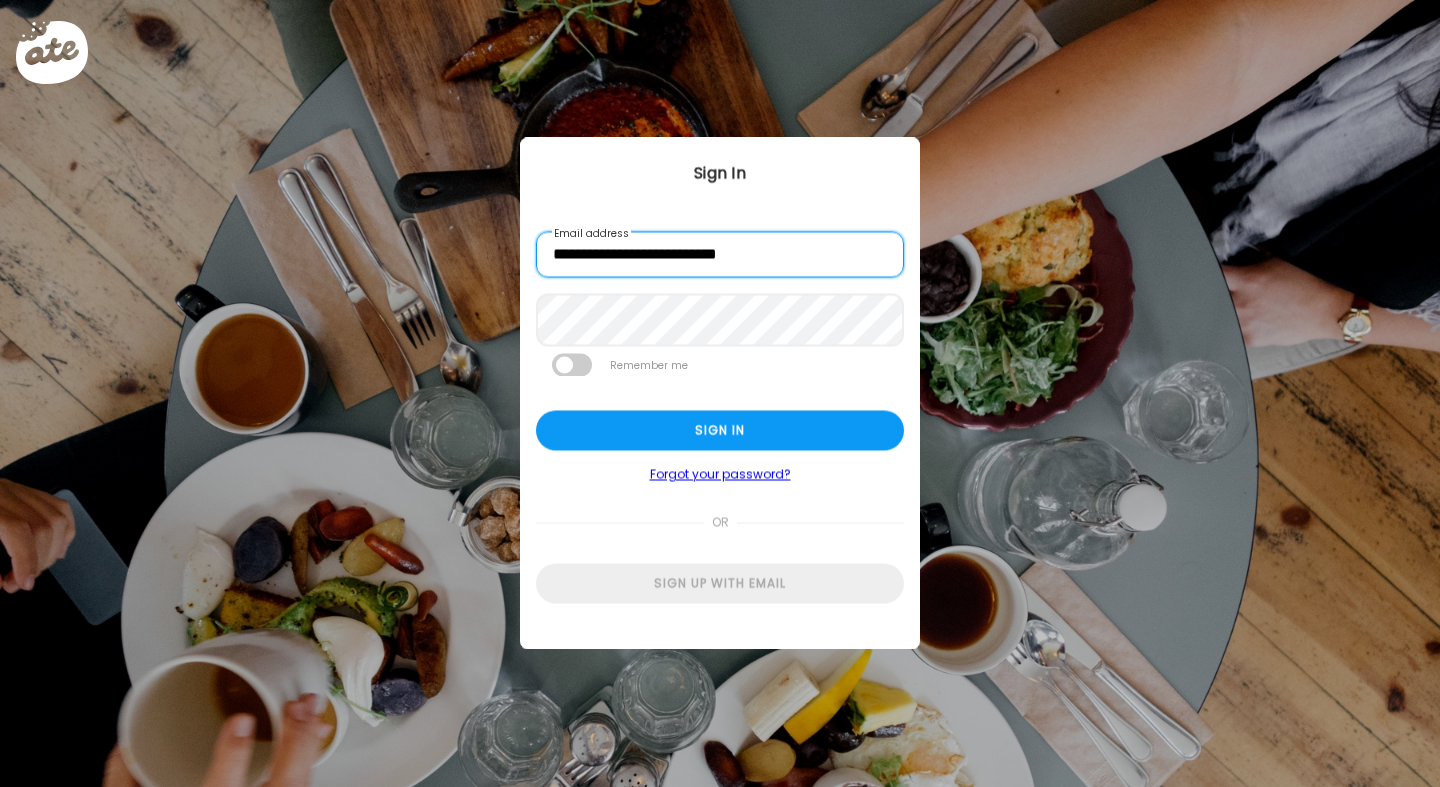
type input "**********"
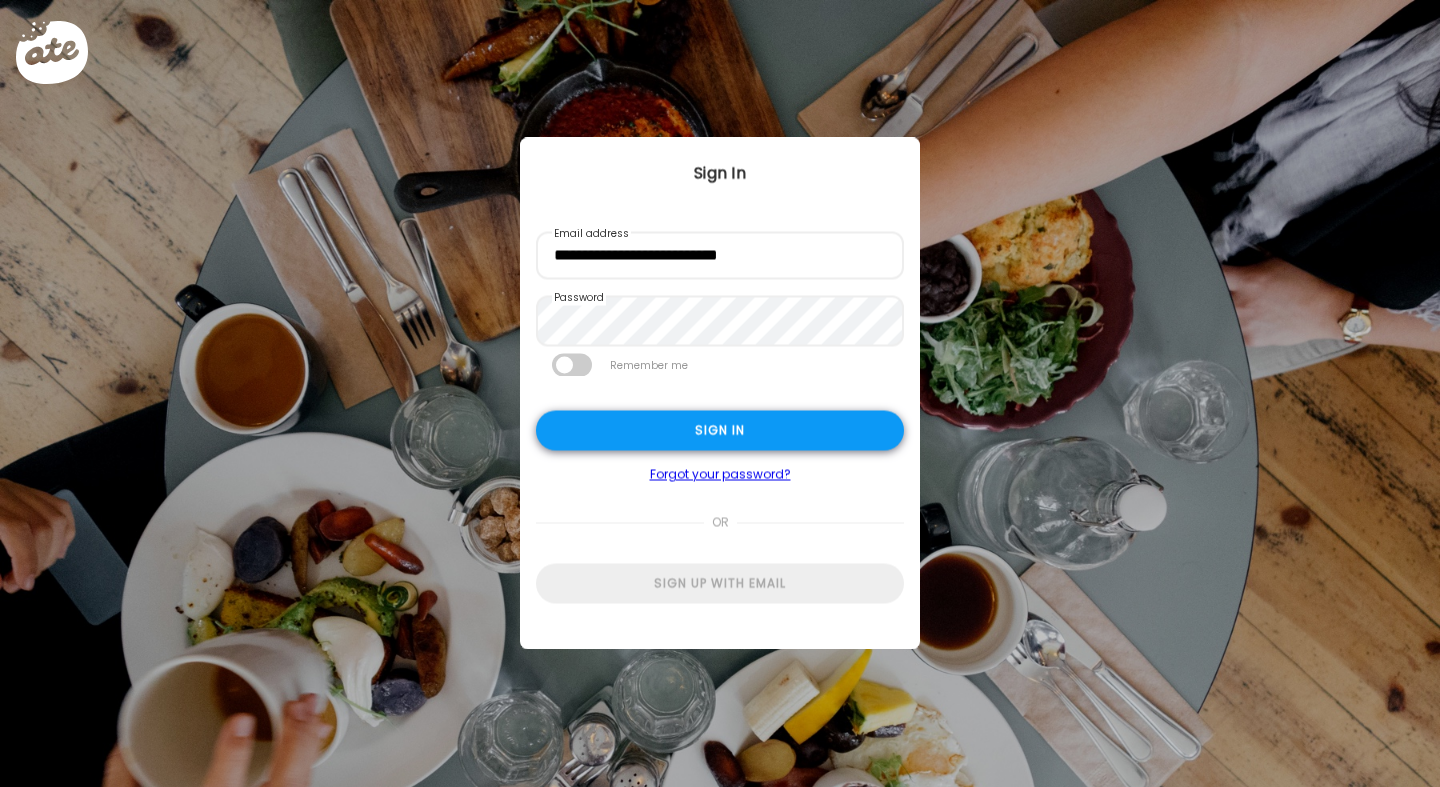
click at [656, 450] on div "Sign in" at bounding box center [720, 430] width 368 height 40
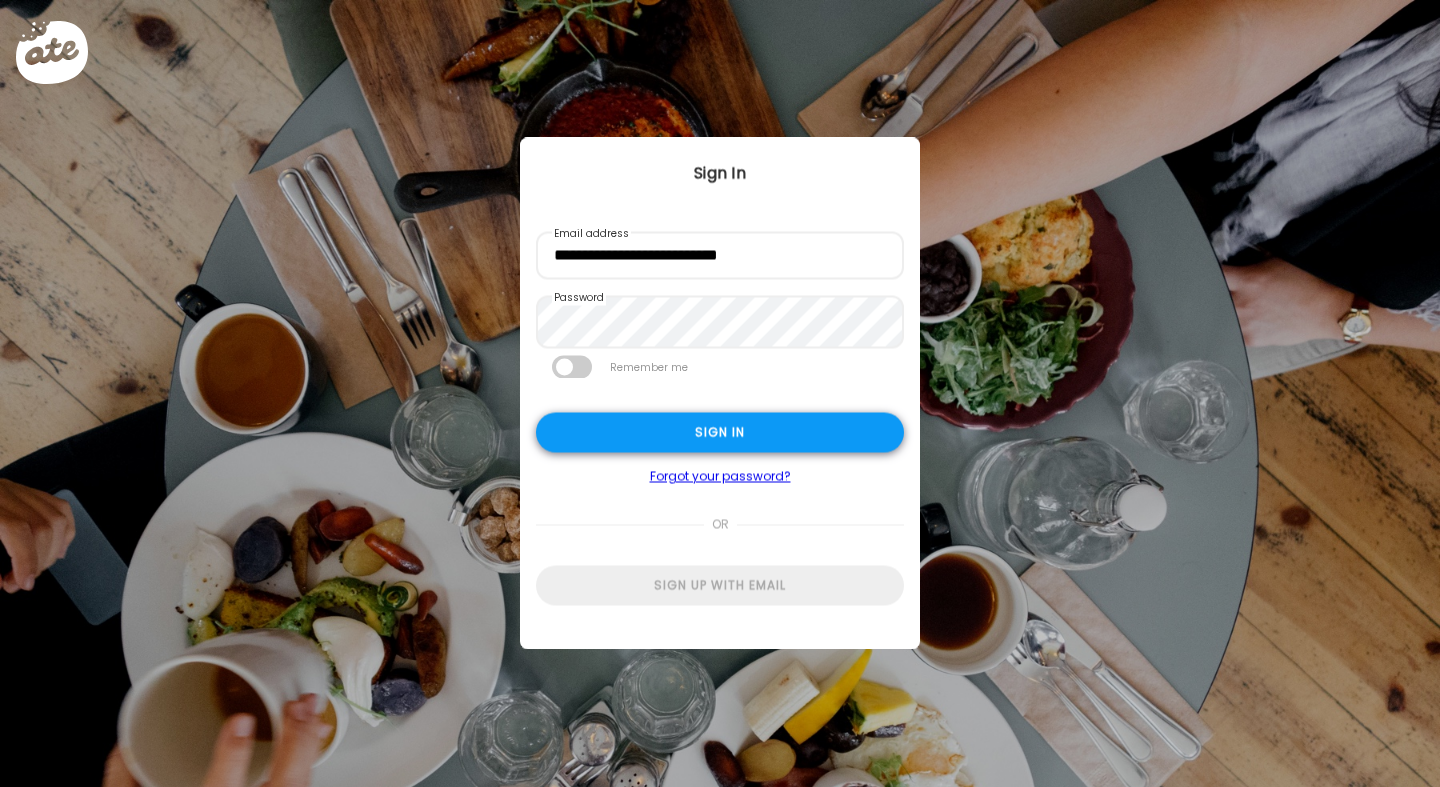
type input "**********"
type textarea "**********"
type input "**********"
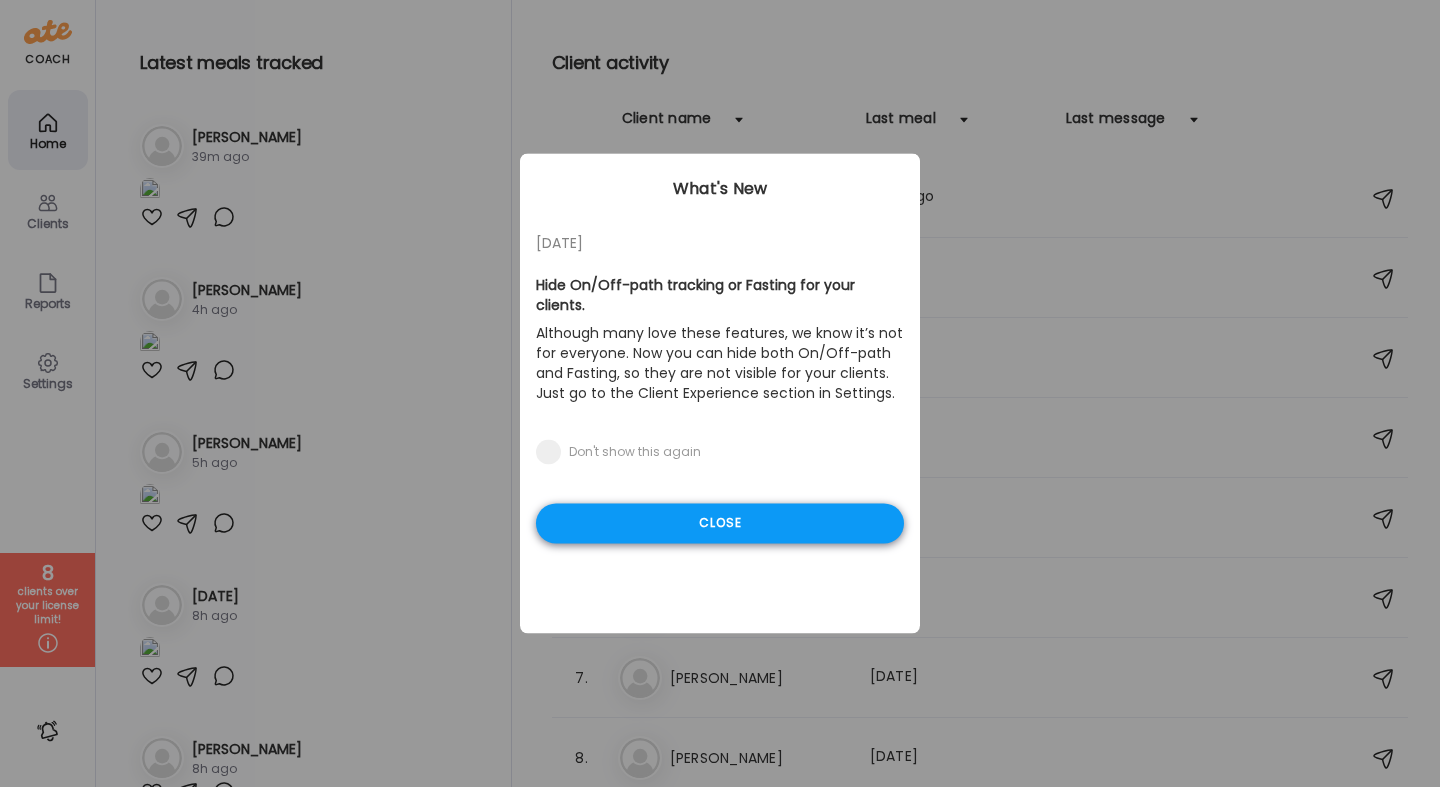
click at [667, 529] on div "Close" at bounding box center [720, 524] width 368 height 40
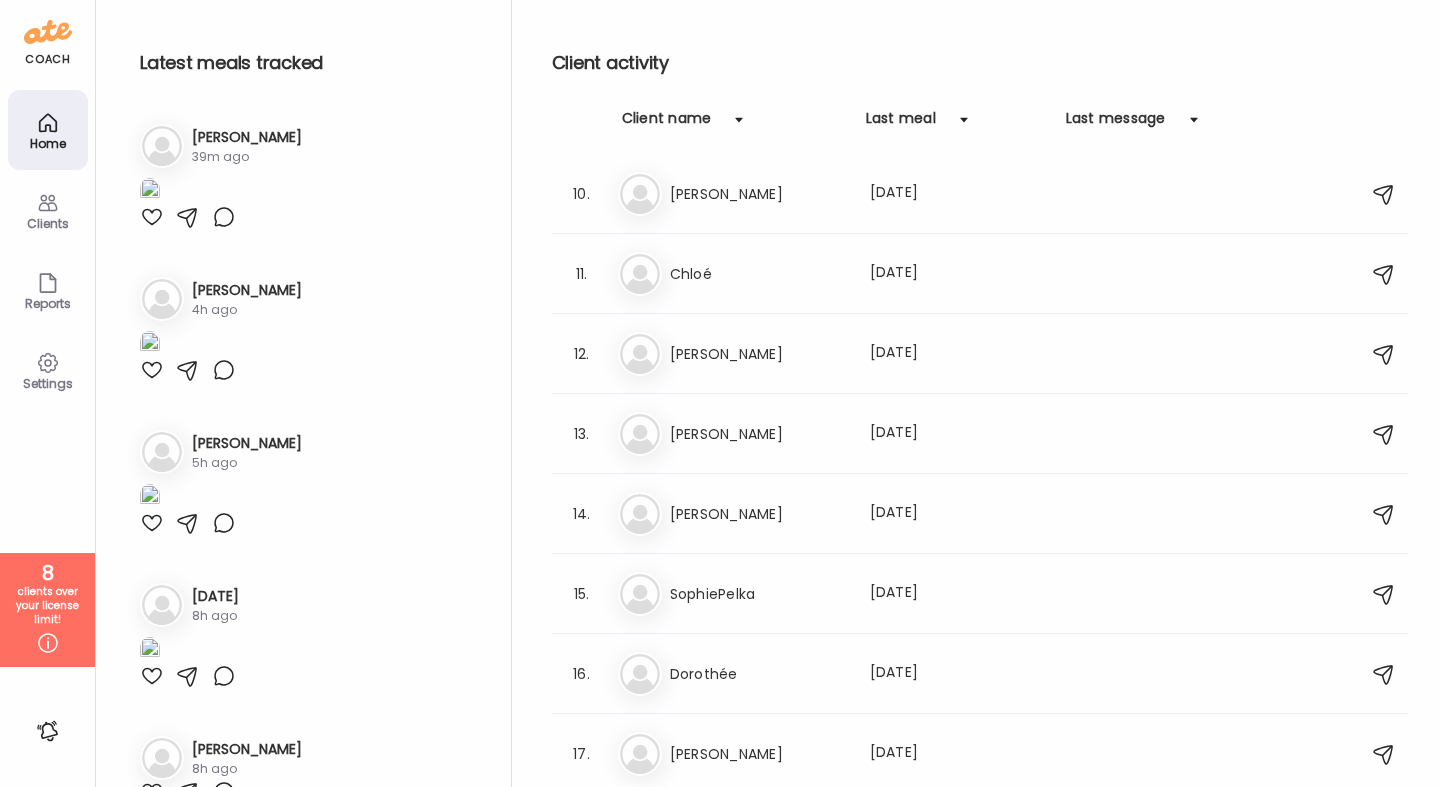
scroll to position [801, 0]
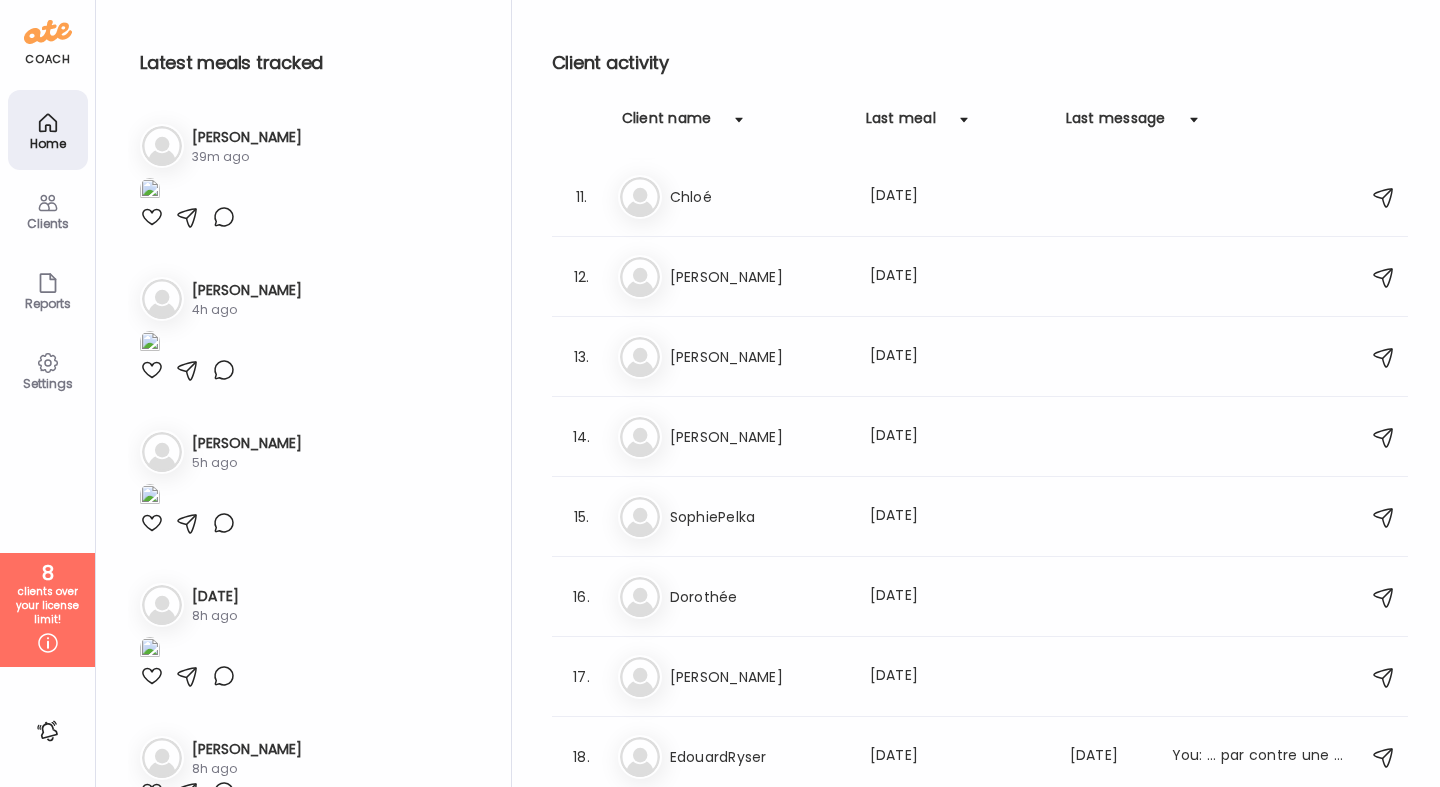
click at [43, 217] on div "Clients" at bounding box center [48, 223] width 72 height 13
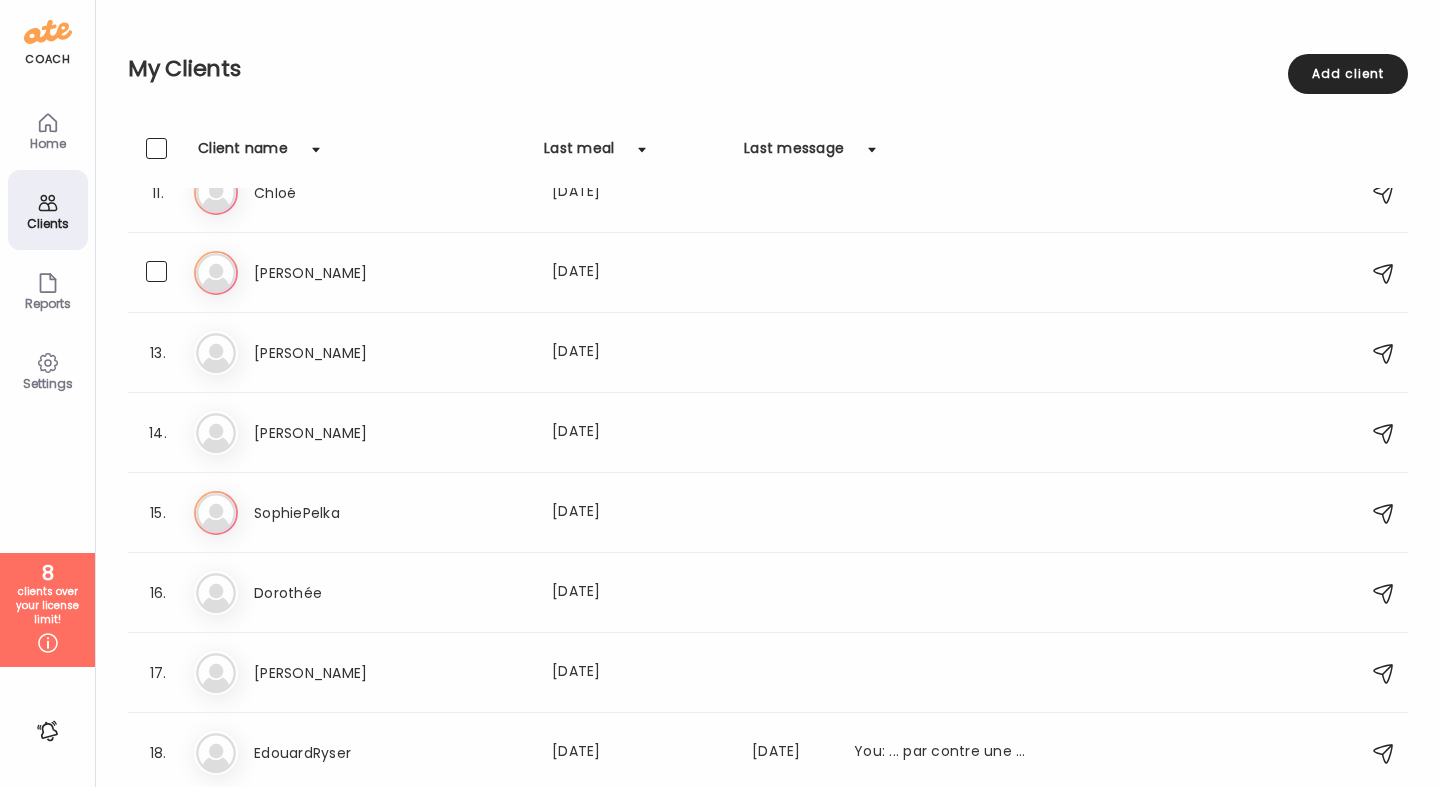
scroll to position [838, 0]
click at [163, 676] on span at bounding box center [156, 668] width 21 height 21
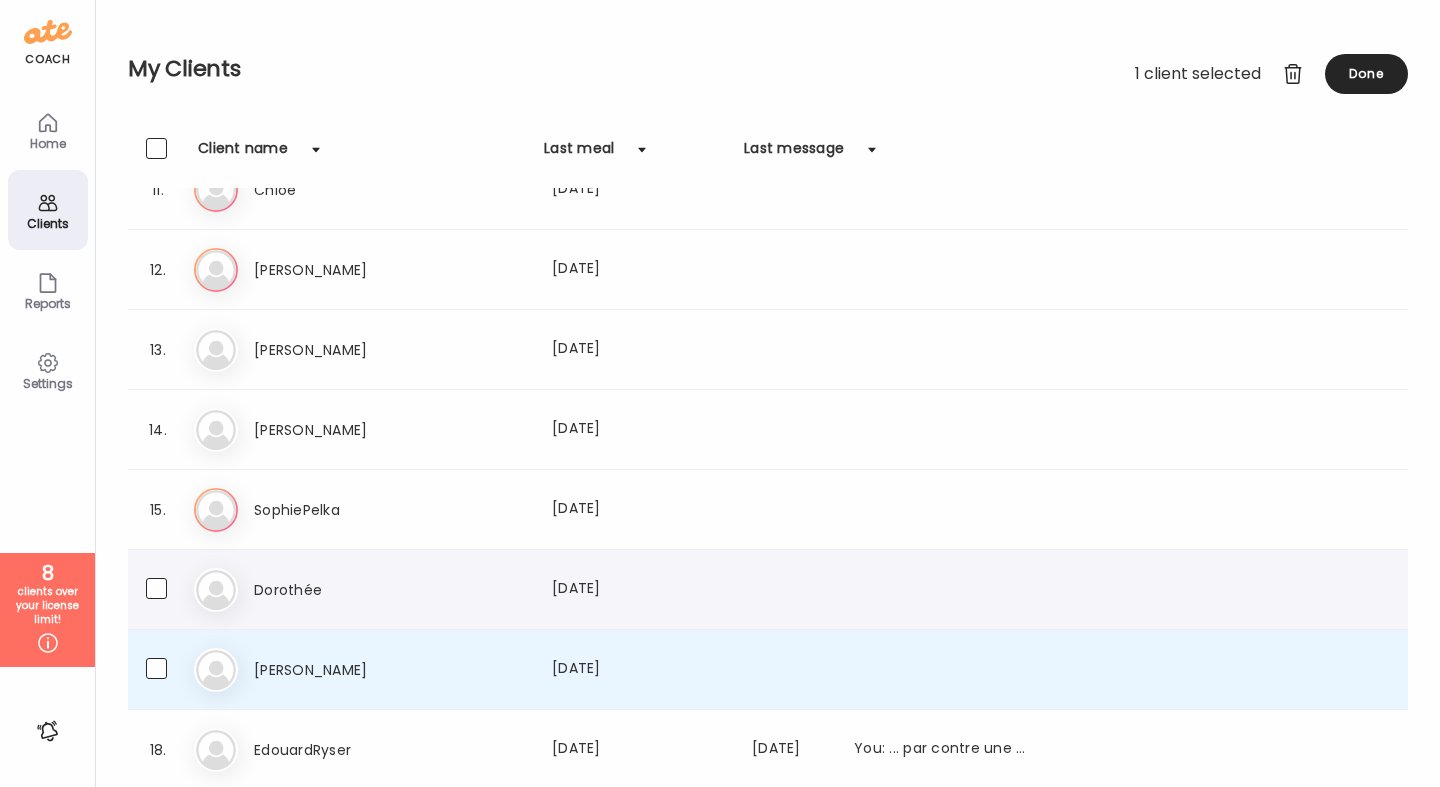
click at [163, 603] on div "16. Do Dorothée Last meal: [DATE]" at bounding box center [768, 590] width 1280 height 80
click at [160, 593] on span at bounding box center [156, 588] width 21 height 21
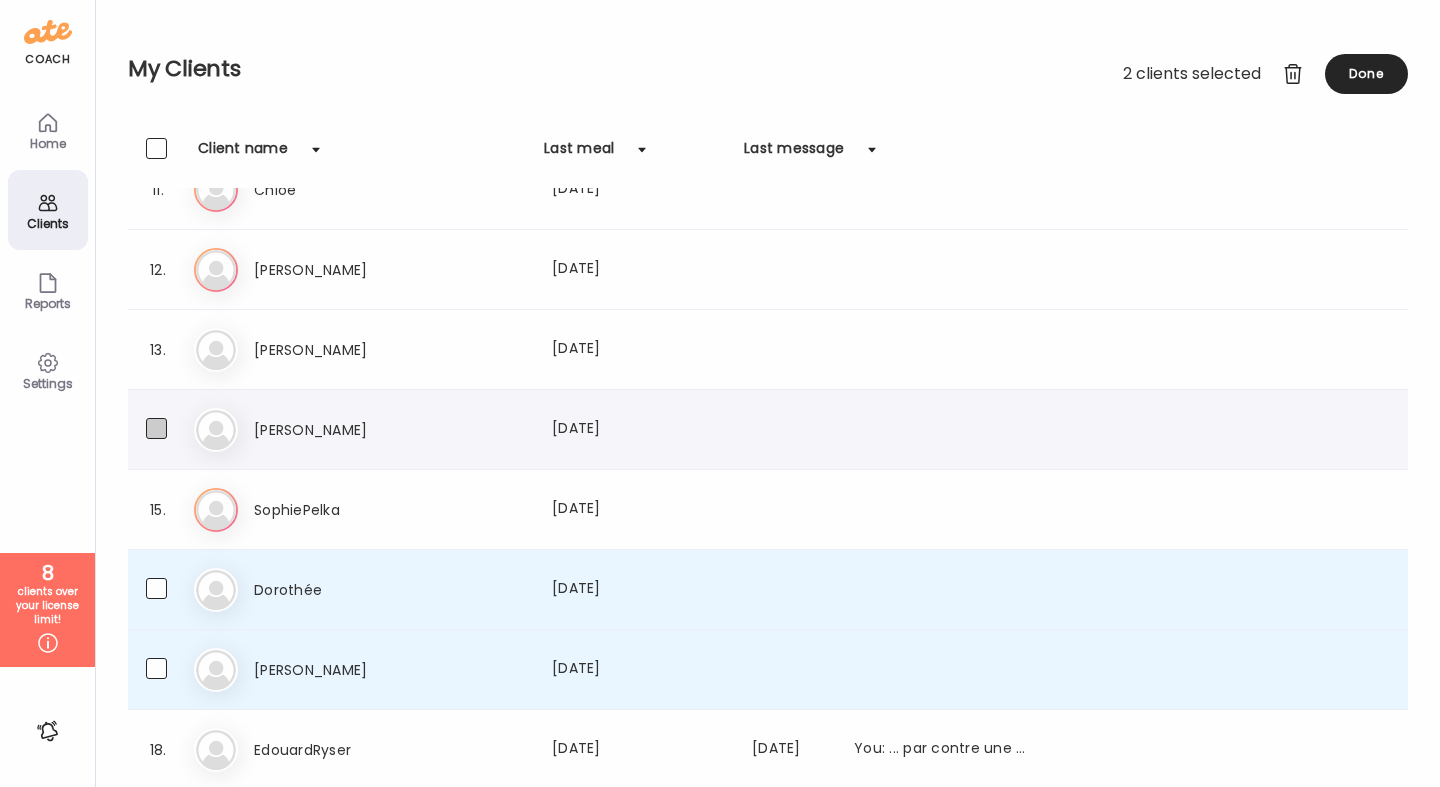
click at [161, 427] on span at bounding box center [156, 428] width 21 height 21
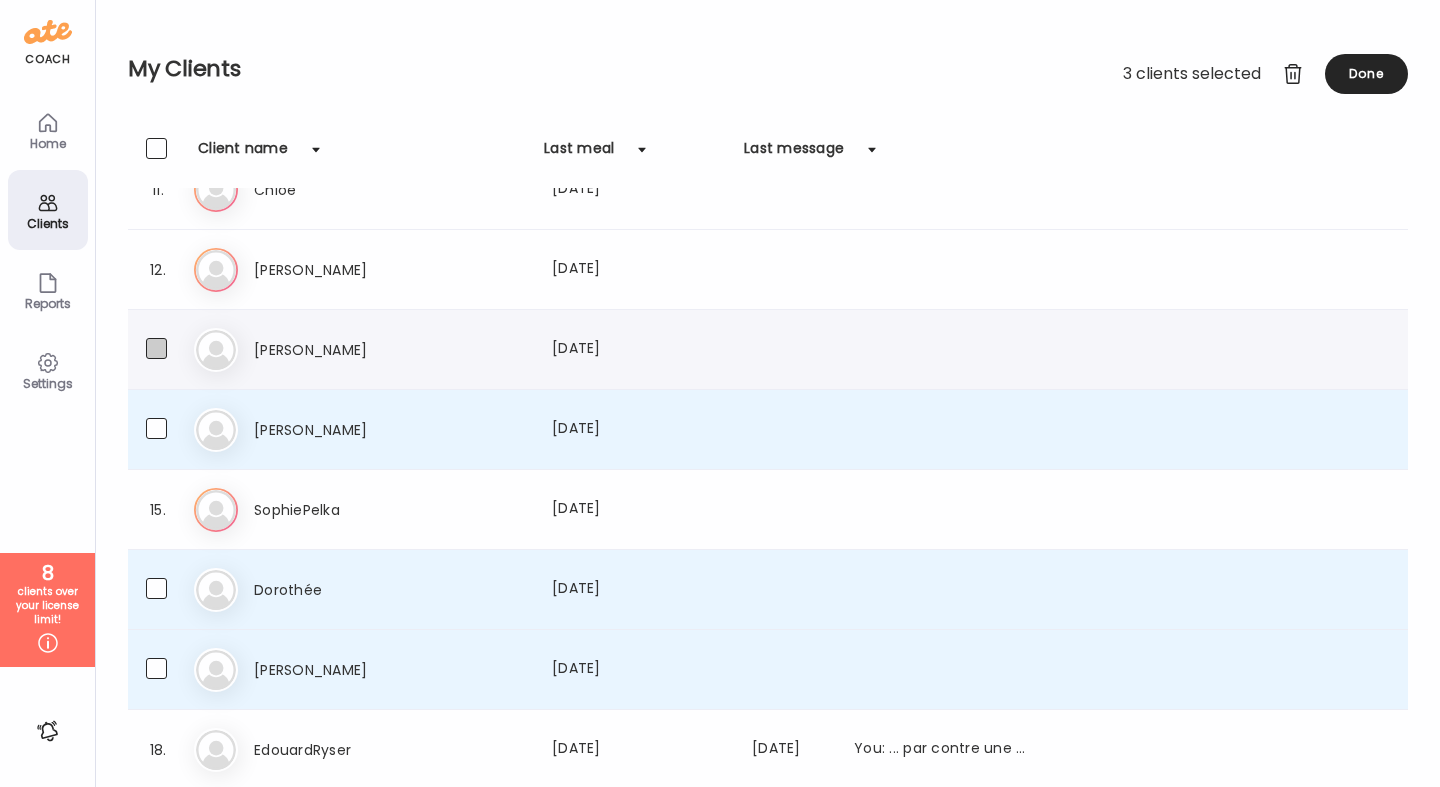
click at [162, 346] on span at bounding box center [156, 348] width 21 height 21
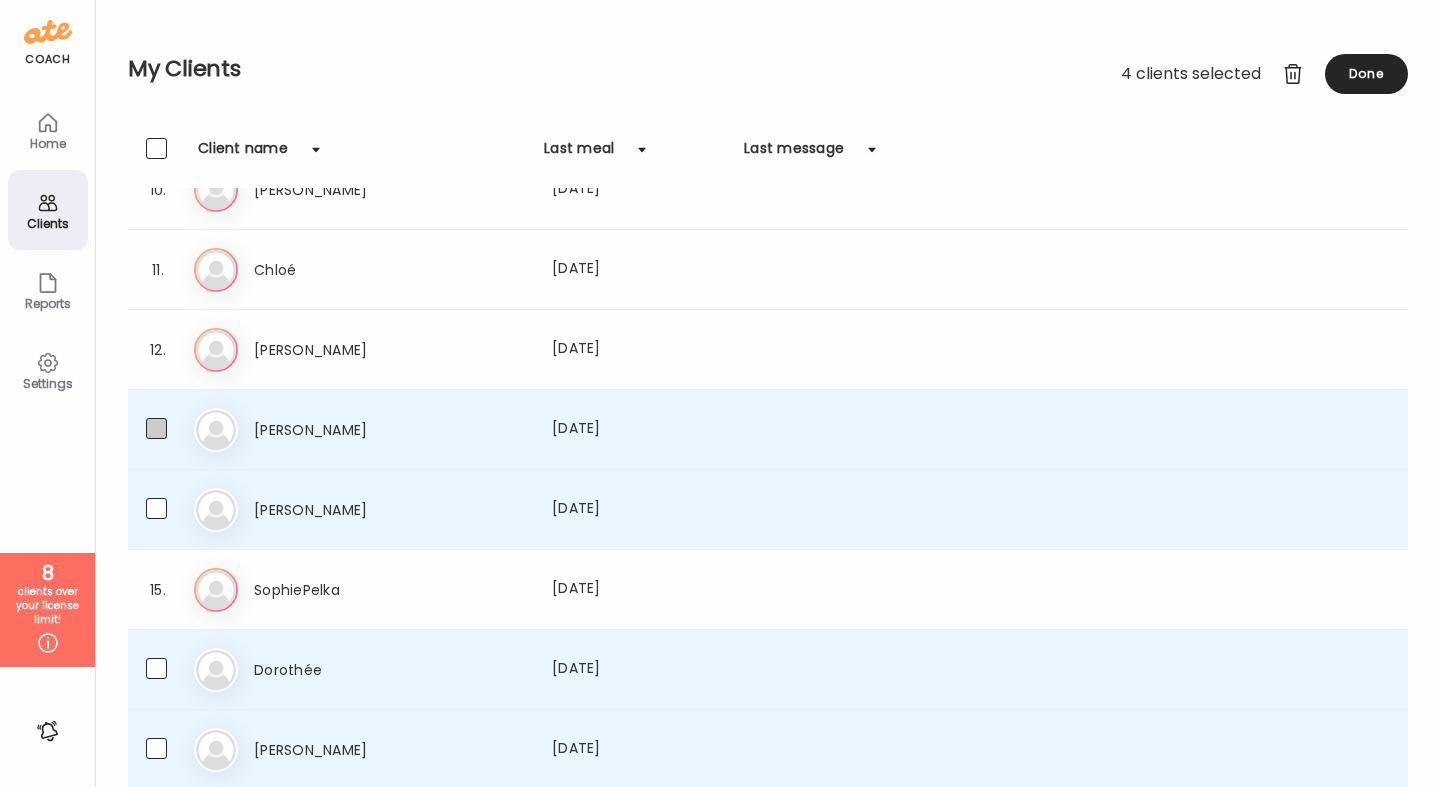
scroll to position [754, 0]
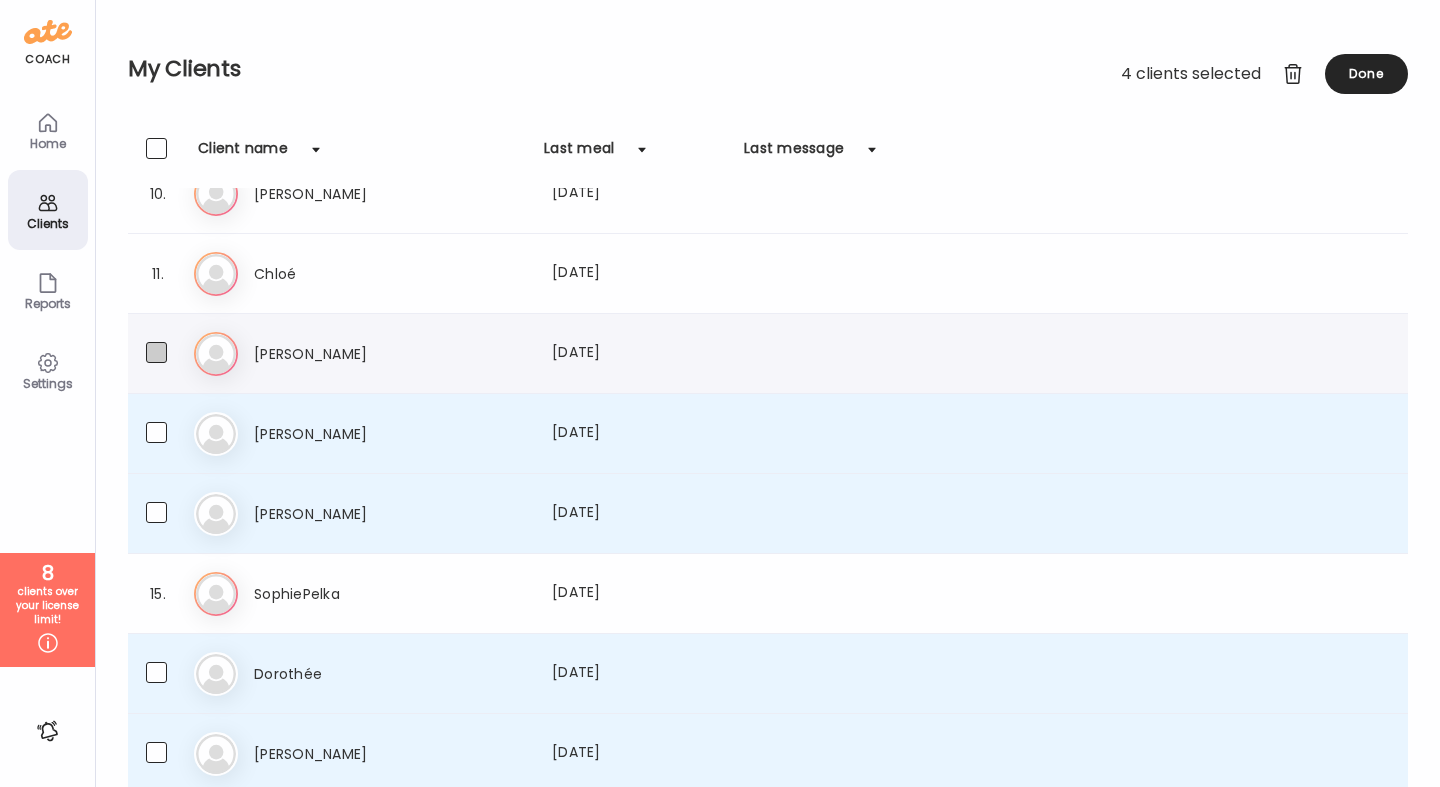
click at [159, 352] on span at bounding box center [156, 352] width 21 height 21
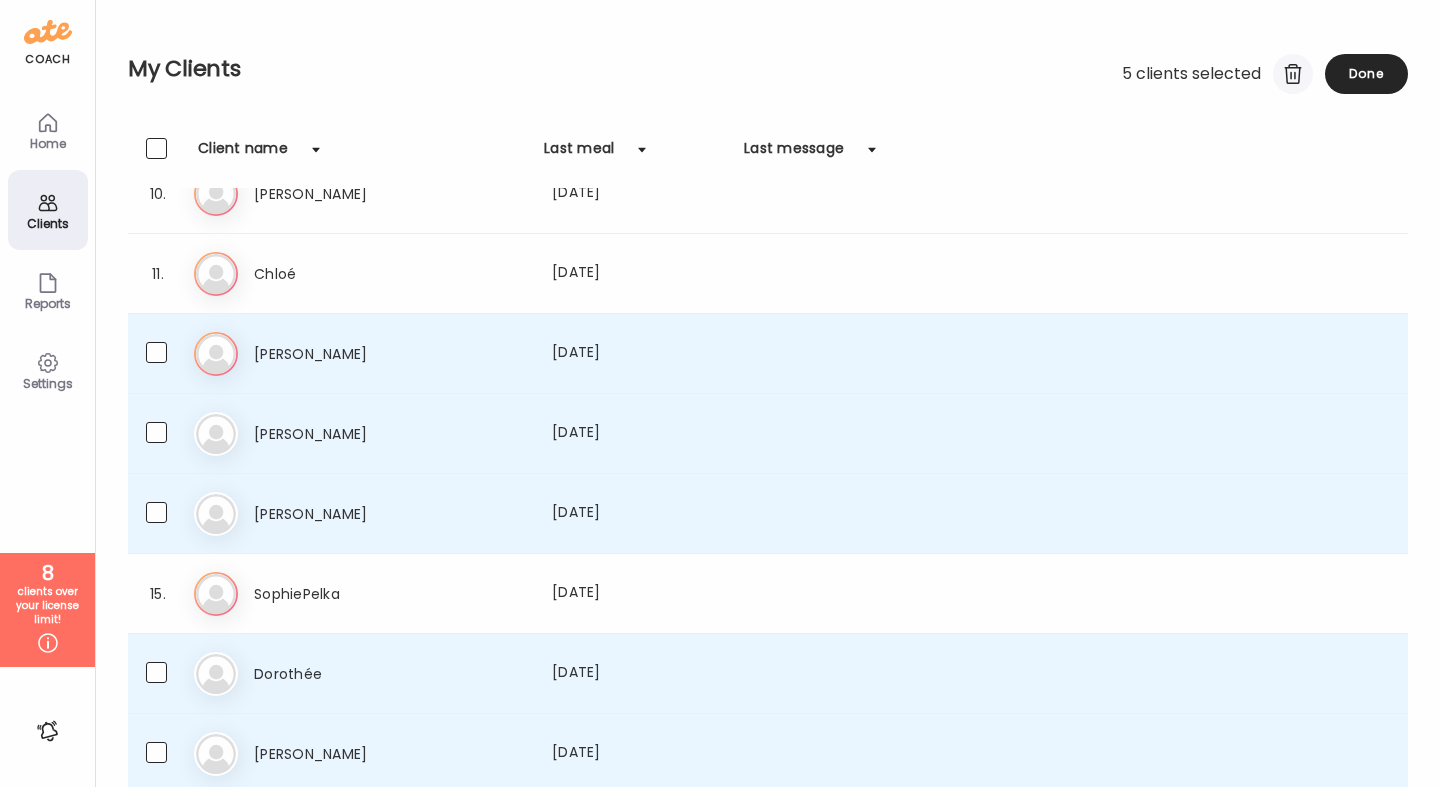
click at [1288, 75] on div at bounding box center [1293, 74] width 40 height 40
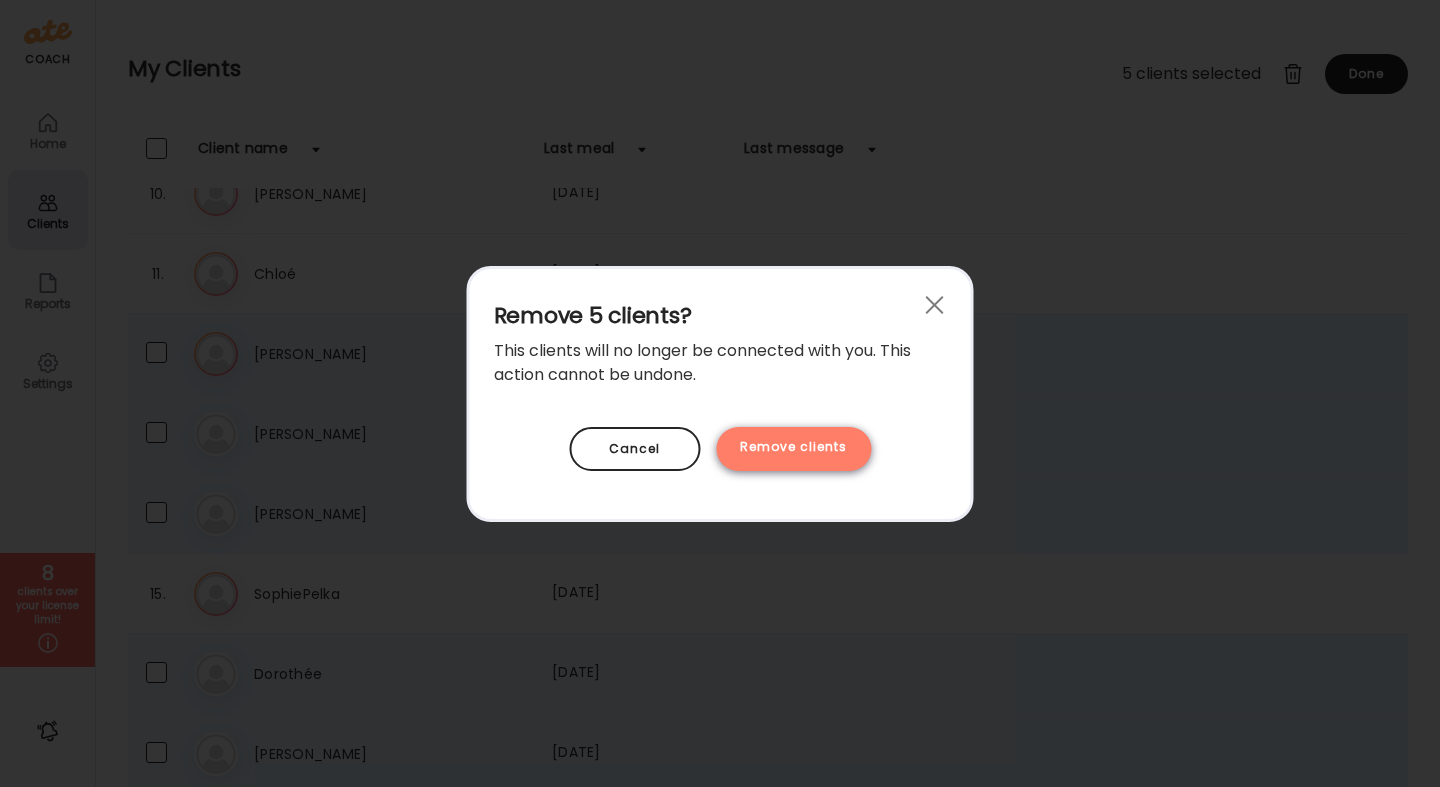
click at [775, 450] on div "Remove clients" at bounding box center [793, 449] width 155 height 44
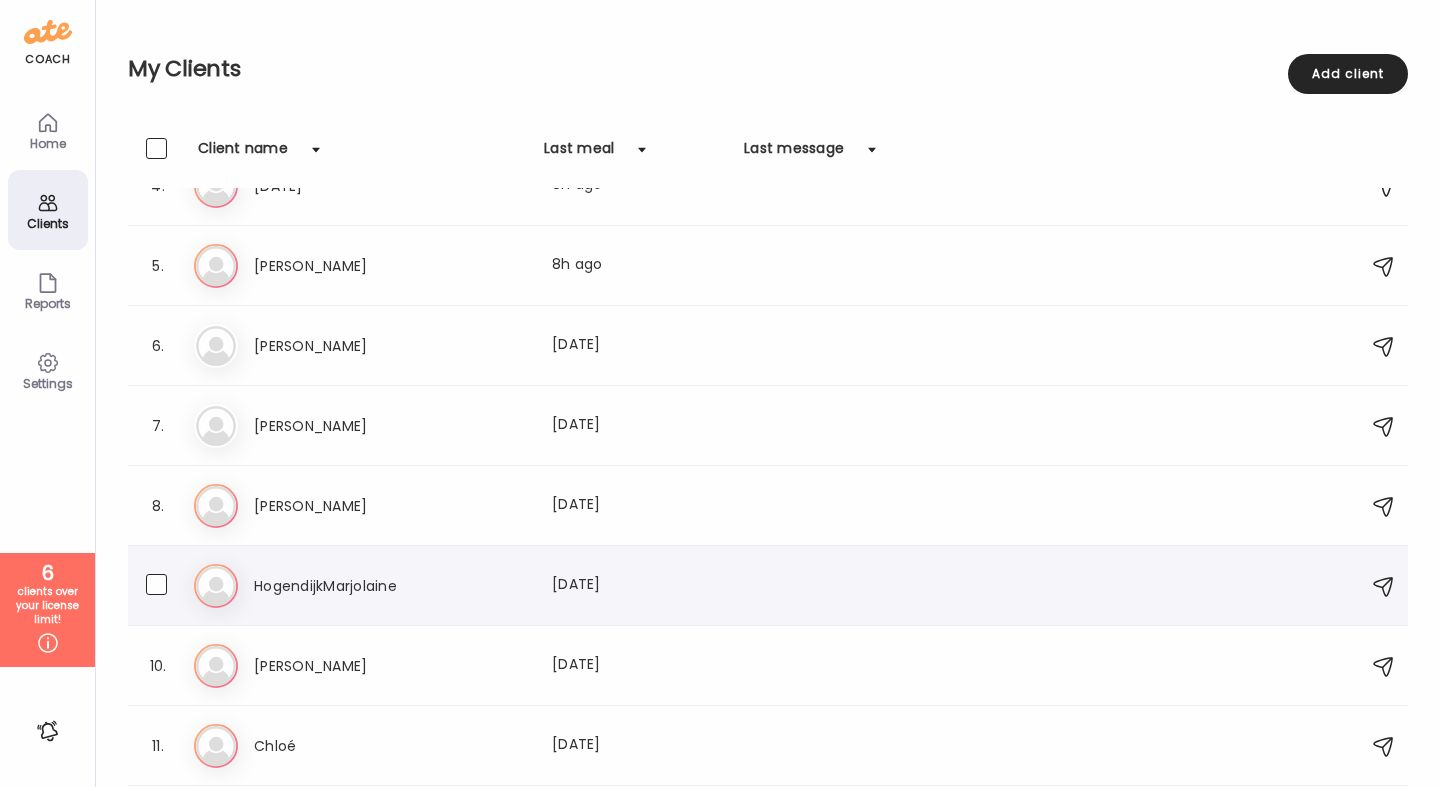
scroll to position [279, 0]
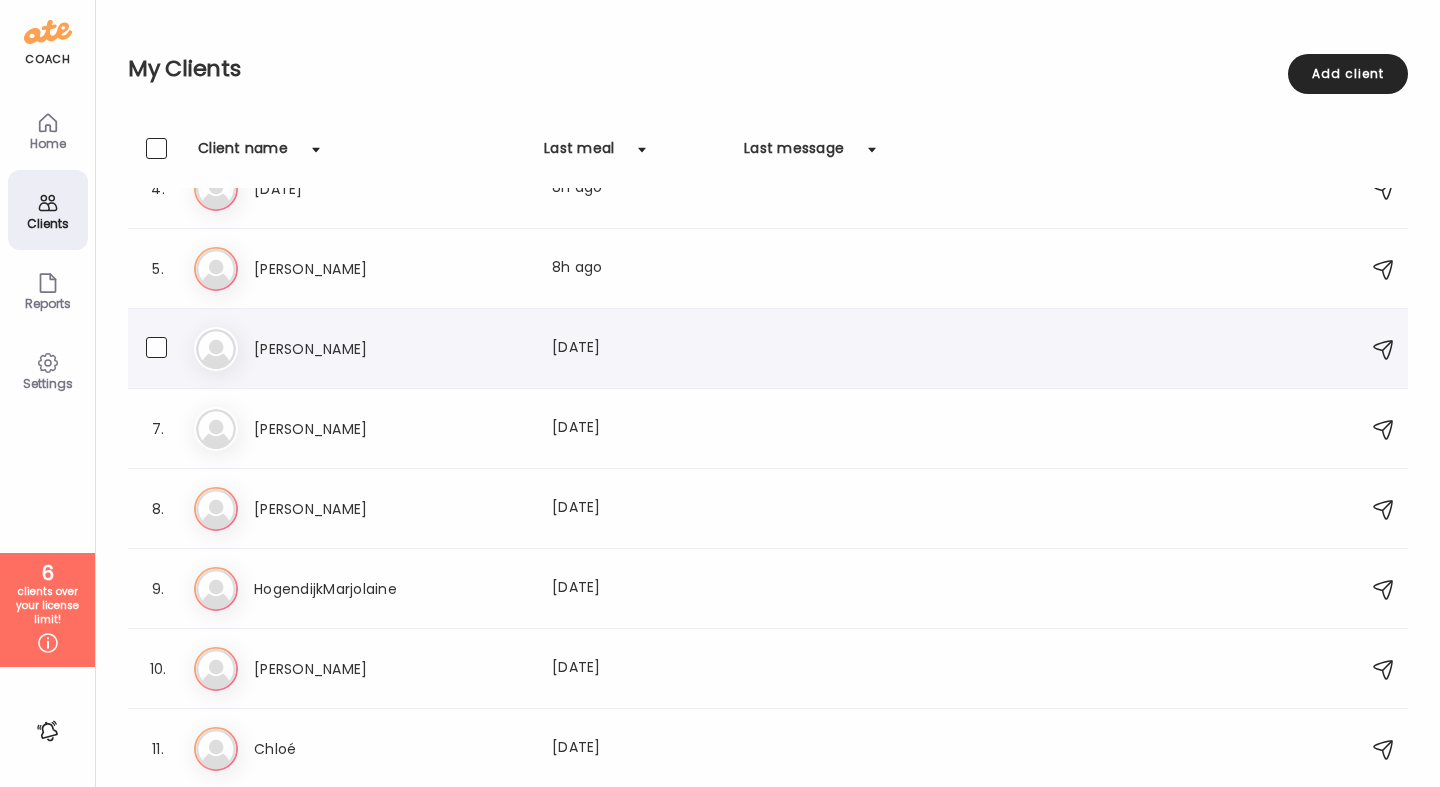
click at [287, 347] on h3 "[PERSON_NAME]" at bounding box center [342, 349] width 176 height 24
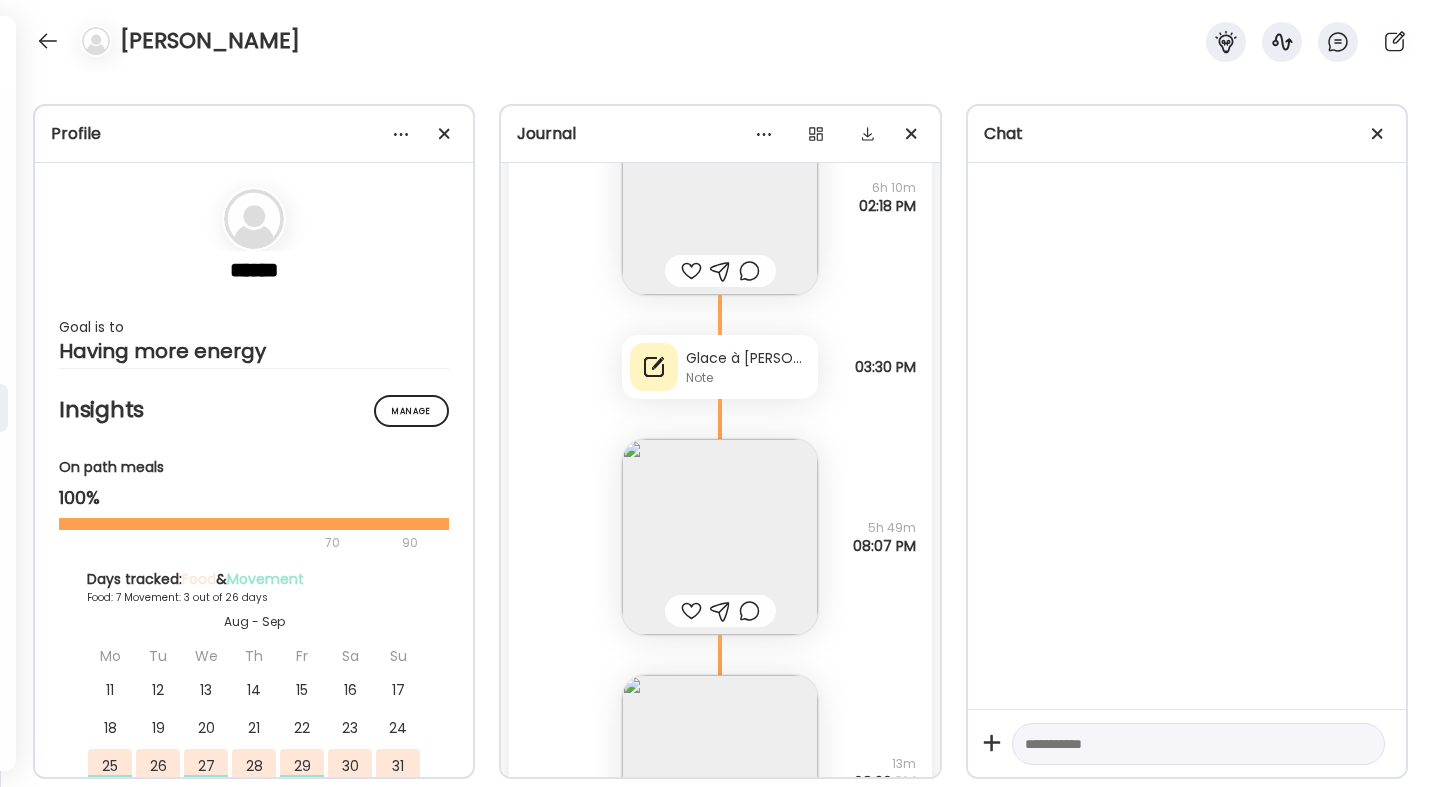
scroll to position [14907, 0]
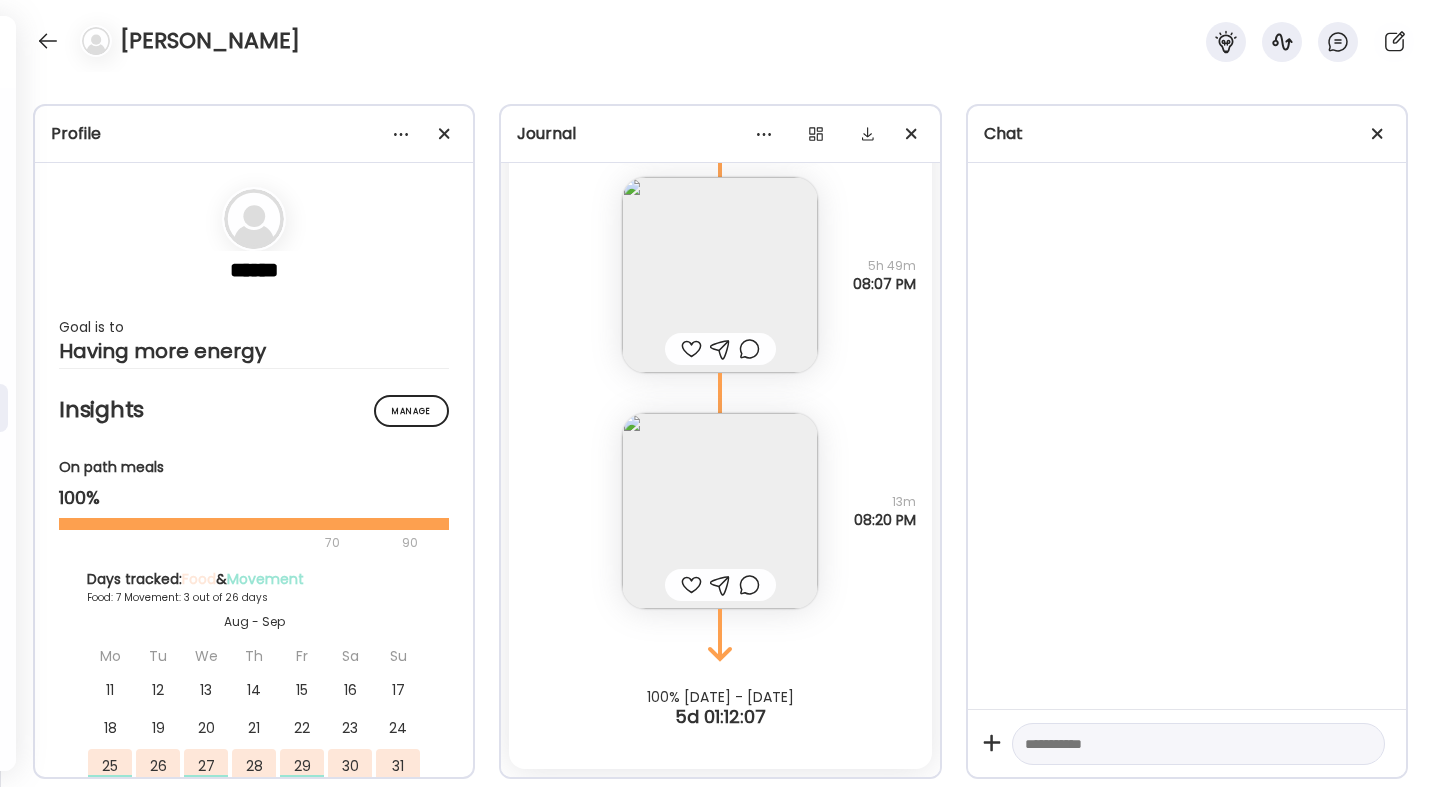
click at [1101, 754] on textarea at bounding box center [1180, 744] width 311 height 24
type textarea "**********"
click at [48, 50] on div at bounding box center [48, 41] width 32 height 32
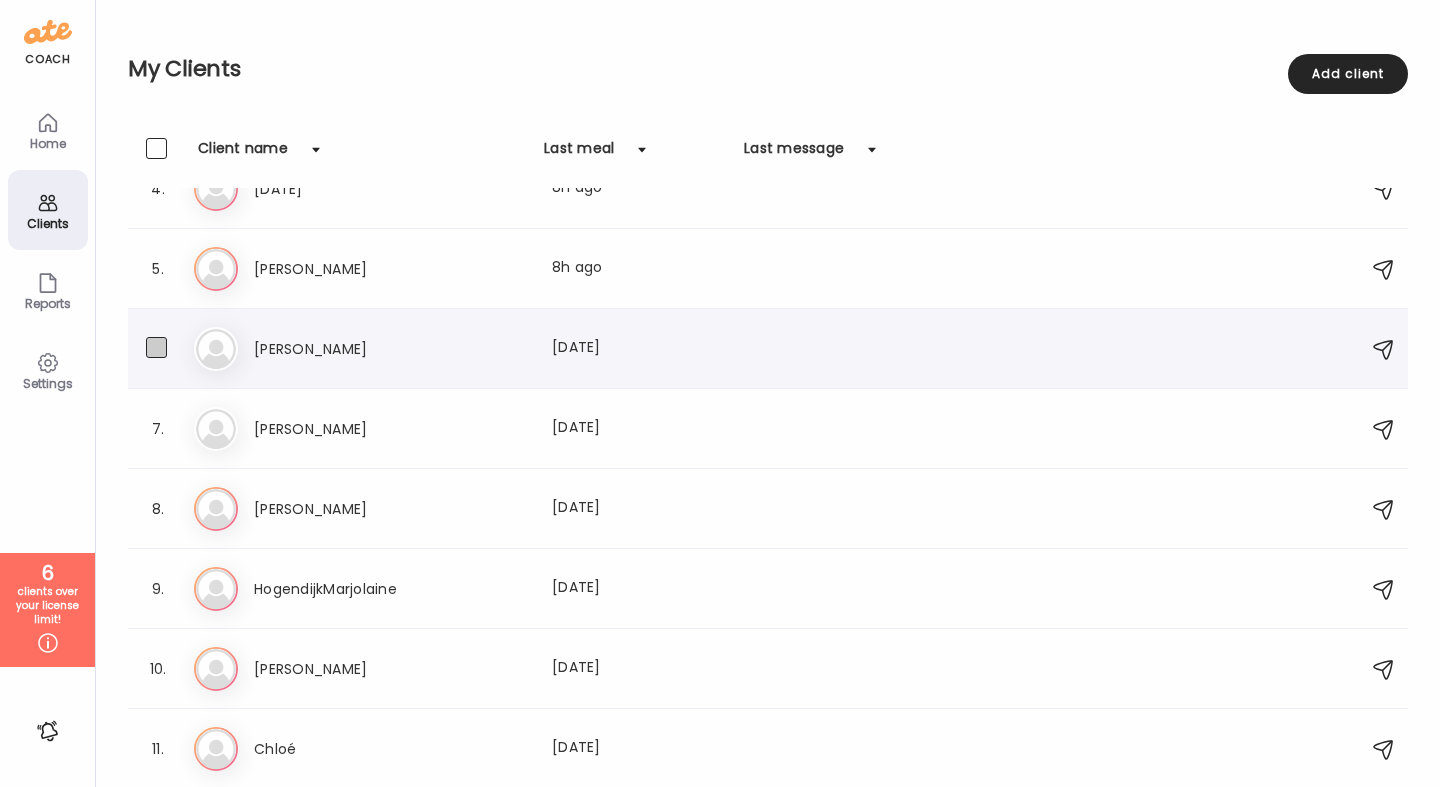
click at [153, 358] on span at bounding box center [156, 347] width 21 height 21
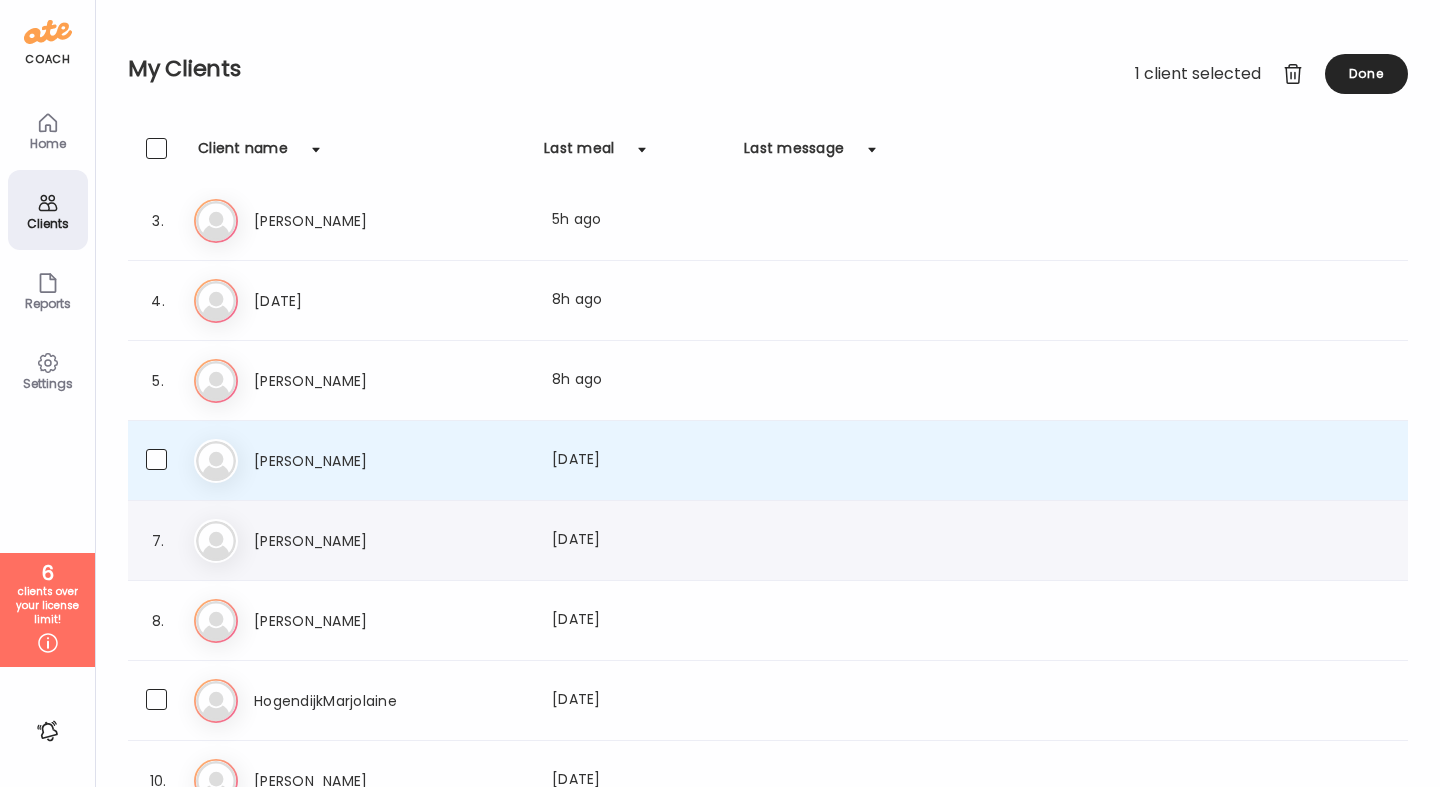
scroll to position [209, 0]
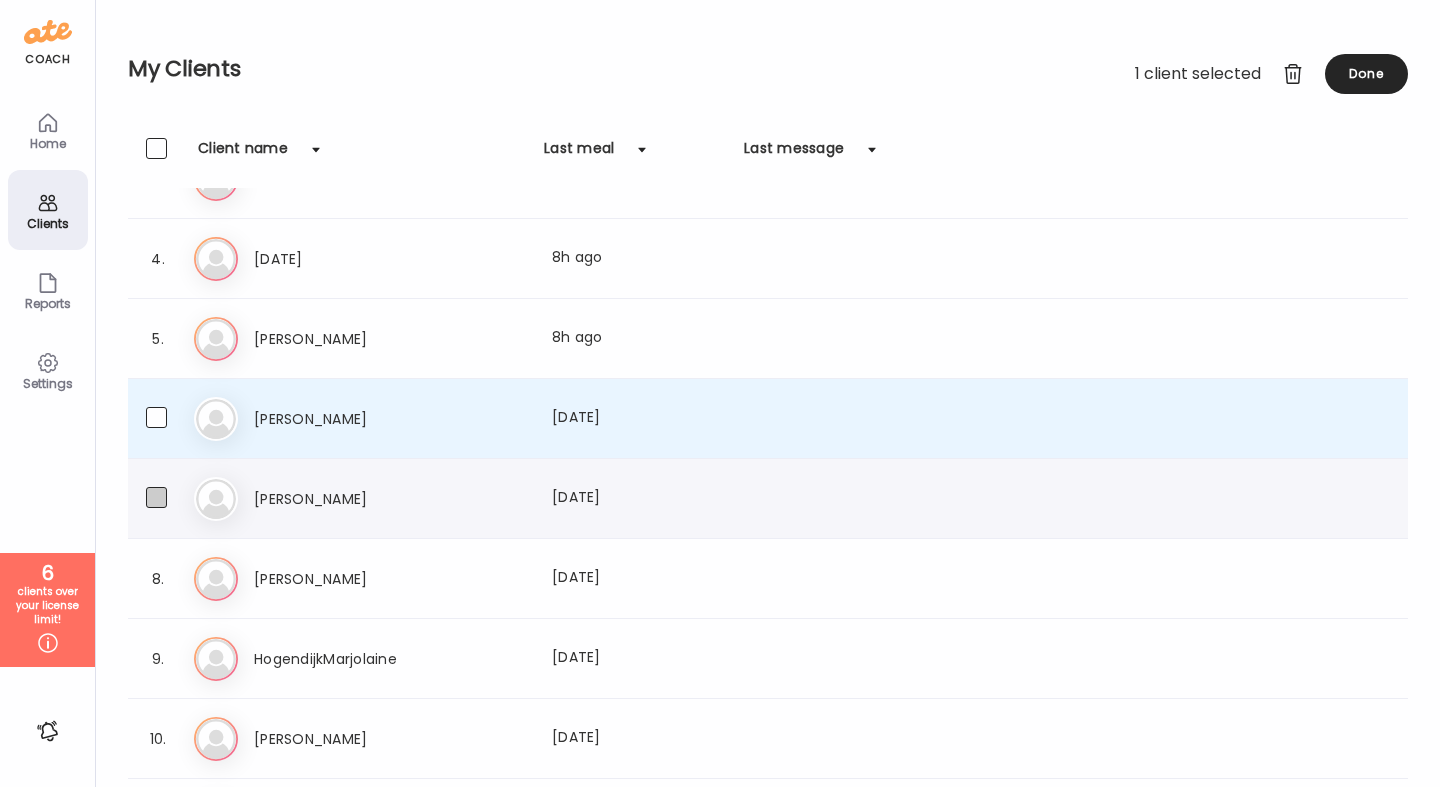
click at [163, 500] on span at bounding box center [156, 497] width 21 height 21
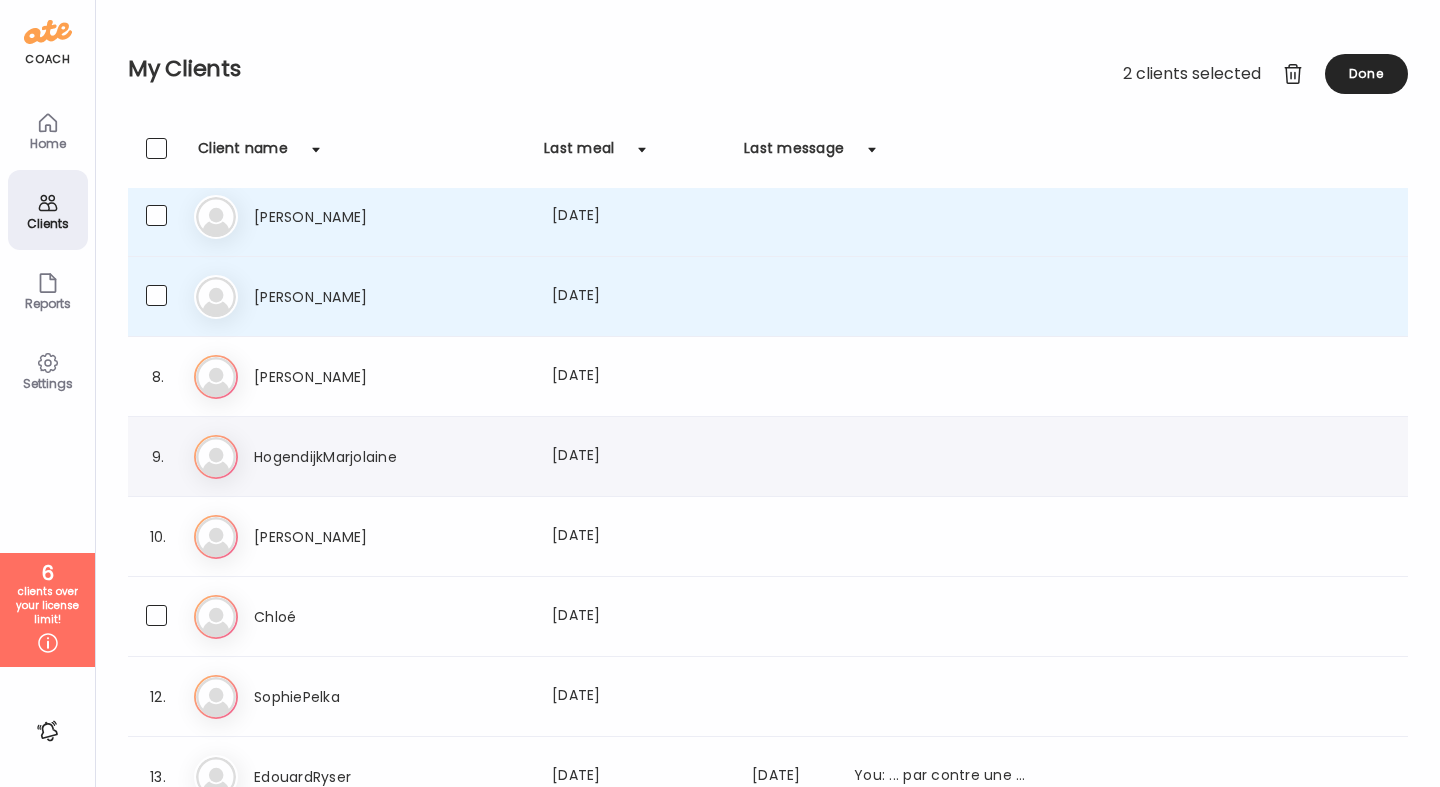
scroll to position [438, 0]
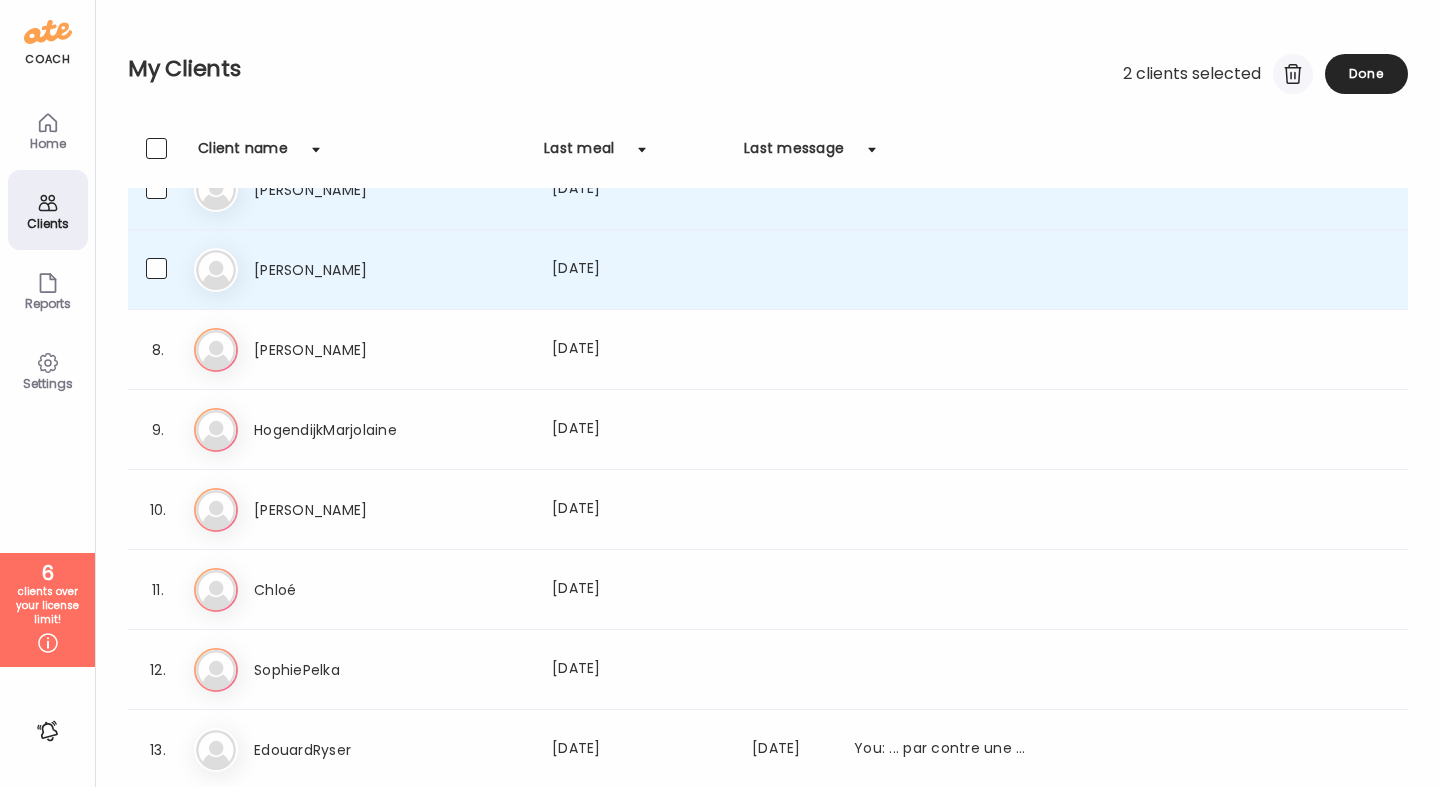
click at [1294, 70] on div at bounding box center [1293, 74] width 40 height 40
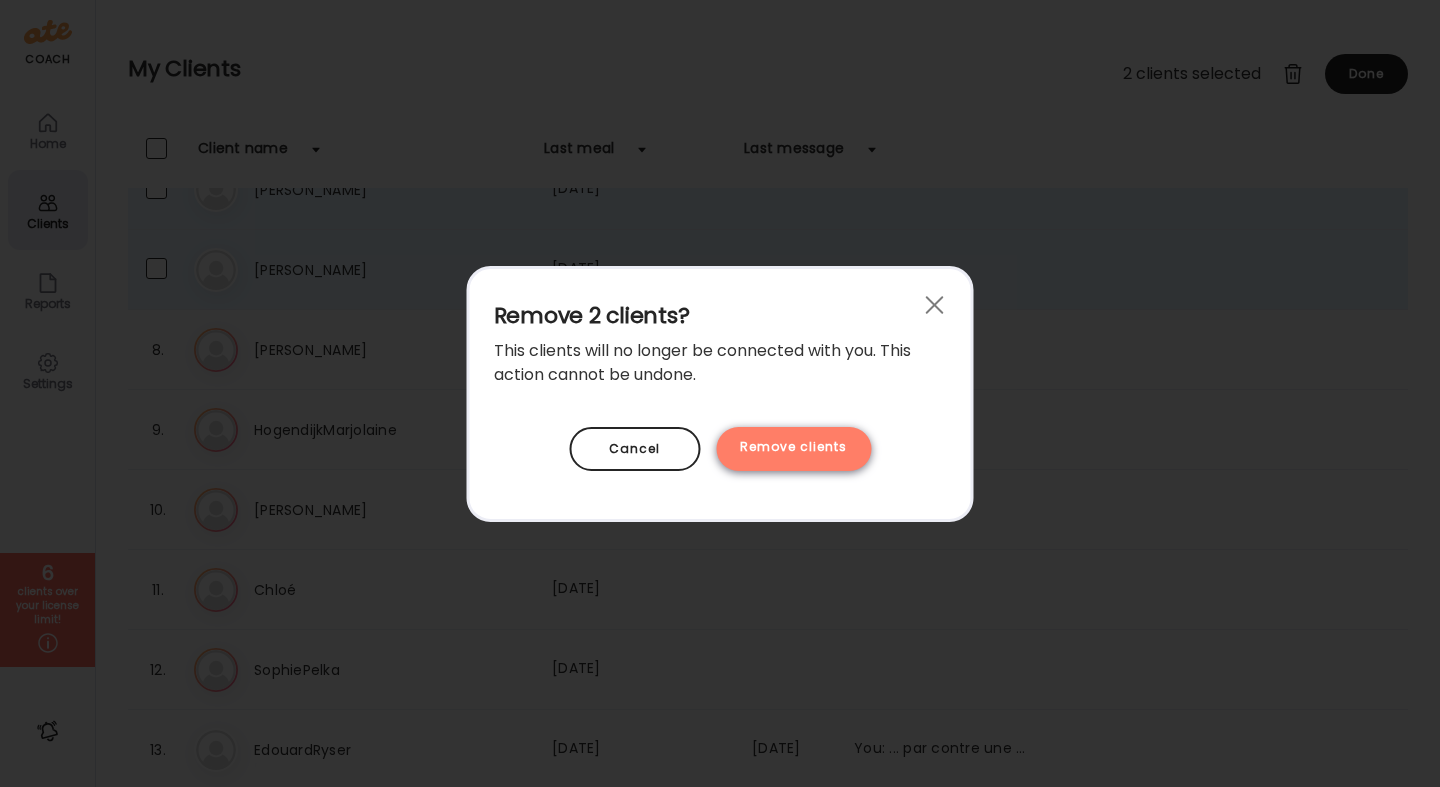
click at [813, 448] on div "Remove clients" at bounding box center [793, 449] width 155 height 44
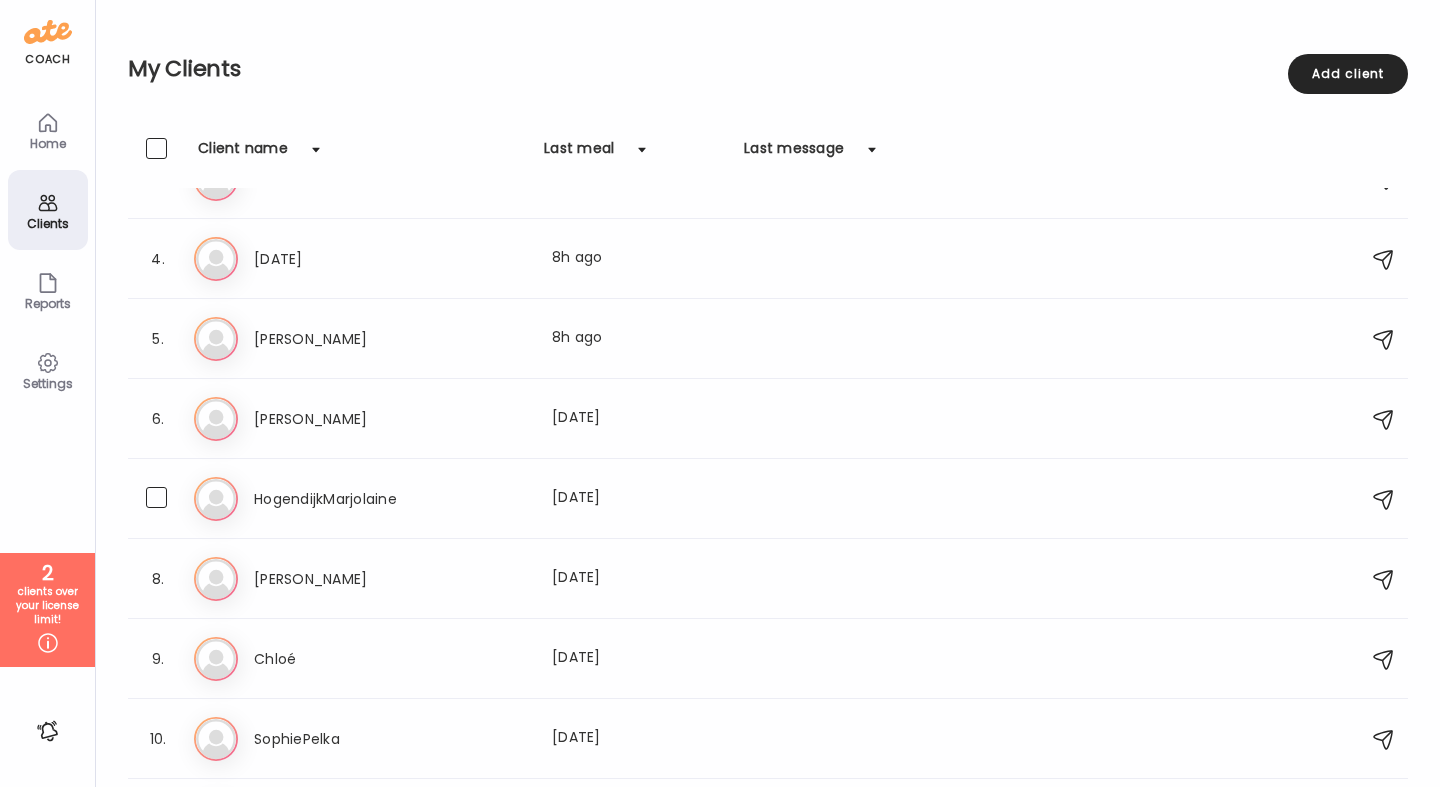
scroll to position [206, 0]
click at [754, 343] on div at bounding box center [791, 342] width 78 height 24
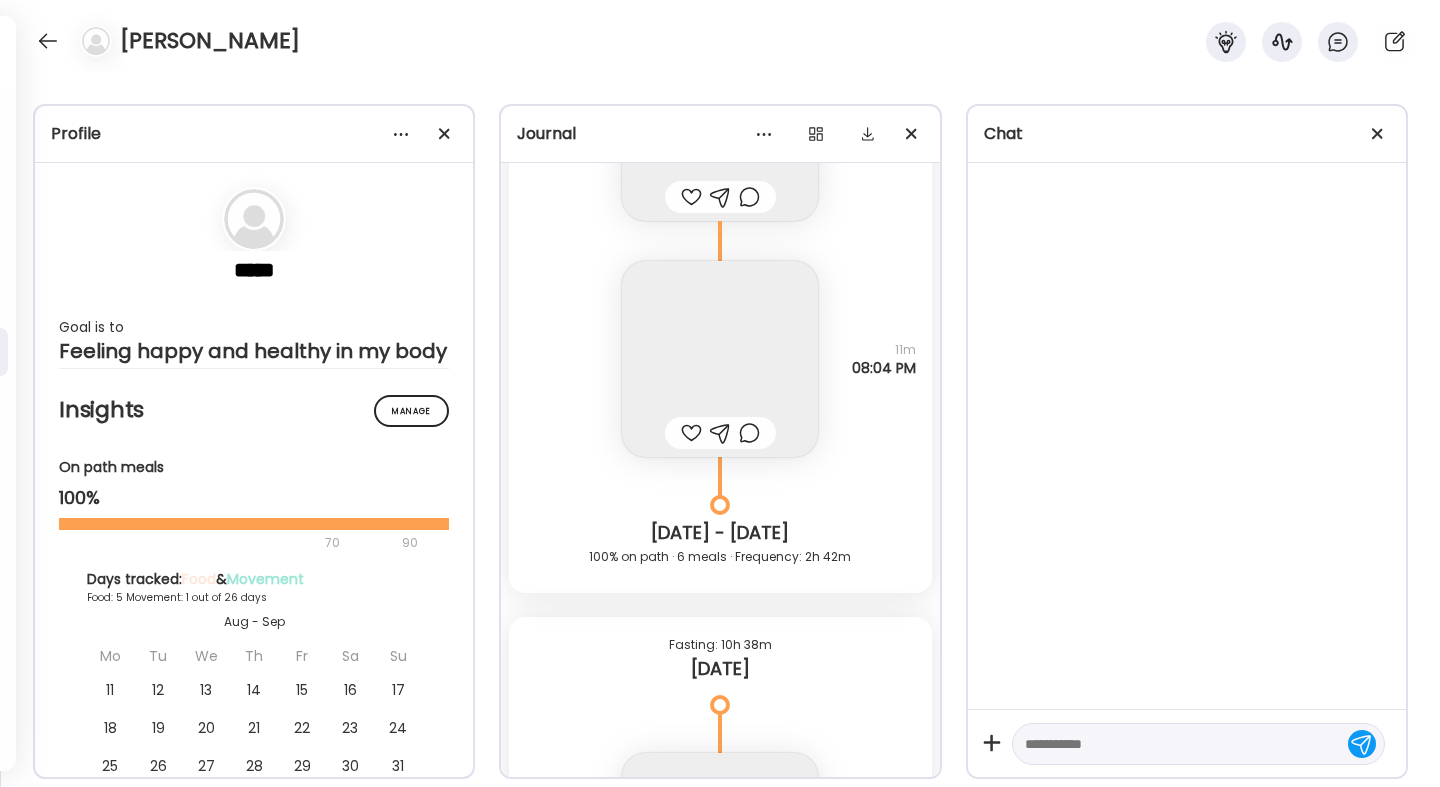
scroll to position [5290, 0]
